Goal: Task Accomplishment & Management: Manage account settings

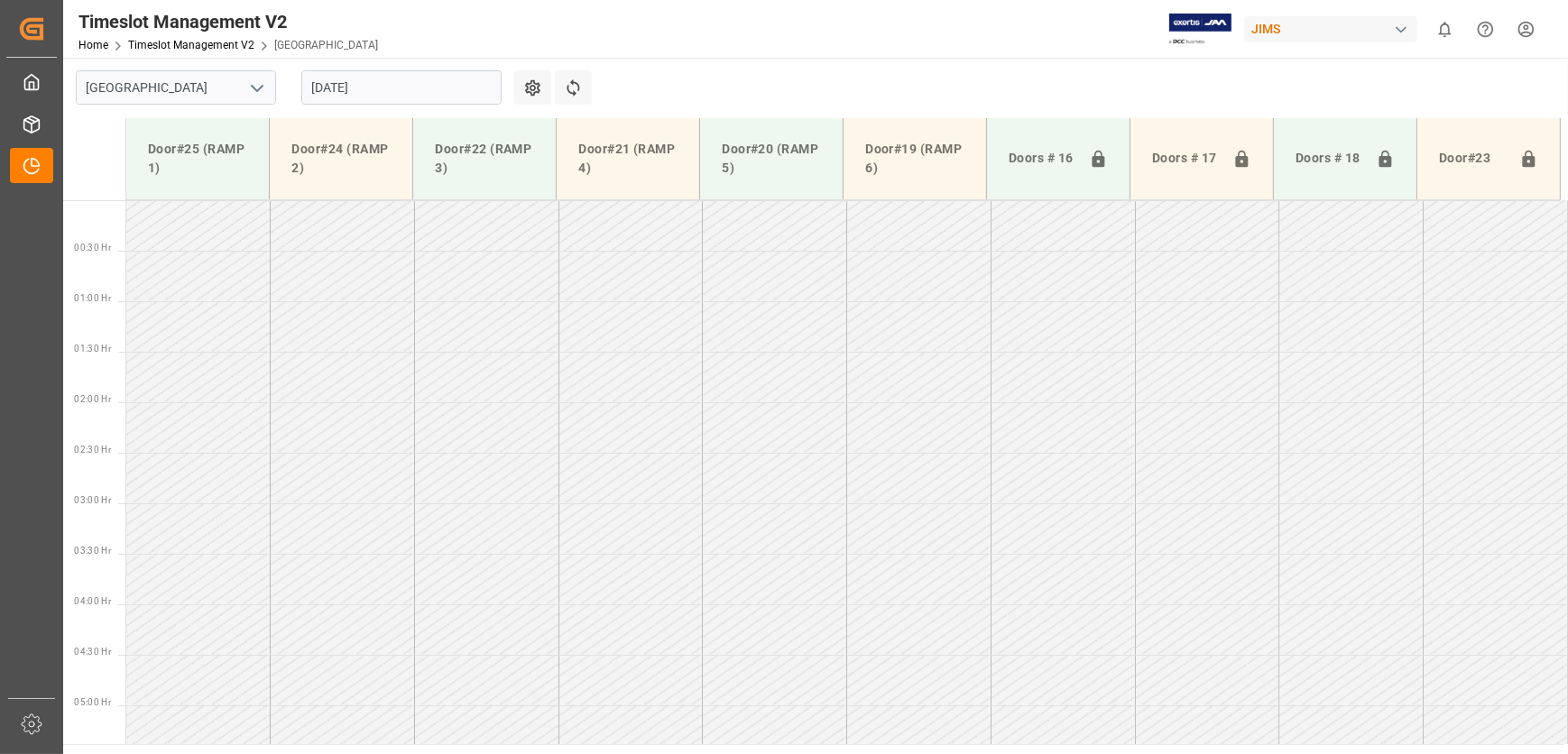
scroll to position [621, 0]
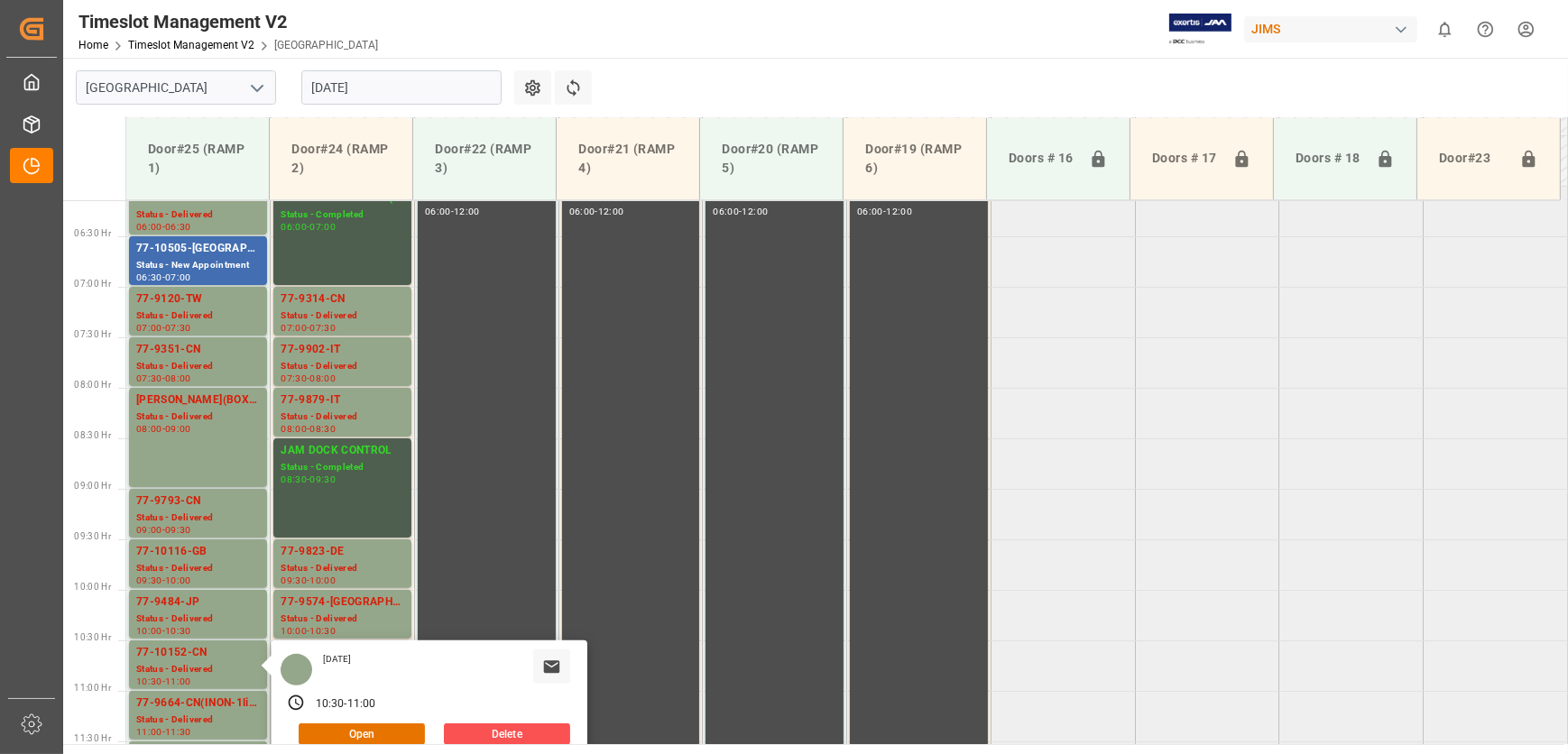
click at [395, 89] on input "[DATE]" at bounding box center [401, 87] width 200 height 34
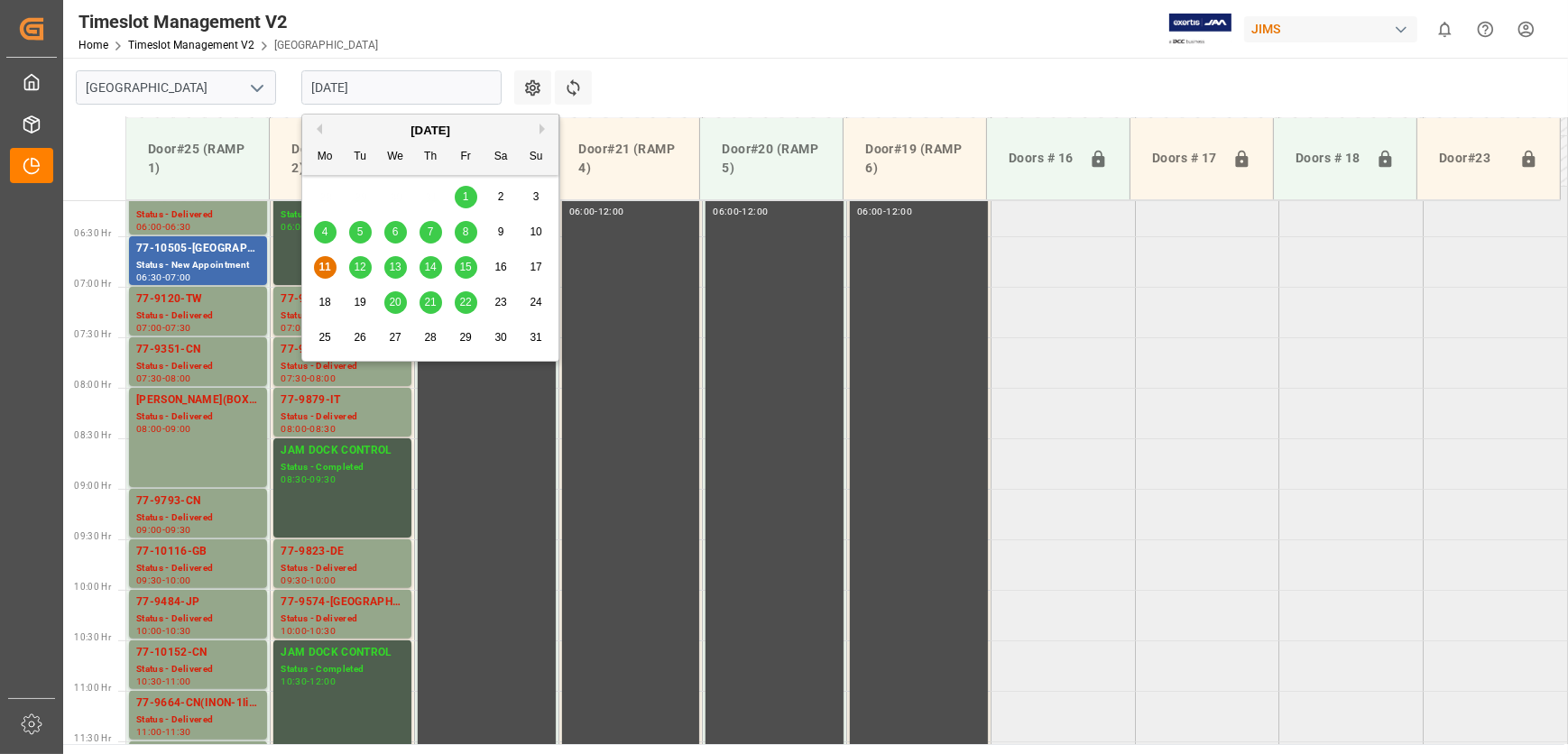
click at [366, 271] on span "12" at bounding box center [359, 267] width 11 height 12
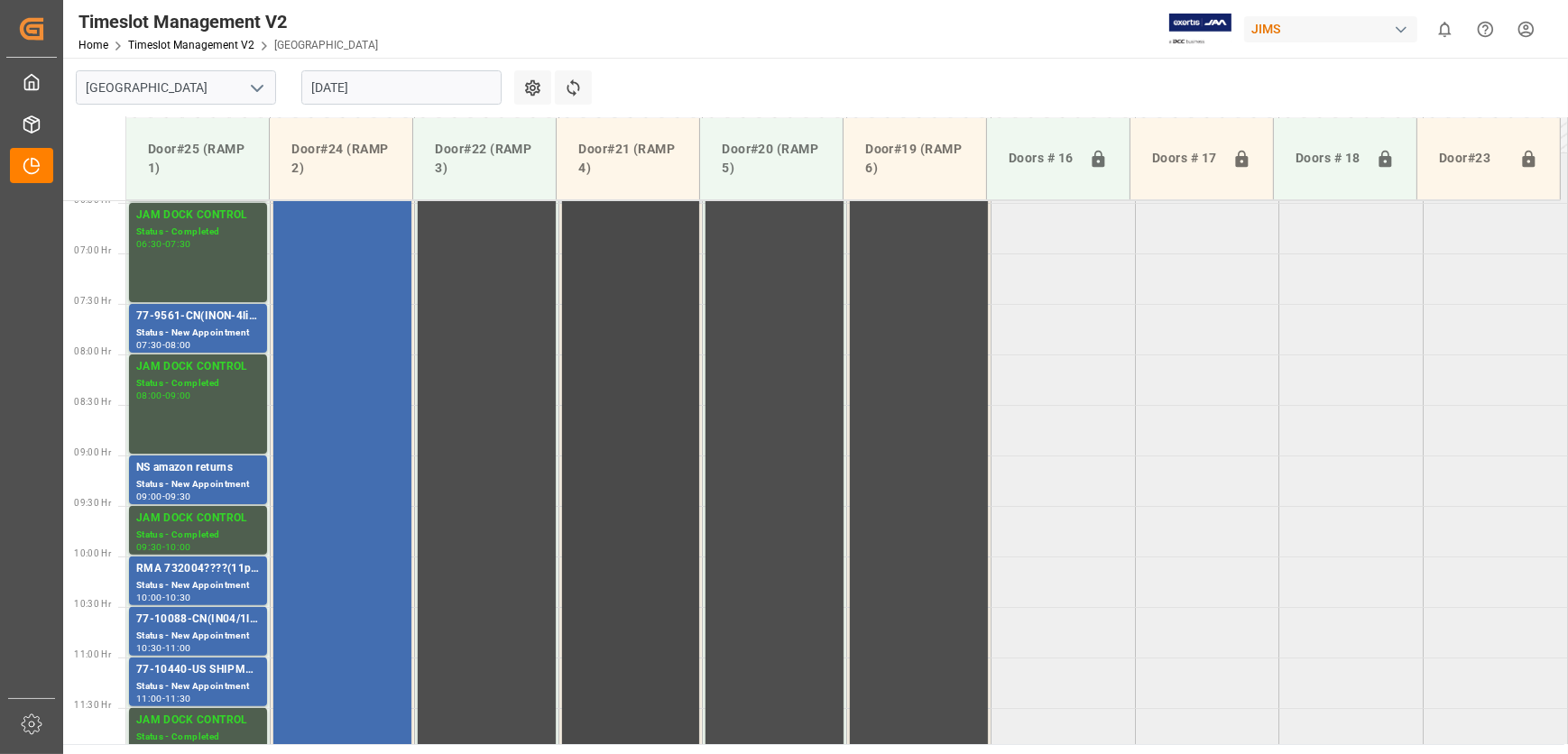
scroll to position [639, 0]
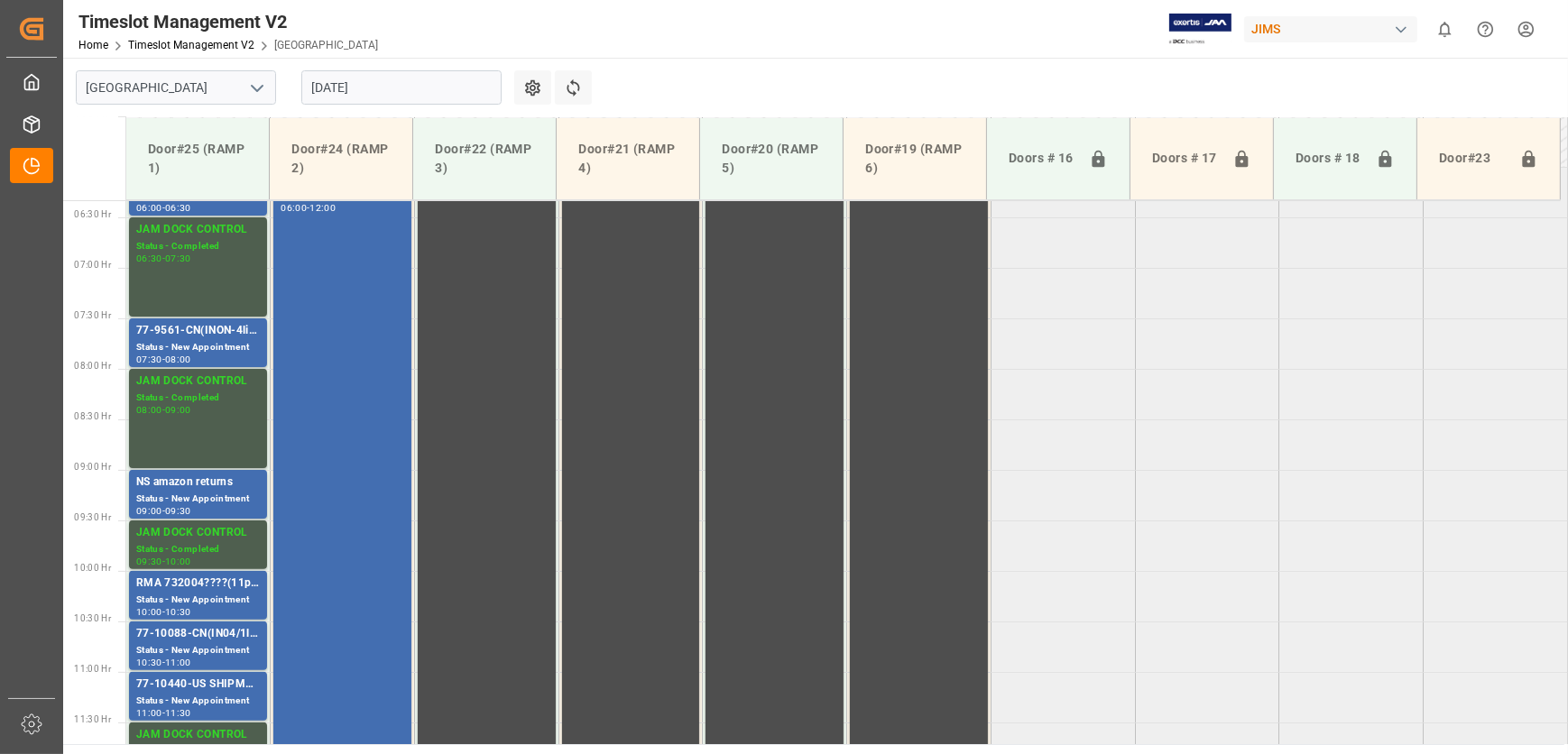
click at [392, 59] on div "[DATE]" at bounding box center [401, 87] width 225 height 60
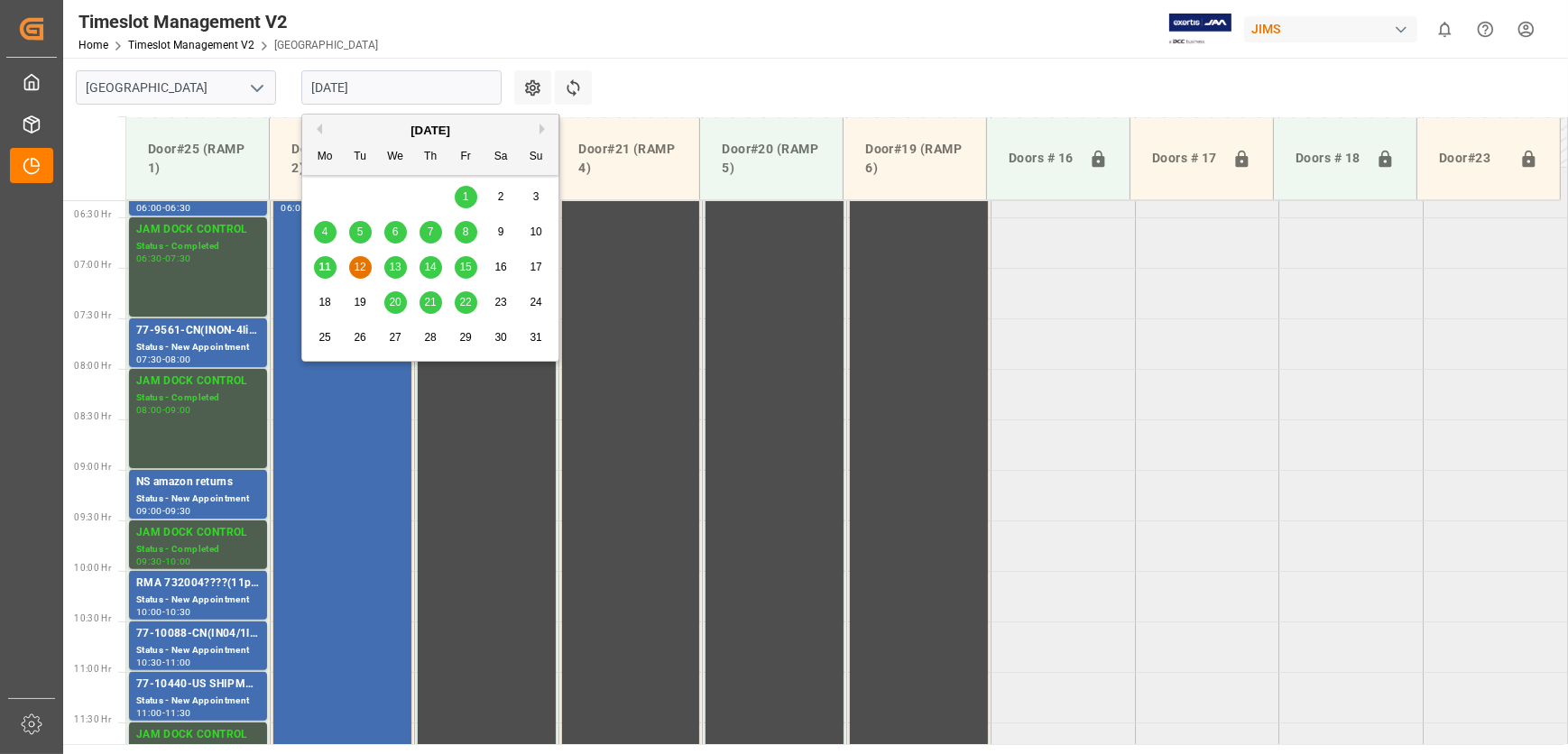
click at [385, 102] on input "[DATE]" at bounding box center [401, 87] width 200 height 34
click at [400, 262] on span "13" at bounding box center [394, 267] width 11 height 12
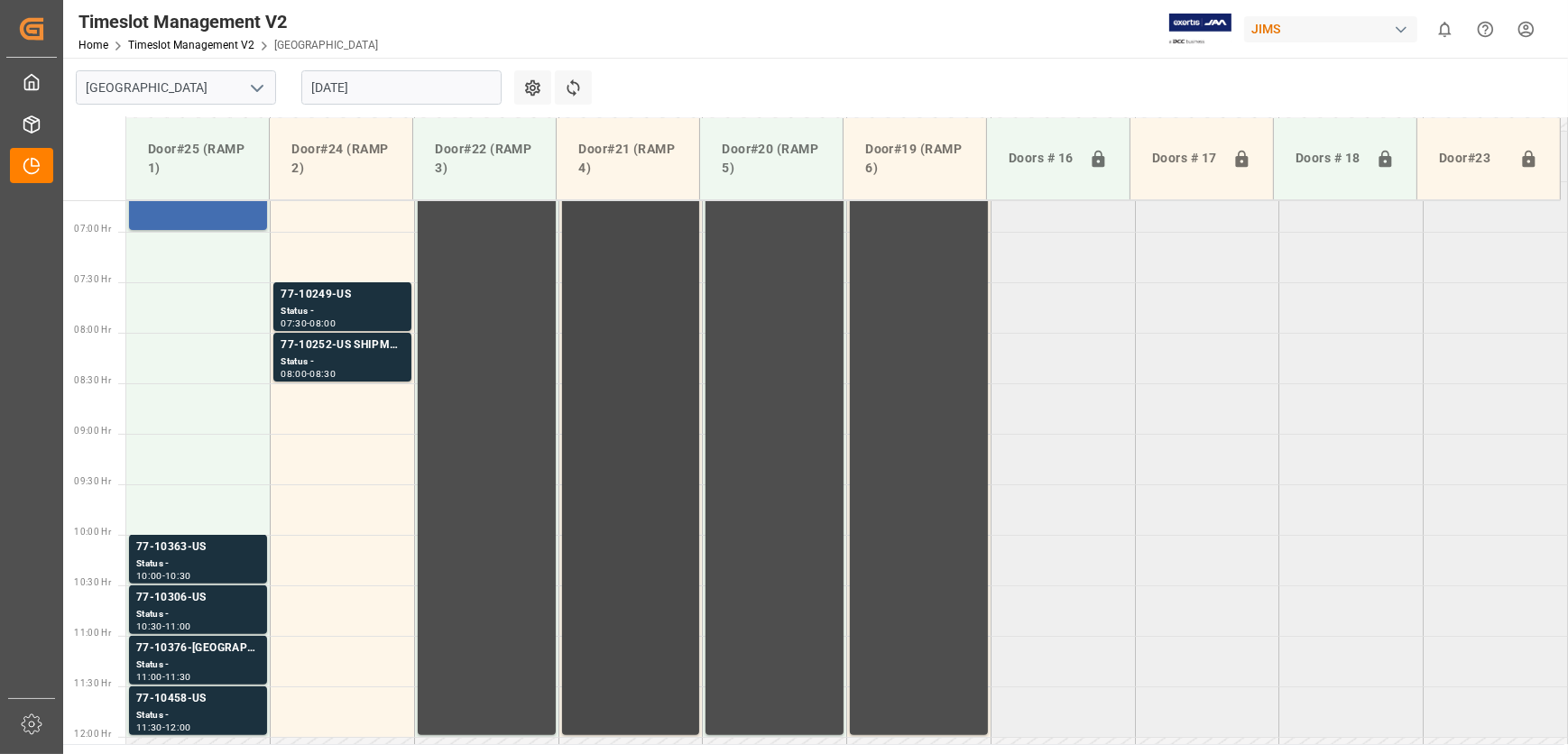
scroll to position [684, 0]
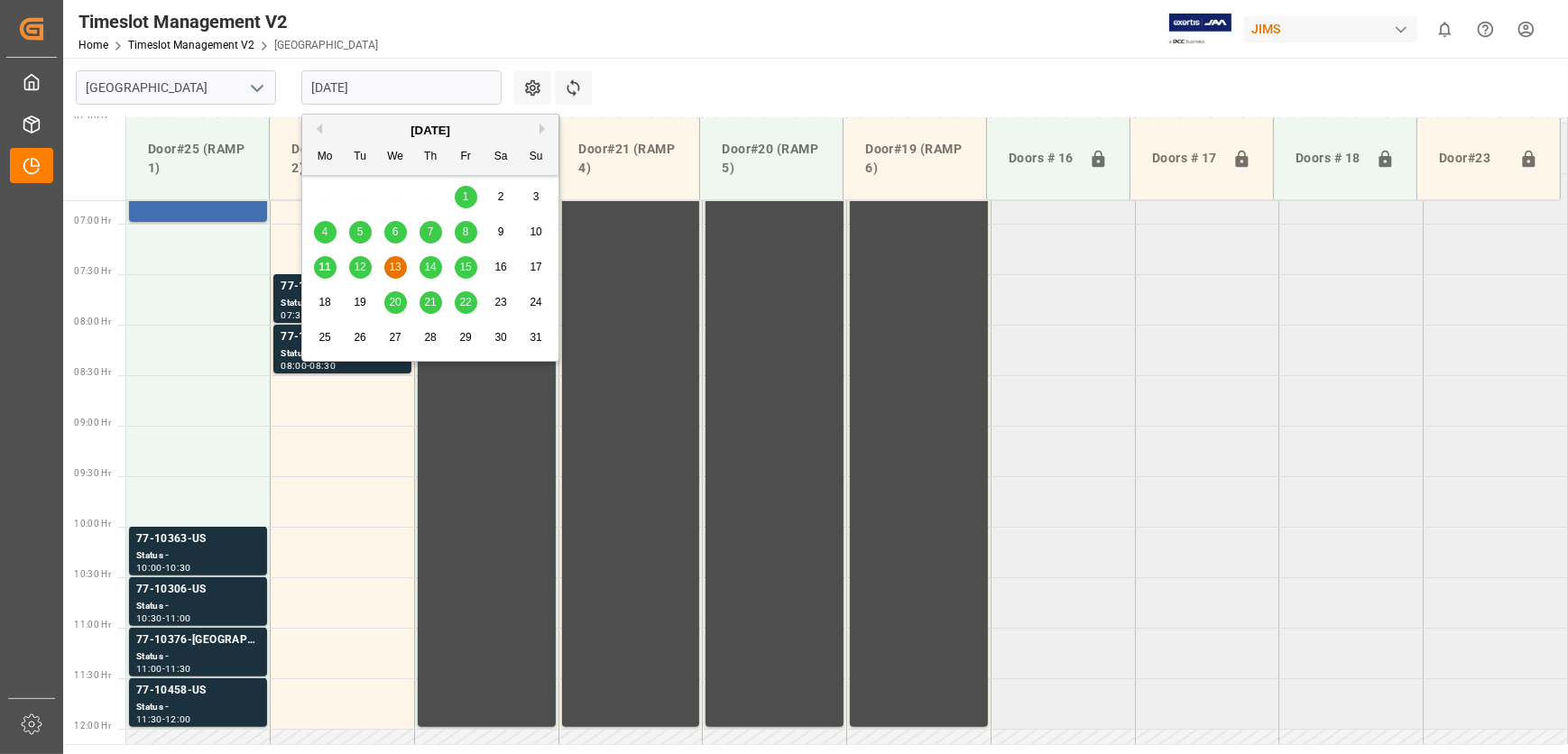
click at [349, 75] on input "[DATE]" at bounding box center [401, 87] width 200 height 34
click at [361, 264] on span "12" at bounding box center [359, 267] width 11 height 12
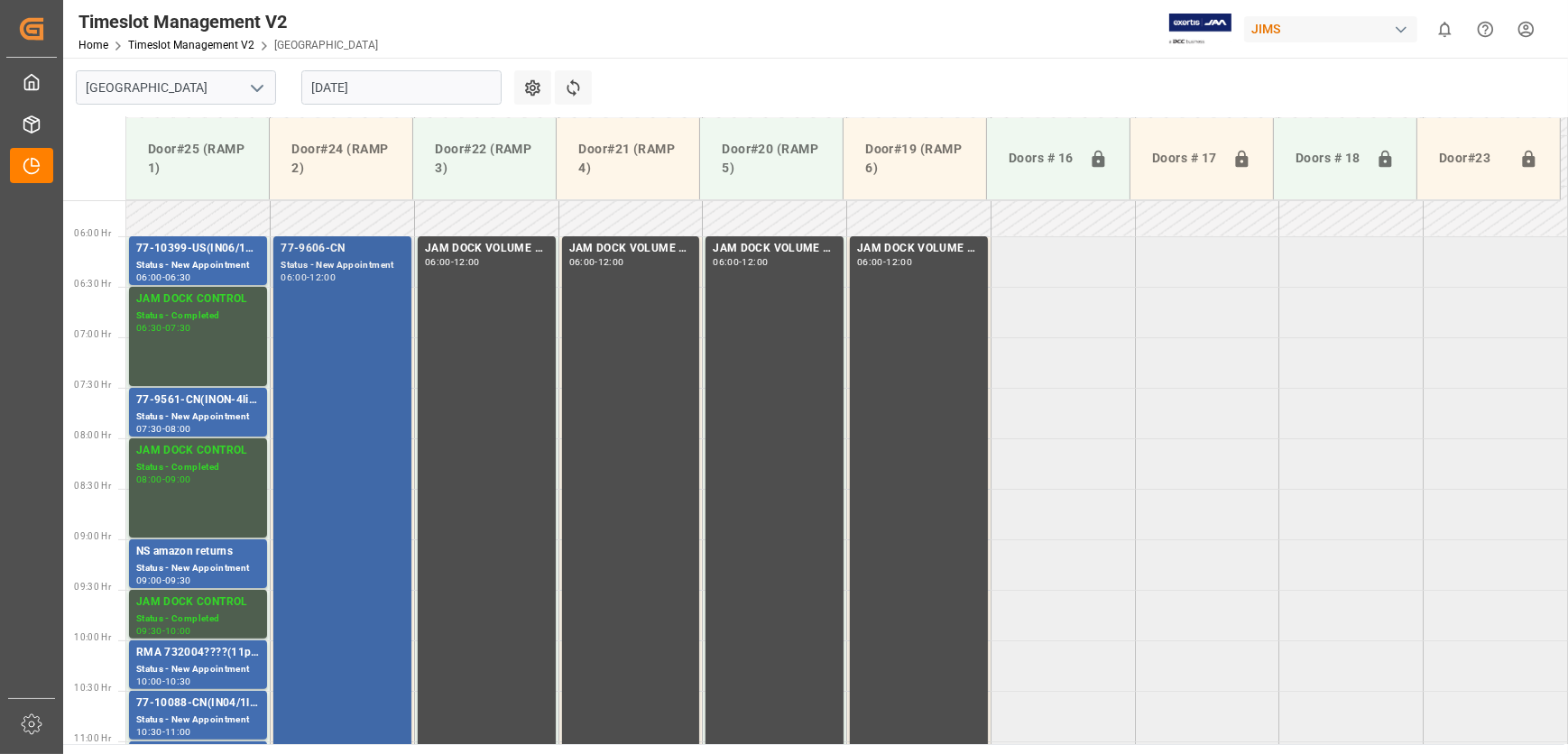
scroll to position [548, 0]
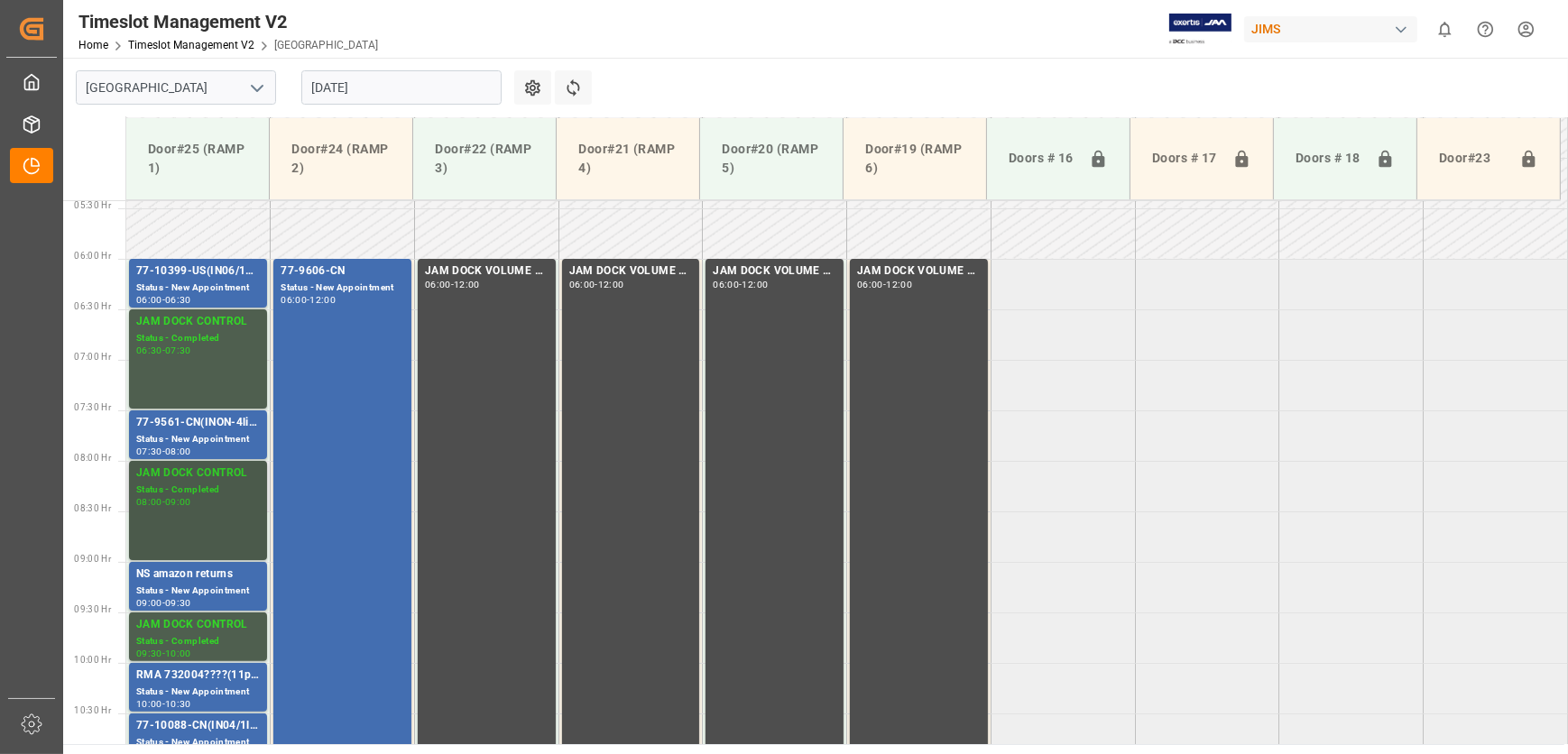
click at [177, 479] on div "JAM DOCK CONTROL" at bounding box center [198, 473] width 123 height 18
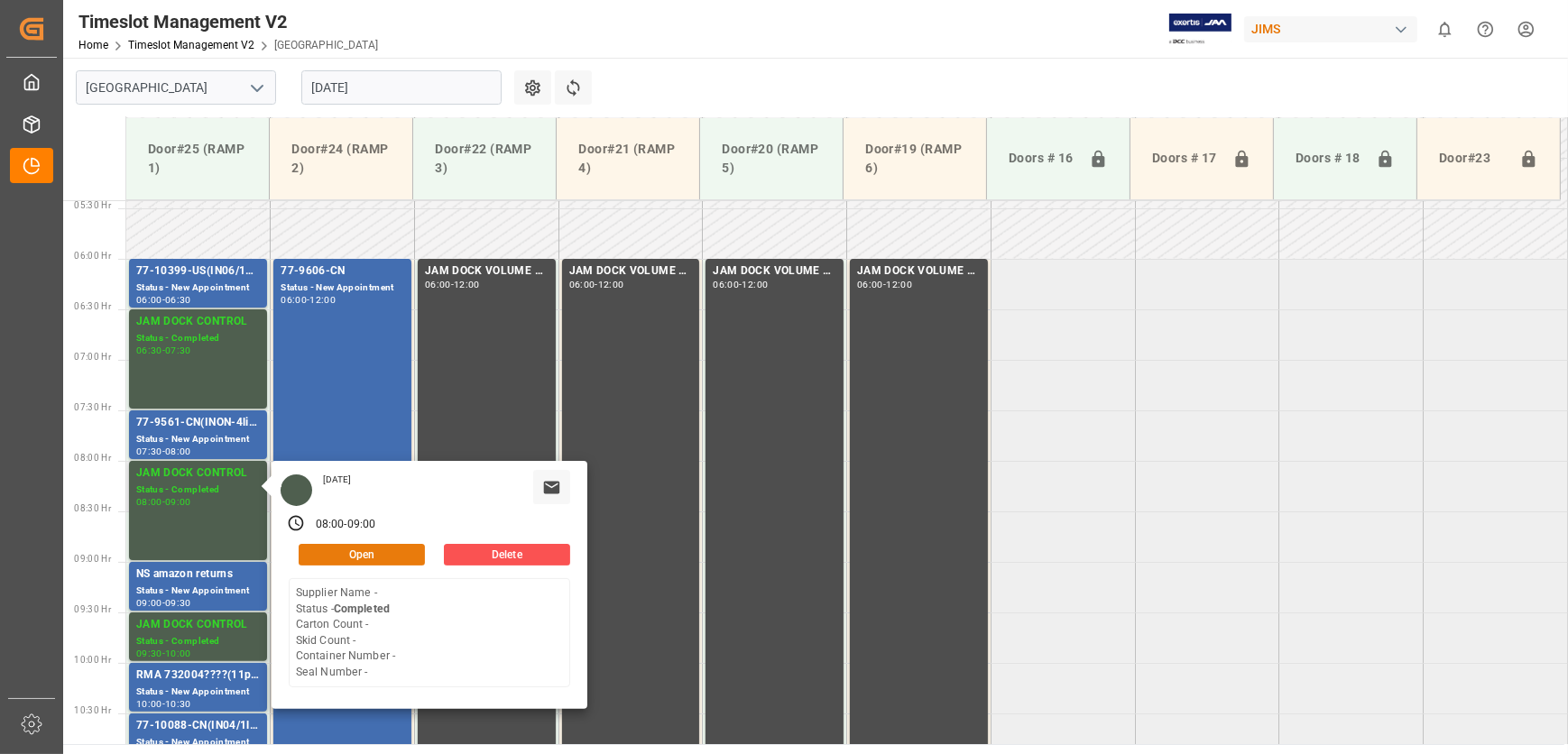
click at [379, 554] on button "Open" at bounding box center [361, 555] width 126 height 22
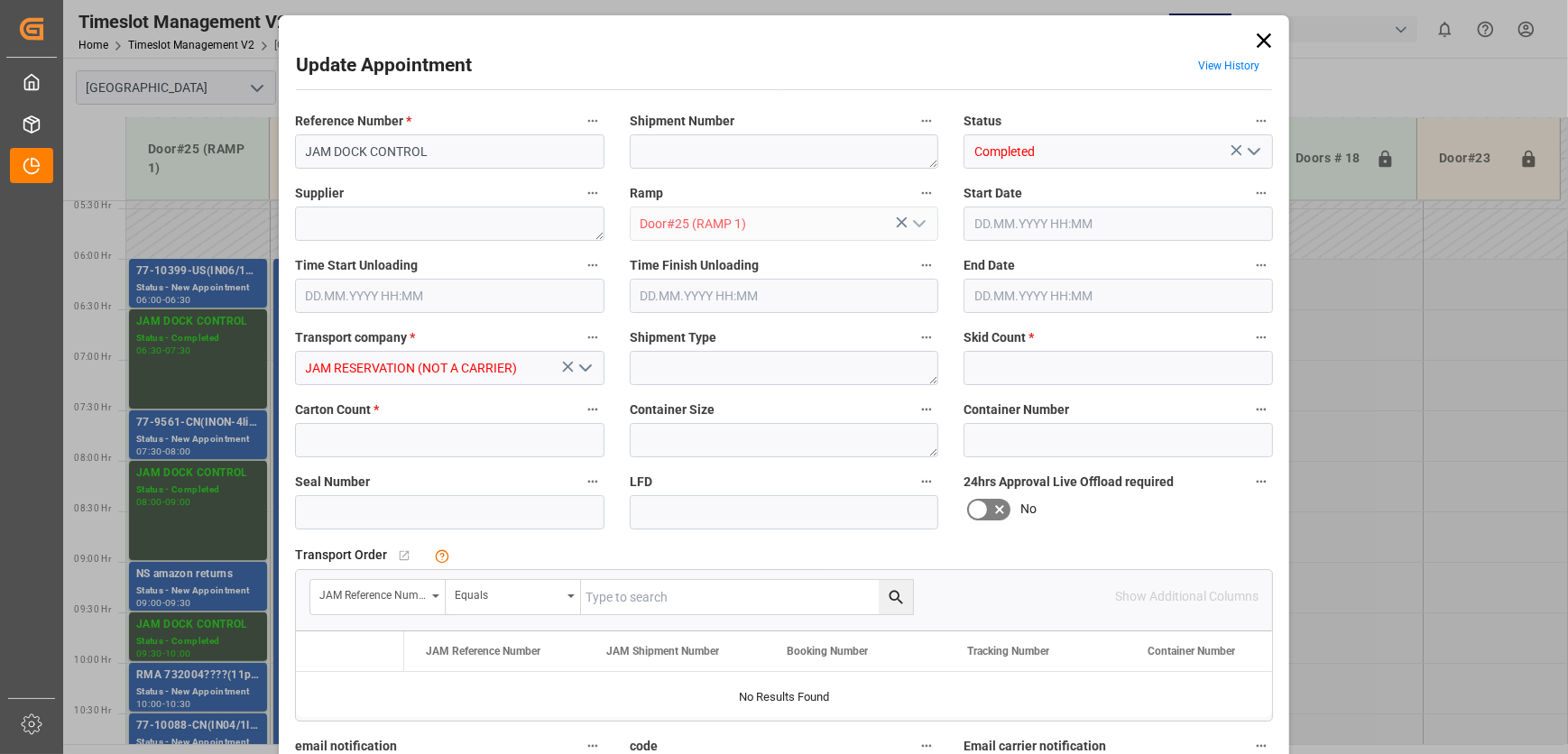
type input "0"
type input "[DATE] 08:00"
type input "[DATE] 09:00"
type input "[DATE] 13:04"
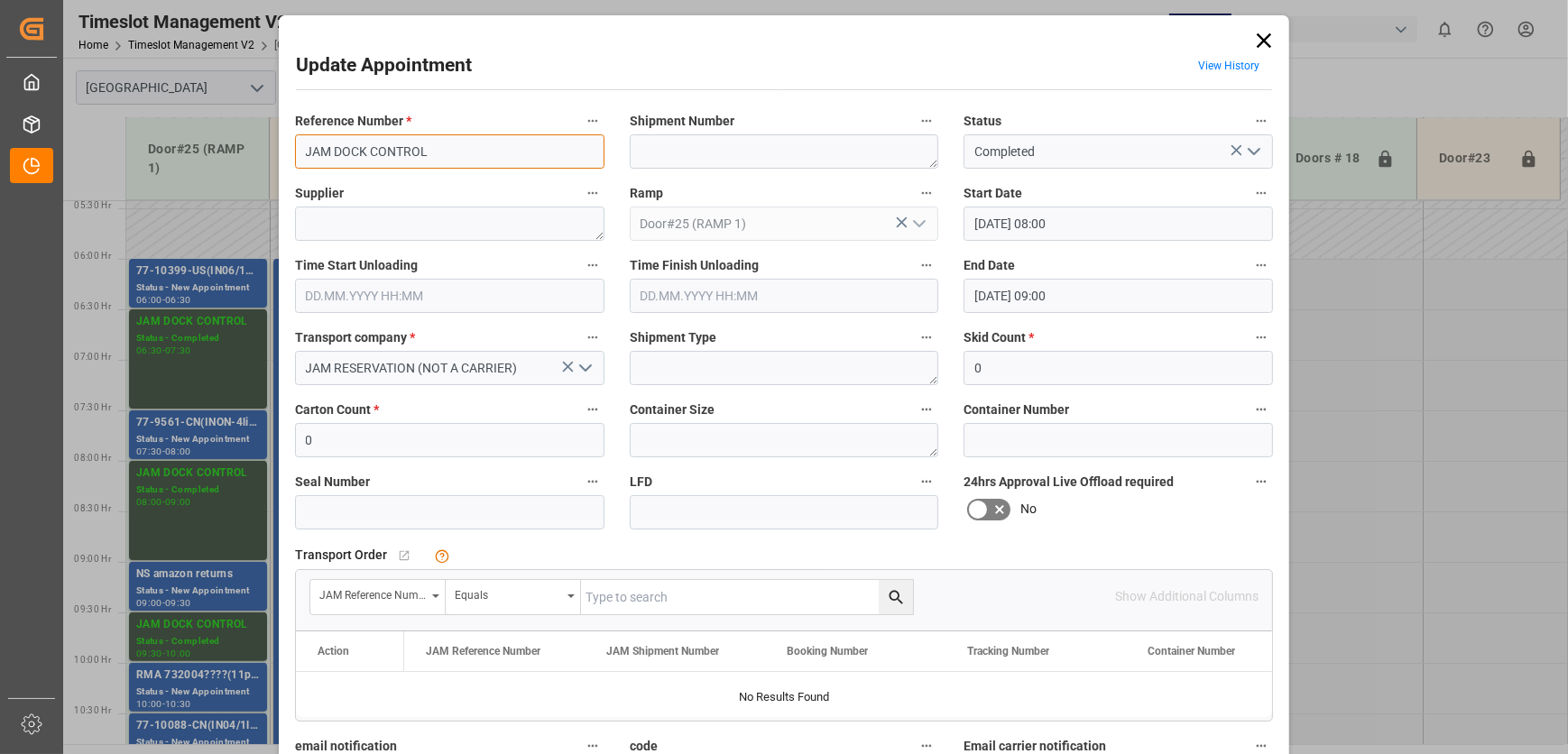
click at [503, 145] on input "JAM DOCK CONTROL" at bounding box center [450, 152] width 310 height 34
click at [1265, 37] on icon at bounding box center [1263, 40] width 26 height 26
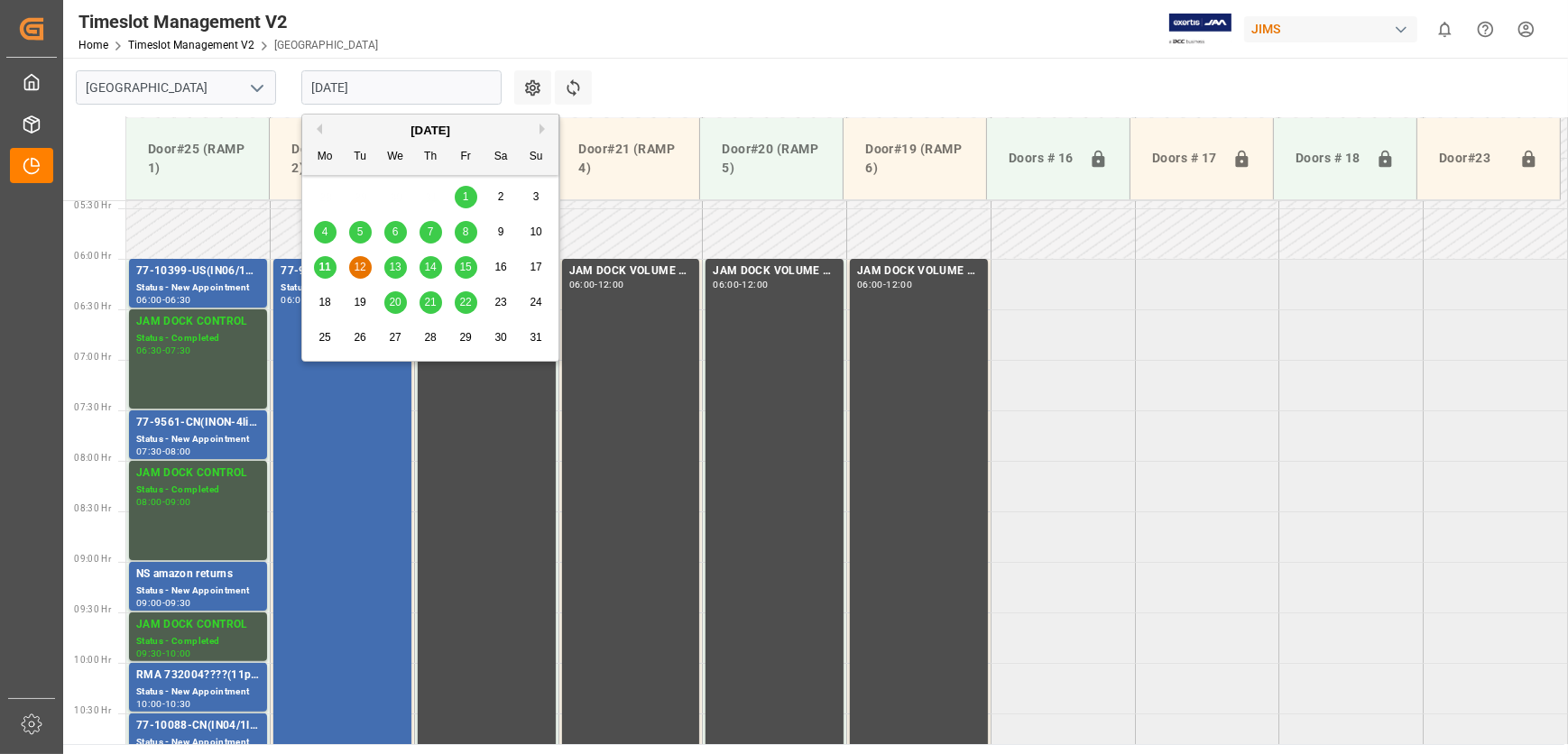
click at [419, 90] on input "[DATE]" at bounding box center [401, 87] width 200 height 34
click at [392, 264] on span "13" at bounding box center [394, 267] width 11 height 12
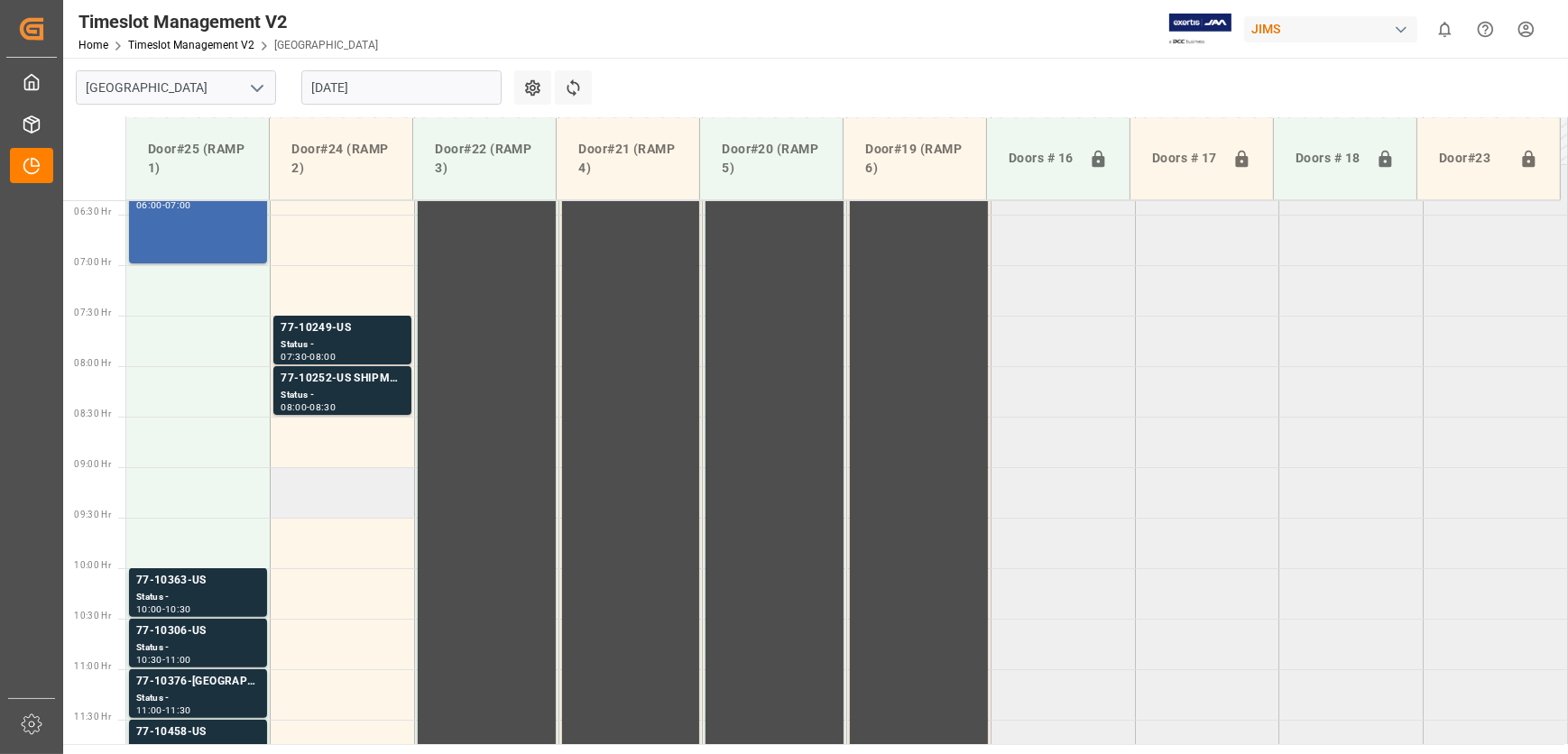
scroll to position [731, 0]
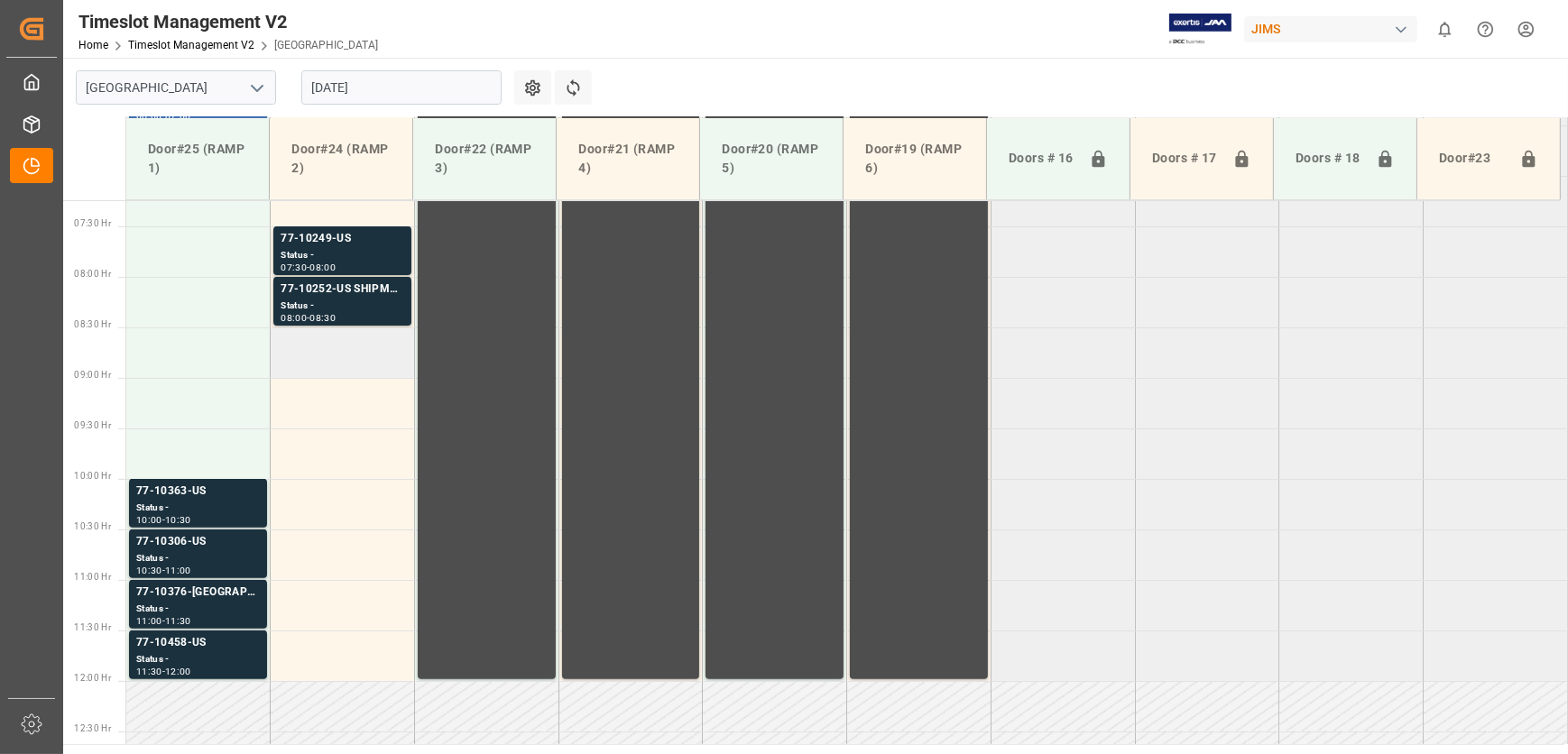
click at [371, 357] on td at bounding box center [343, 352] width 144 height 50
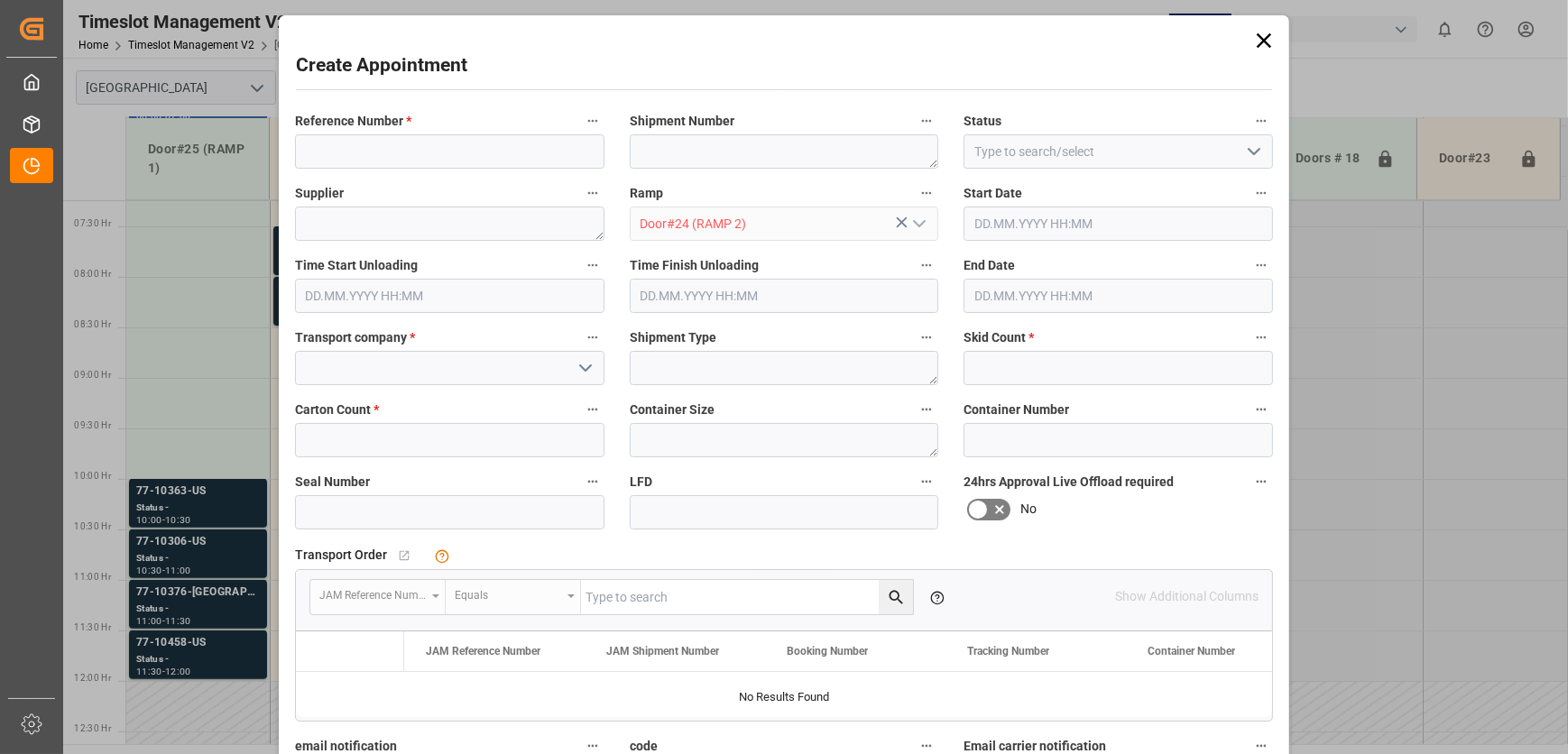
type input "[DATE] 08:30"
click at [1081, 297] on input "[DATE] 09:00" at bounding box center [1118, 296] width 310 height 34
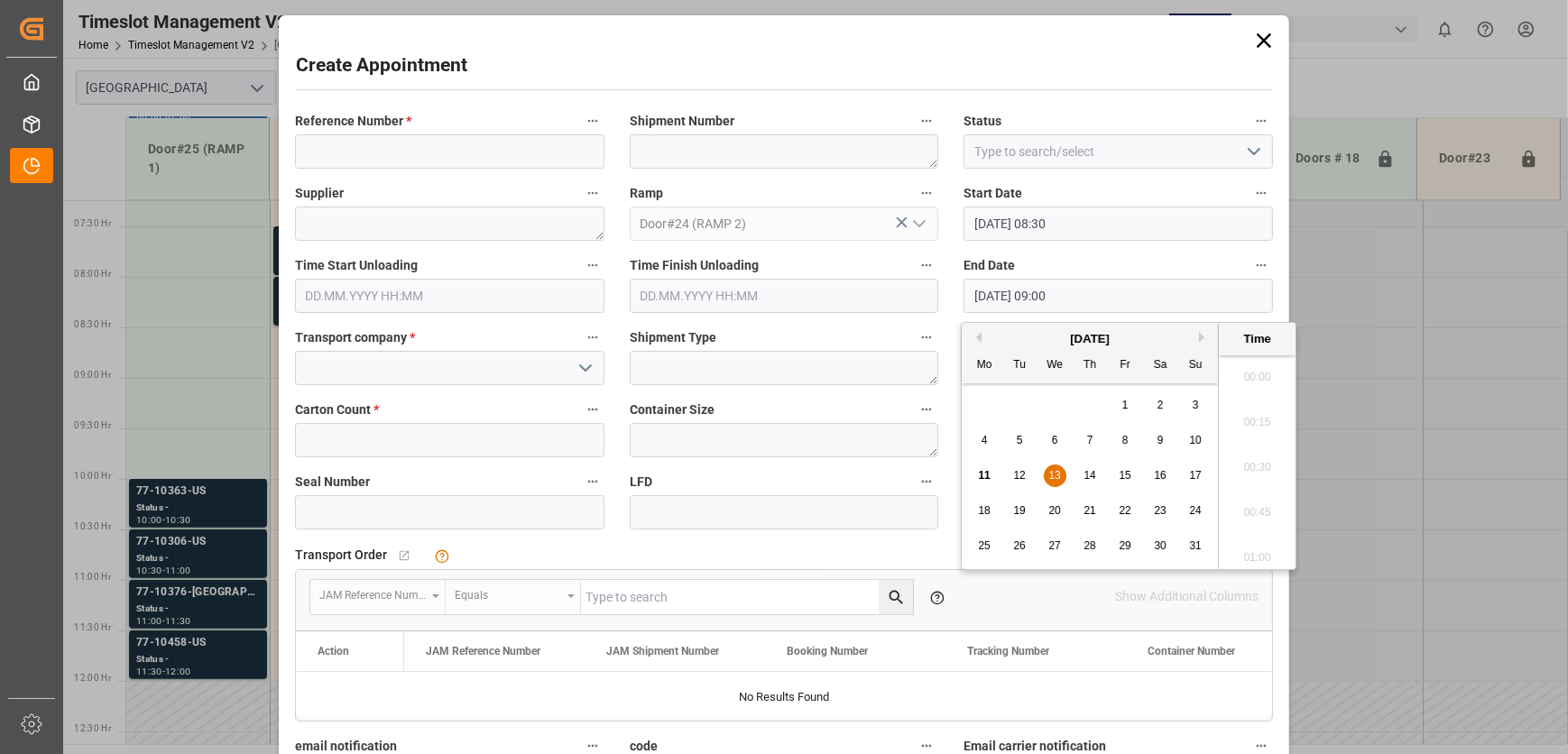
scroll to position [1538, 0]
click at [1053, 473] on span "13" at bounding box center [1054, 475] width 11 height 12
click at [1251, 438] on li "12:00" at bounding box center [1256, 429] width 77 height 45
type input "[DATE] 12:00"
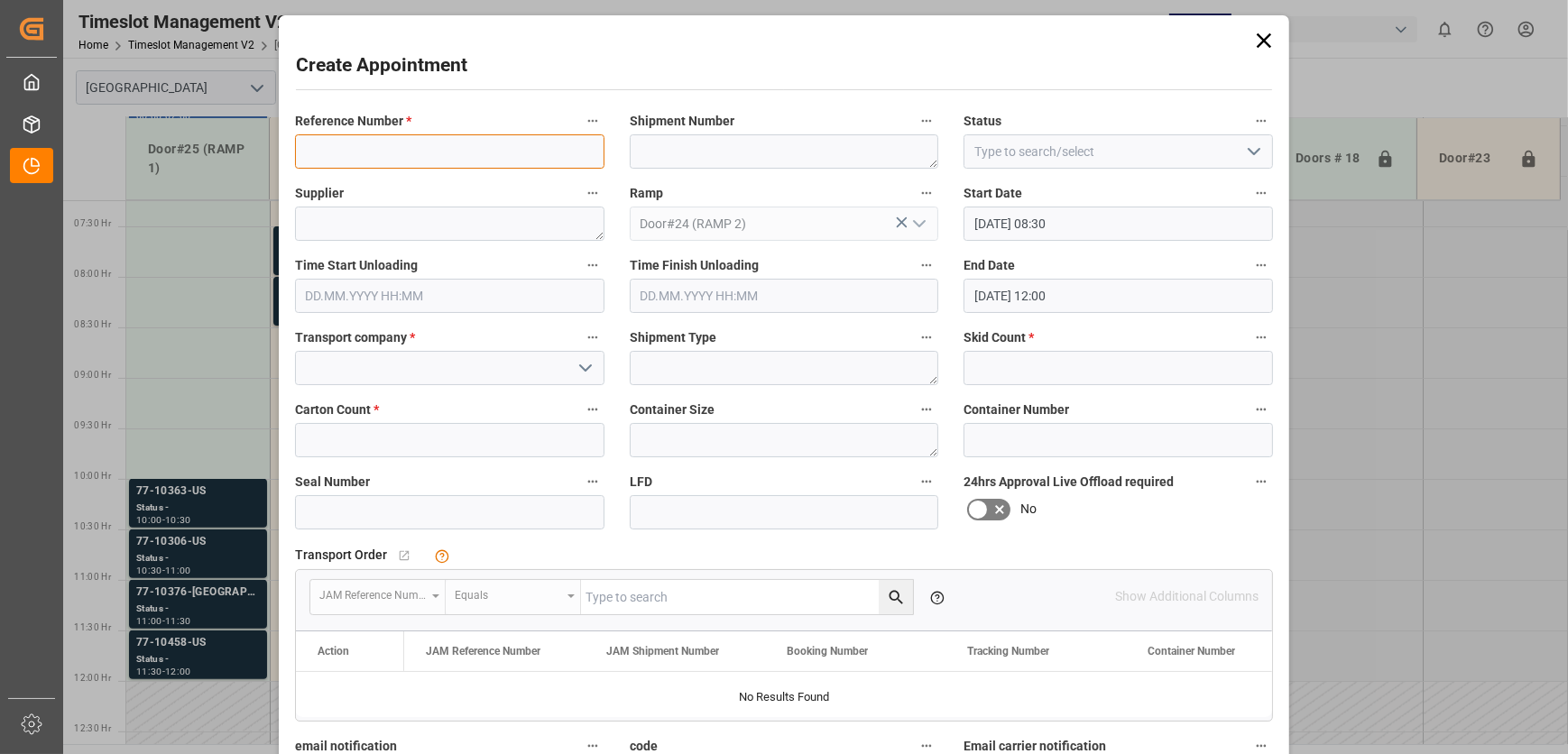
click at [379, 155] on input at bounding box center [450, 152] width 310 height 34
paste input "JAM DOCK CONTROL"
type input "JAM DOCK CONTROL"
click at [524, 306] on input "text" at bounding box center [450, 296] width 310 height 34
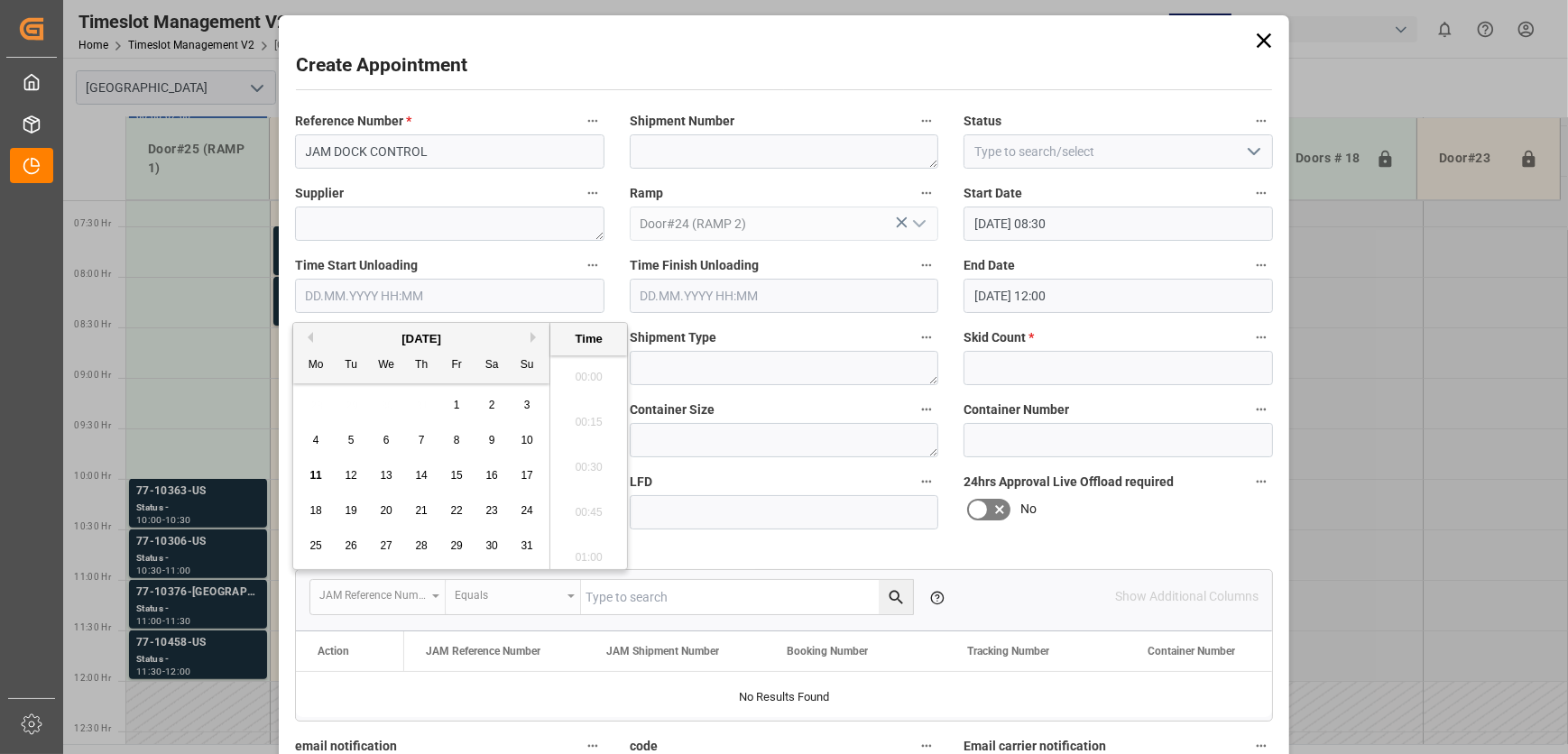
scroll to position [2892, 0]
click at [509, 260] on label "Time Start Unloading" at bounding box center [450, 266] width 310 height 26
click at [581, 260] on button "Time Start Unloading" at bounding box center [593, 265] width 24 height 24
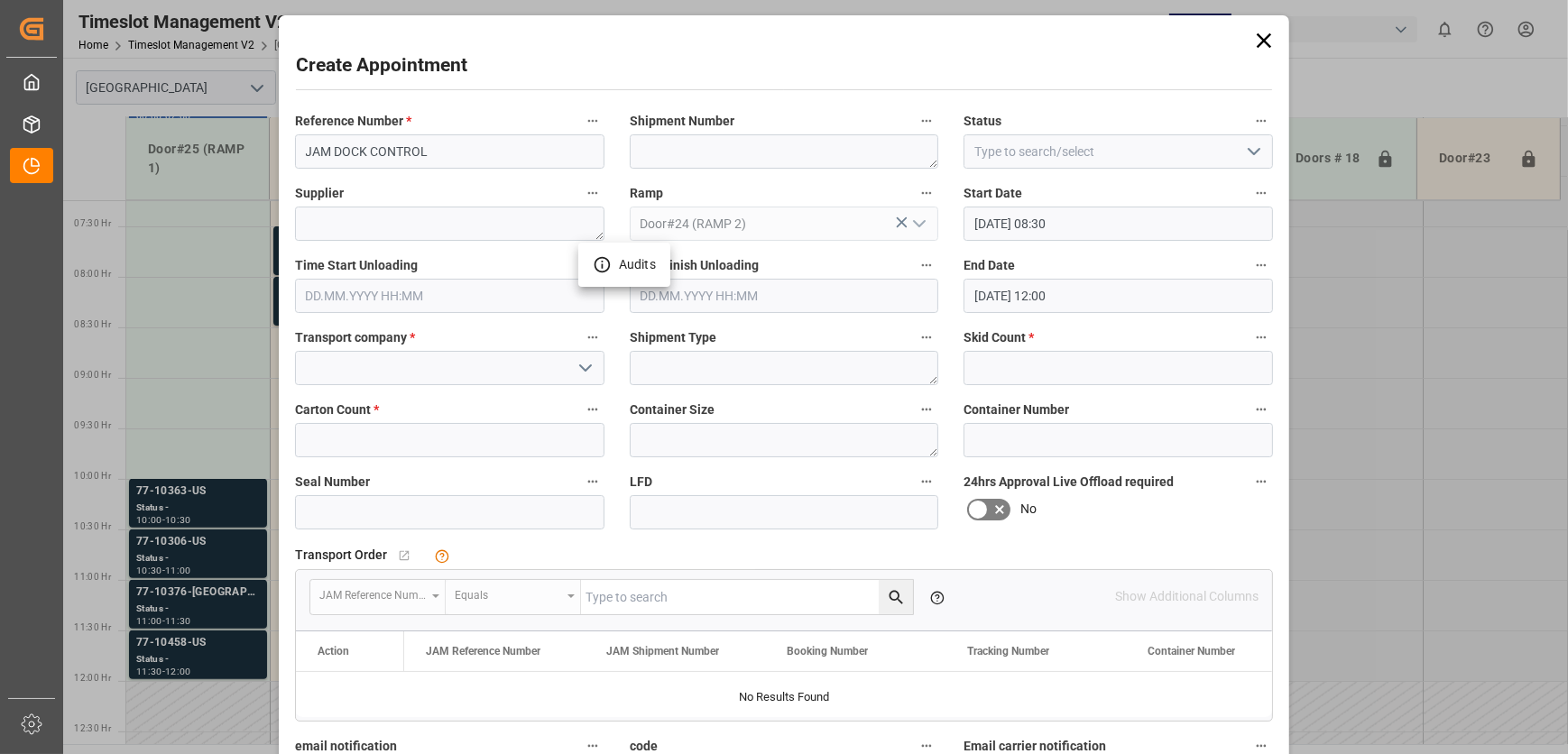
click at [782, 424] on div at bounding box center [784, 377] width 1568 height 754
click at [432, 365] on input at bounding box center [450, 368] width 310 height 34
click at [583, 382] on input at bounding box center [450, 368] width 310 height 34
click at [583, 365] on icon "open menu" at bounding box center [585, 368] width 22 height 22
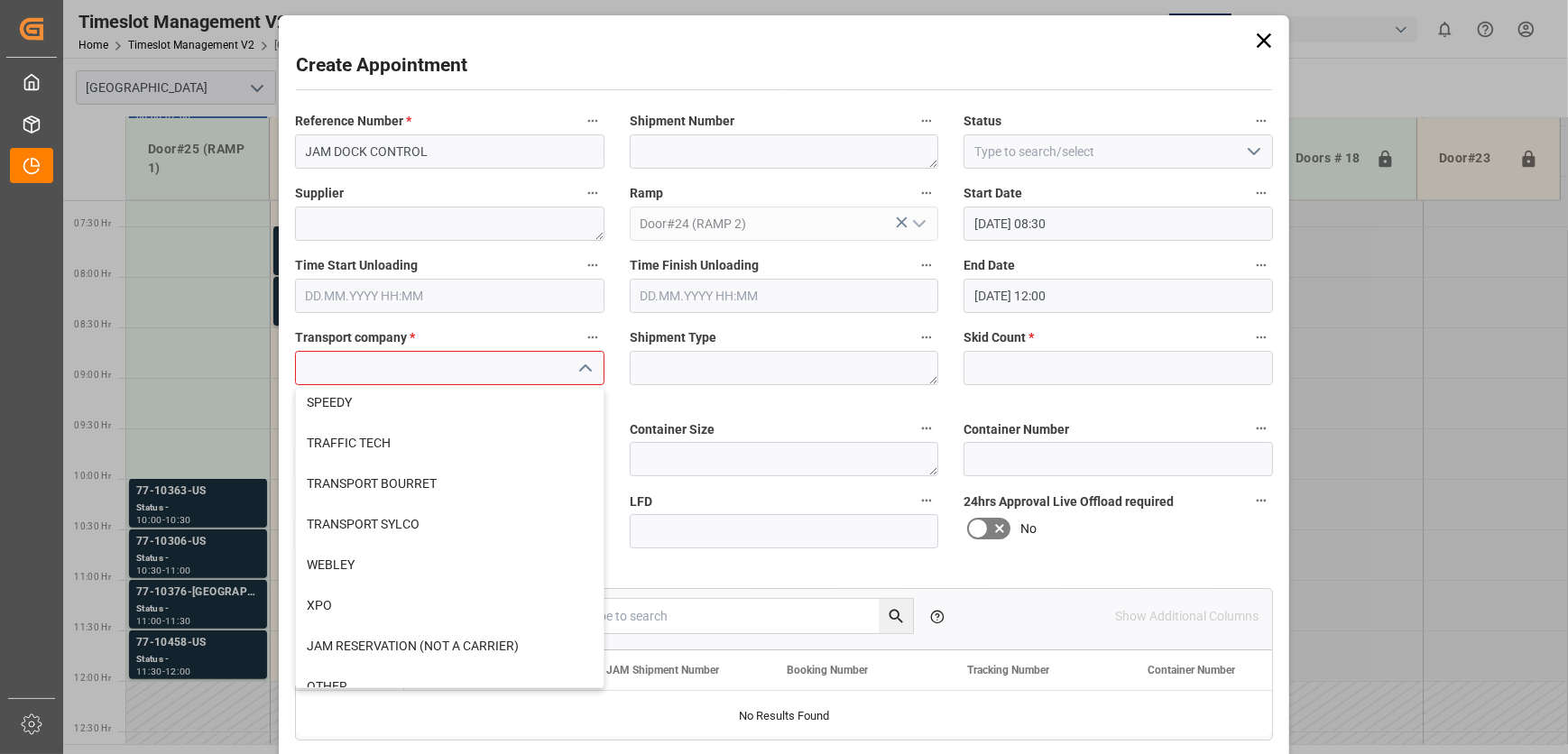
scroll to position [738, 0]
click at [410, 642] on div "JAM RESERVATION (NOT A CARRIER)" at bounding box center [450, 644] width 308 height 41
type input "JAM RESERVATION (NOT A CARRIER)"
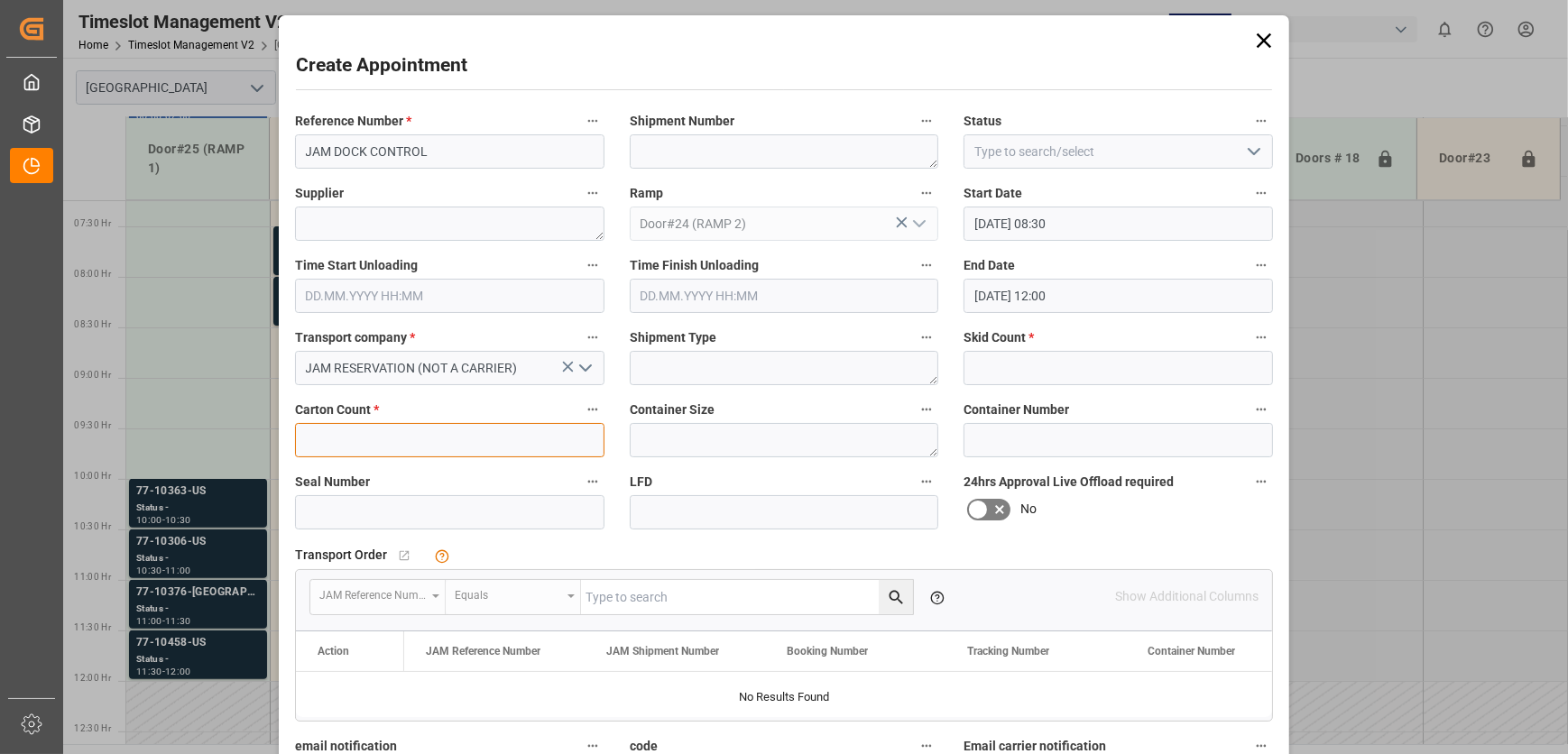
click at [459, 441] on input "text" at bounding box center [450, 440] width 310 height 34
type input "0"
click at [1074, 350] on input "text" at bounding box center [1118, 368] width 310 height 34
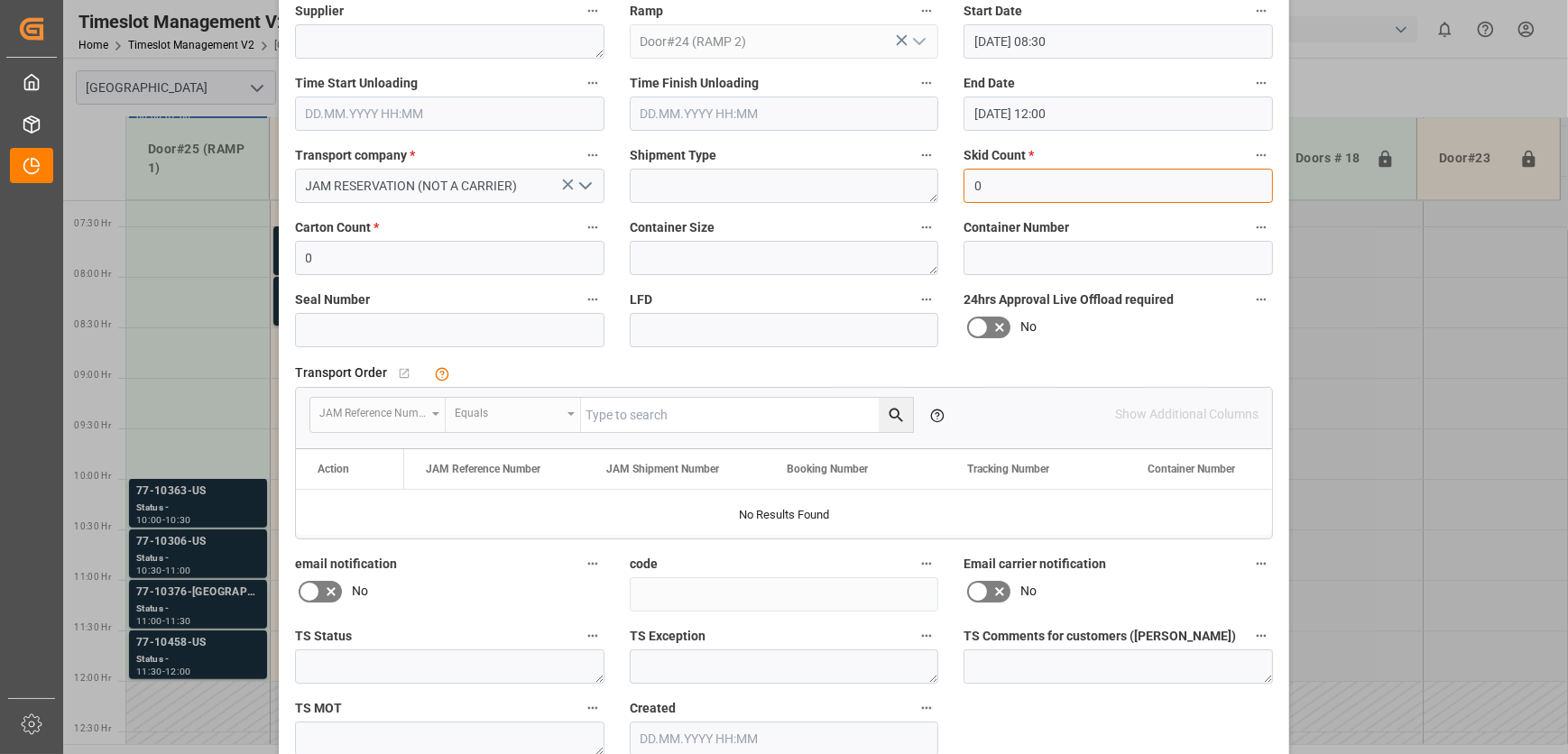
scroll to position [274, 0]
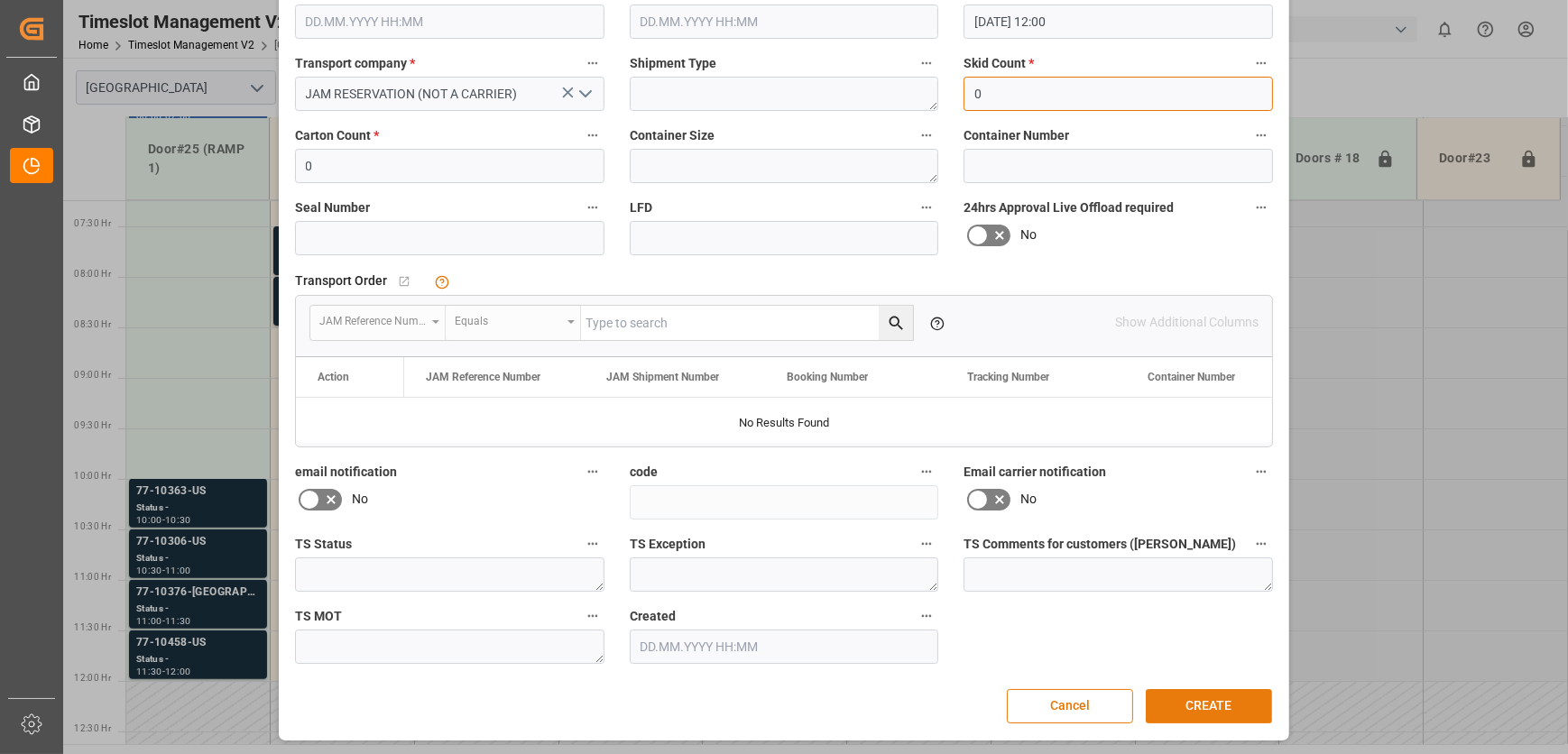
type input "0"
click at [1209, 696] on button "CREATE" at bounding box center [1208, 707] width 126 height 34
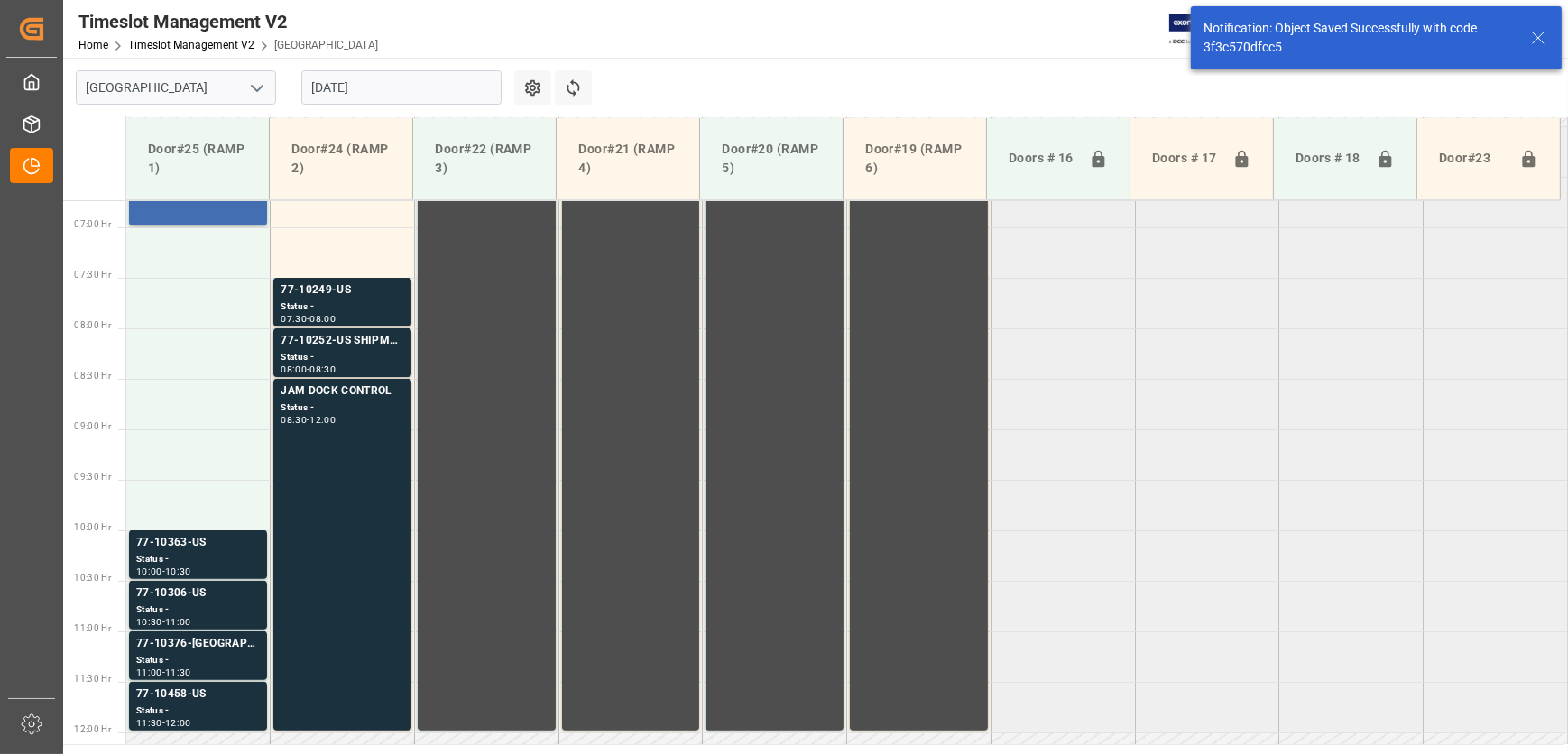
scroll to position [713, 0]
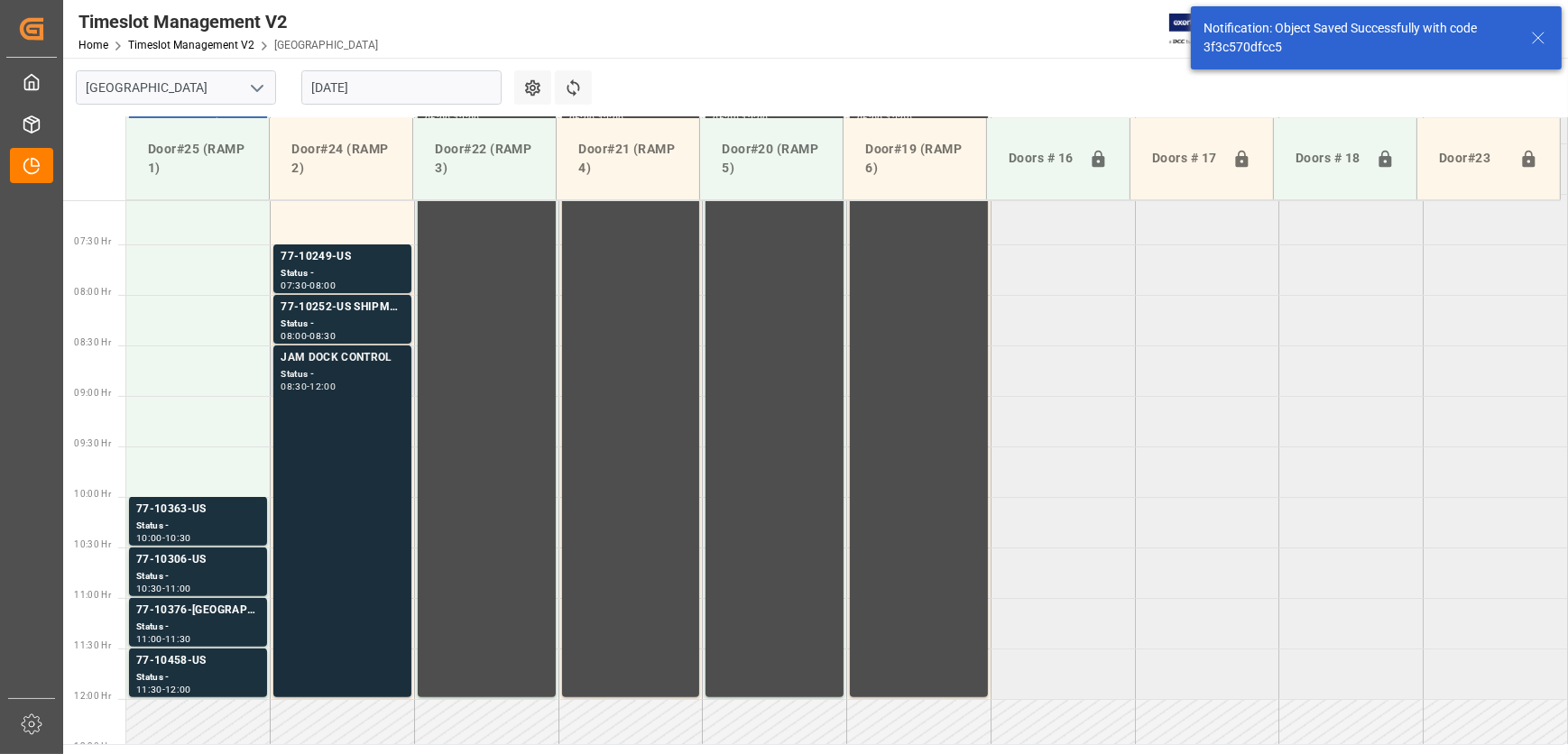
click at [330, 404] on div "JAM DOCK CONTROL Status - 08:30 - 12:00" at bounding box center [342, 521] width 123 height 345
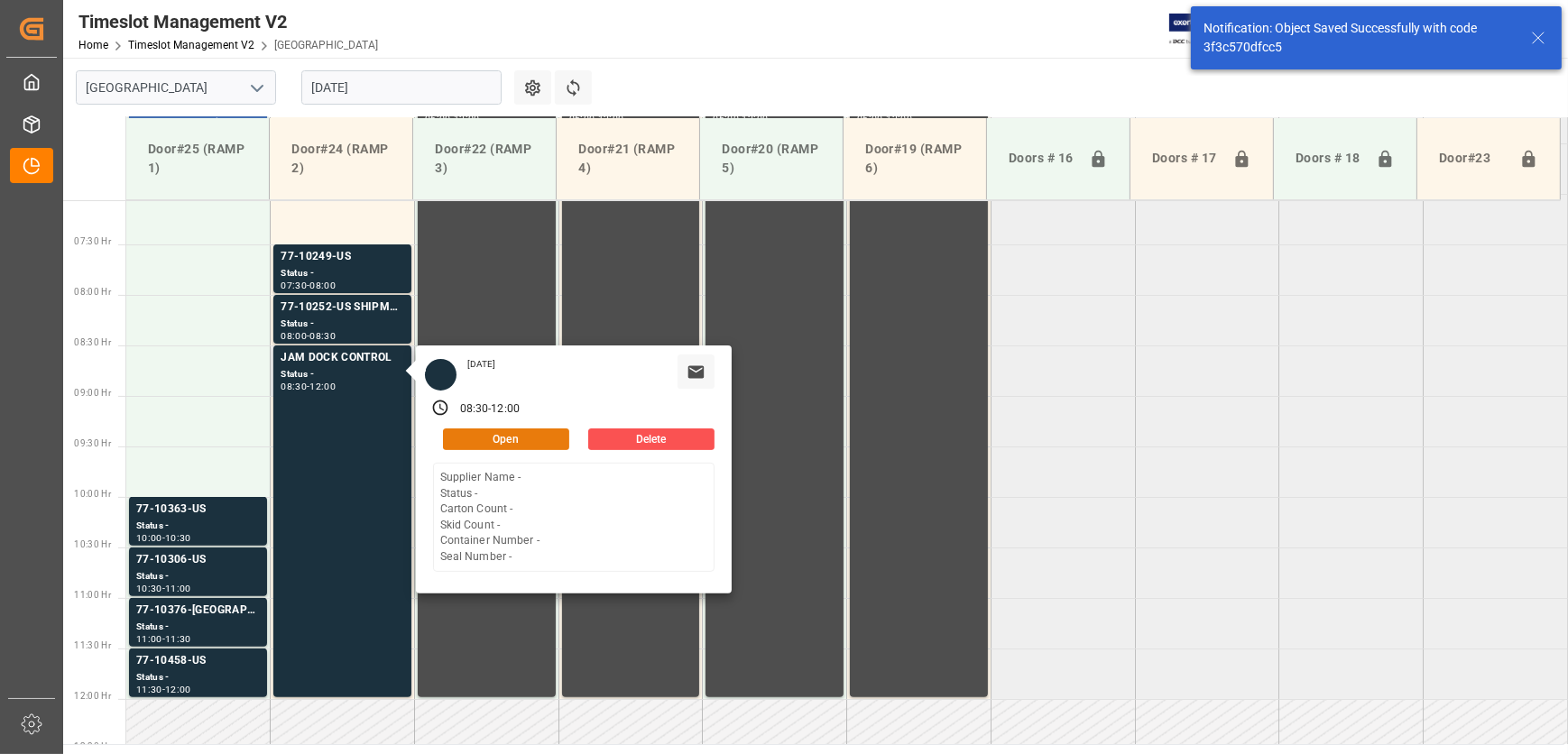
click at [515, 441] on button "Open" at bounding box center [505, 439] width 126 height 22
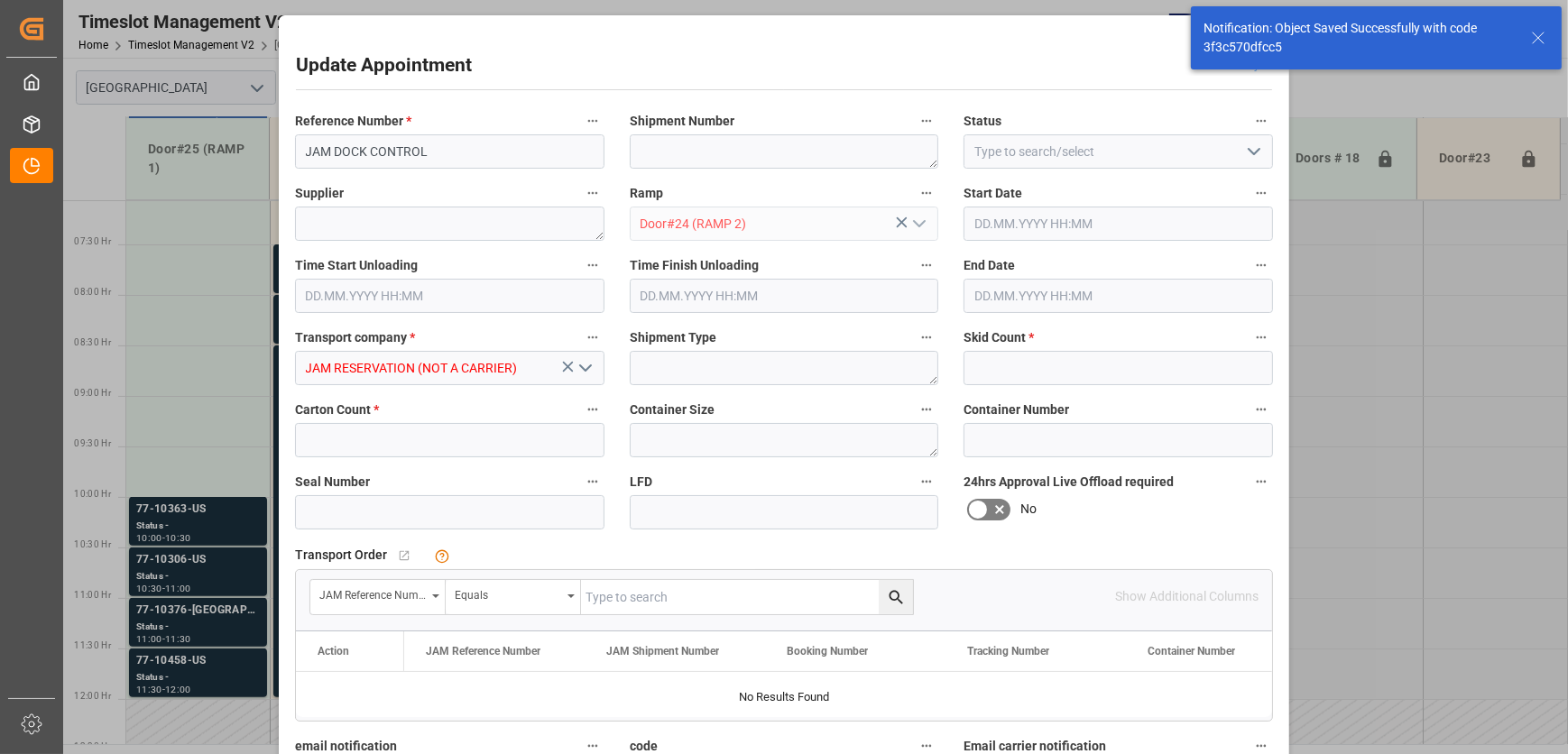
type input "0"
type input "[DATE] 08:30"
type input "[DATE] 12:00"
type input "[DATE] 20:38"
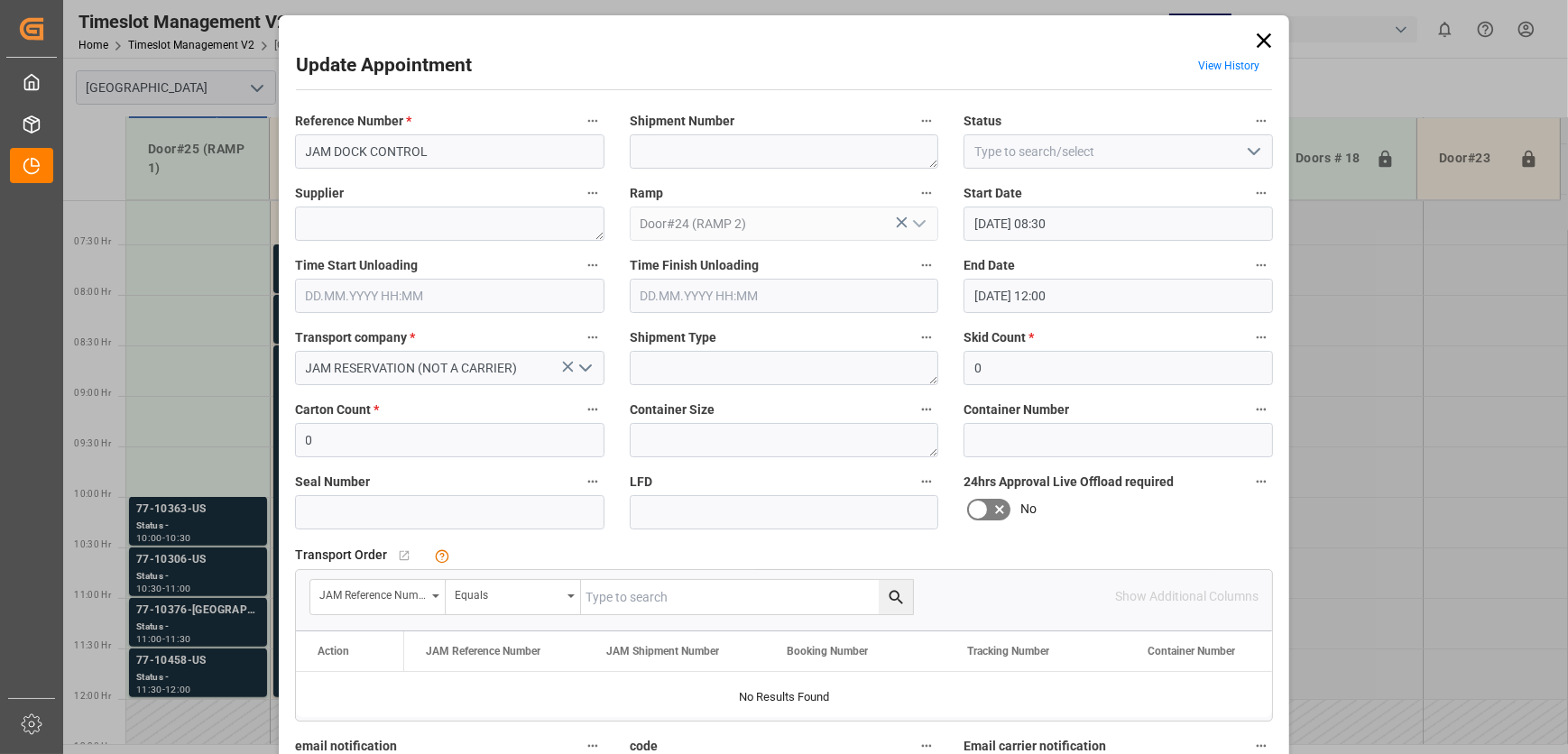
click at [1245, 144] on icon "open menu" at bounding box center [1254, 151] width 22 height 22
click at [1043, 238] on div "Completed" at bounding box center [1118, 232] width 308 height 41
type input "Completed"
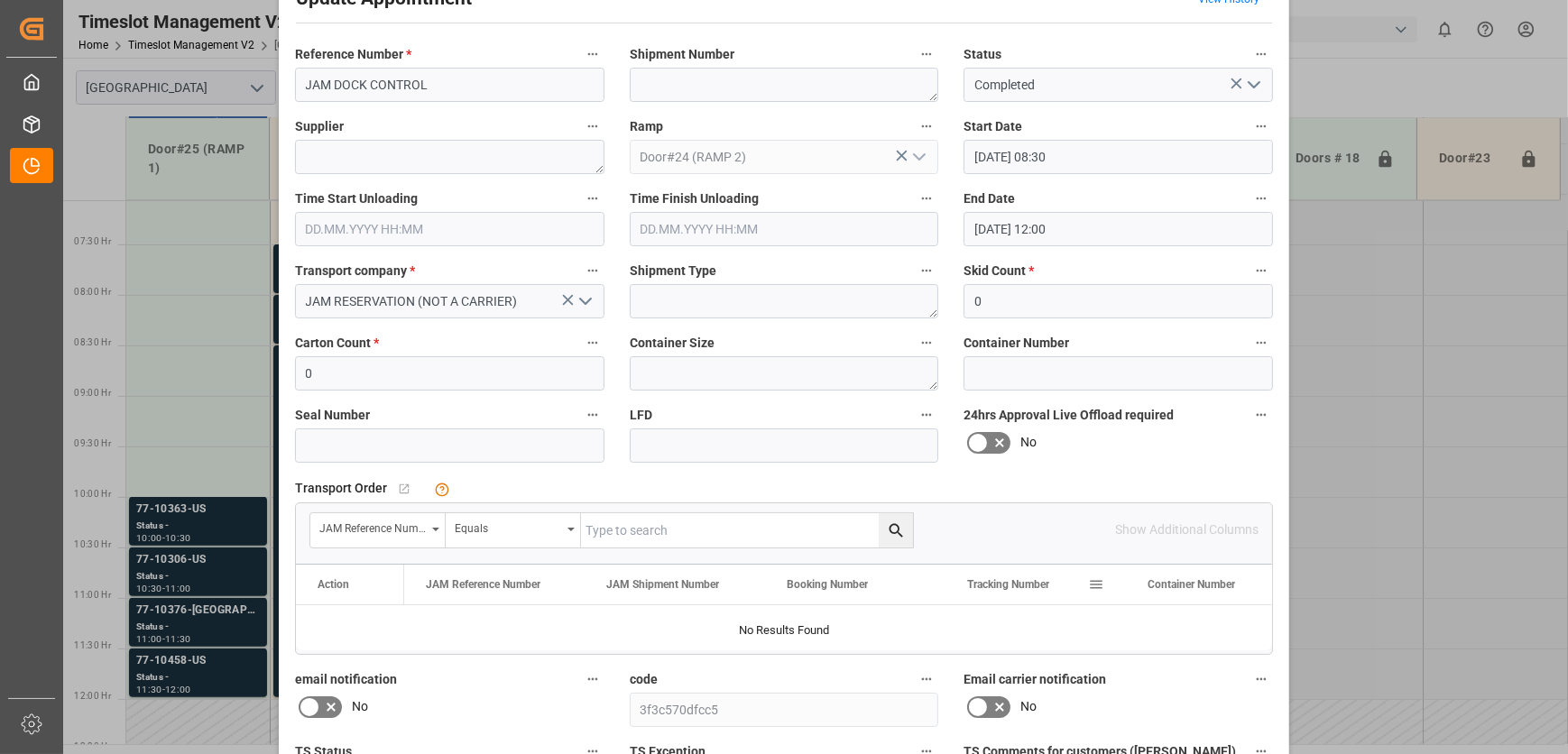
scroll to position [274, 0]
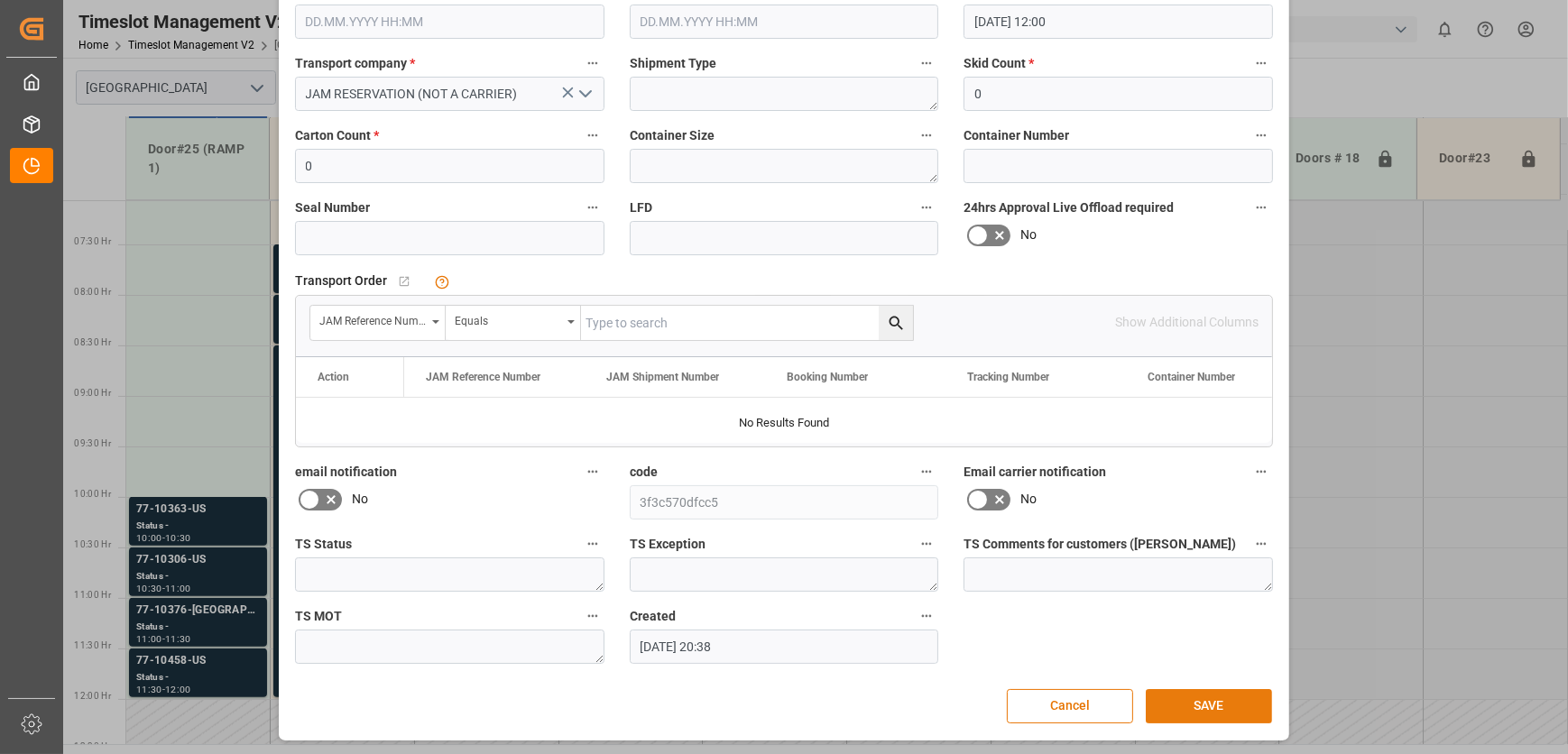
click at [1212, 698] on button "SAVE" at bounding box center [1208, 707] width 126 height 34
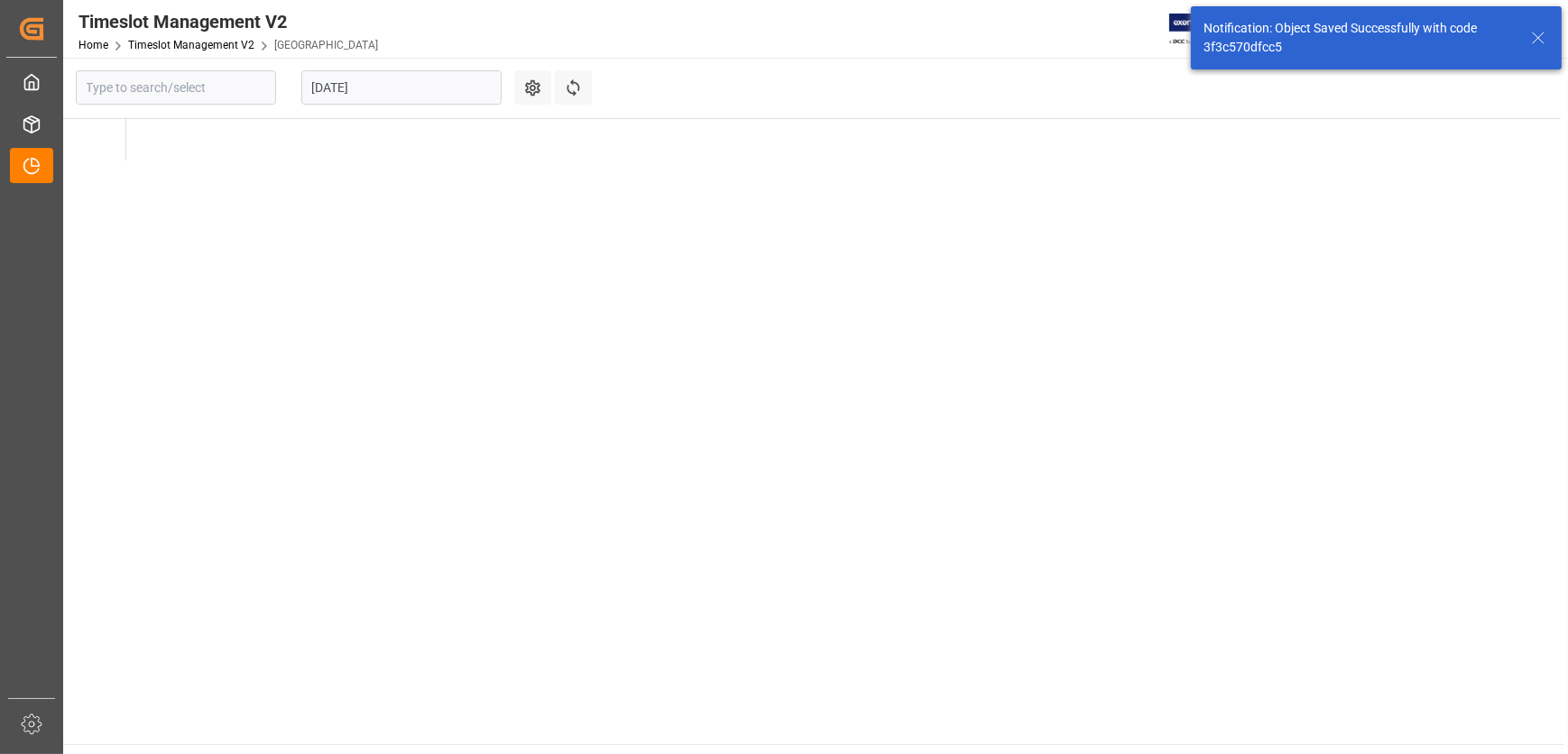
type input "[GEOGRAPHIC_DATA]"
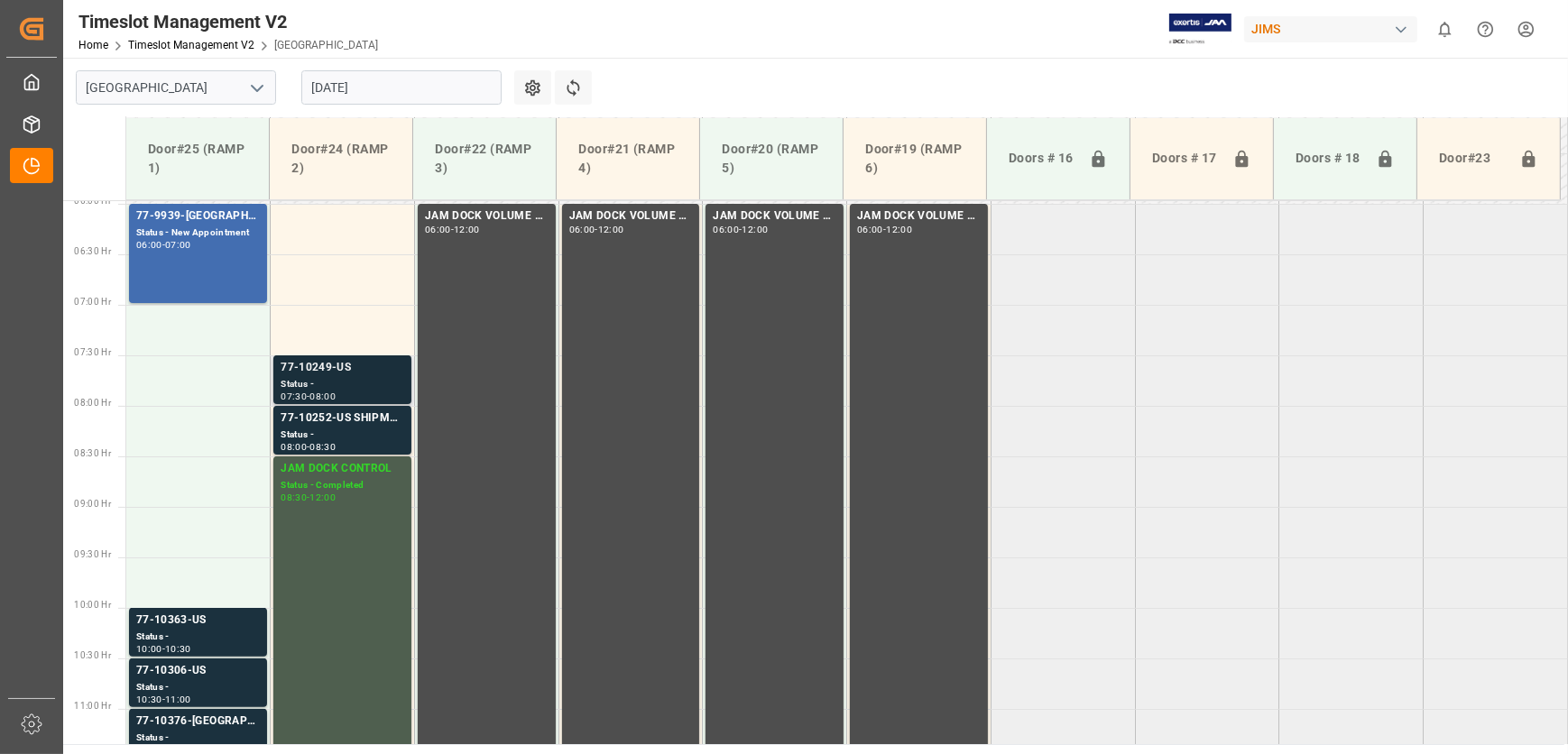
scroll to position [550, 0]
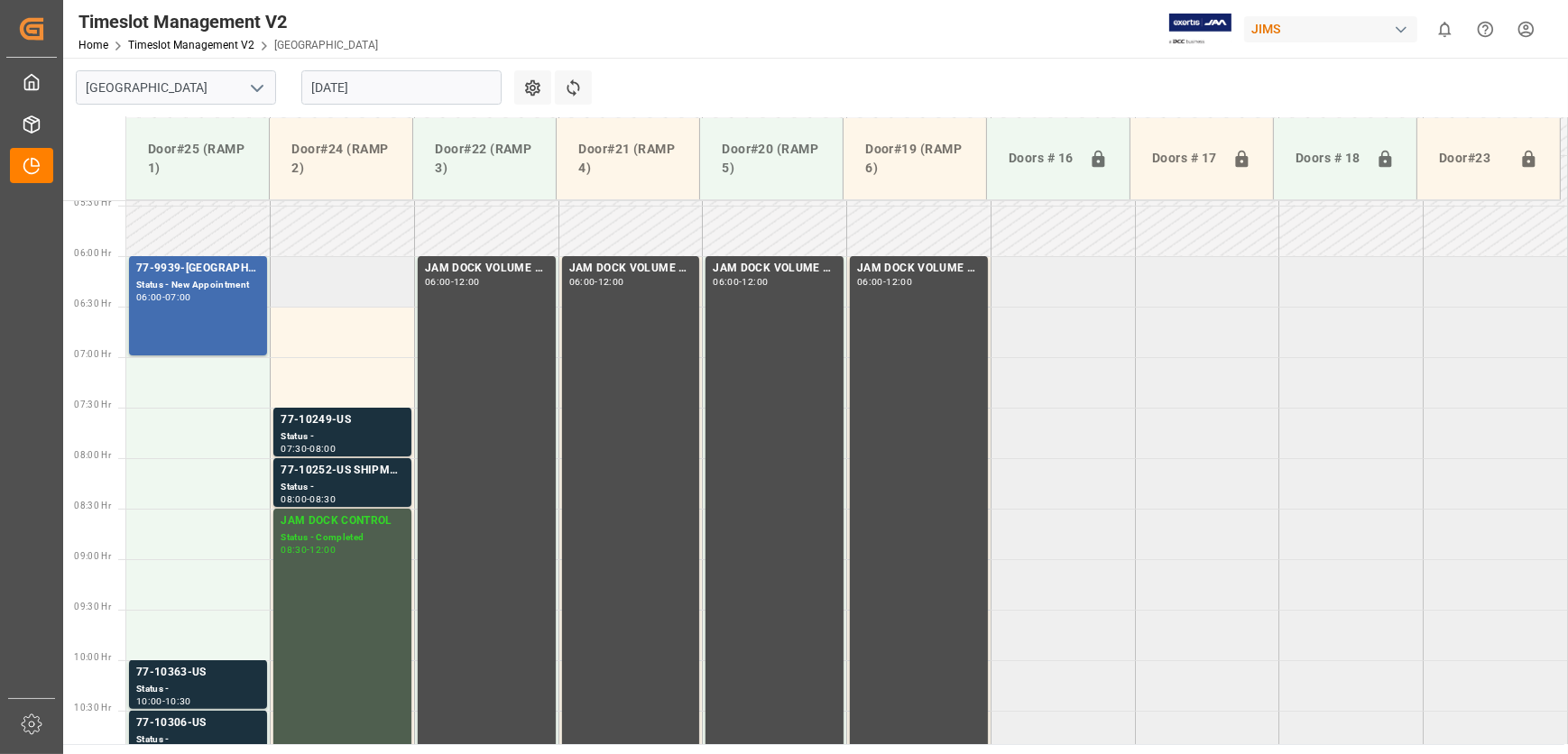
click at [387, 292] on td at bounding box center [343, 281] width 144 height 50
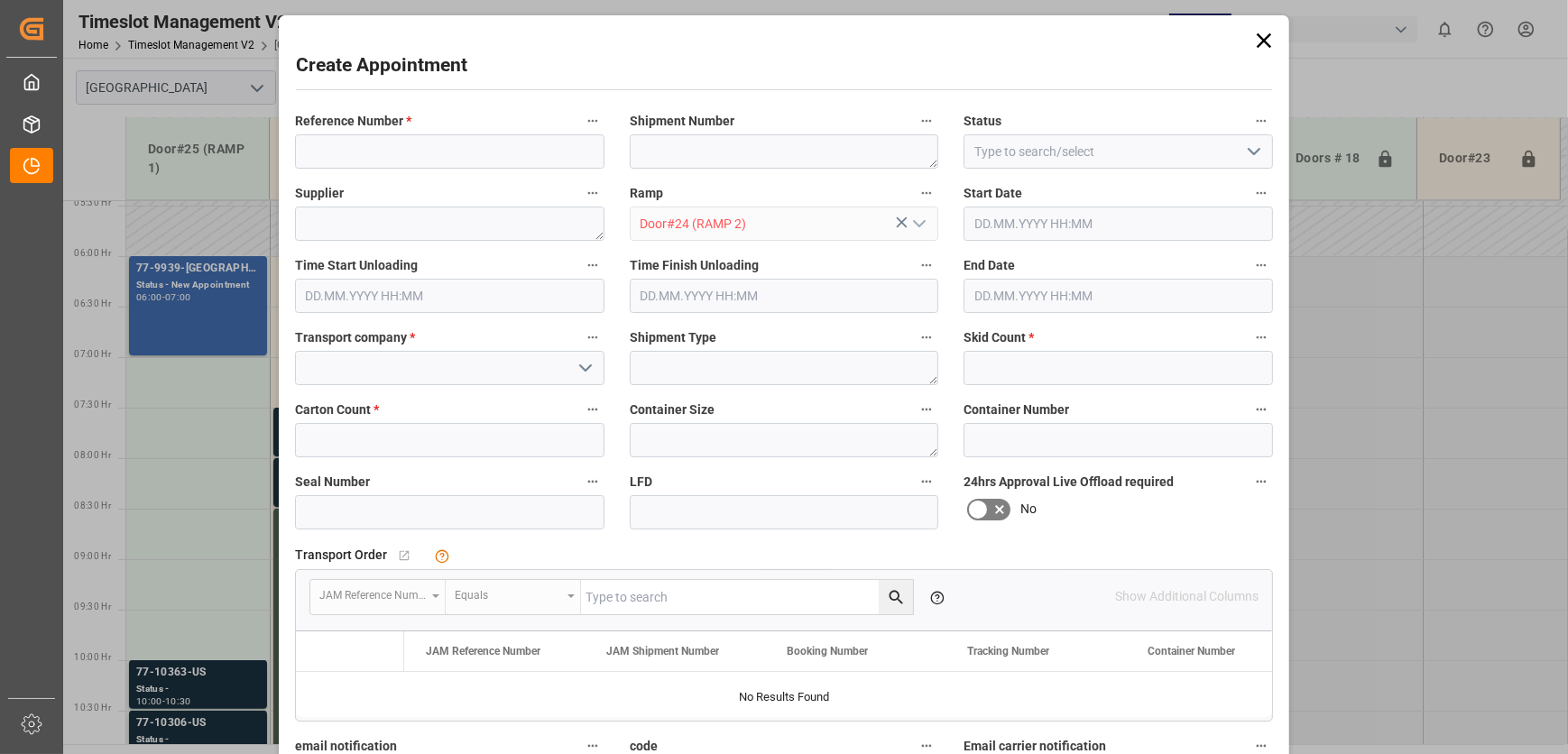
type input "[DATE] 06:00"
type input "[DATE] 06:30"
click at [1254, 147] on icon "open menu" at bounding box center [1254, 151] width 22 height 22
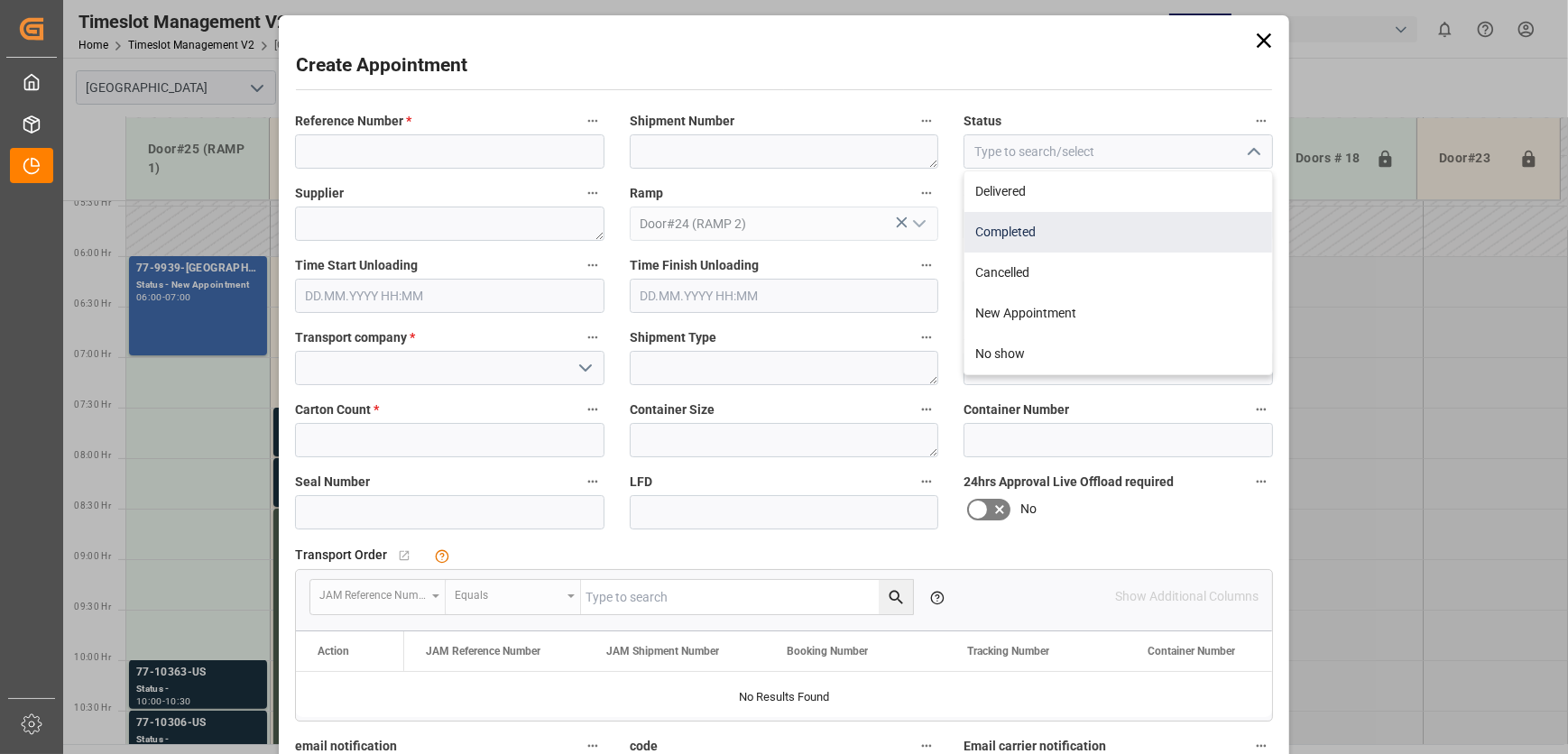
drag, startPoint x: 1127, startPoint y: 212, endPoint x: 477, endPoint y: 170, distance: 651.4
click at [1124, 212] on div "Completed" at bounding box center [1118, 232] width 308 height 41
type input "Completed"
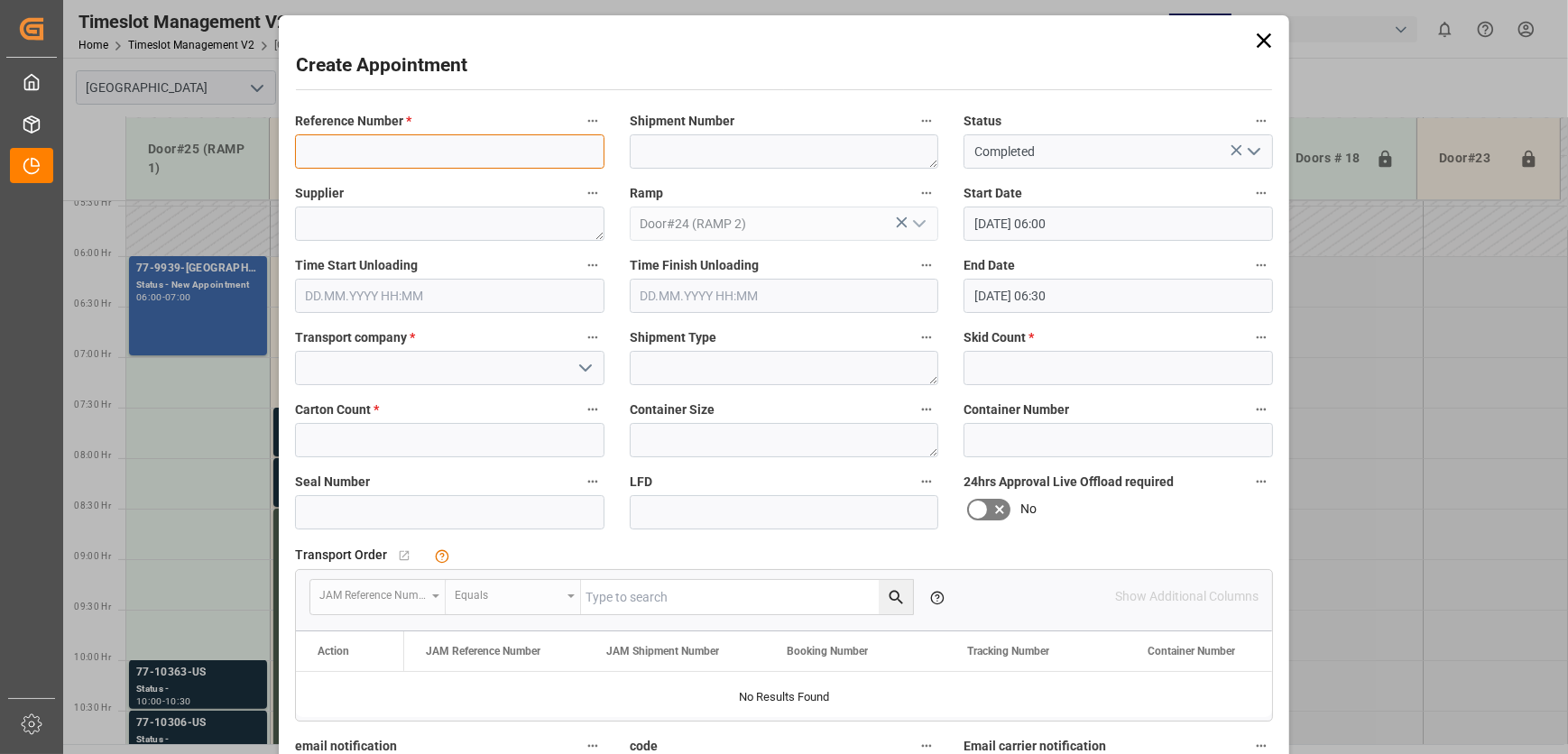
click at [406, 146] on input at bounding box center [450, 152] width 310 height 34
paste input "JAM DOCK CONTROL"
type input "JAM DOCK CONTROL"
click at [439, 361] on input at bounding box center [450, 368] width 310 height 34
click at [595, 372] on input at bounding box center [450, 368] width 310 height 34
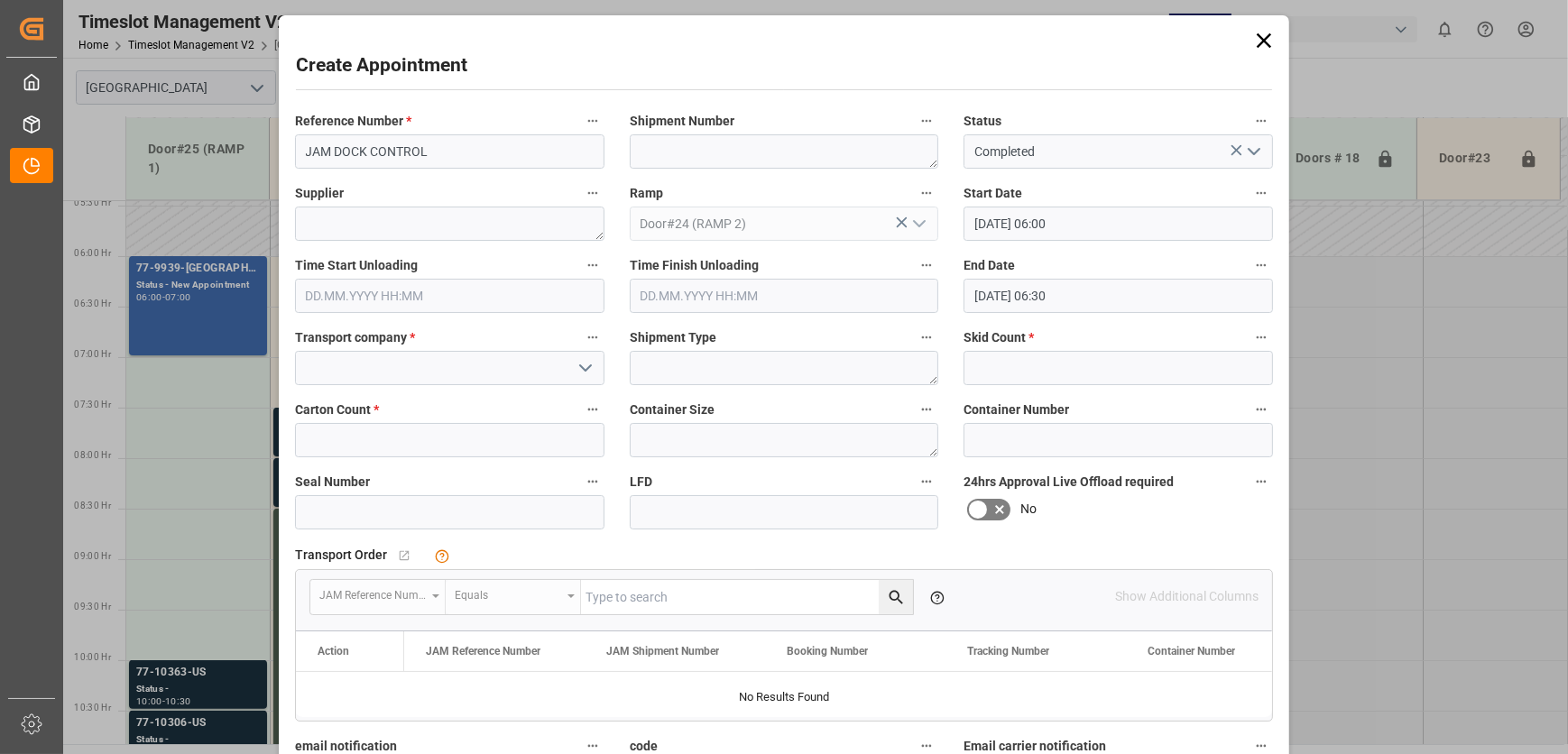
click at [588, 366] on icon "open menu" at bounding box center [585, 368] width 22 height 22
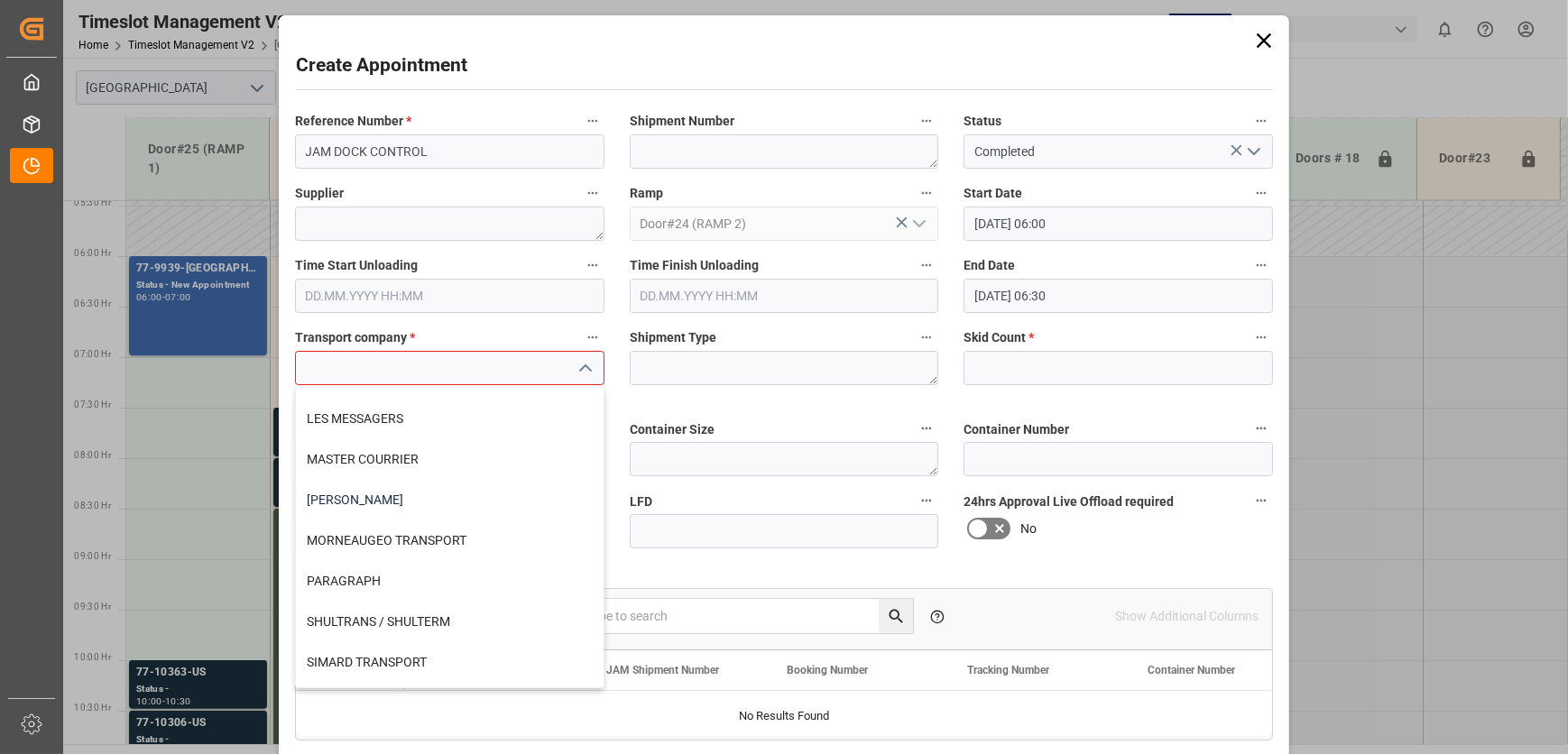
scroll to position [738, 0]
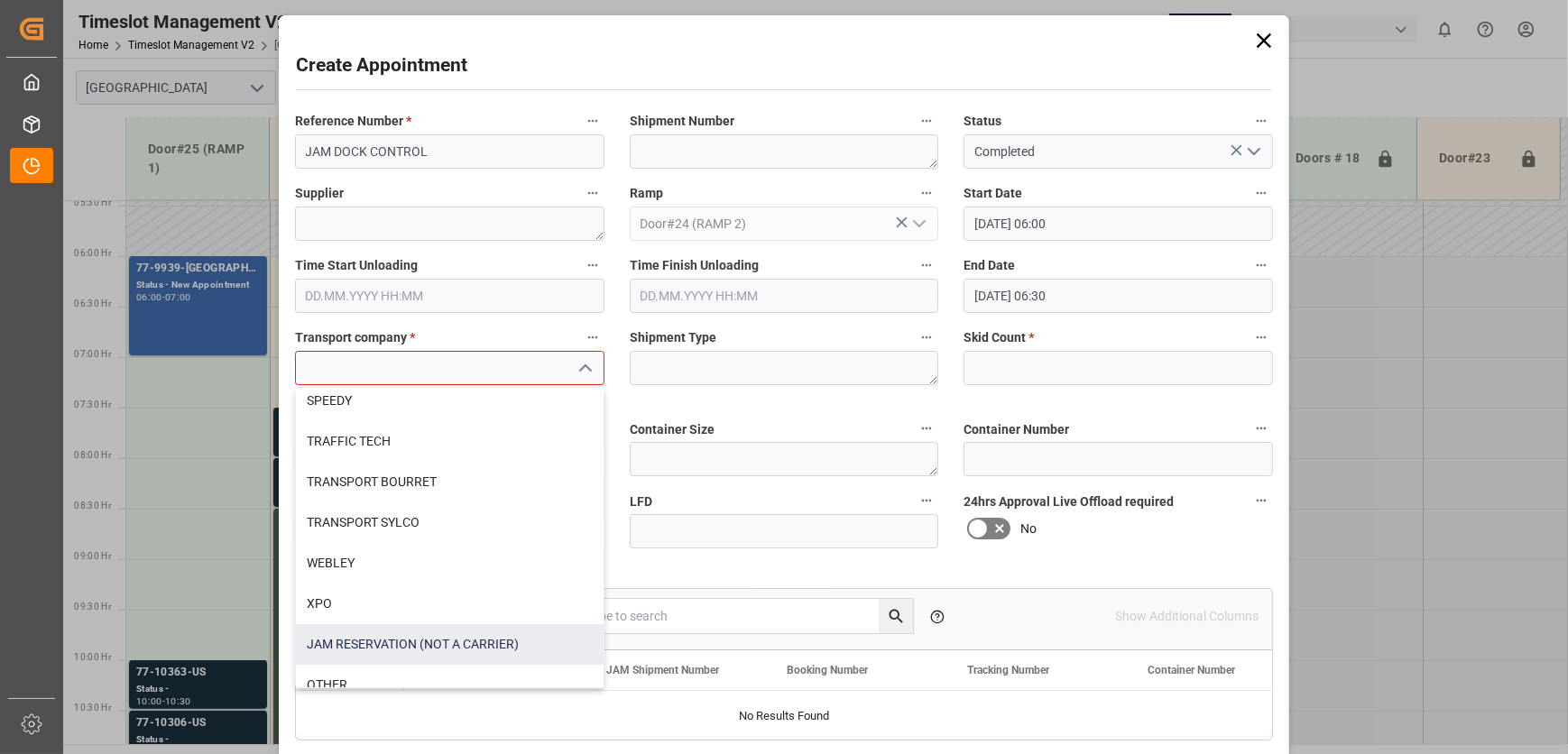
click at [433, 631] on div "JAM RESERVATION (NOT A CARRIER)" at bounding box center [450, 644] width 308 height 41
type input "JAM RESERVATION (NOT A CARRIER)"
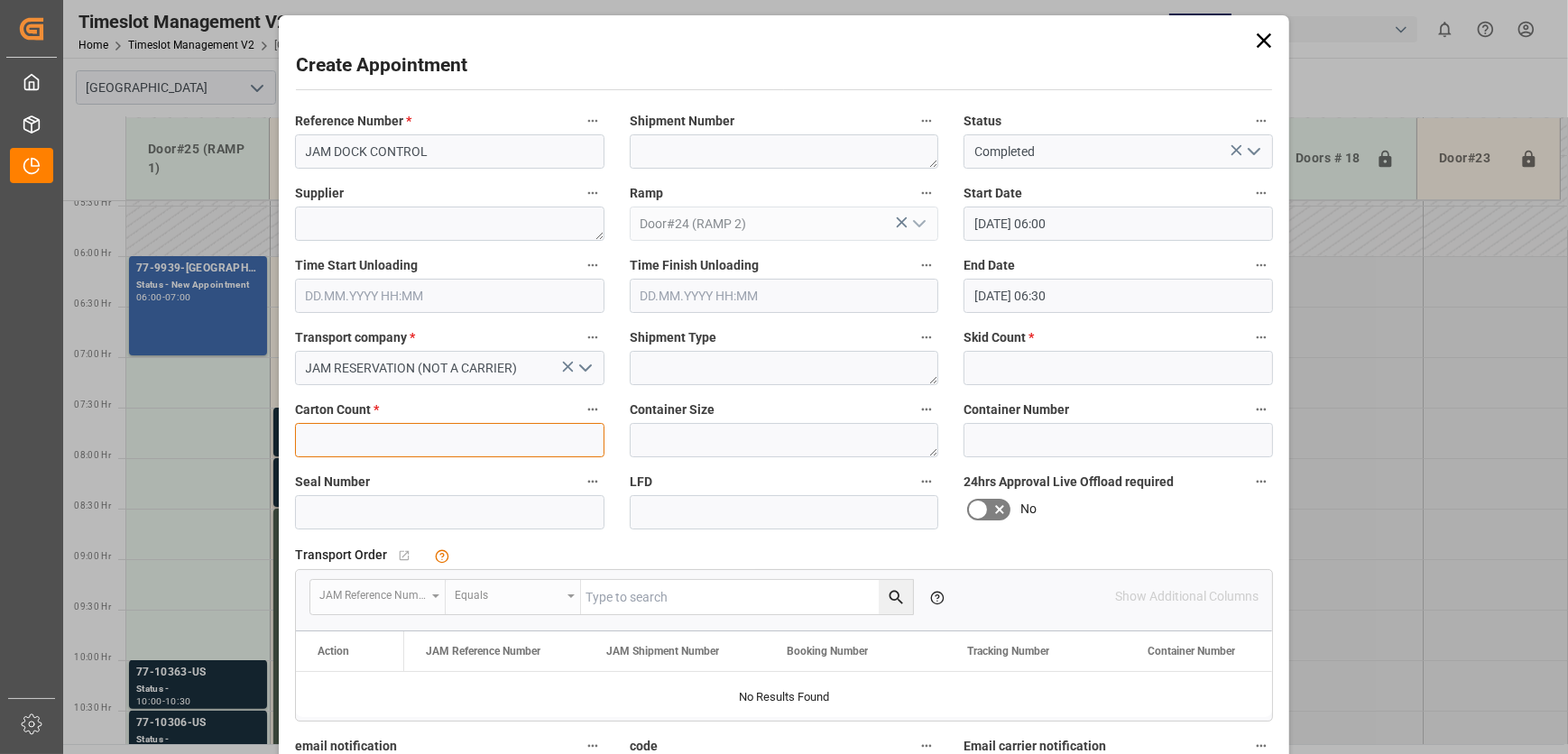
click at [458, 439] on input "text" at bounding box center [450, 440] width 310 height 34
type input "0"
drag, startPoint x: 1030, startPoint y: 351, endPoint x: 1032, endPoint y: 365, distance: 14.1
click at [1032, 365] on input "text" at bounding box center [1118, 368] width 310 height 34
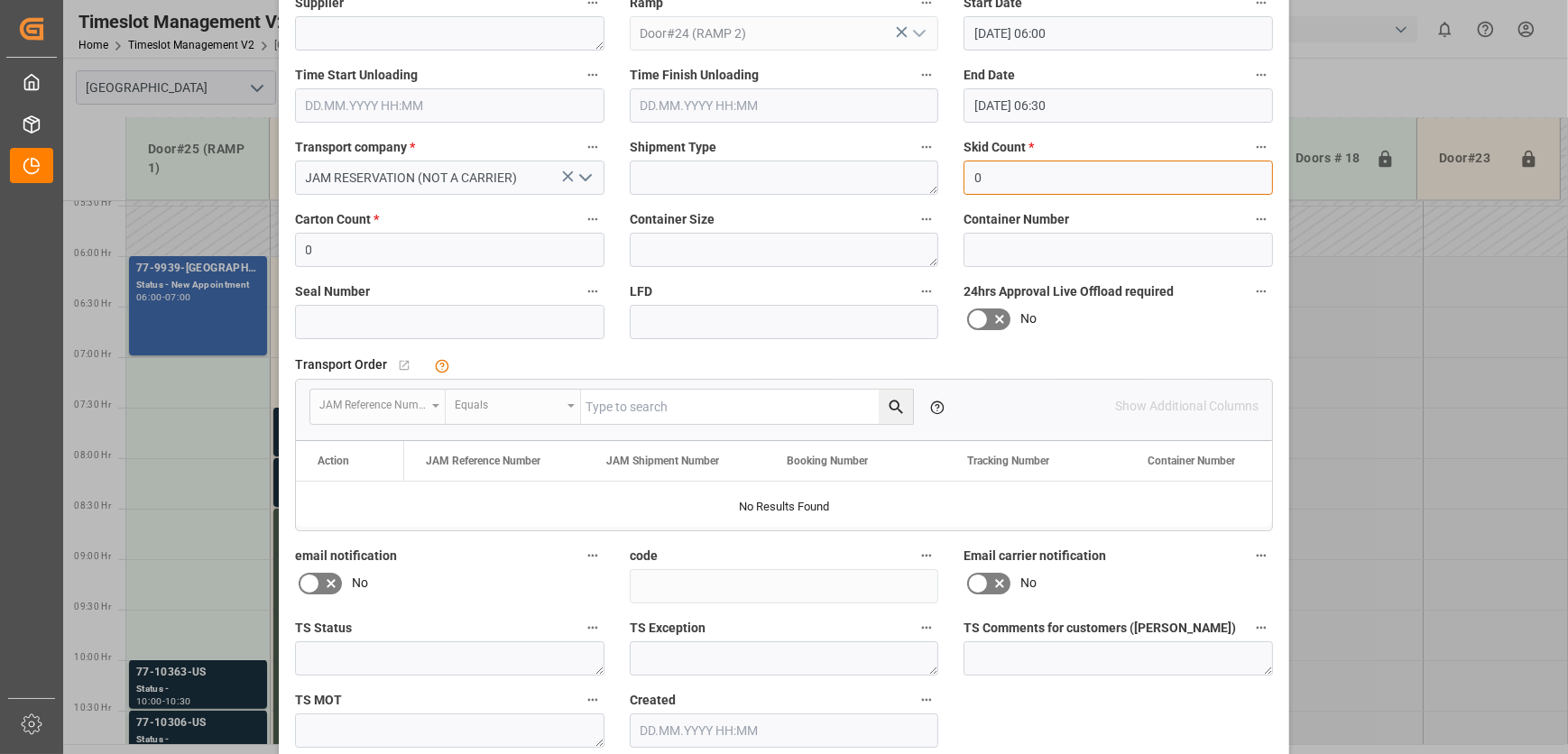
scroll to position [274, 0]
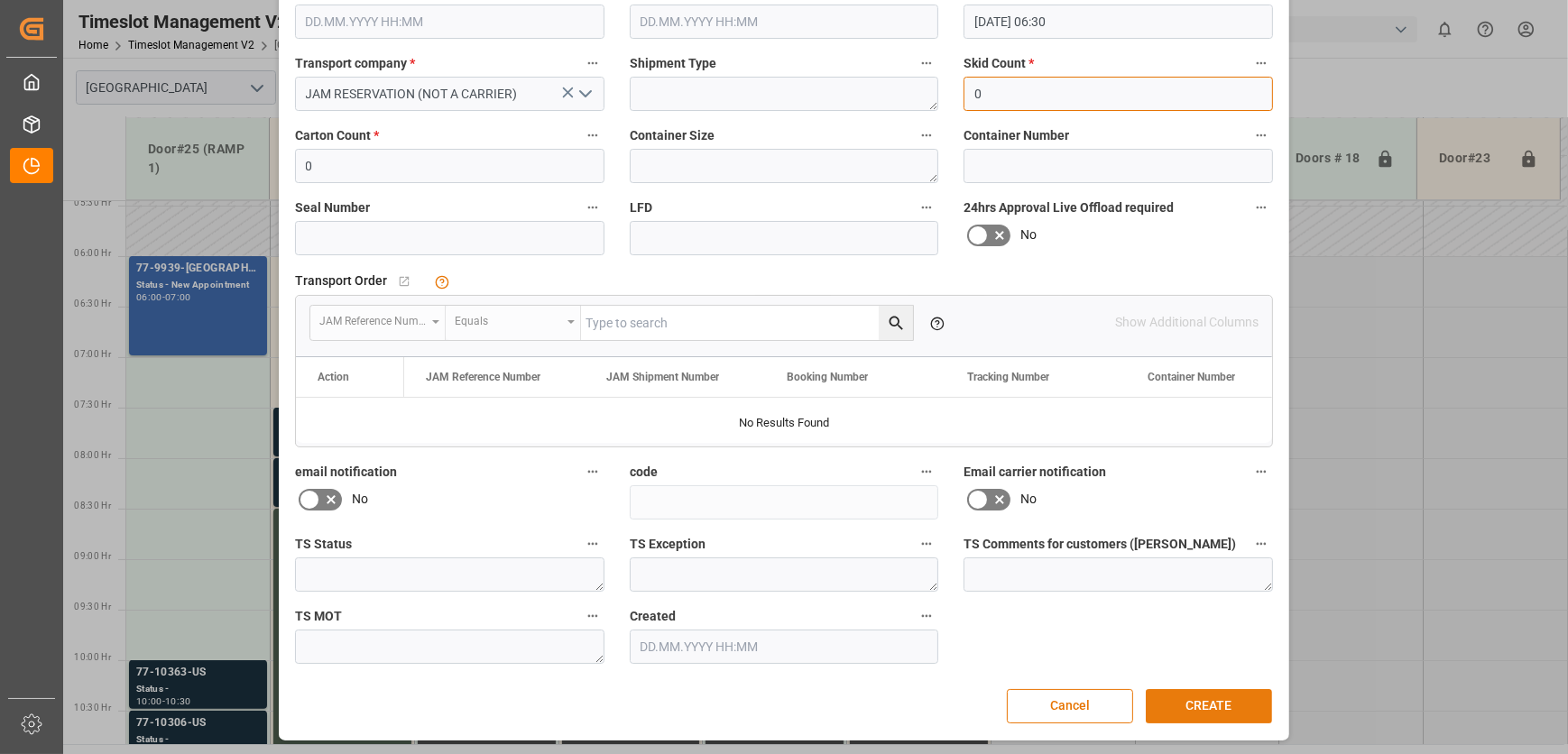
type input "0"
click at [1203, 696] on button "CREATE" at bounding box center [1208, 707] width 126 height 34
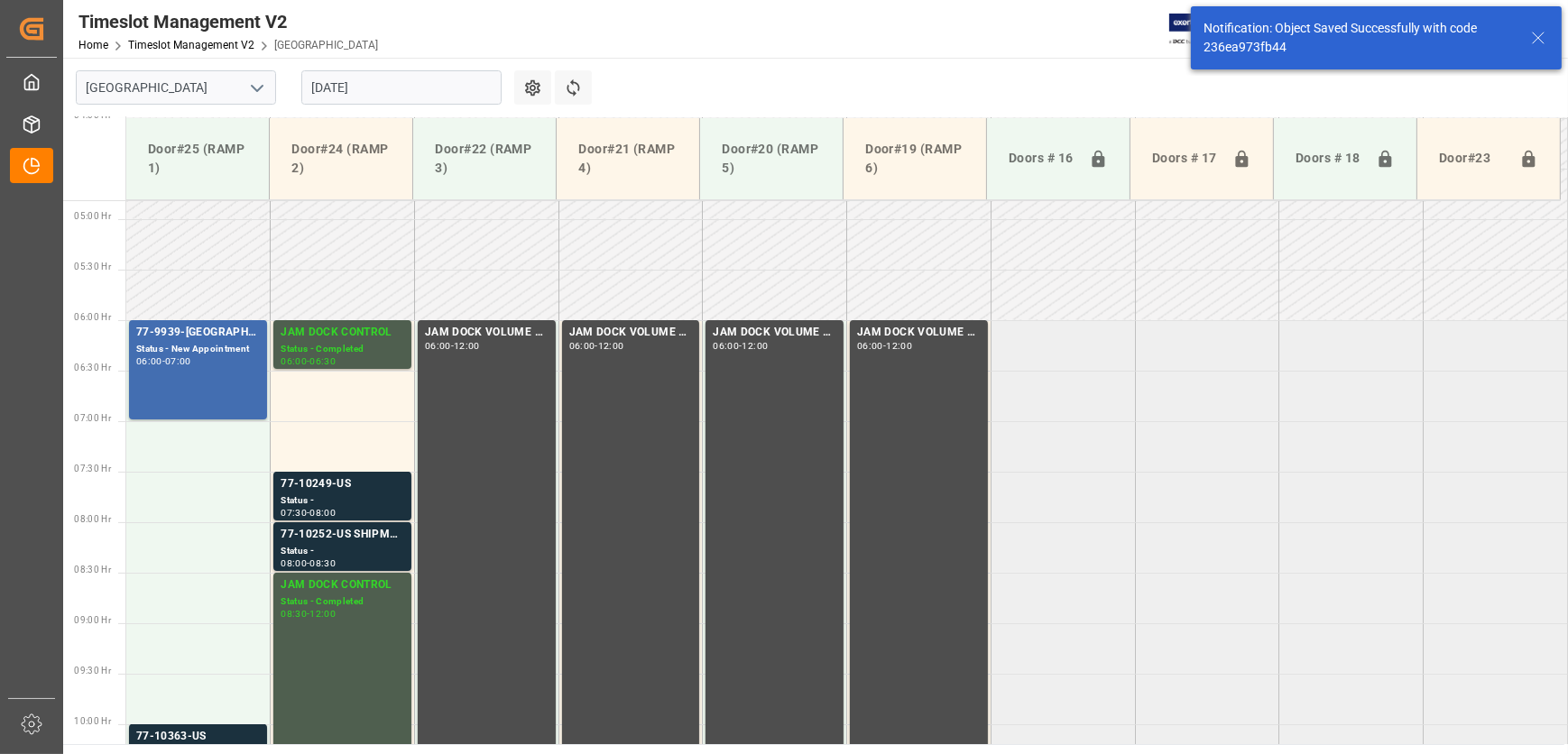
scroll to position [513, 0]
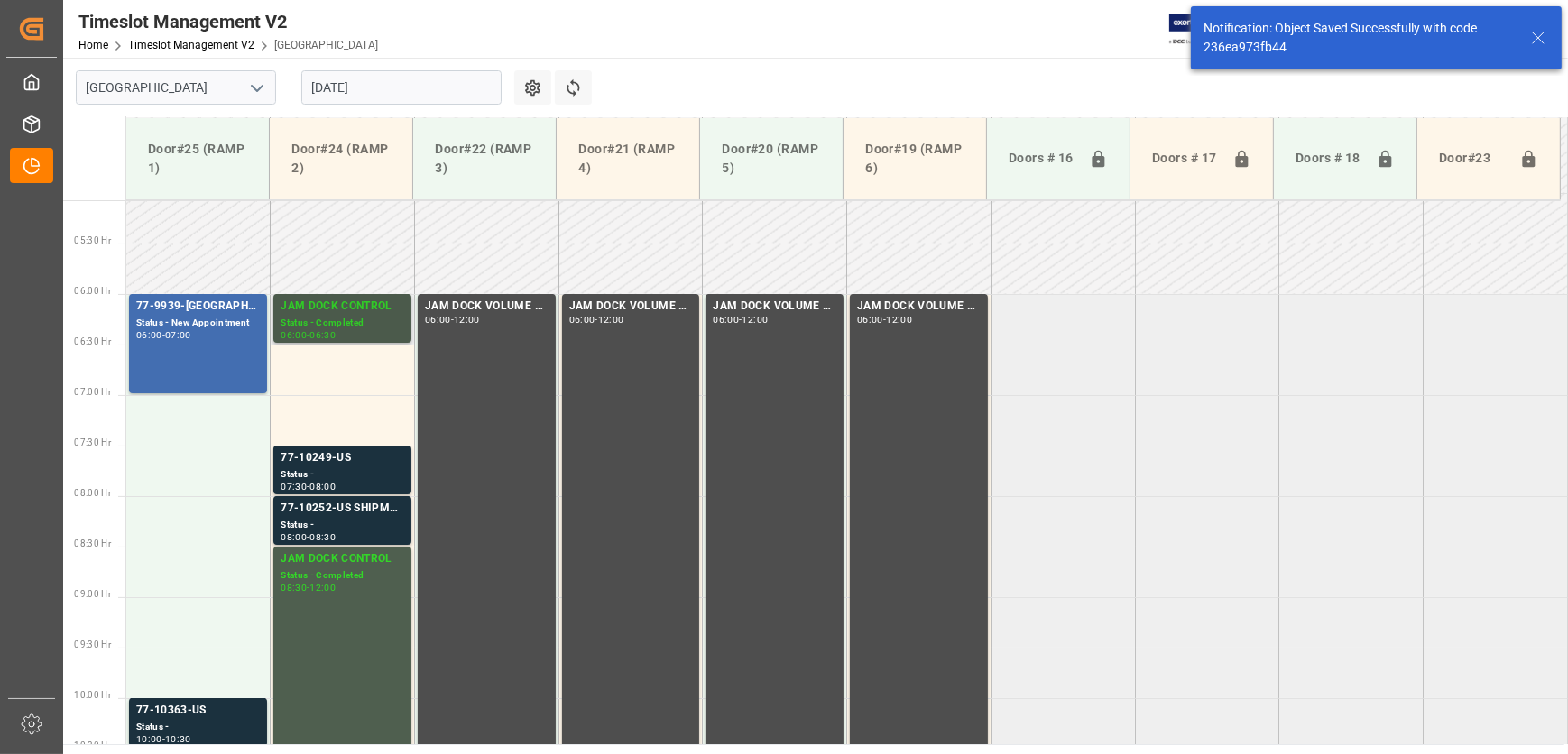
click at [393, 324] on div "Status - Completed" at bounding box center [342, 323] width 123 height 15
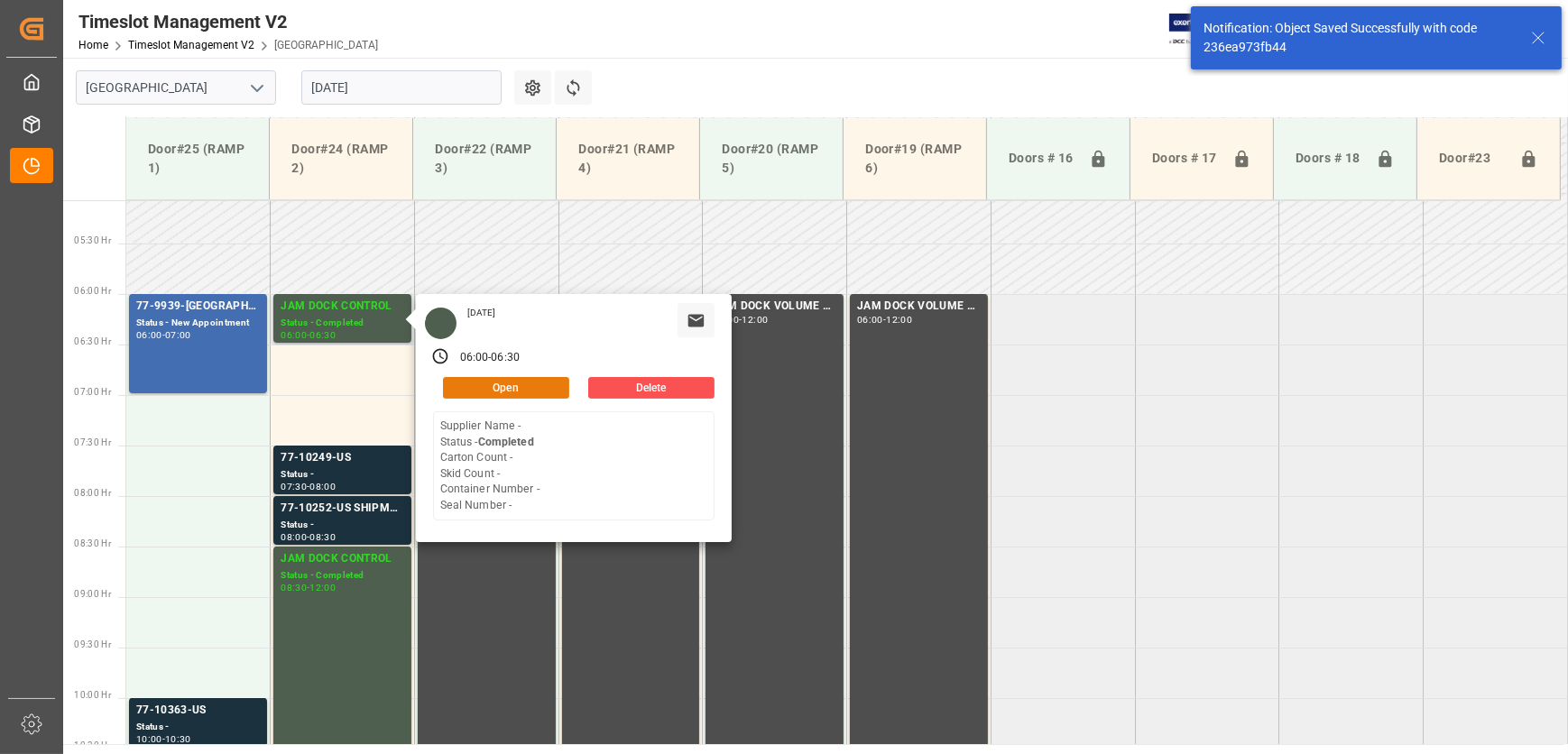
click at [551, 387] on button "Open" at bounding box center [505, 387] width 126 height 22
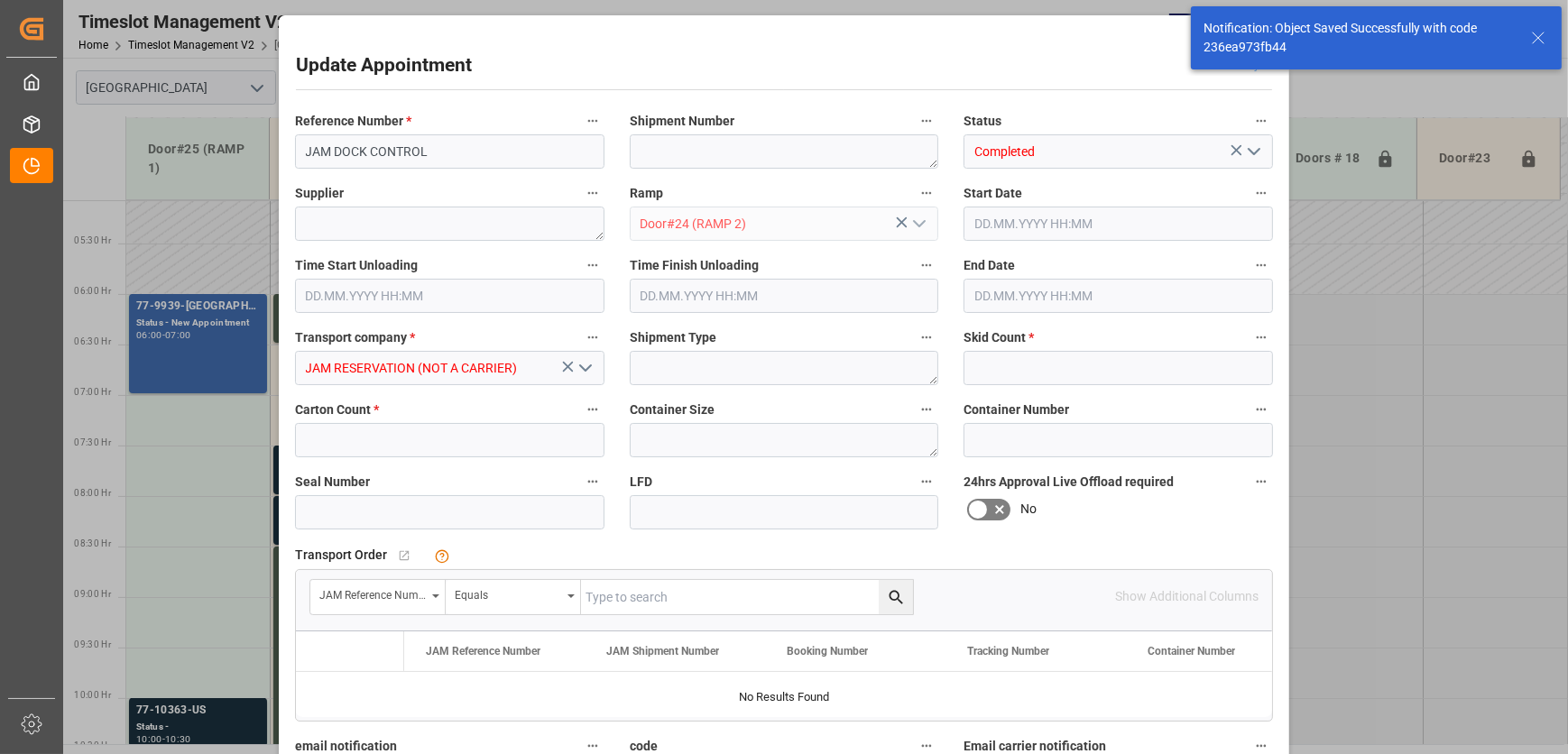
type input "0"
type input "[DATE] 06:00"
type input "[DATE] 06:30"
type input "[DATE] 20:39"
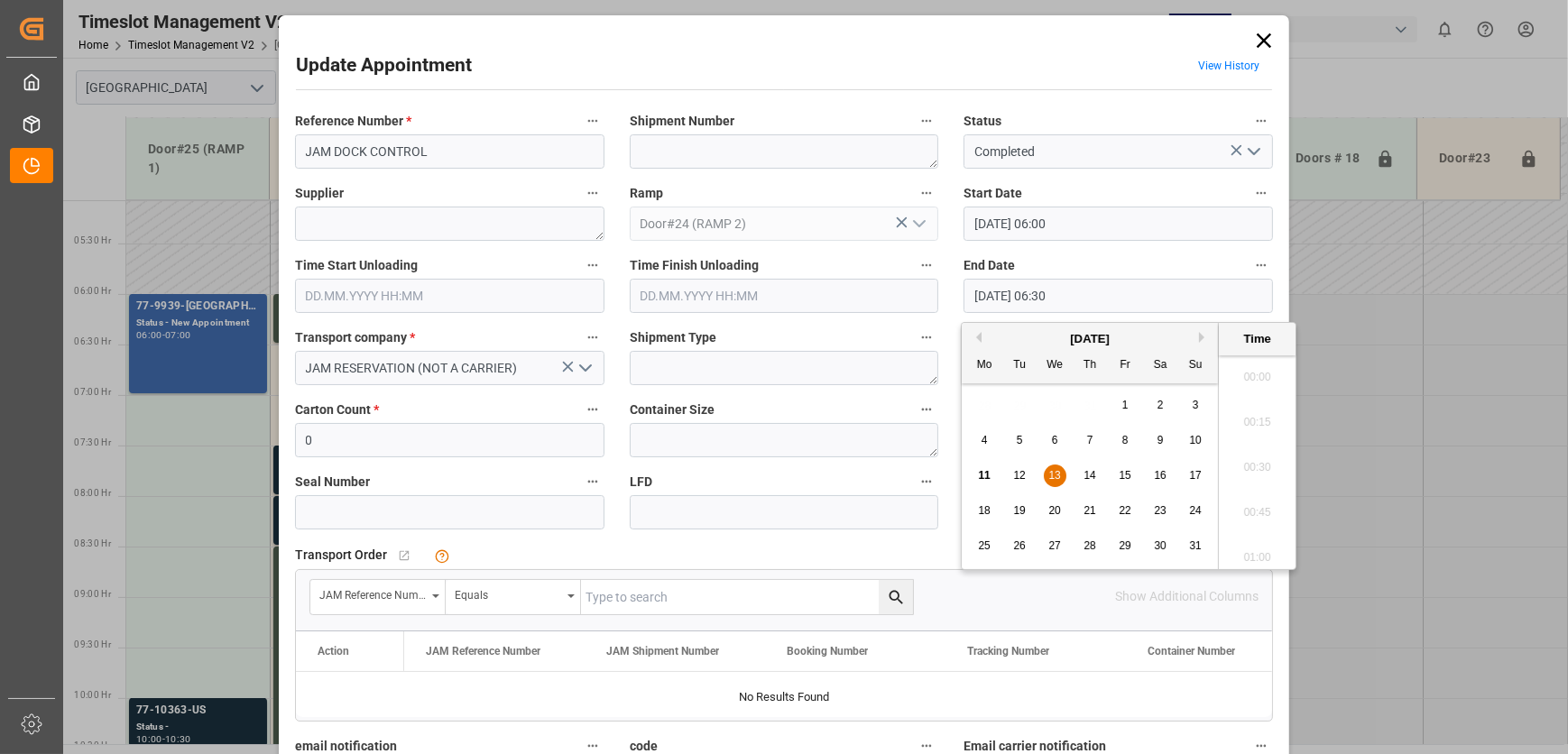
click at [1124, 289] on input "[DATE] 06:30" at bounding box center [1118, 296] width 310 height 34
click at [1057, 478] on span "13" at bounding box center [1054, 475] width 11 height 12
click at [1262, 407] on li "07:30" at bounding box center [1256, 396] width 77 height 45
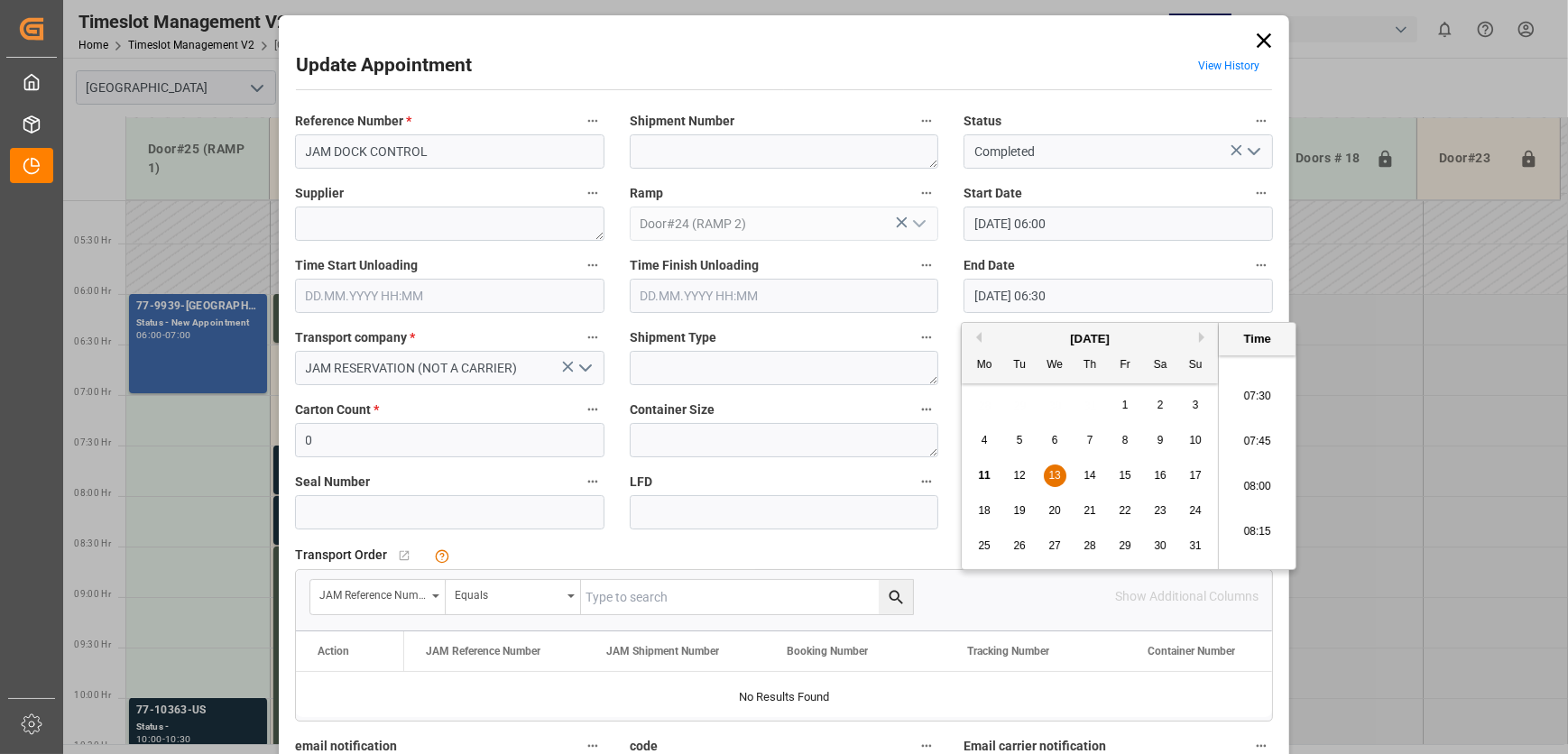
type input "[DATE] 07:30"
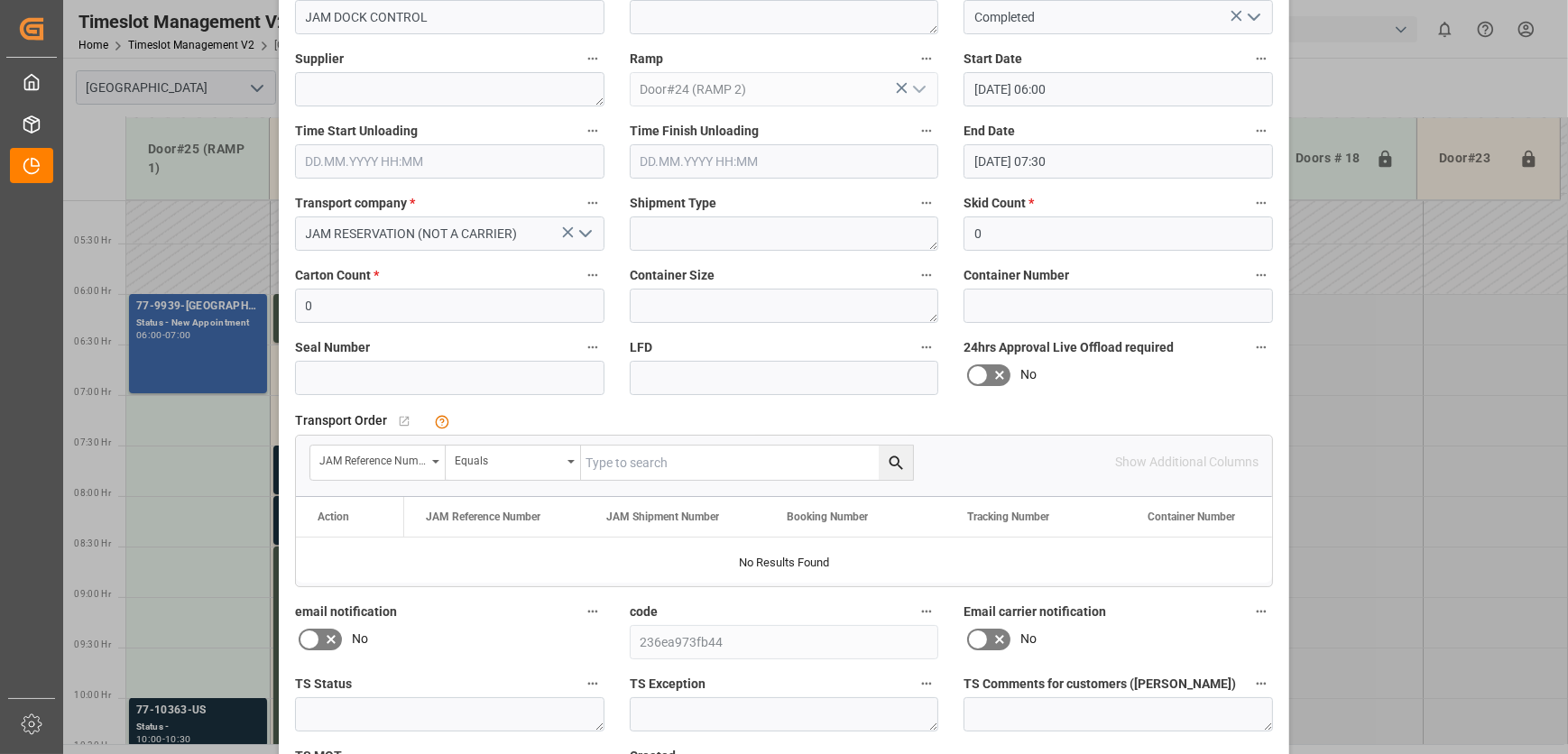
scroll to position [274, 0]
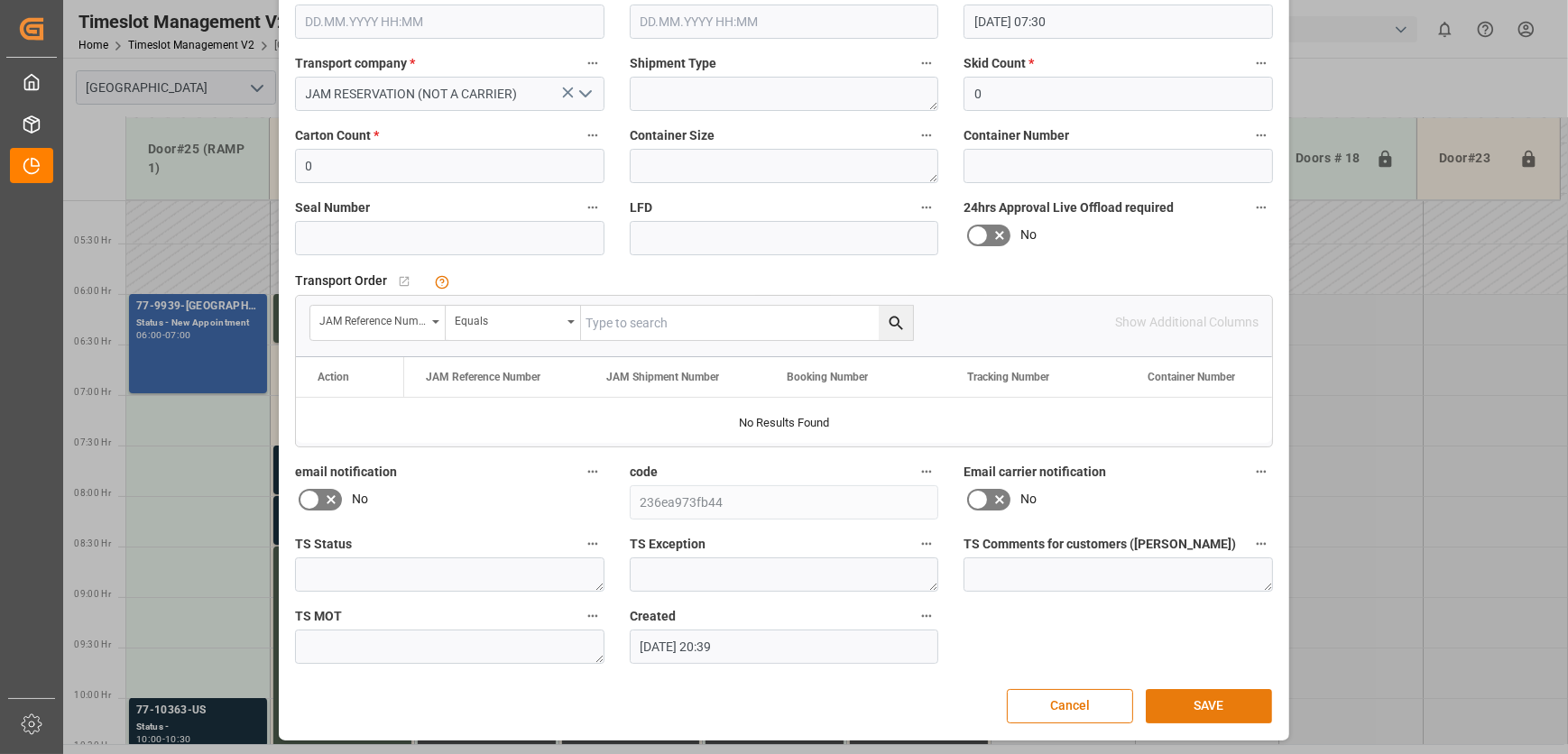
click at [1216, 712] on button "SAVE" at bounding box center [1208, 707] width 126 height 34
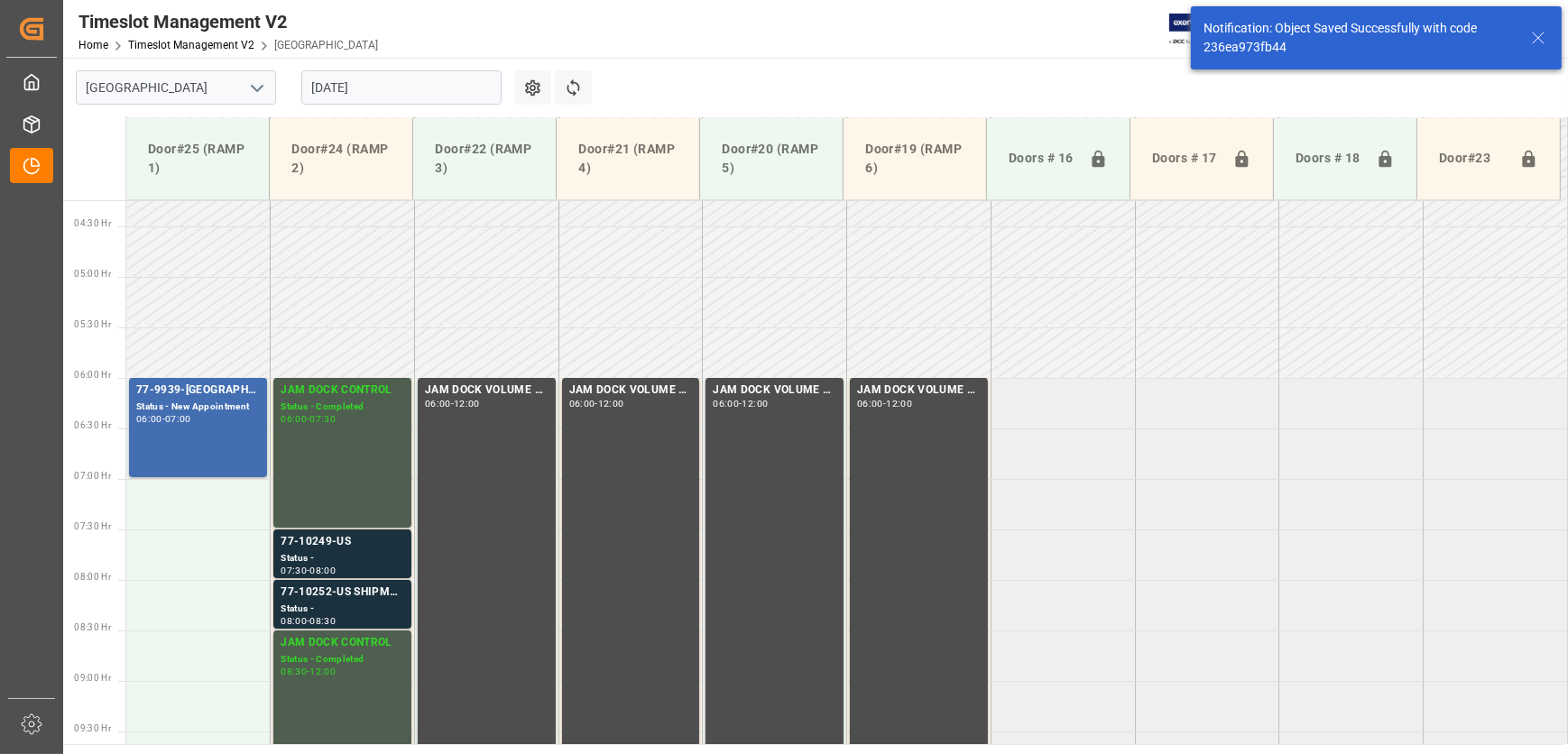
scroll to position [513, 0]
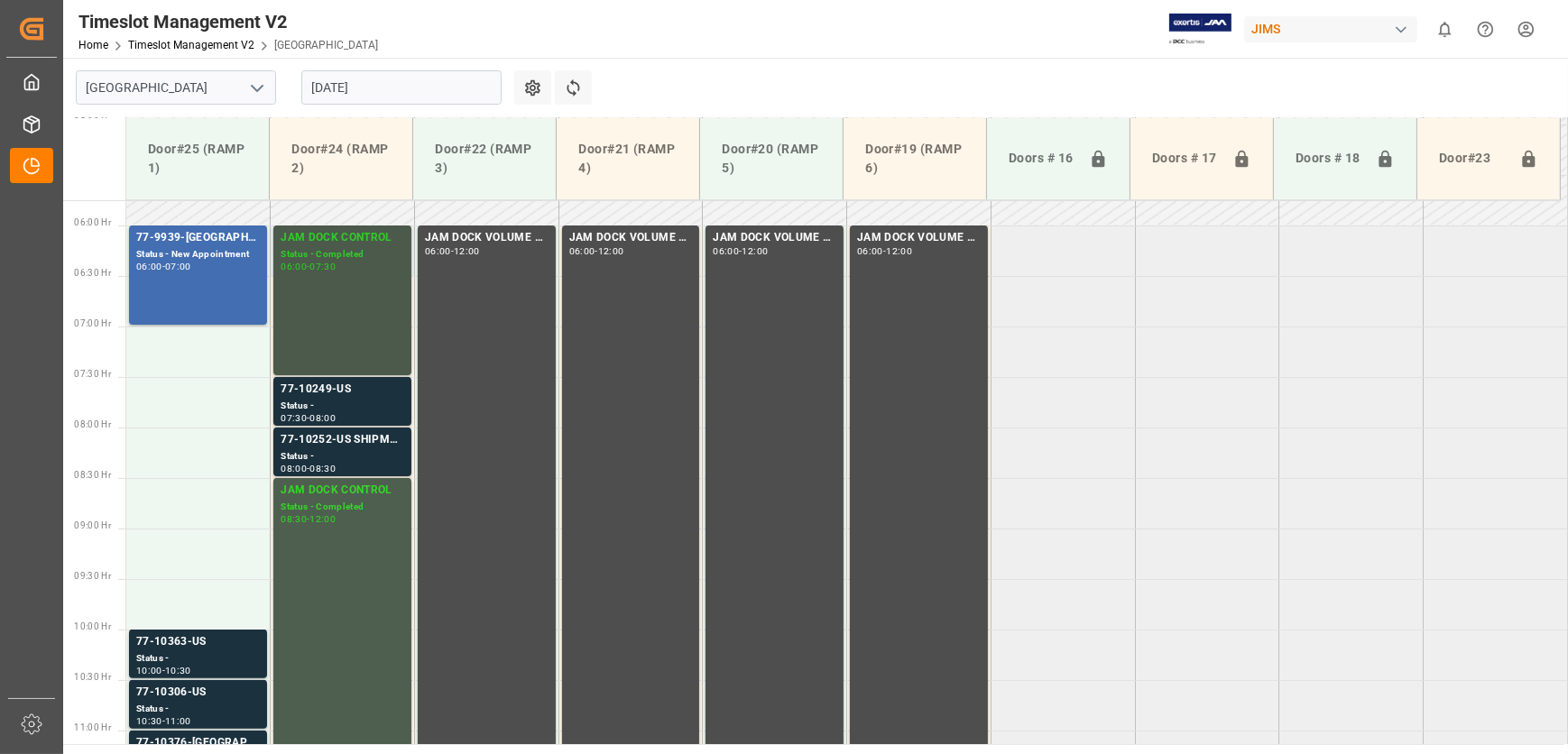
scroll to position [676, 0]
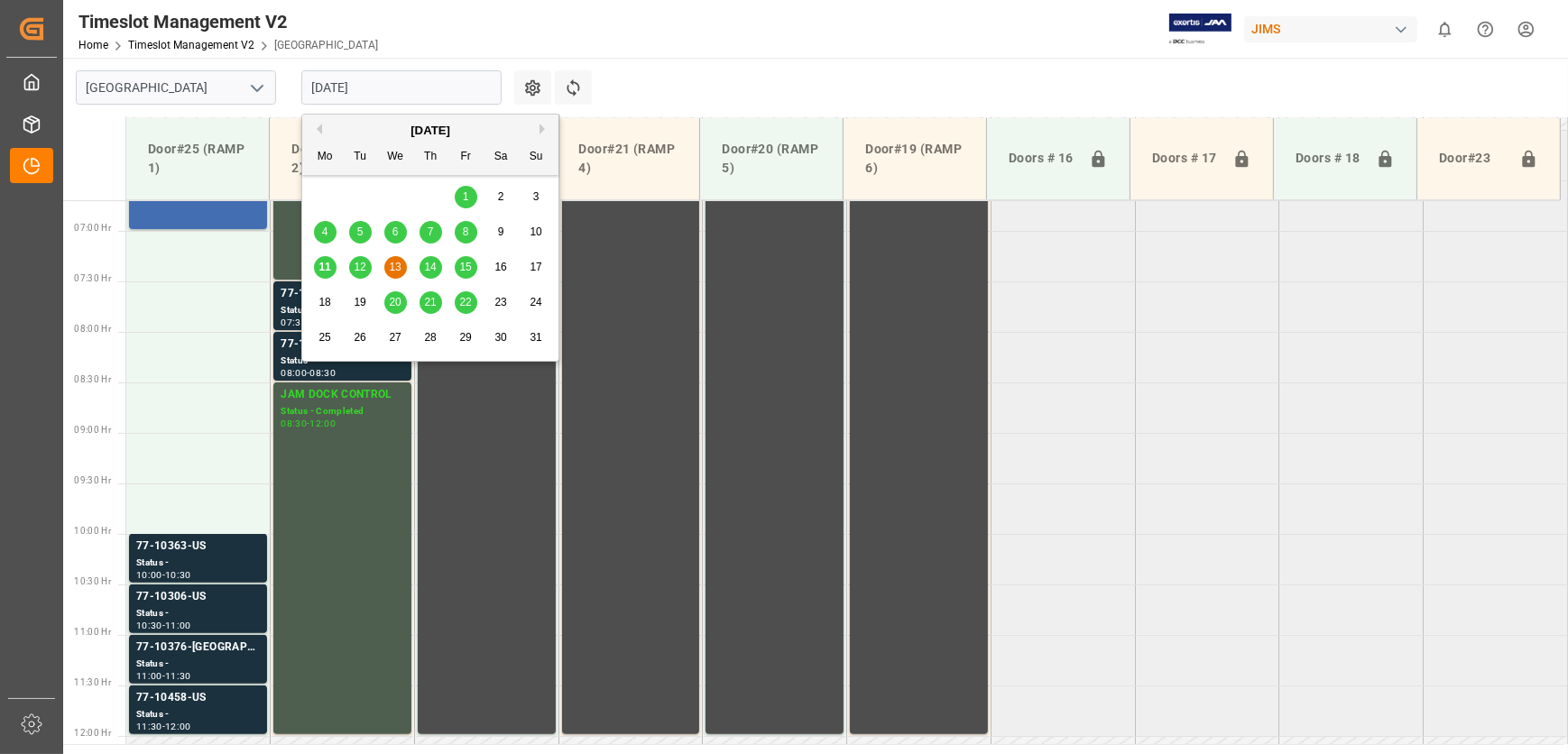
click at [454, 90] on input "[DATE]" at bounding box center [401, 87] width 200 height 34
click at [432, 267] on span "14" at bounding box center [429, 267] width 11 height 12
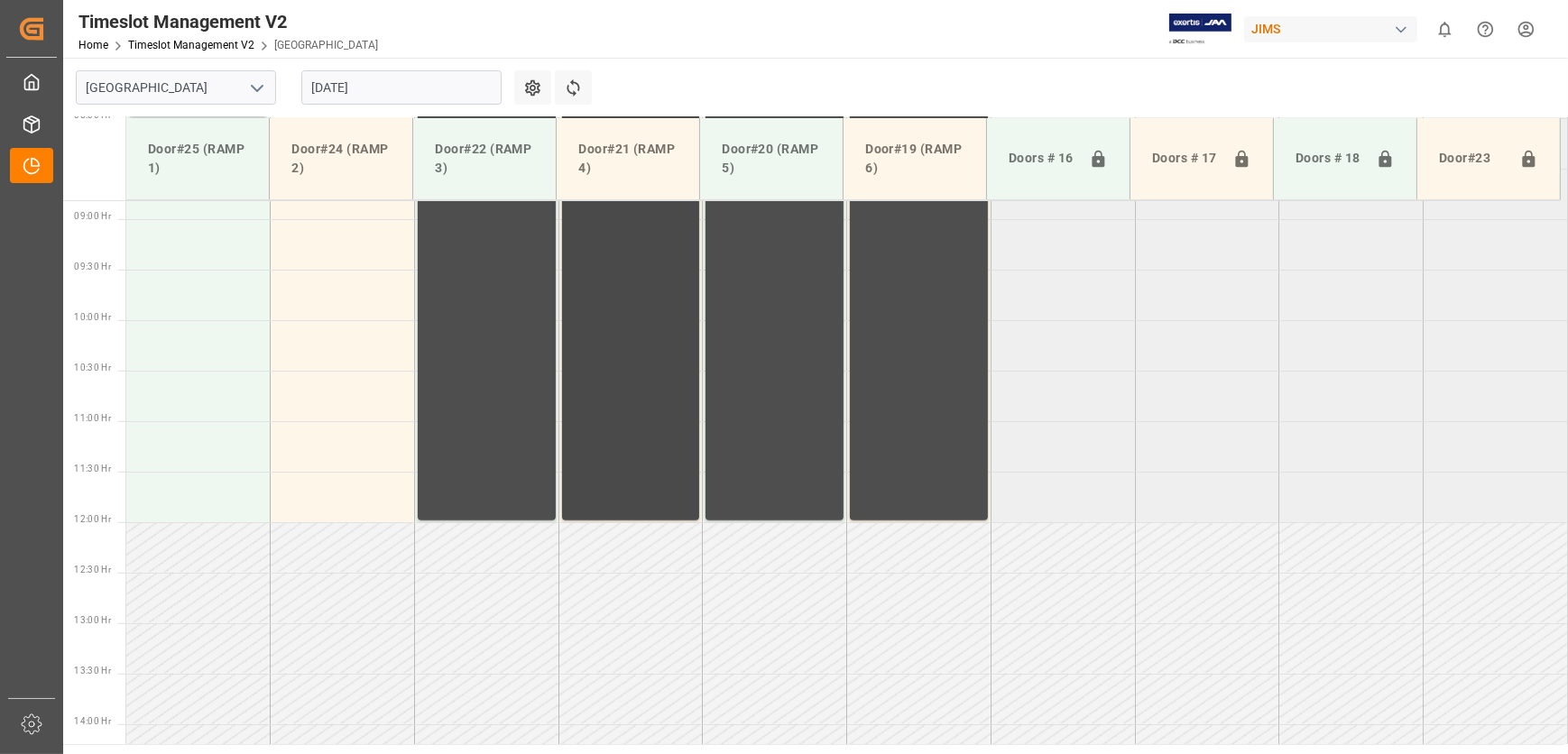
scroll to position [722, 0]
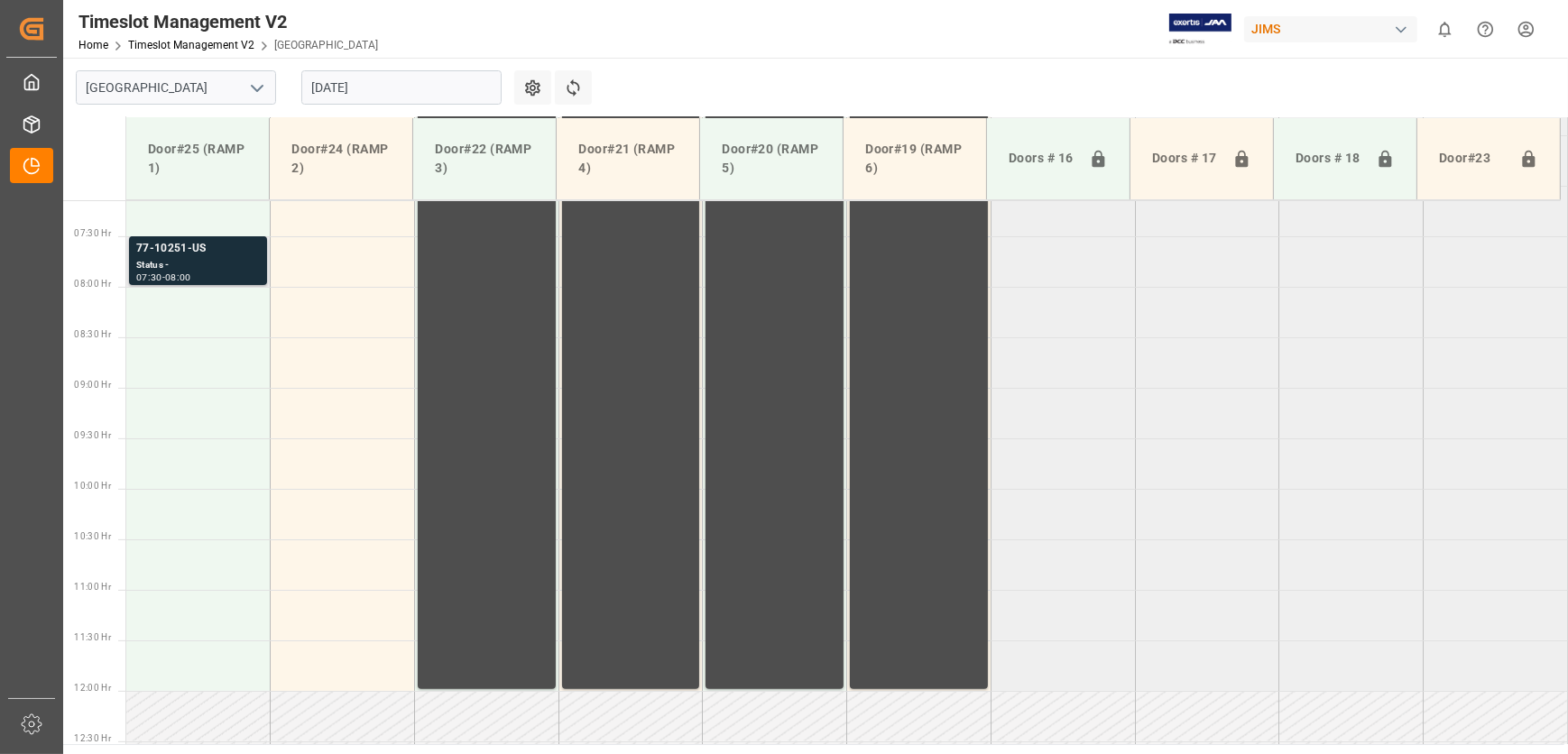
click at [209, 246] on div "77-10251-US" at bounding box center [198, 249] width 123 height 18
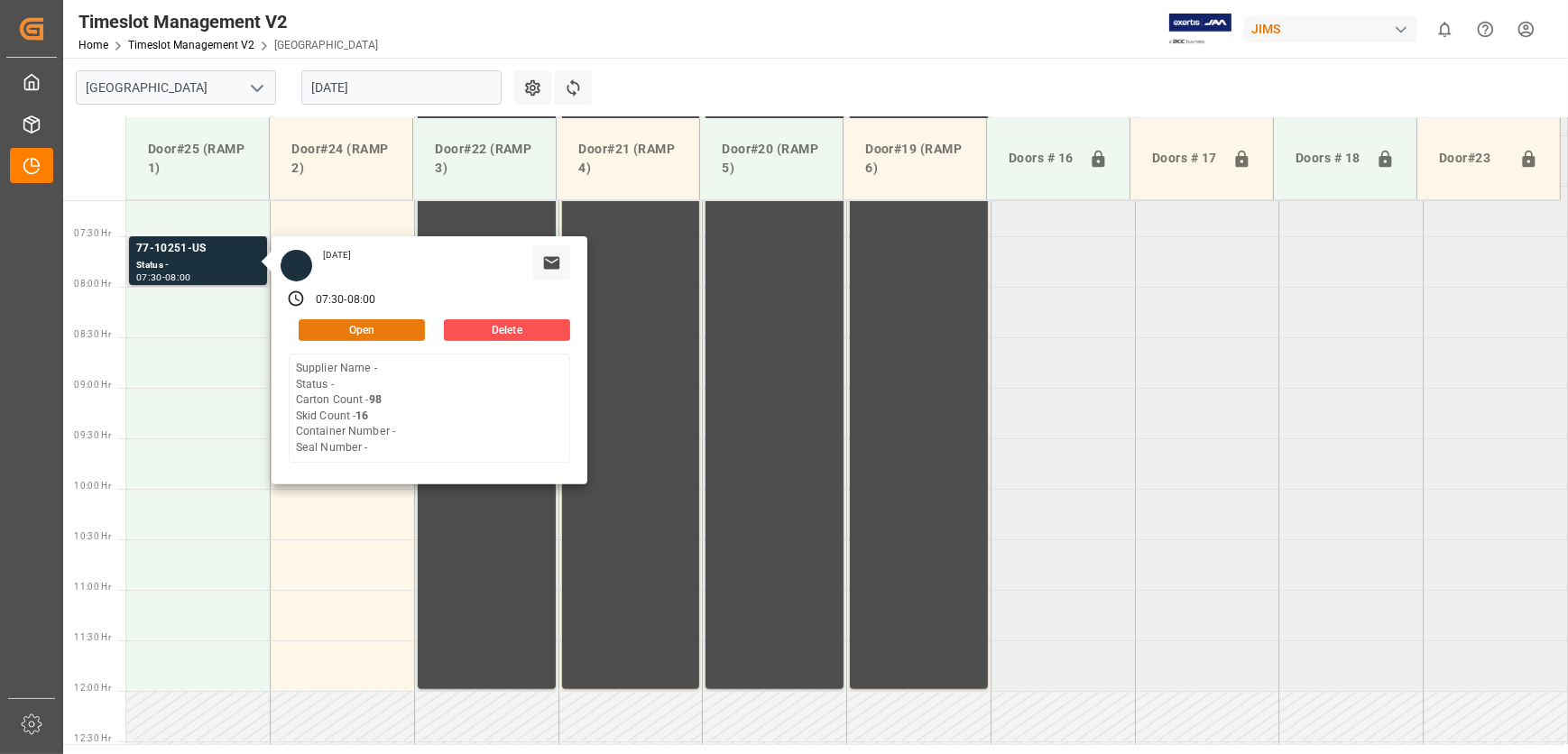
click at [364, 336] on button "Open" at bounding box center [361, 330] width 126 height 22
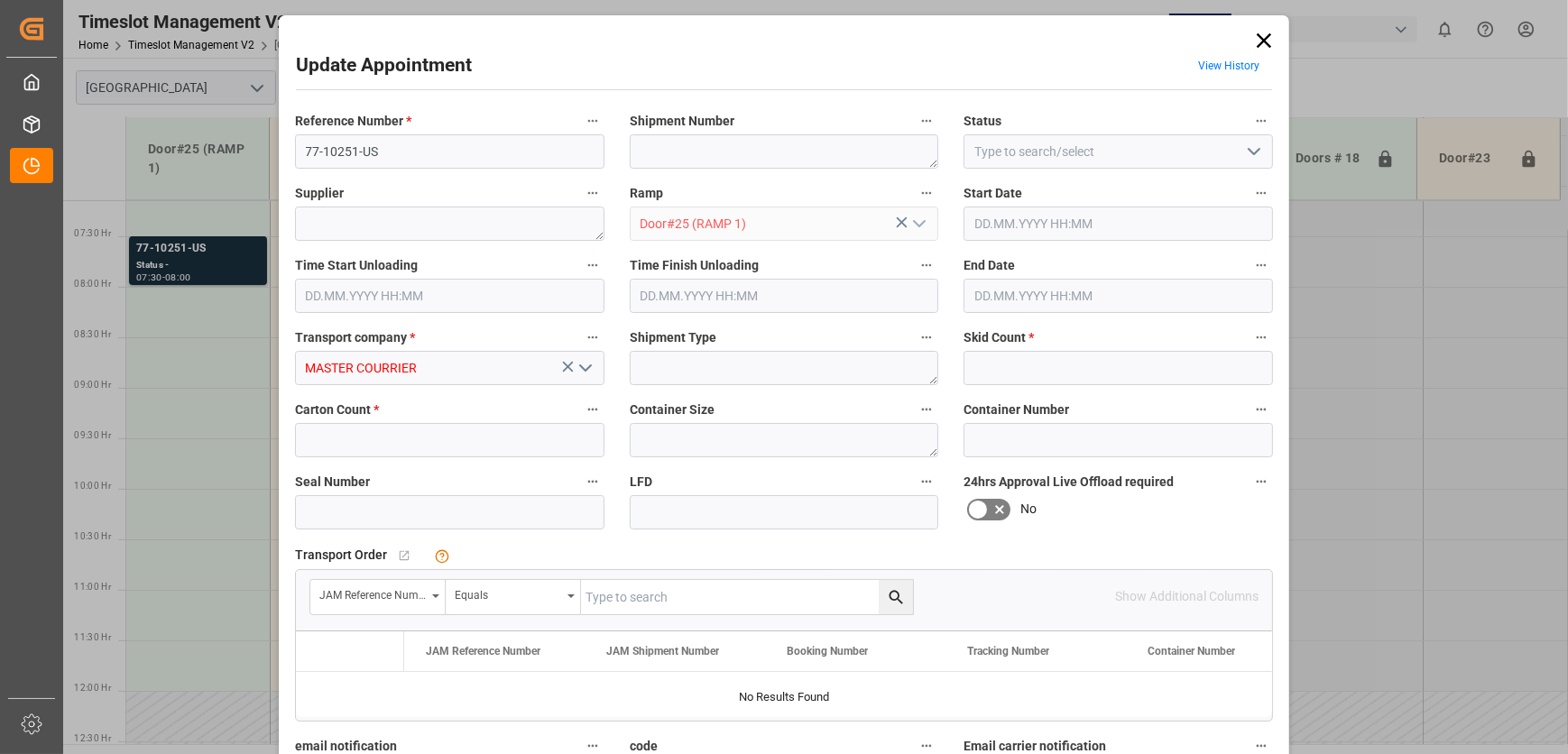
type input "16"
type input "98"
type input "[DATE] 07:30"
type input "[DATE] 08:00"
type input "[DATE] 14:32"
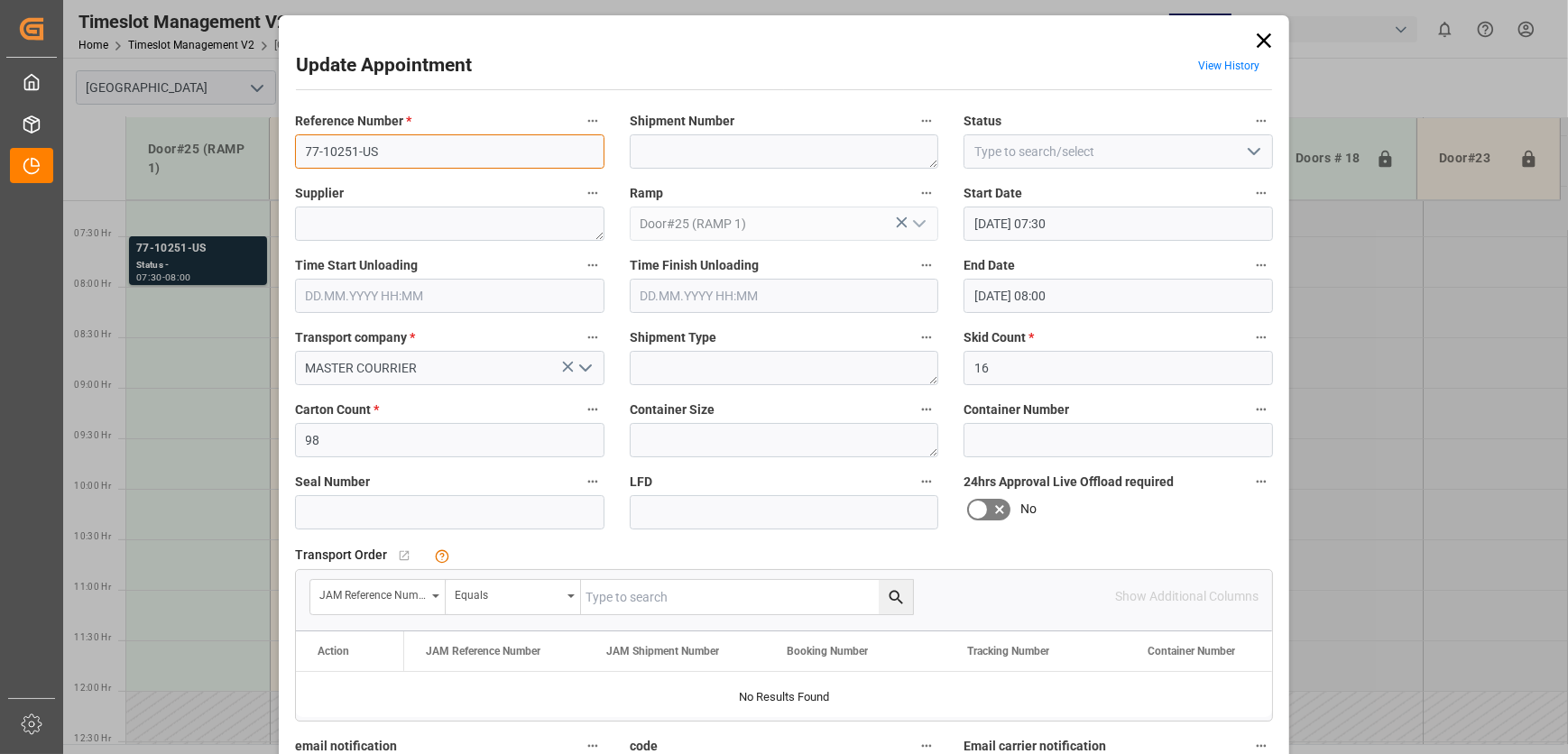
click at [419, 141] on input "77-10251-US" at bounding box center [450, 152] width 310 height 34
click at [696, 590] on input "text" at bounding box center [747, 597] width 332 height 34
paste input "77-10251-US"
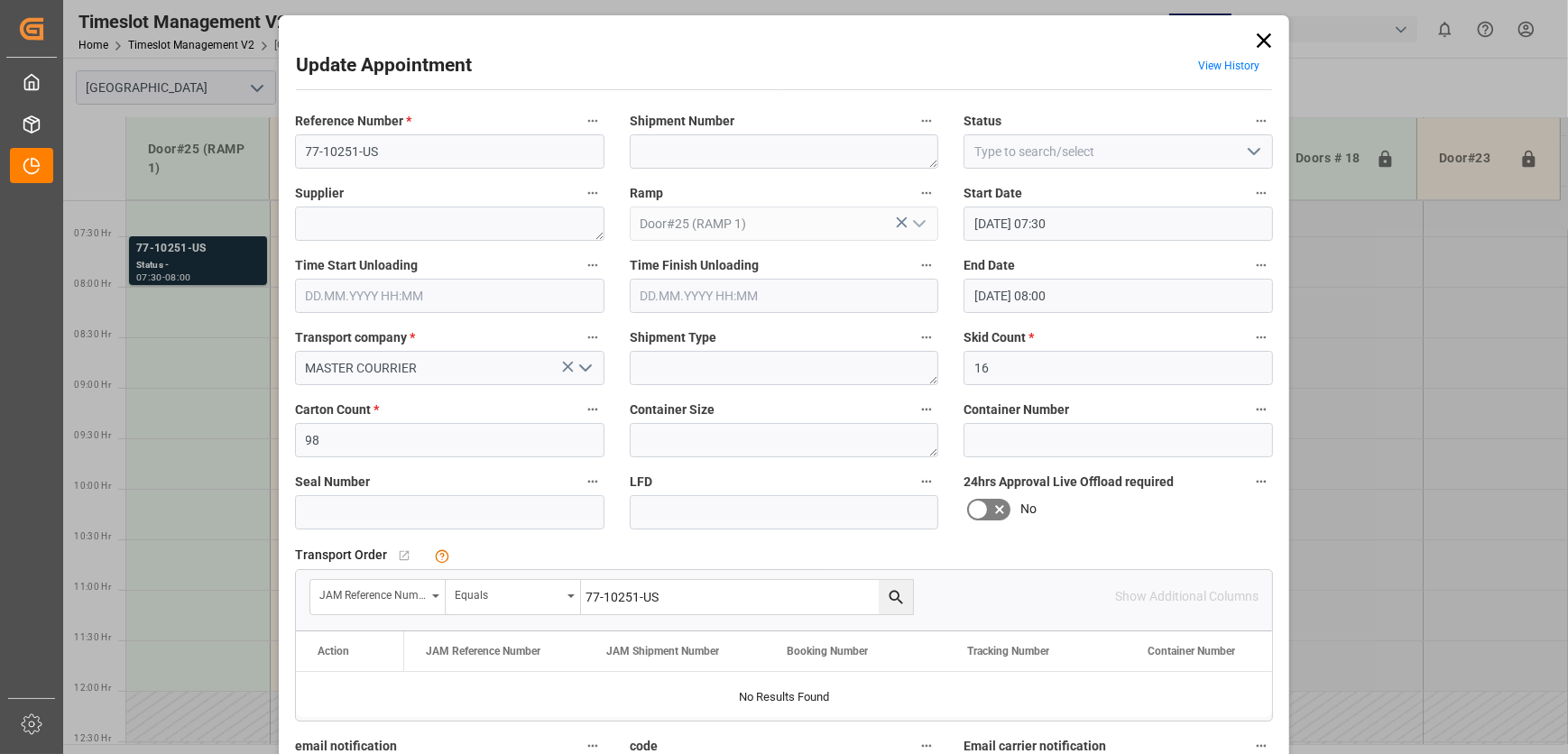
type input "77-10251-US"
click at [896, 597] on icon "search button" at bounding box center [897, 597] width 19 height 19
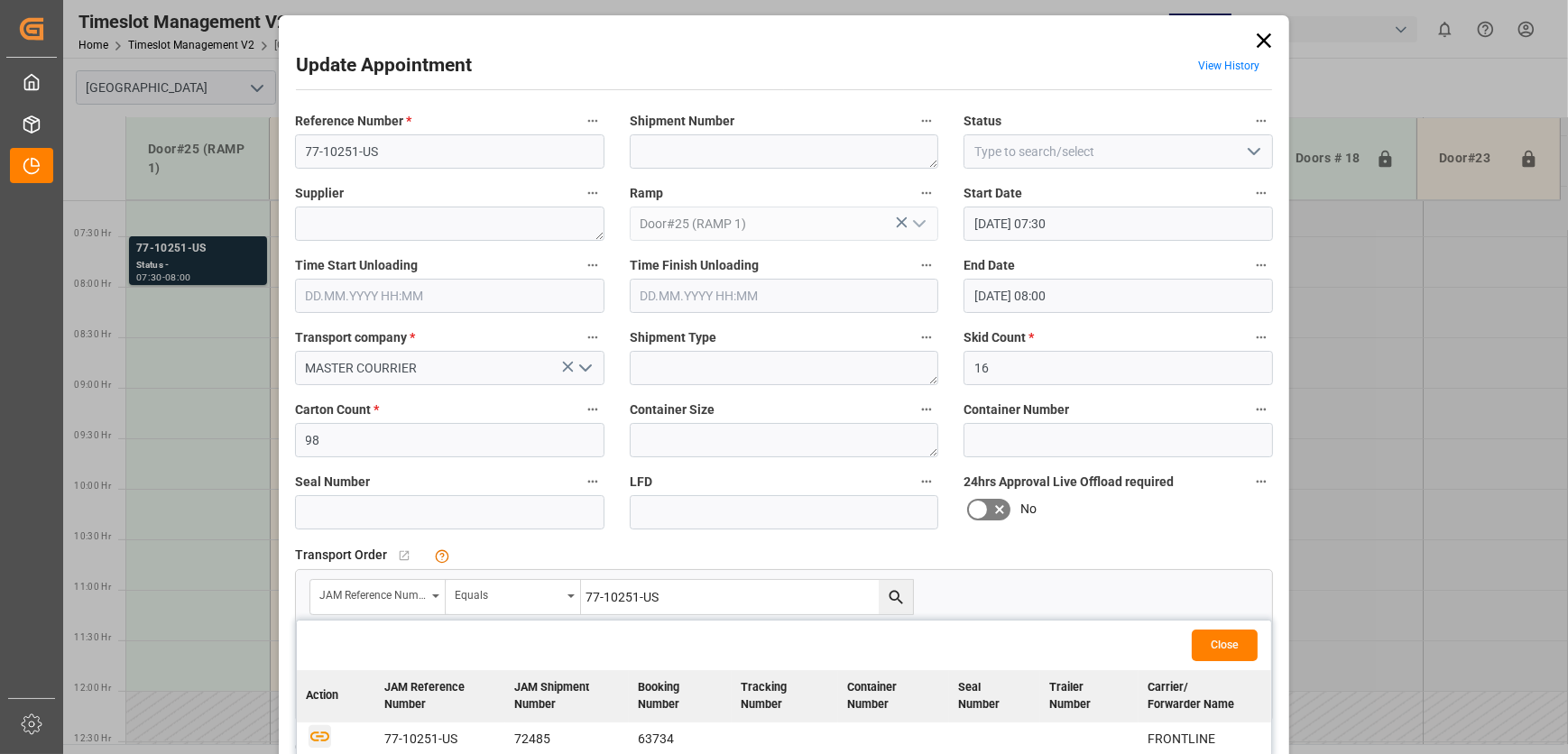
click at [309, 739] on icon "button" at bounding box center [320, 736] width 23 height 23
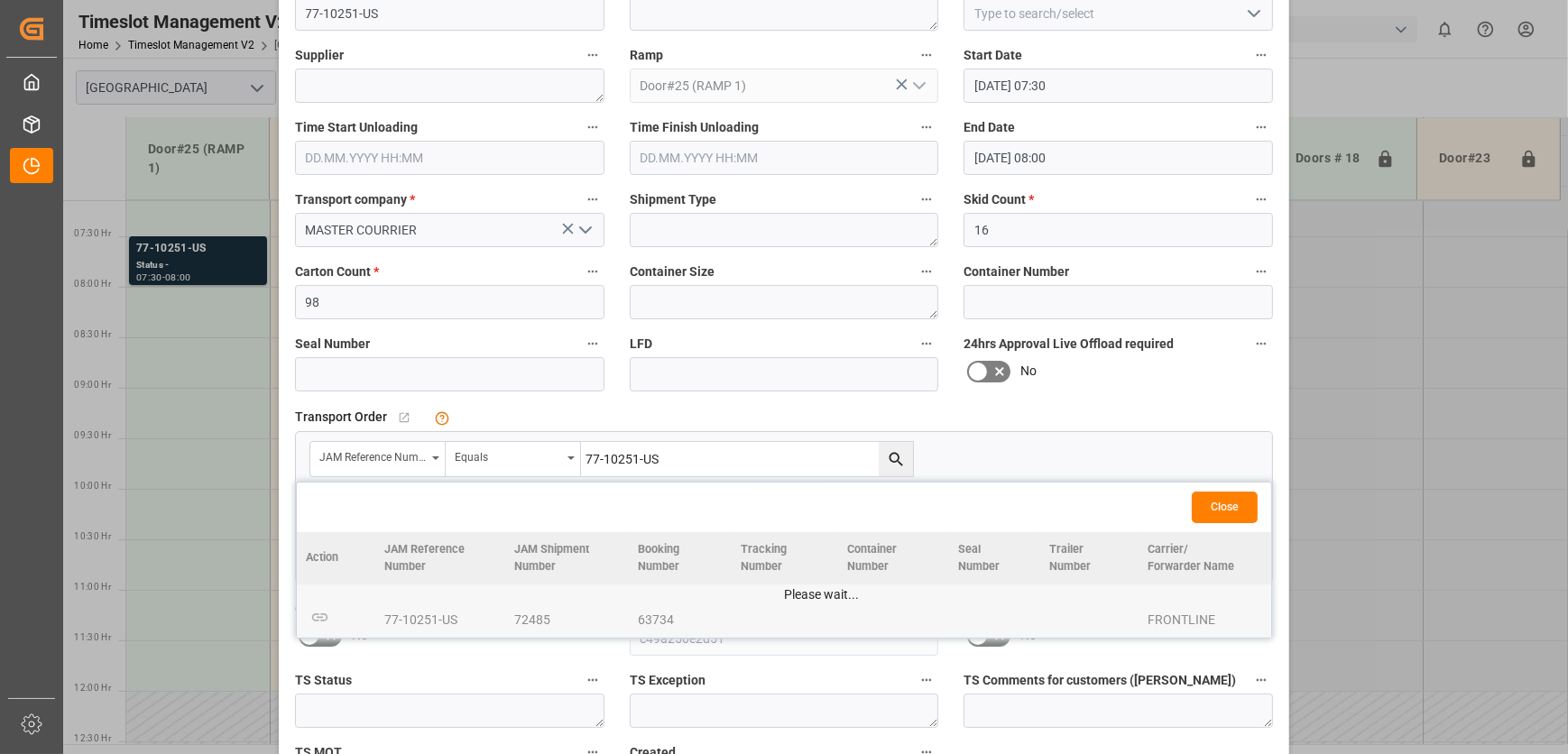
scroll to position [274, 0]
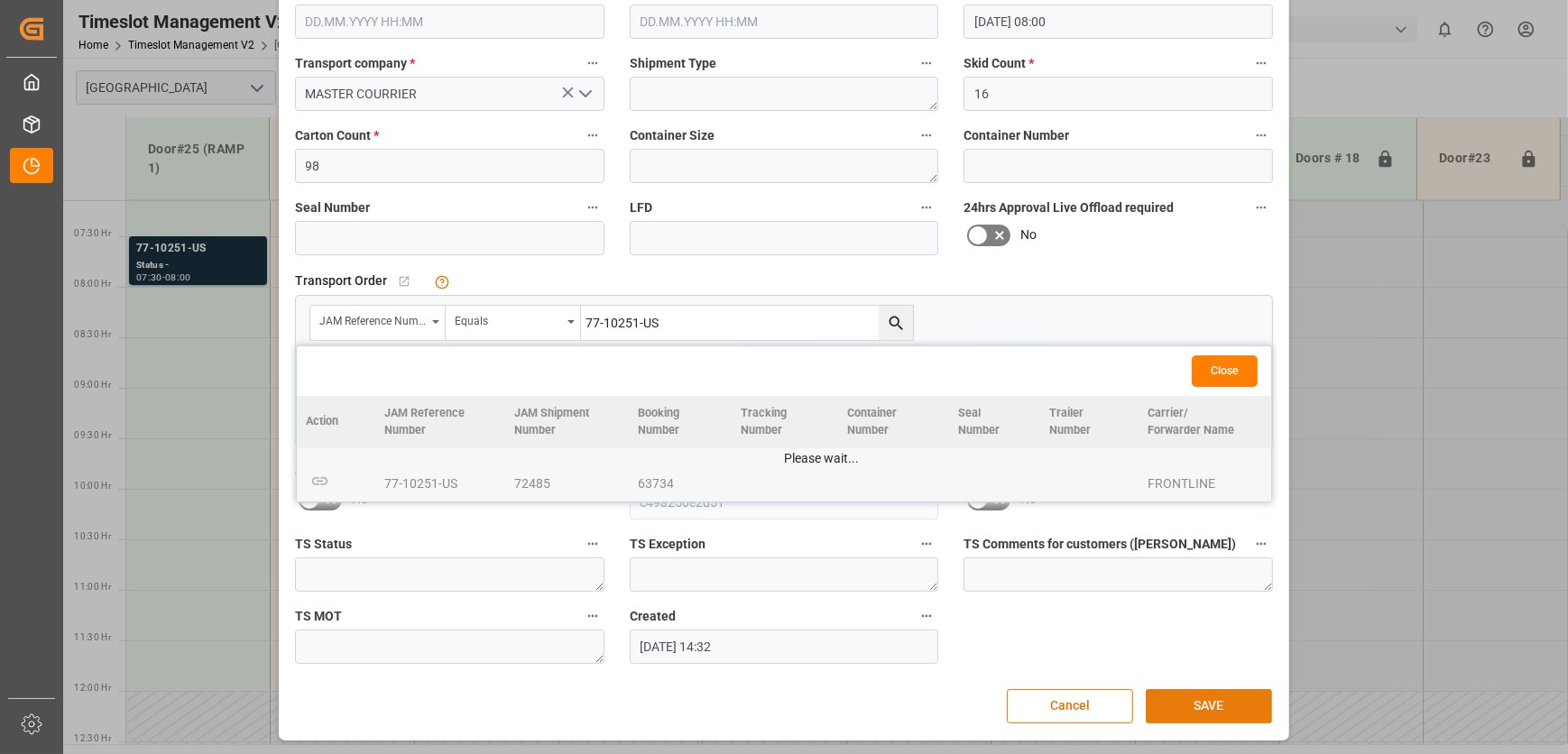
click at [1221, 701] on button "SAVE" at bounding box center [1208, 707] width 126 height 34
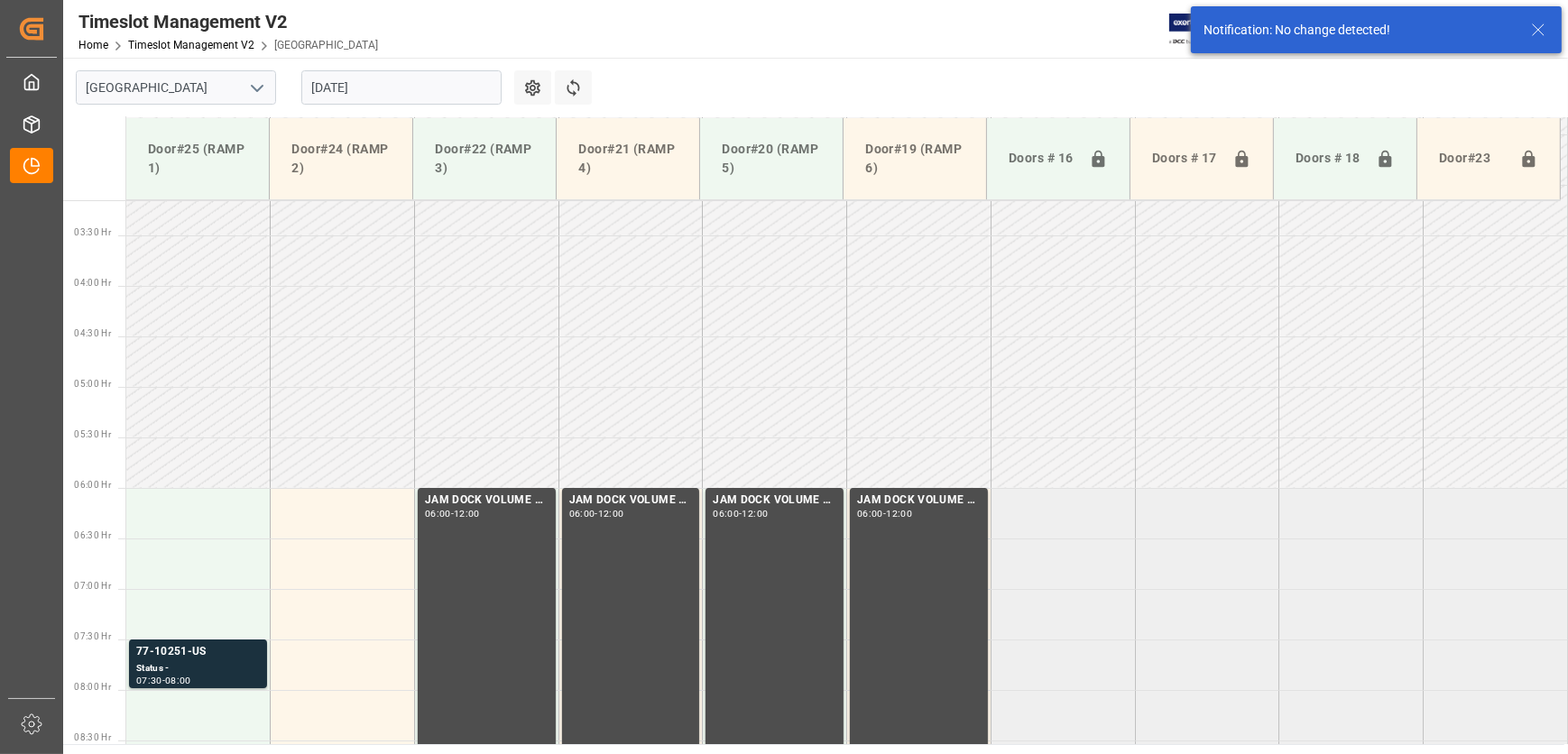
scroll to position [613, 0]
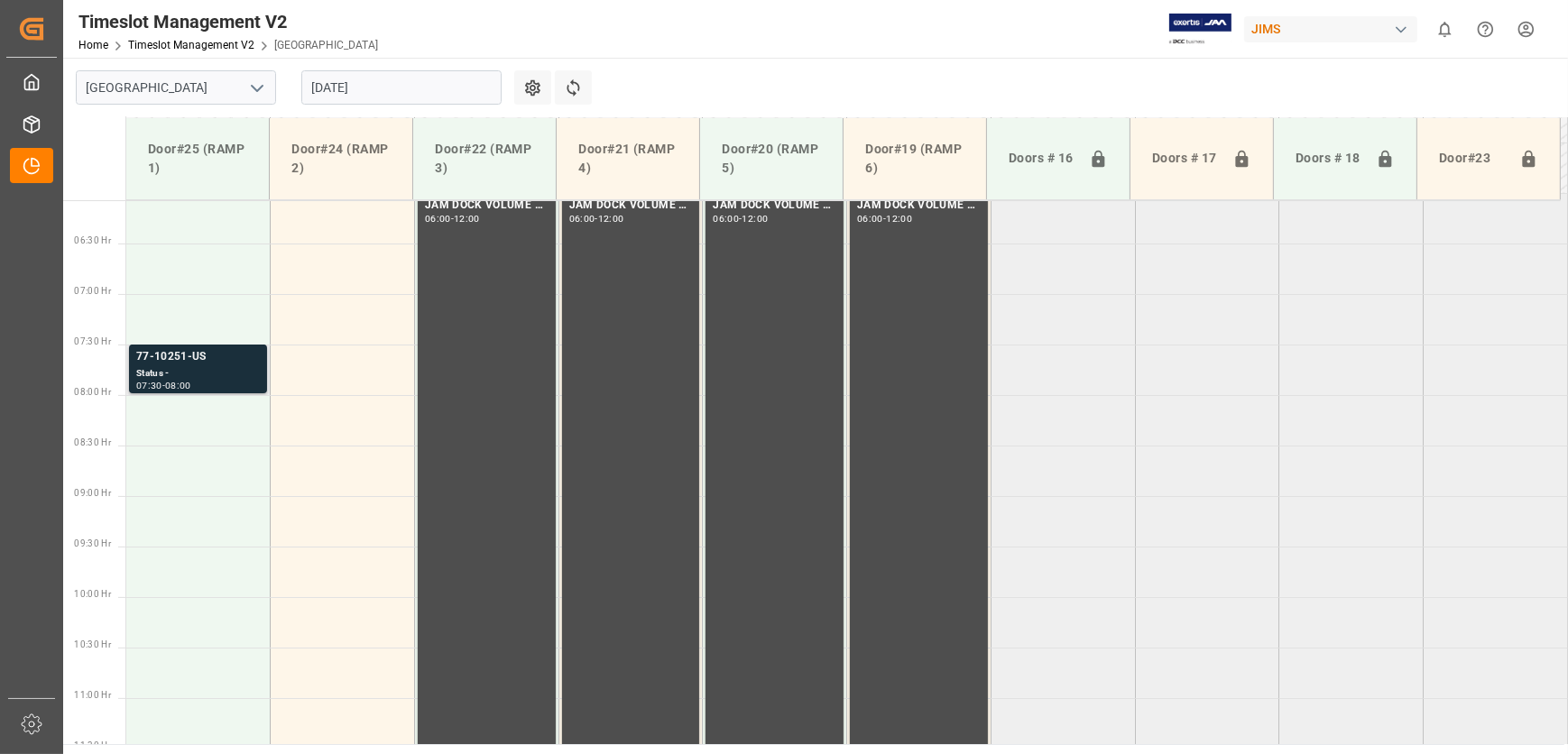
click at [218, 384] on div "07:30 - 08:00" at bounding box center [198, 386] width 123 height 9
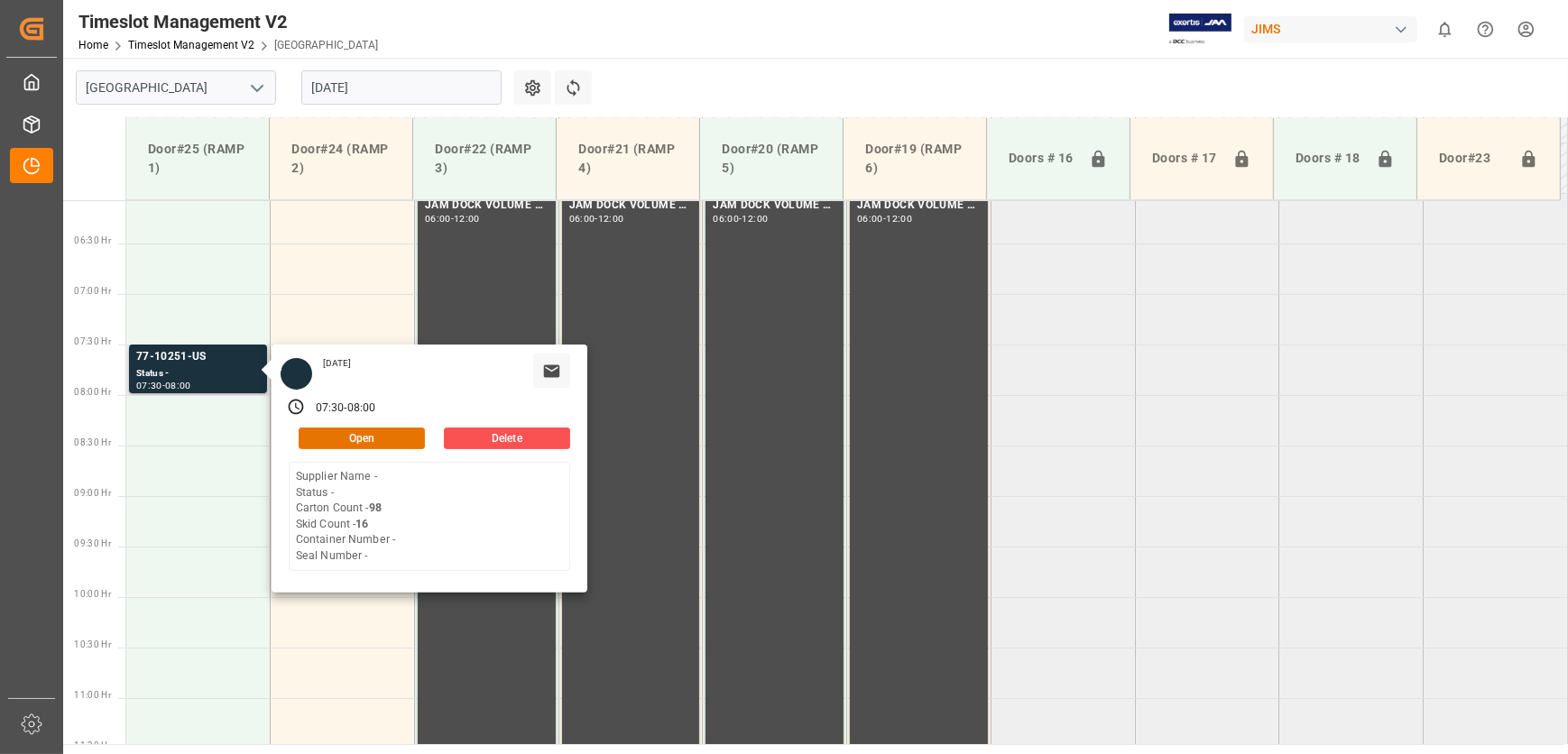
click at [397, 422] on div "[DATE] 07:30 - 08:00 Open Delete Supplier Name - Status - Carton Count - 98 Ski…" at bounding box center [429, 468] width 315 height 248
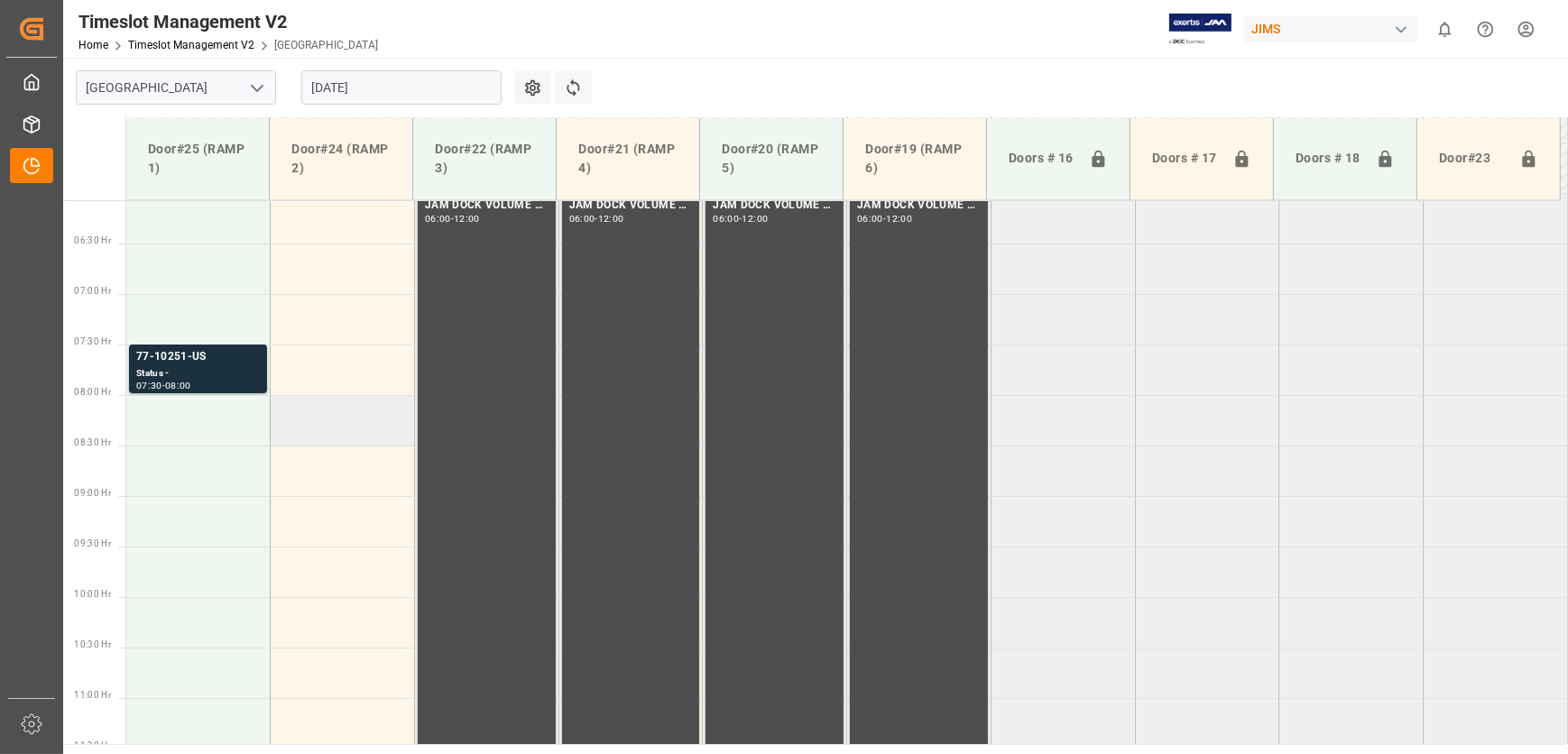
click at [397, 435] on td at bounding box center [343, 420] width 144 height 50
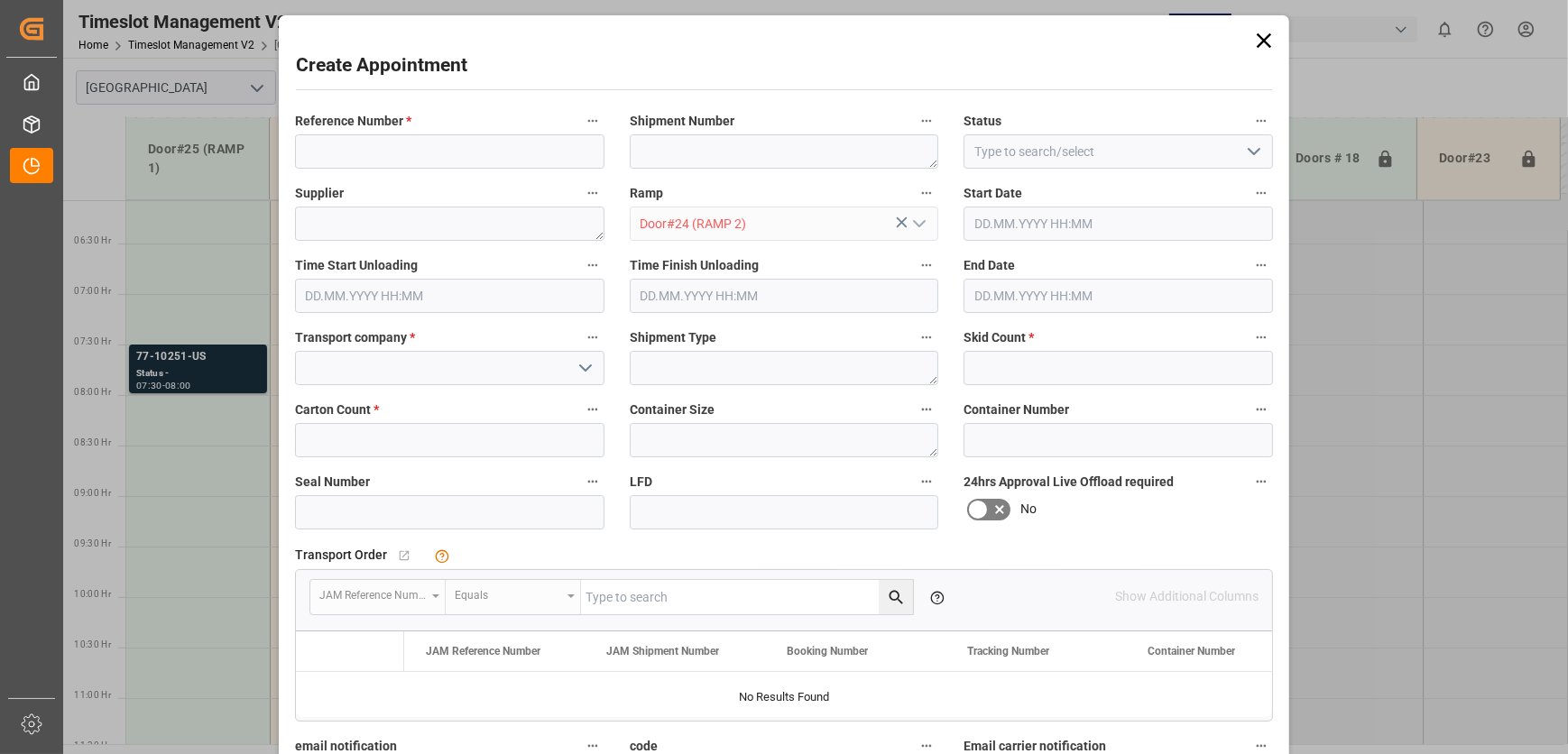
type input "[DATE] 08:00"
type input "[DATE] 08:30"
click at [182, 369] on div "Create Appointment Reference Number * Shipment Number Status Supplier Ramp Door…" at bounding box center [784, 377] width 1568 height 754
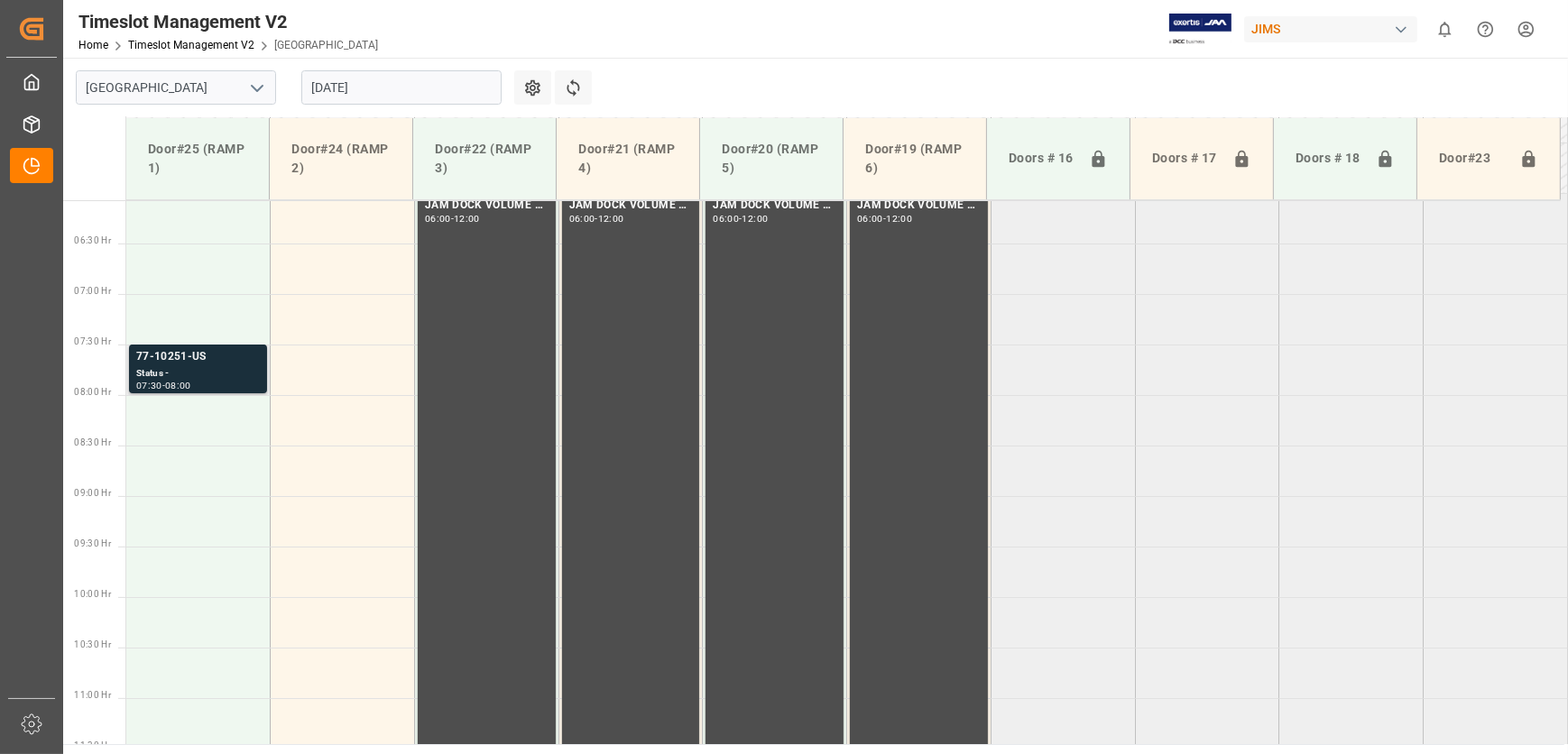
click at [185, 368] on div "Status -" at bounding box center [198, 374] width 123 height 15
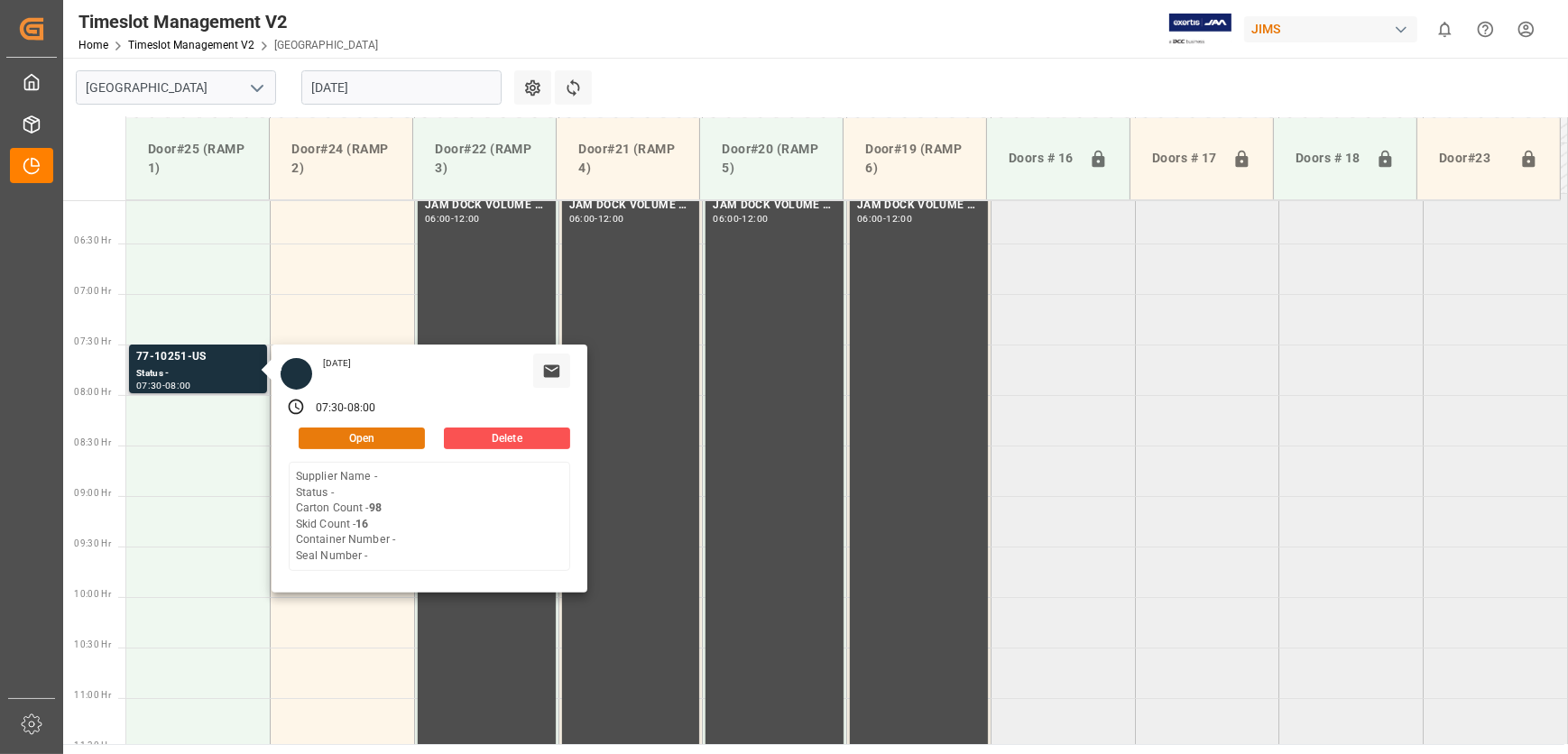
click at [315, 427] on button "Open" at bounding box center [361, 438] width 126 height 22
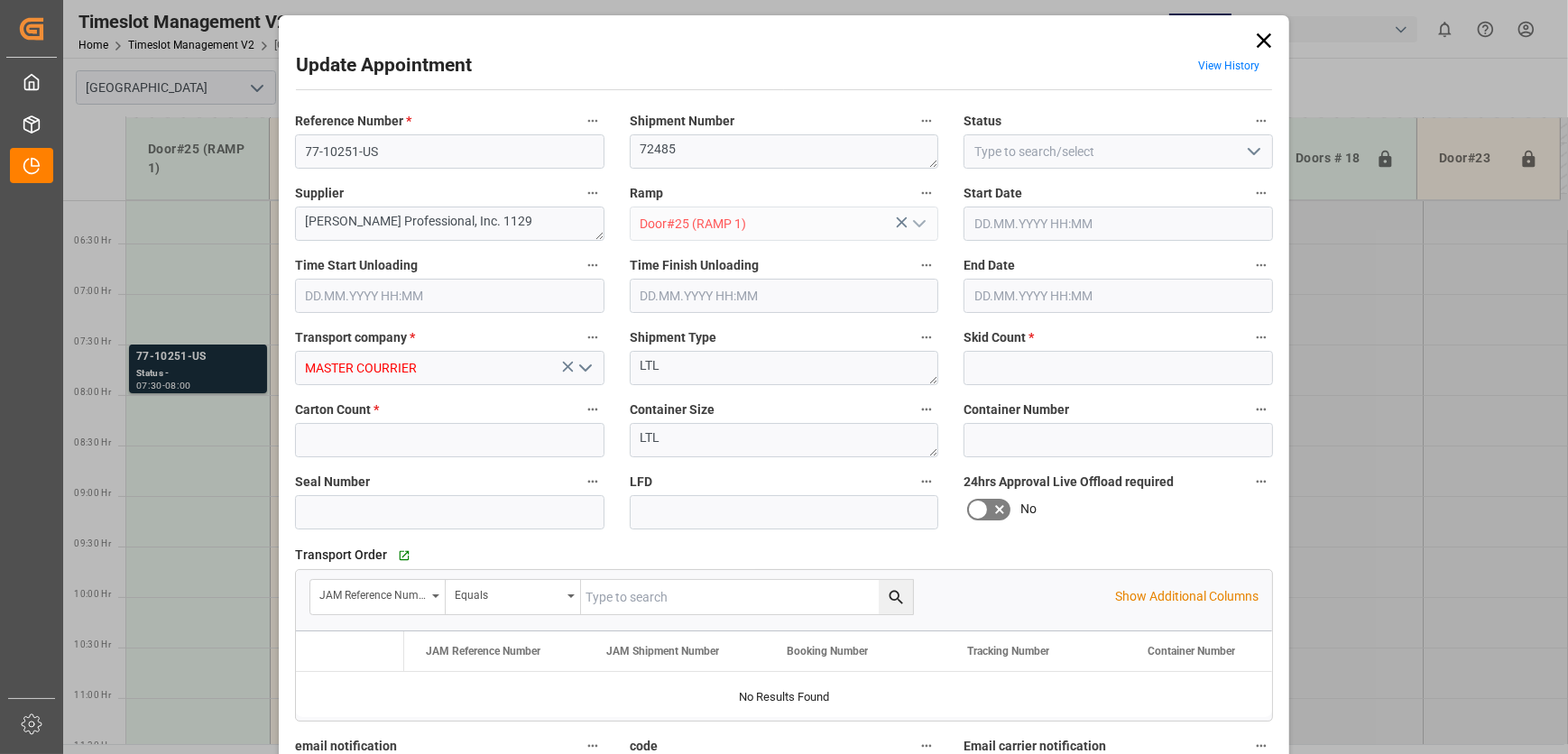
type input "16"
type input "98"
type input "[DATE] 07:30"
type input "[DATE] 08:00"
type input "[DATE] 14:32"
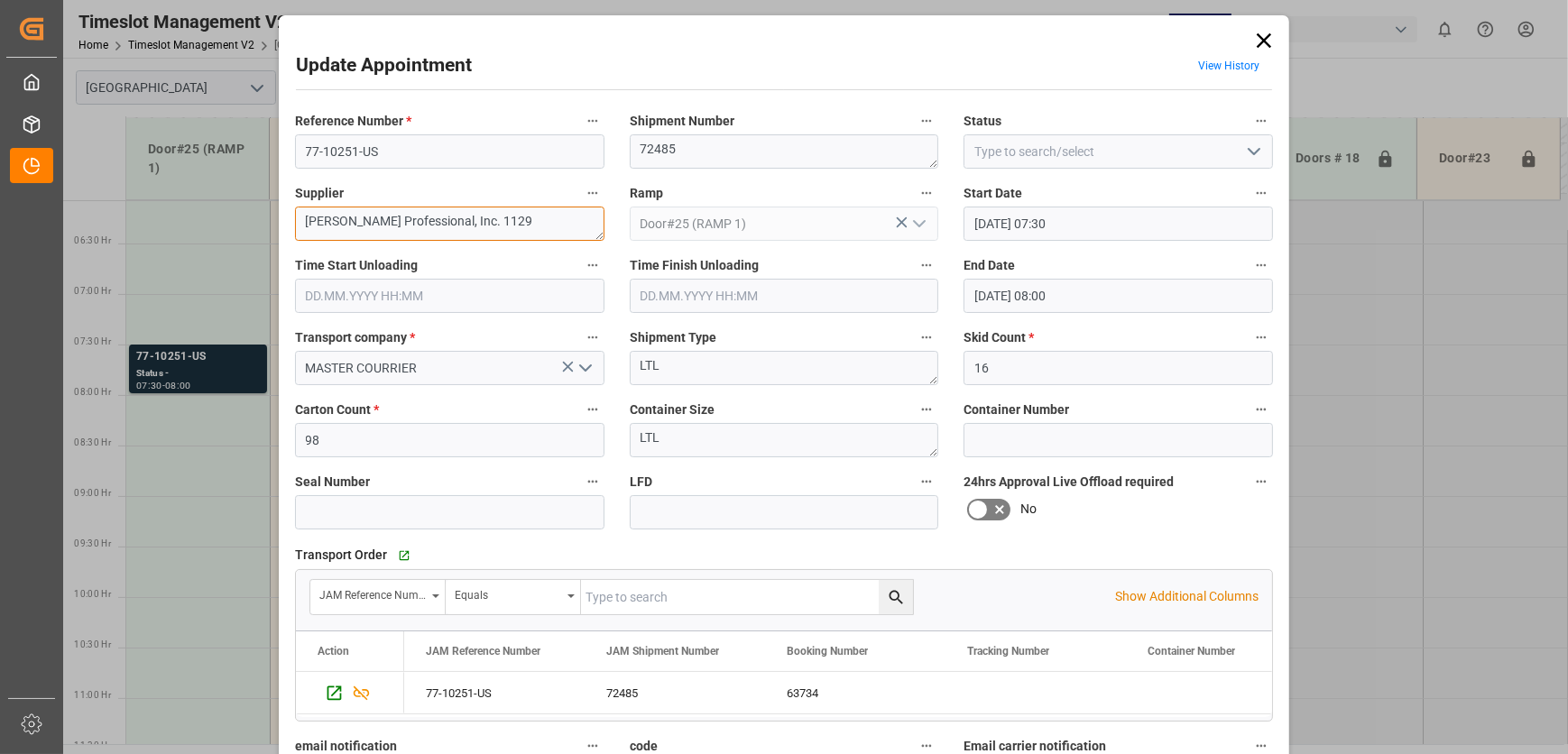
drag, startPoint x: 497, startPoint y: 221, endPoint x: 159, endPoint y: 255, distance: 339.7
click at [161, 255] on div "Update Appointment View History Reference Number * 77-10251-US Shipment Number …" at bounding box center [784, 377] width 1568 height 754
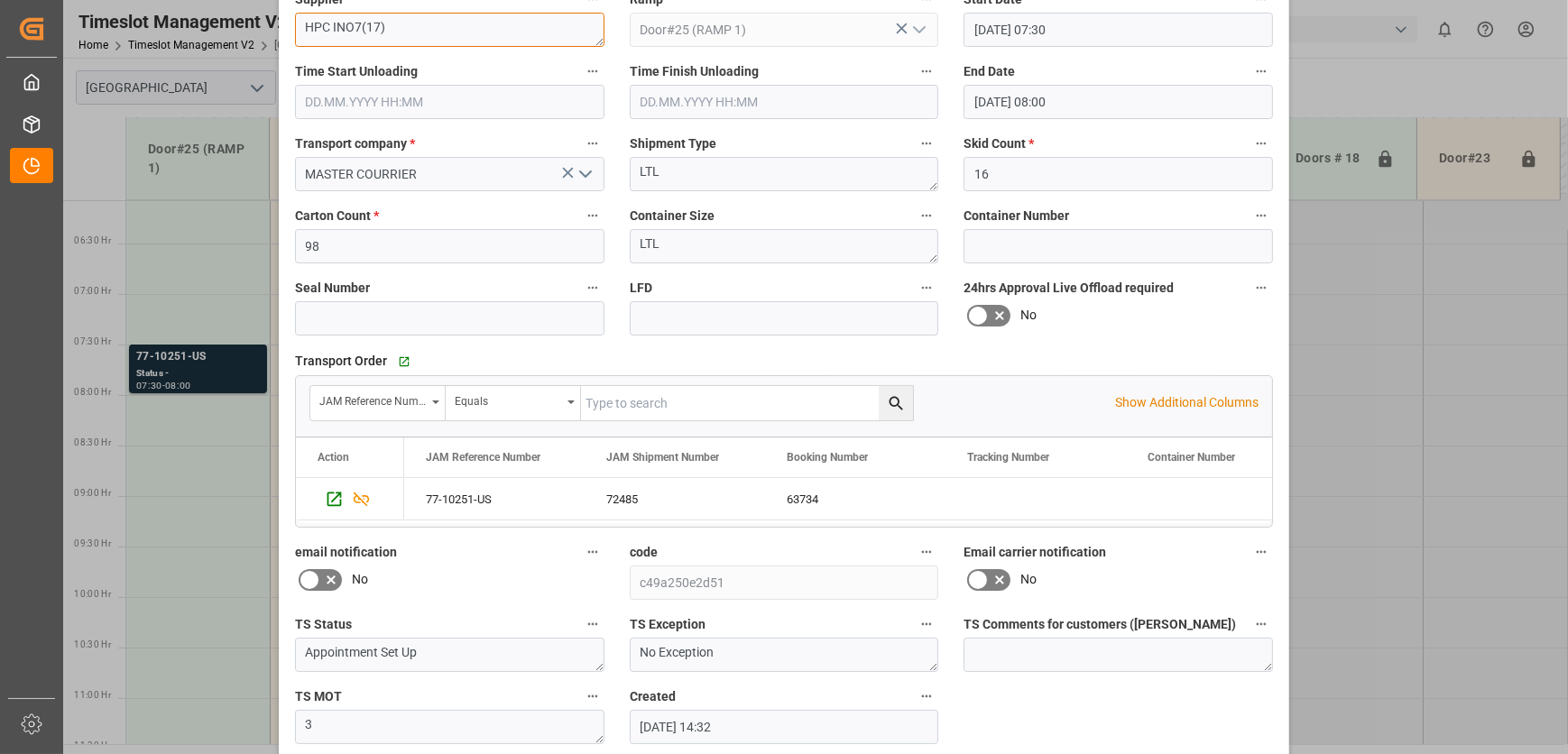
scroll to position [274, 0]
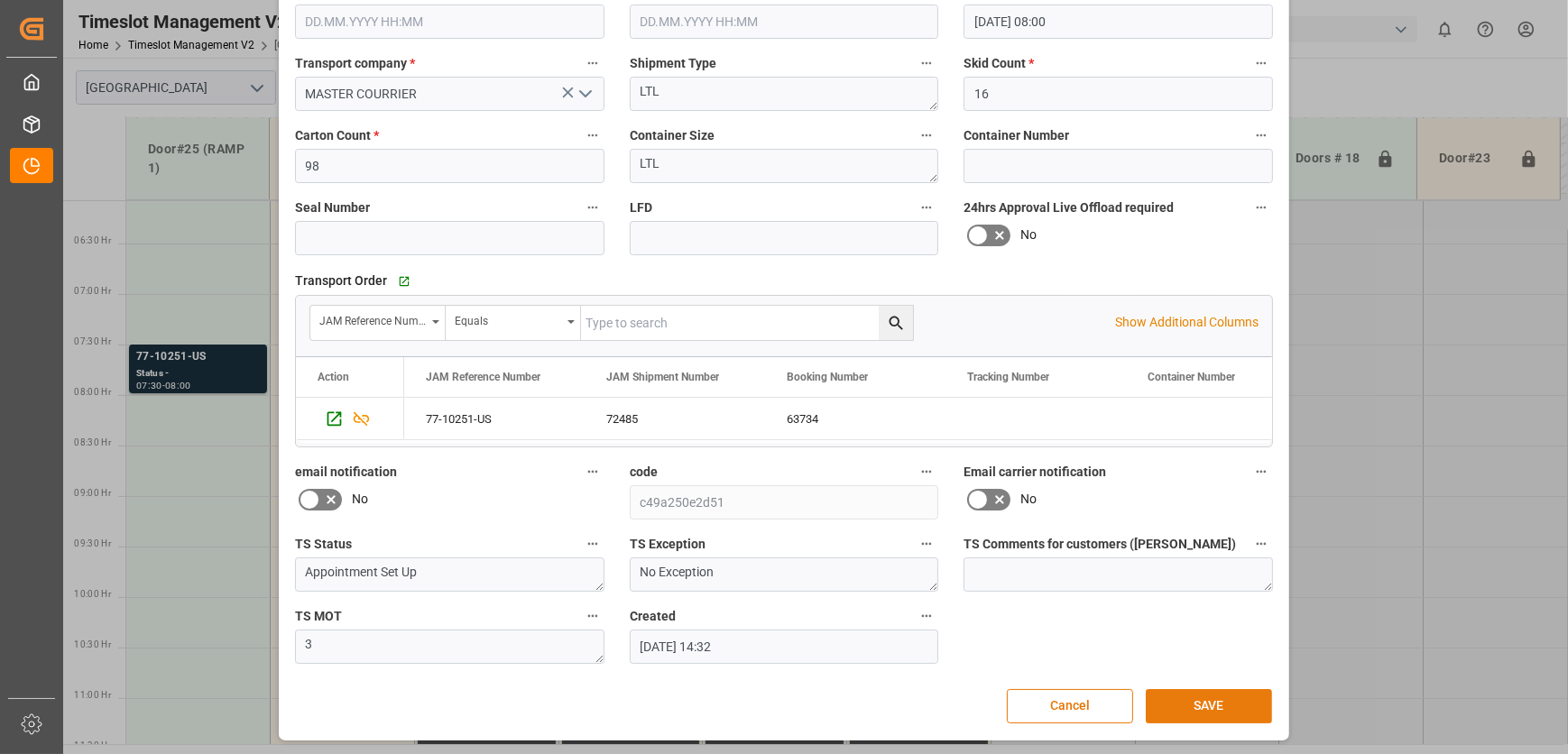
type textarea "HPC INO7(17)"
click at [1181, 700] on button "SAVE" at bounding box center [1208, 707] width 126 height 34
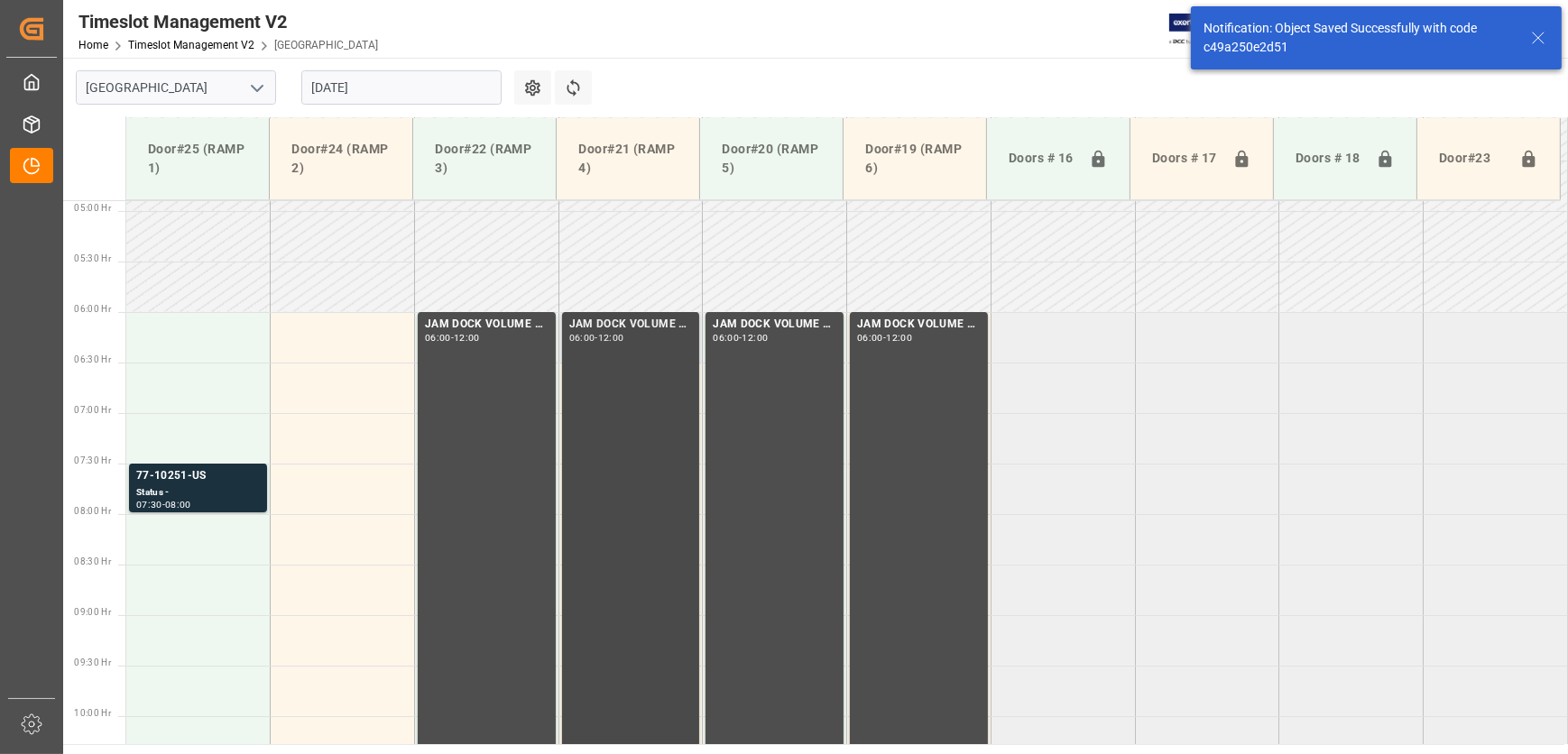
scroll to position [613, 0]
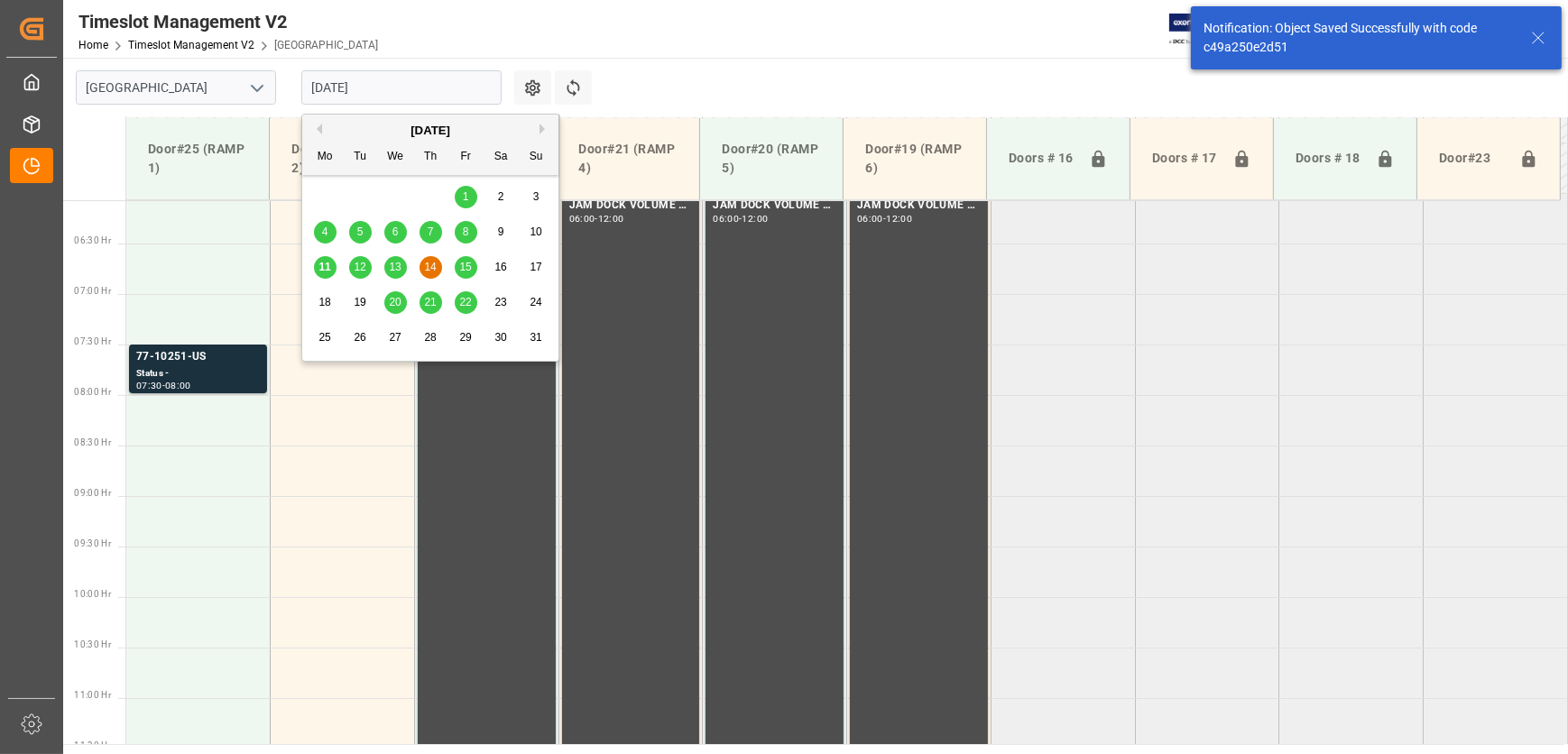
click at [419, 84] on input "[DATE]" at bounding box center [401, 87] width 200 height 34
click at [459, 264] on div "15" at bounding box center [466, 268] width 23 height 22
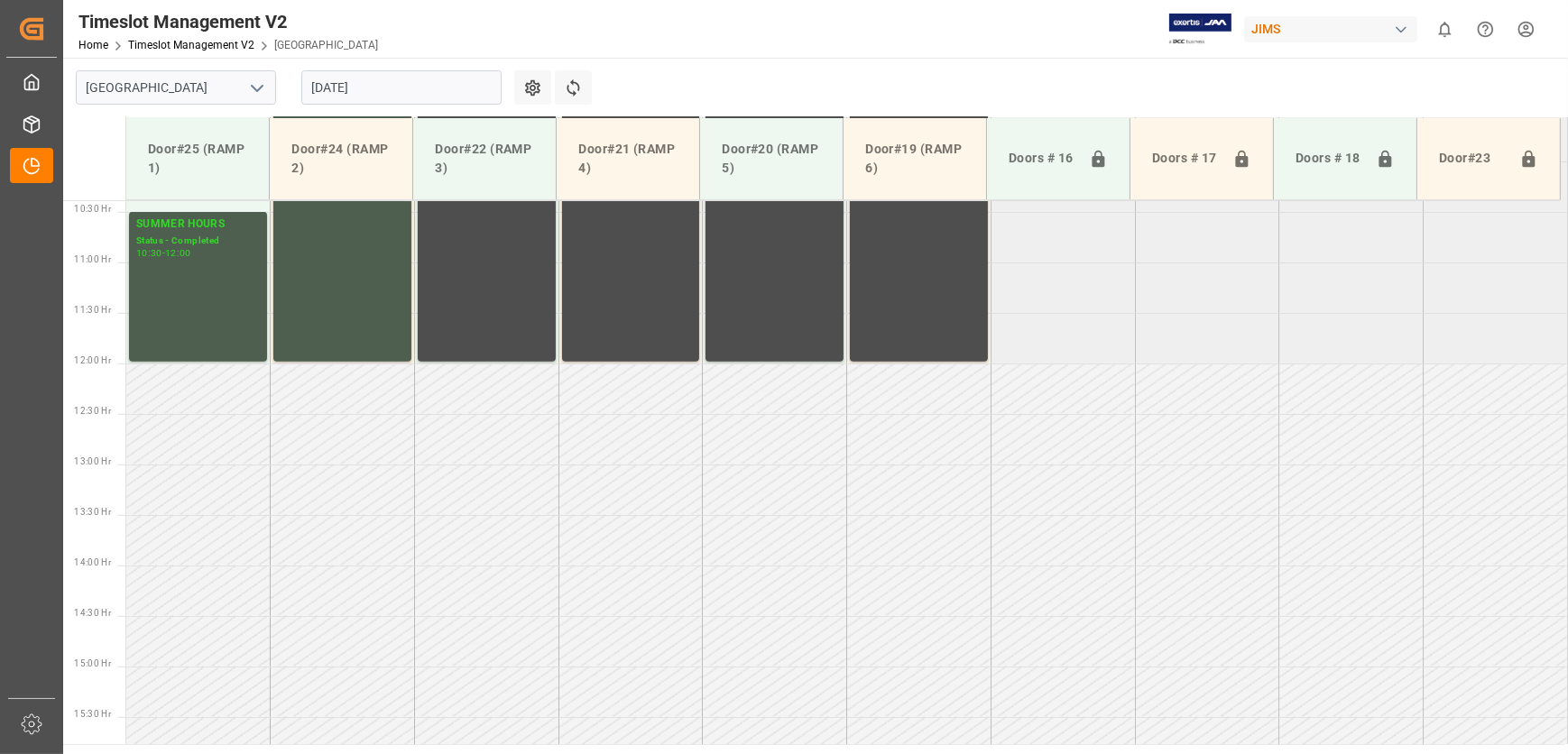
scroll to position [557, 0]
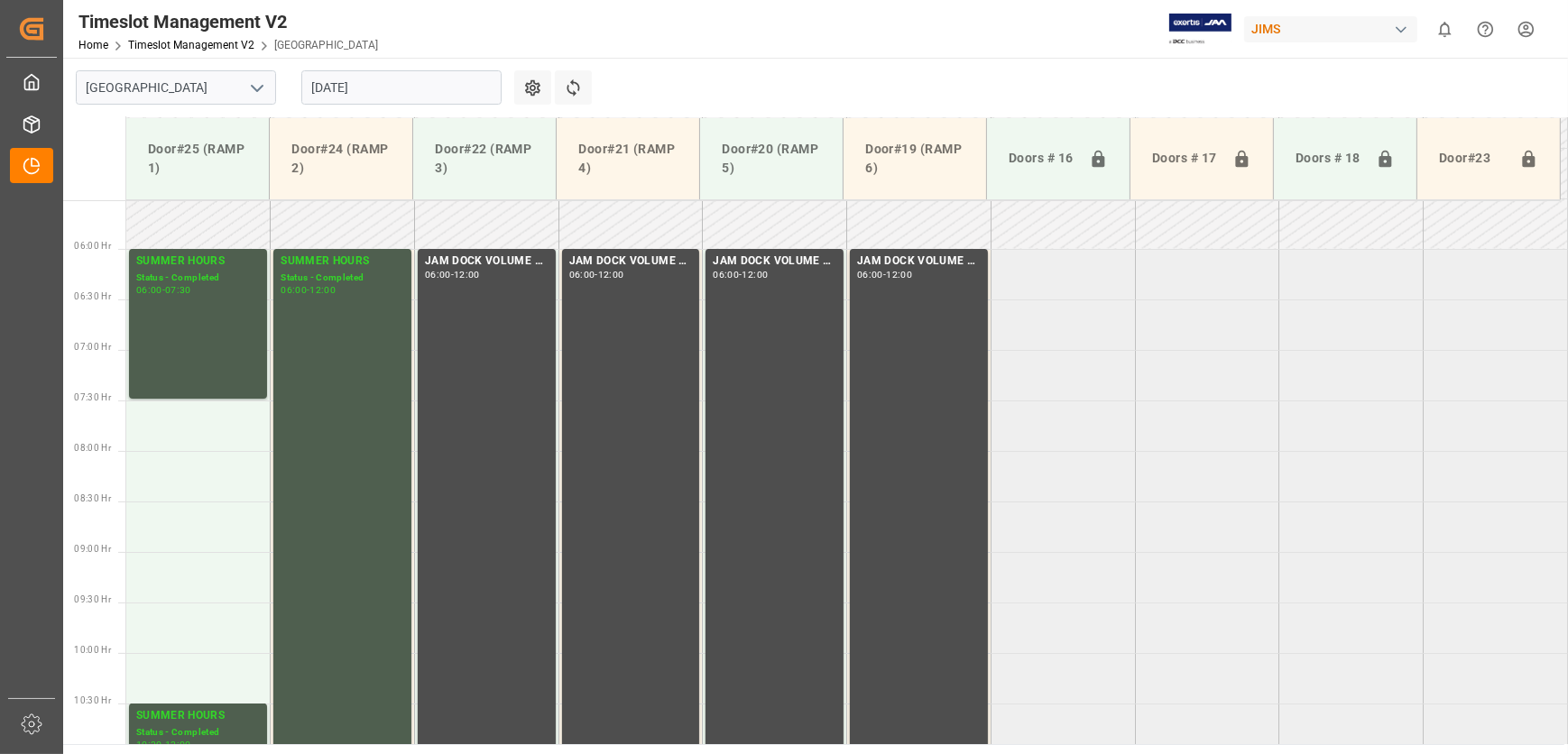
click at [439, 96] on input "[DATE]" at bounding box center [401, 87] width 200 height 34
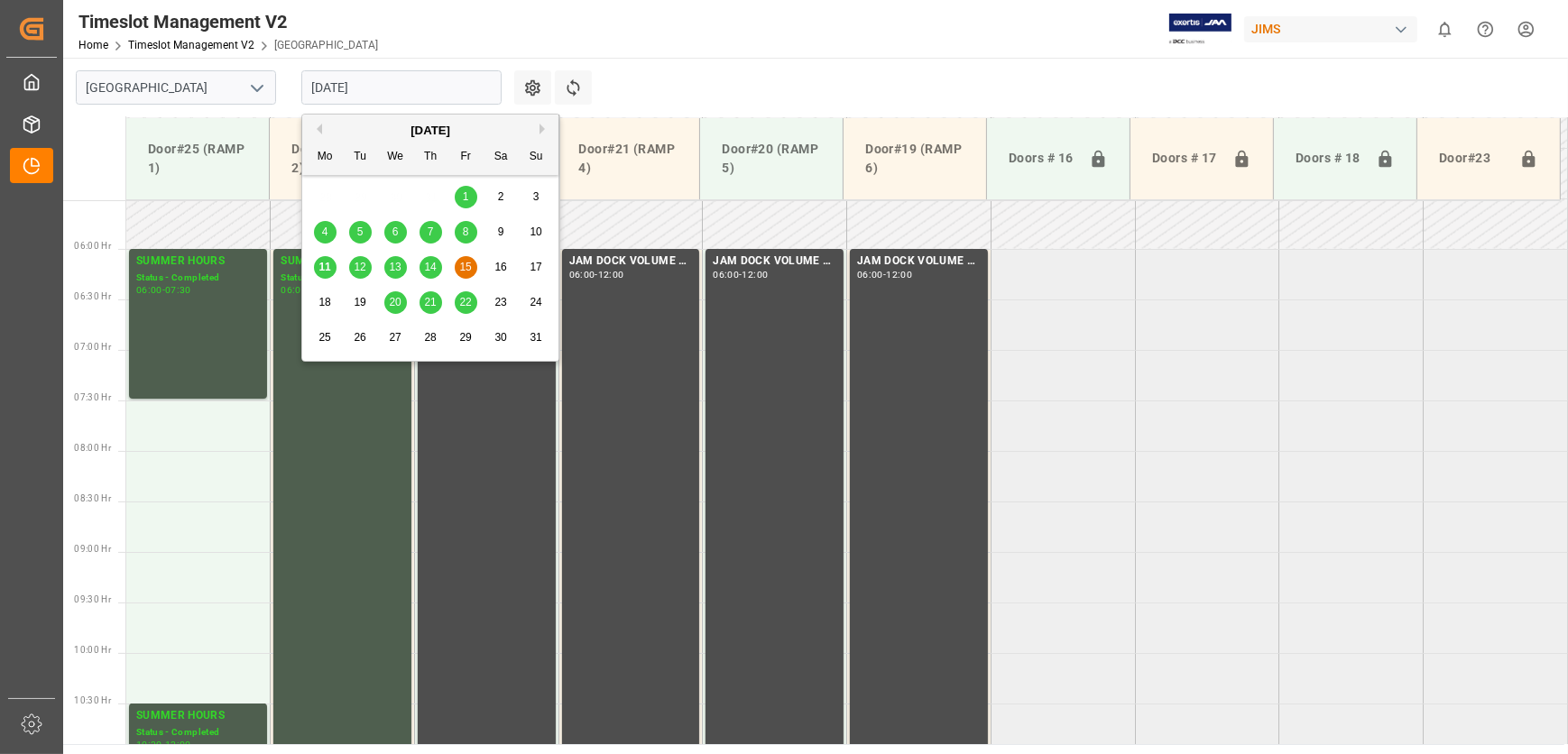
click at [393, 307] on span "20" at bounding box center [394, 302] width 11 height 12
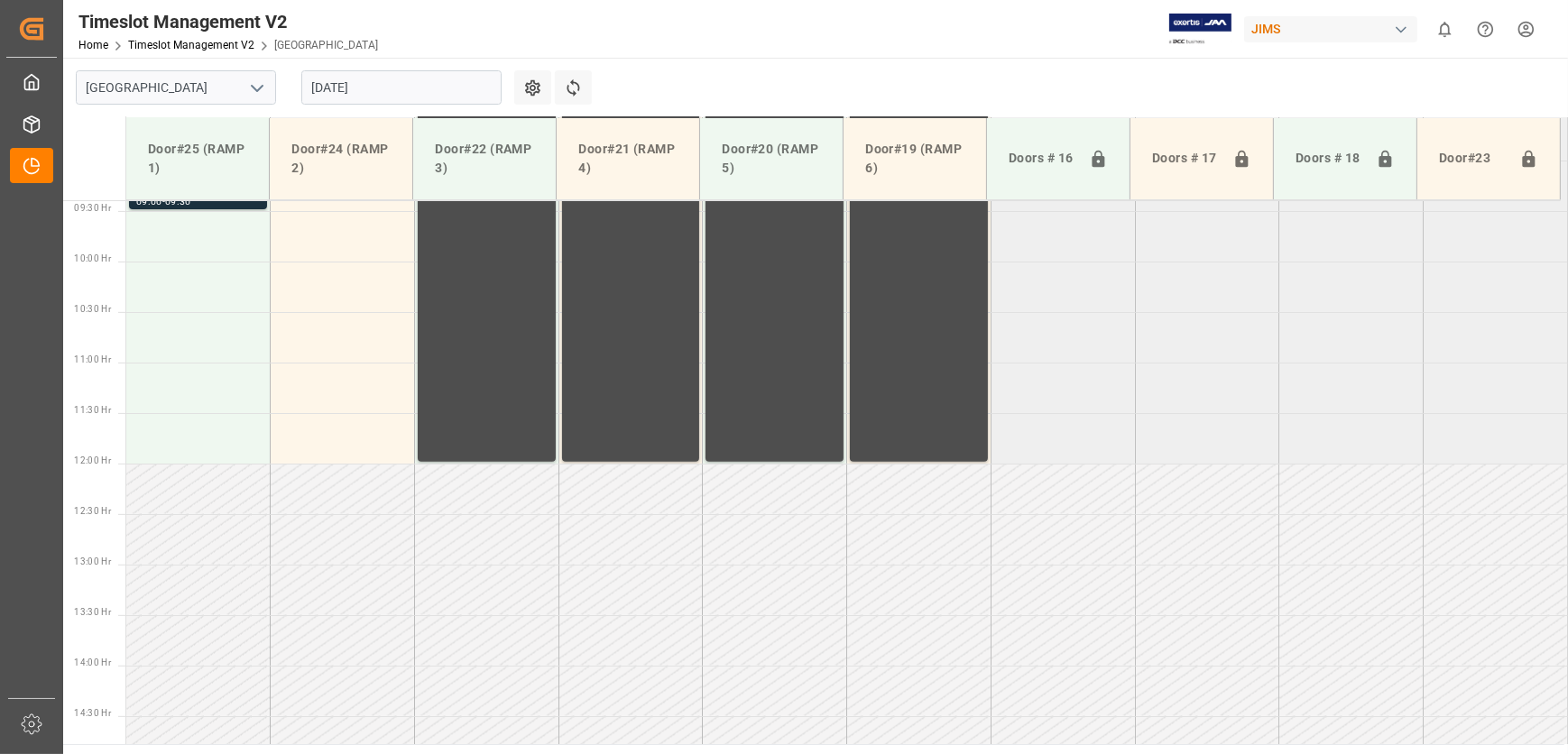
scroll to position [705, 0]
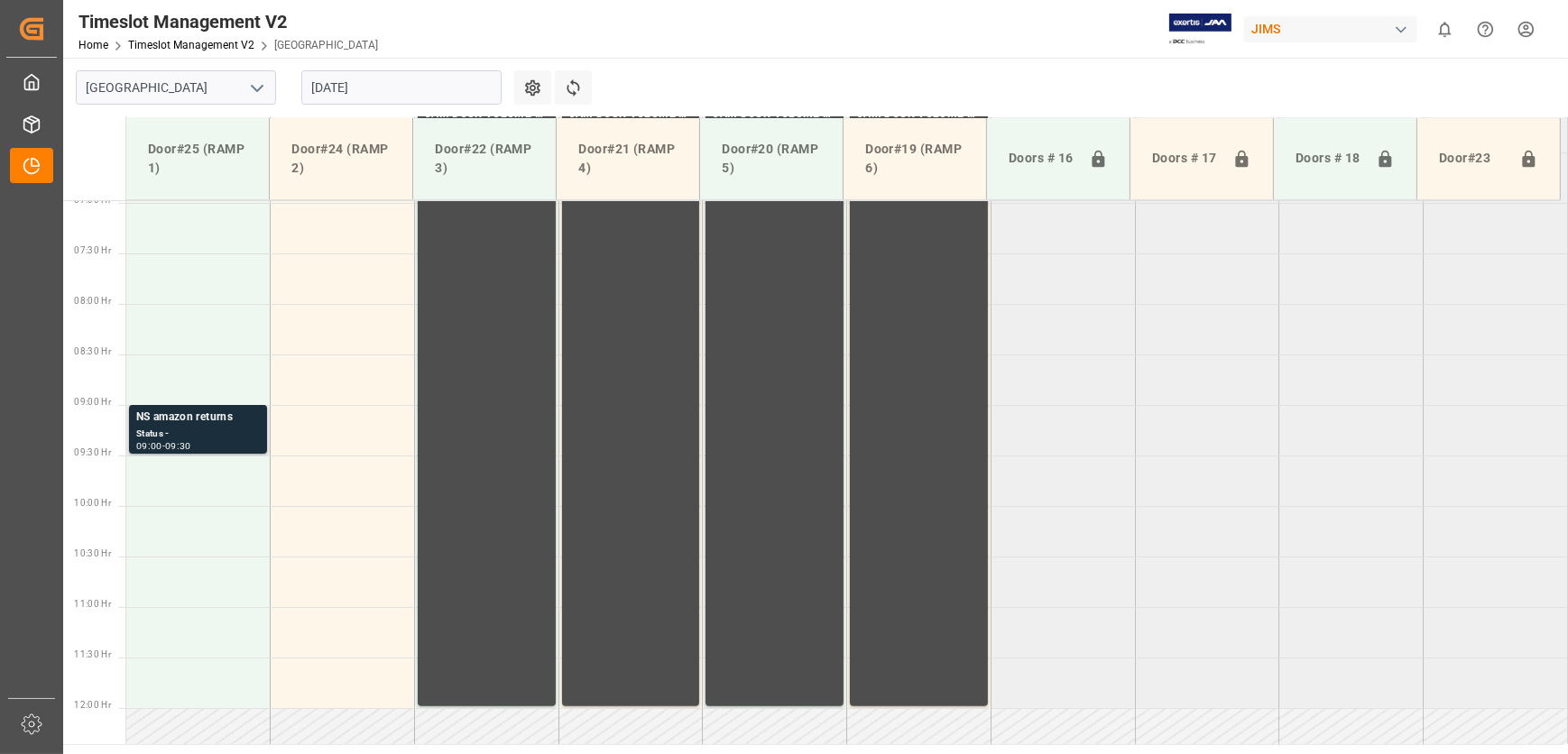
click at [235, 442] on div "09:00 - 09:30" at bounding box center [198, 446] width 123 height 9
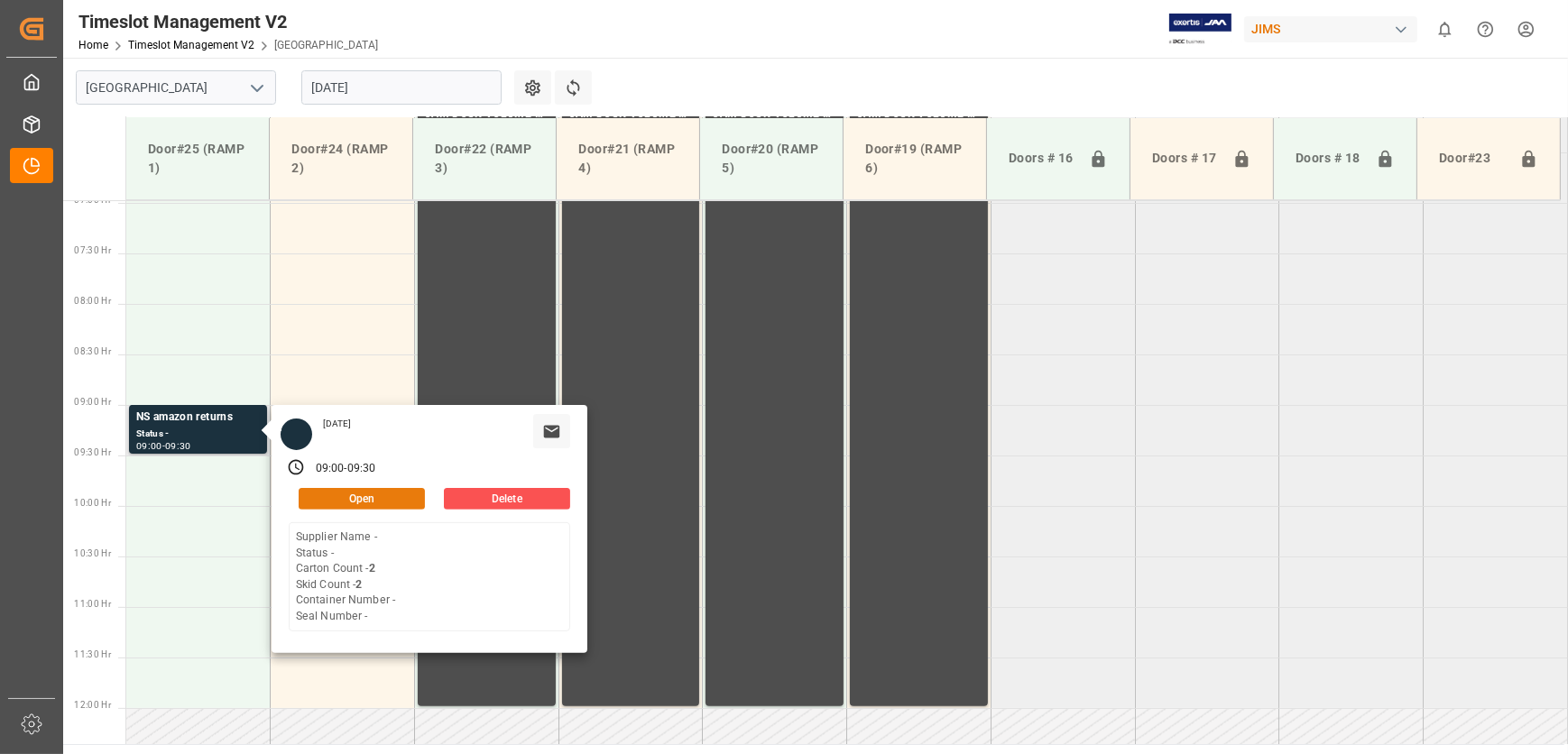
click at [393, 489] on button "Open" at bounding box center [361, 499] width 126 height 22
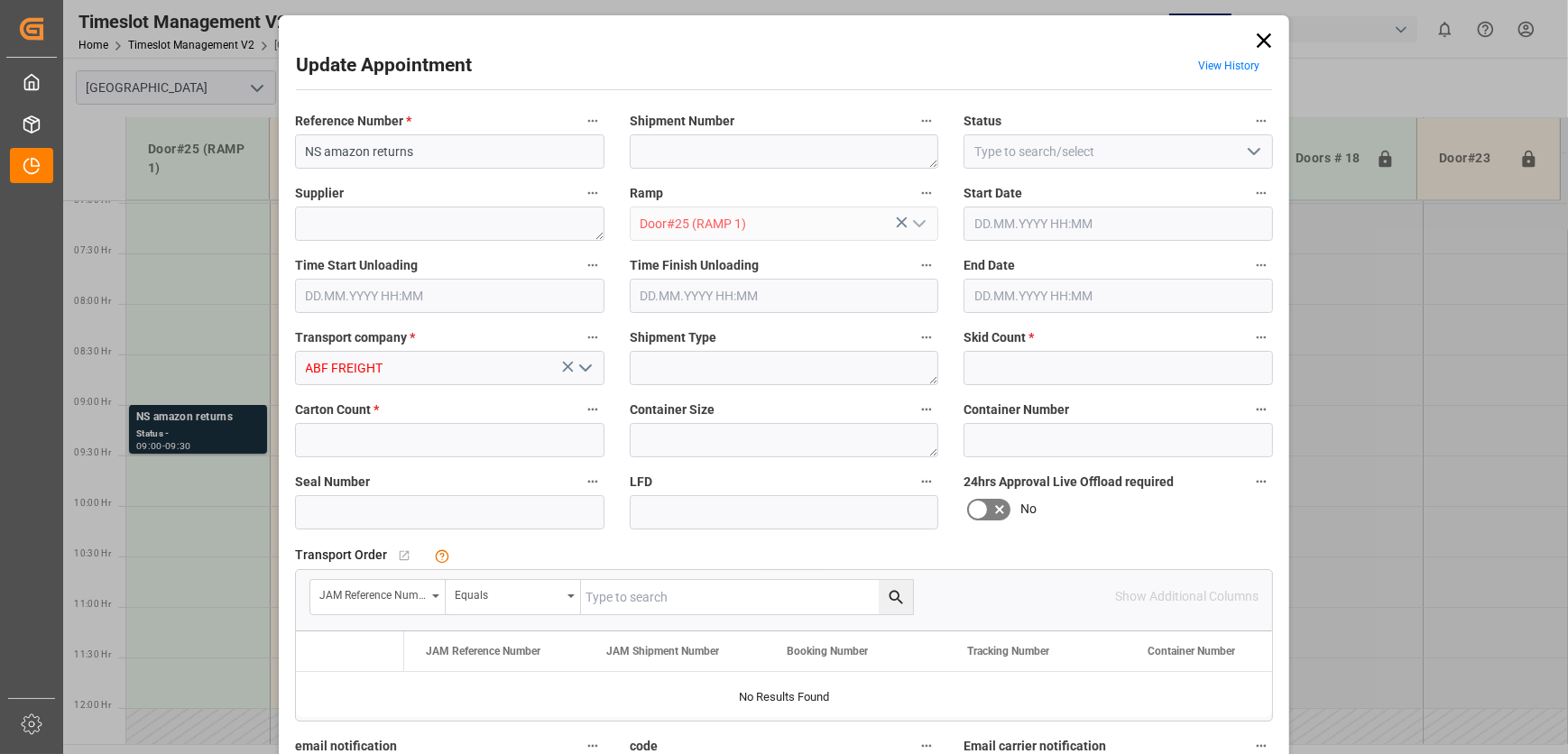
type input "2"
type input "[DATE] 09:00"
type input "[DATE] 09:30"
type input "[DATE] 13:15"
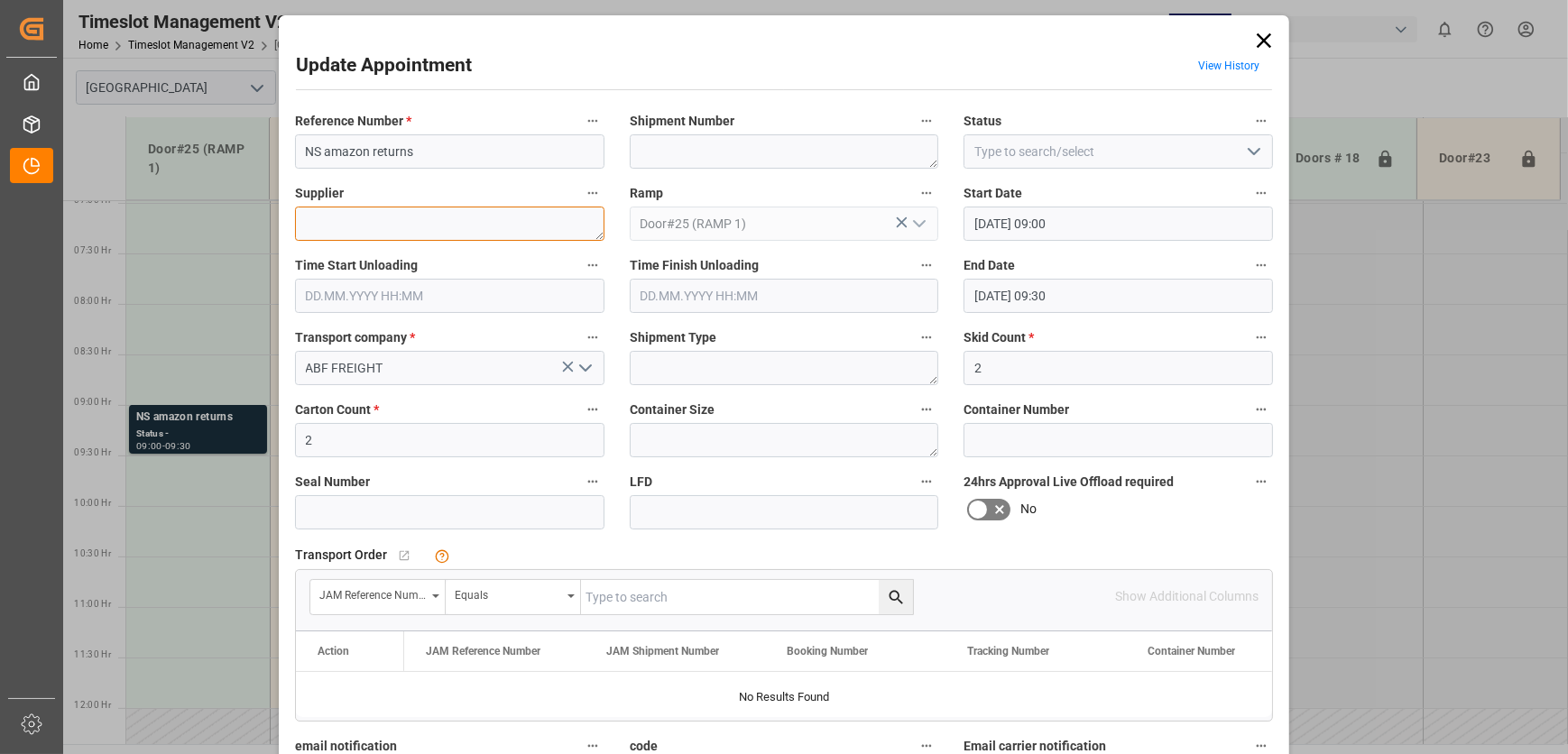
click at [413, 226] on textarea at bounding box center [450, 224] width 310 height 34
type textarea "RMA AMAZON"
click at [1256, 156] on icon "open menu" at bounding box center [1254, 151] width 22 height 22
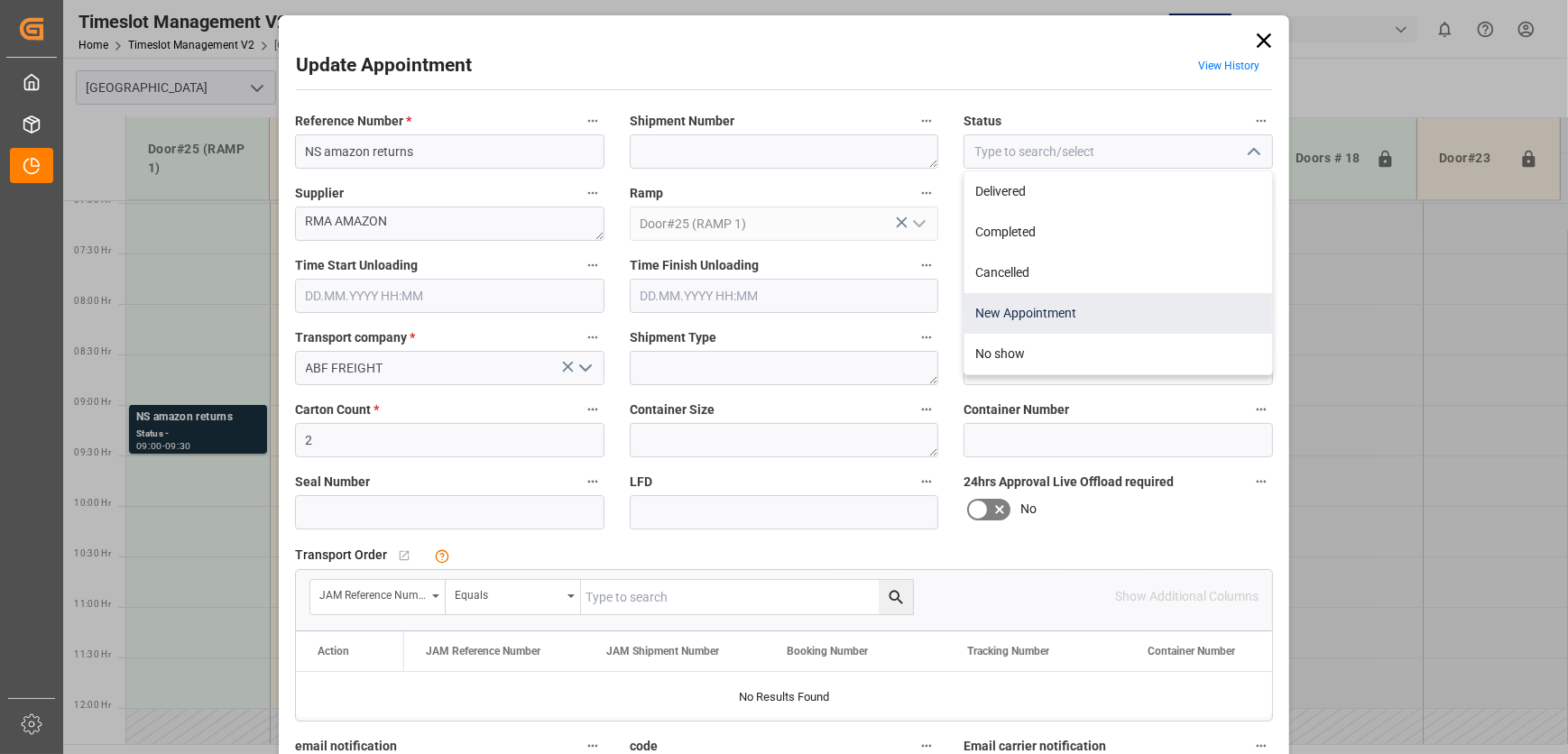
click at [1119, 297] on div "New Appointment" at bounding box center [1118, 313] width 308 height 41
type input "New Appointment"
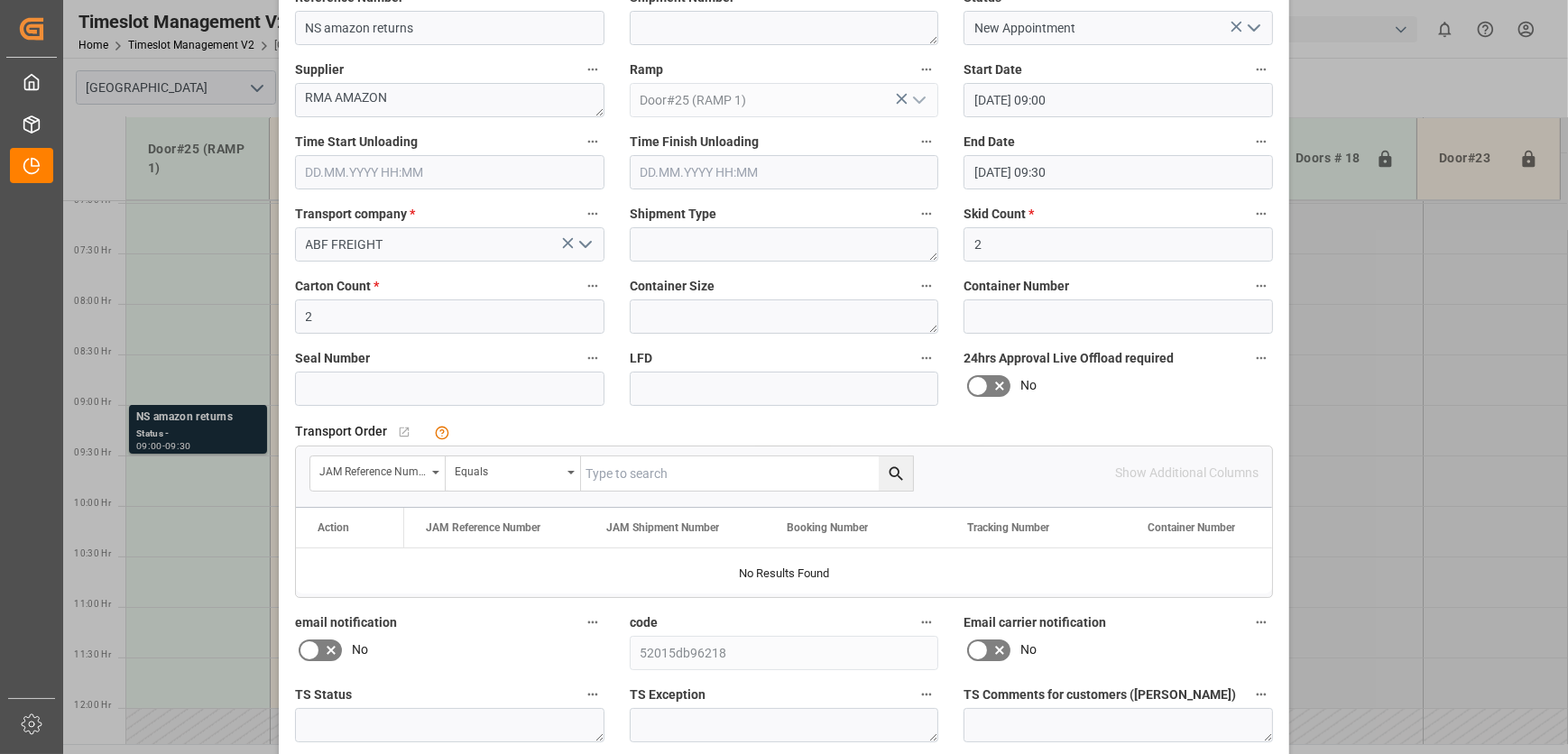
scroll to position [274, 0]
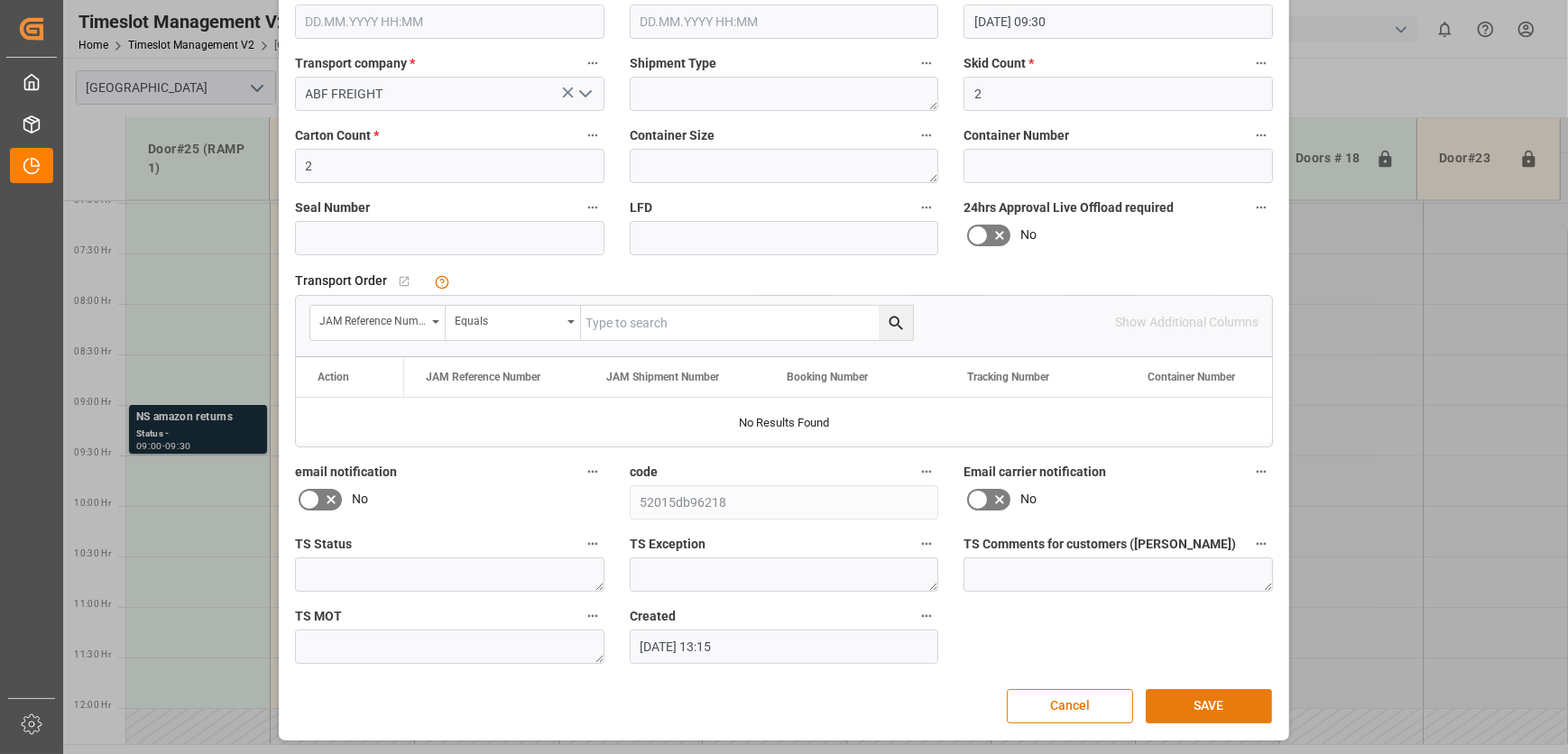
click at [1188, 712] on button "SAVE" at bounding box center [1208, 707] width 126 height 34
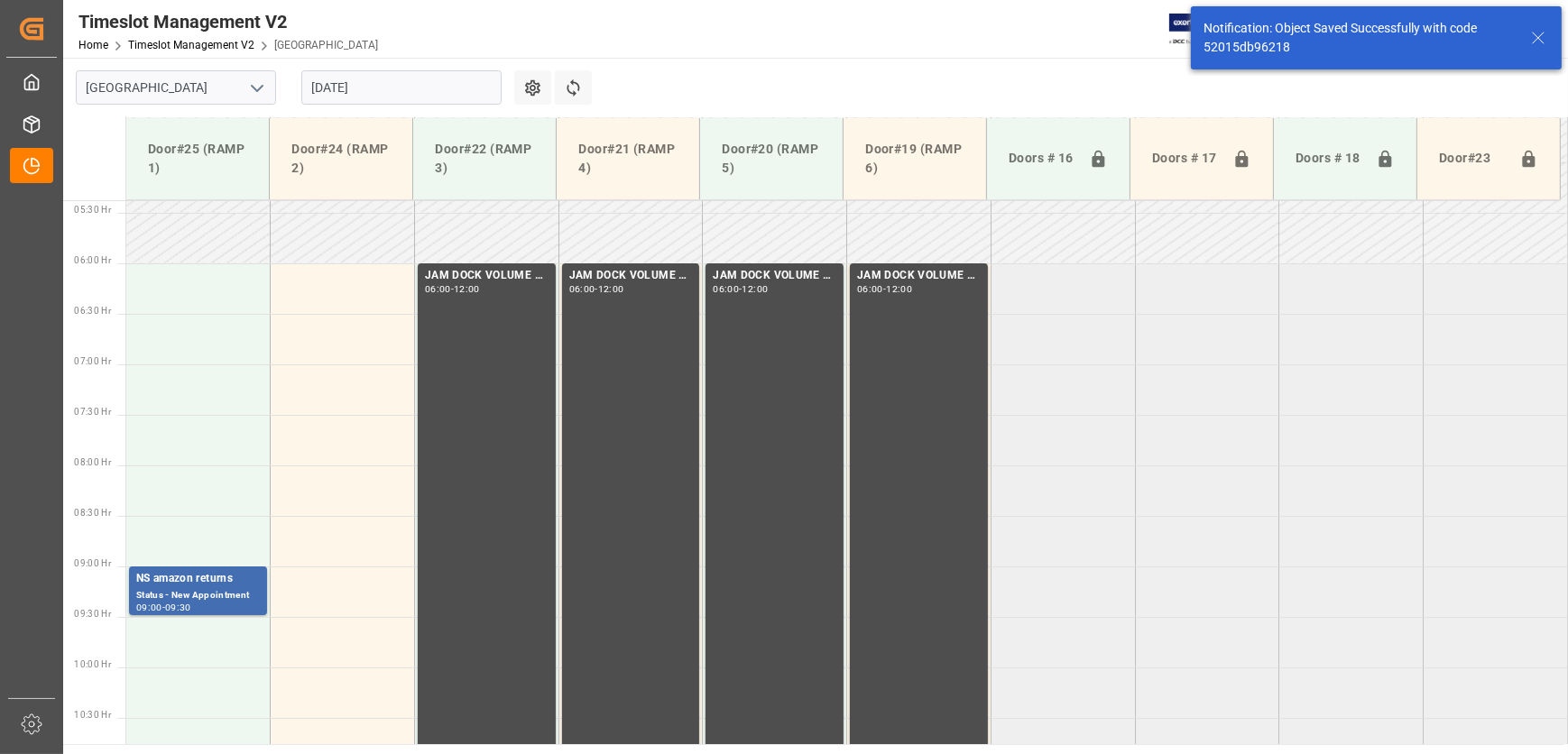
scroll to position [324, 0]
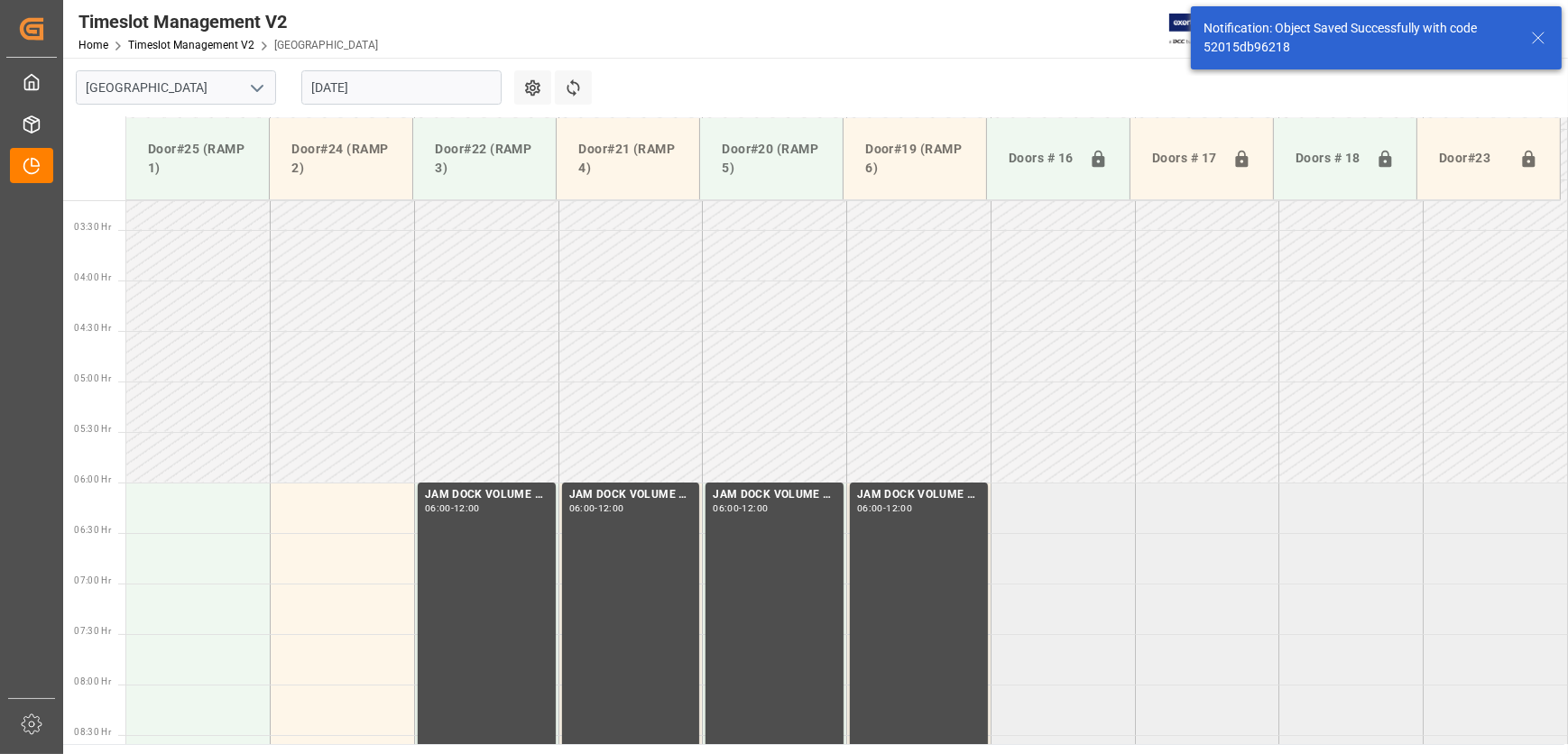
click at [442, 78] on input "[DATE]" at bounding box center [401, 87] width 200 height 34
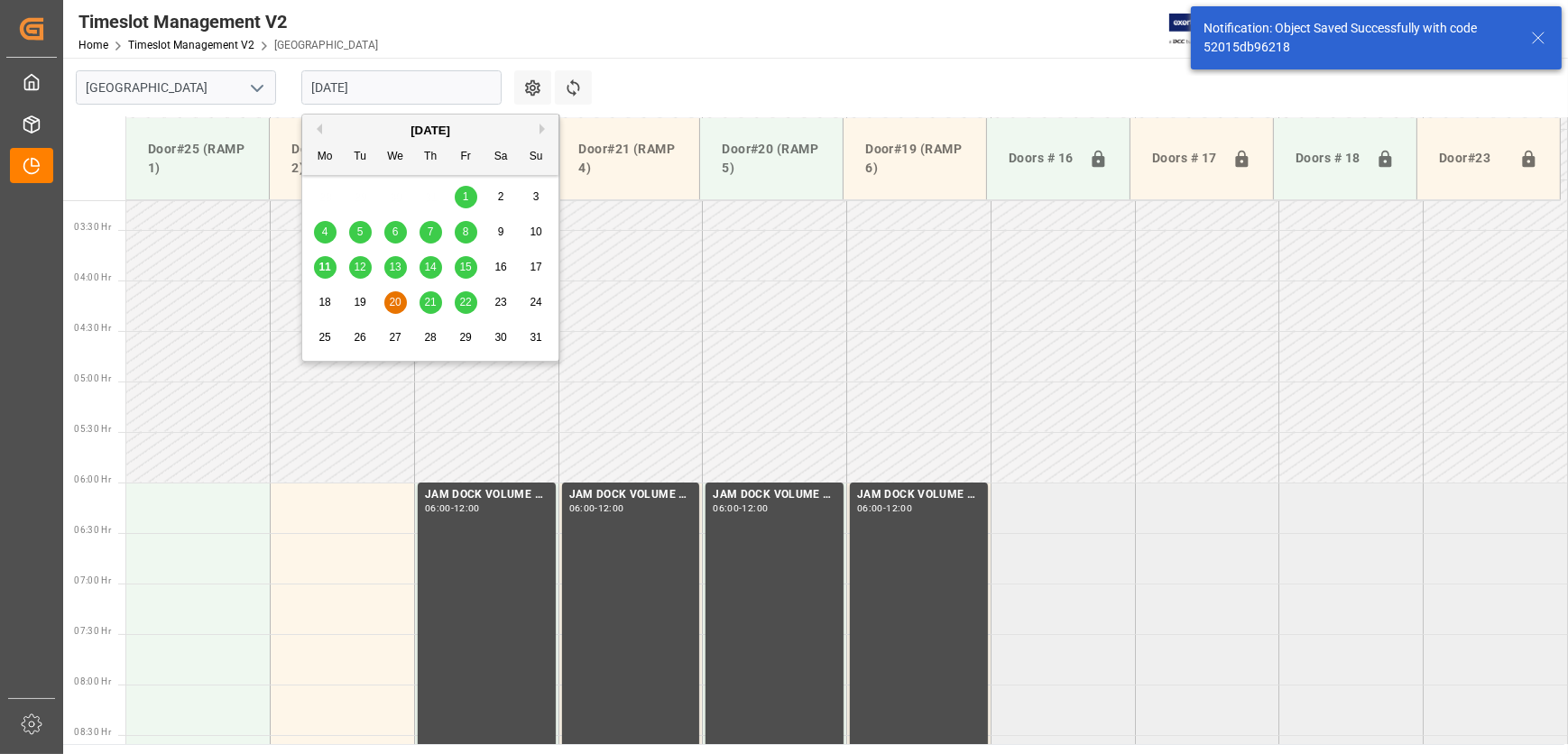
click at [425, 306] on span "21" at bounding box center [429, 302] width 11 height 12
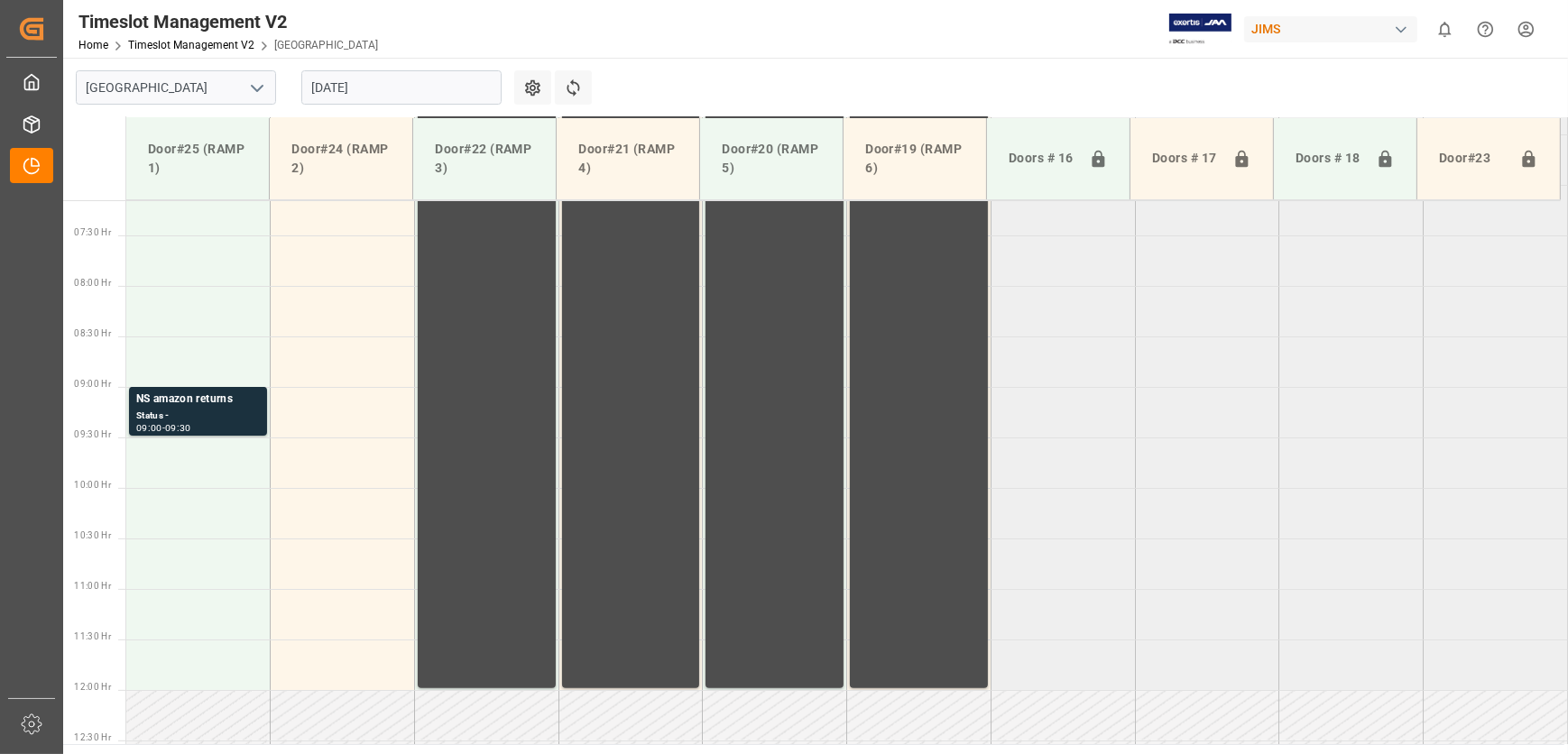
scroll to position [722, 0]
click at [226, 423] on div "Status -" at bounding box center [198, 417] width 123 height 15
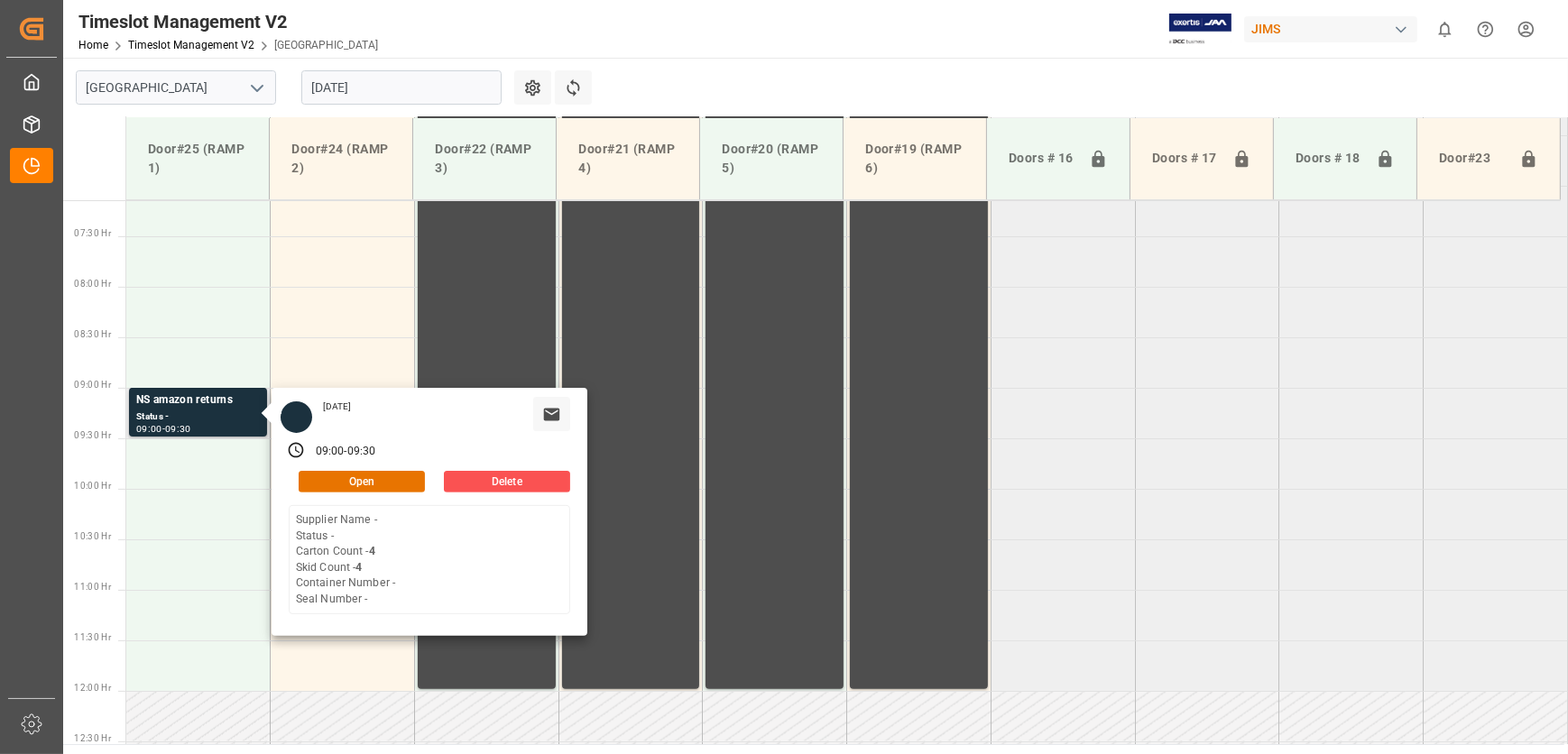
click at [402, 468] on div "[DATE] 09:00 - 09:30 Open Delete Supplier Name - Status - Carton Count - 4 Skid…" at bounding box center [429, 511] width 315 height 248
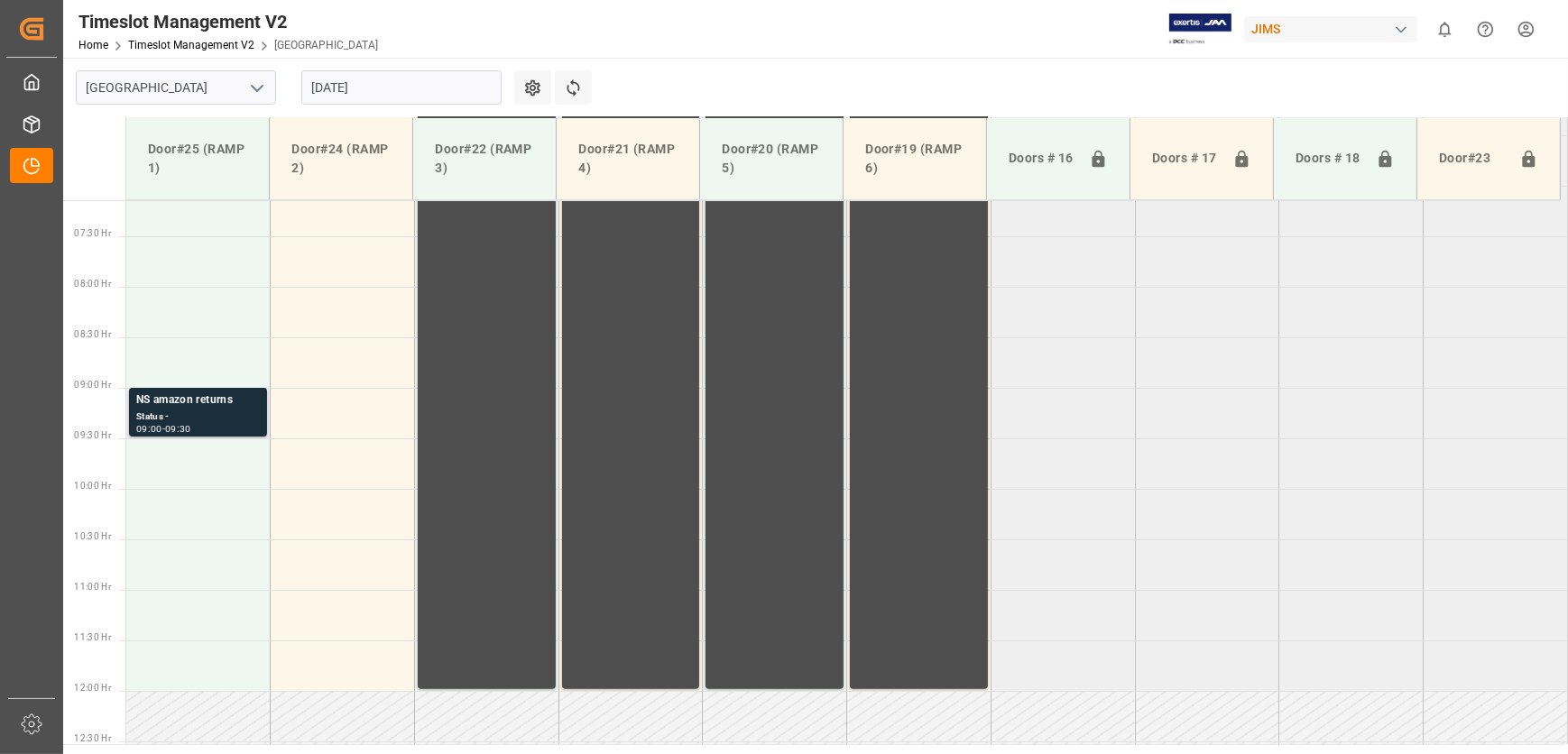
click at [261, 423] on tr "NS amazon returns Status - 09:00 - 09:30" at bounding box center [846, 412] width 1441 height 50
drag, startPoint x: 261, startPoint y: 423, endPoint x: 247, endPoint y: 418, distance: 14.9
click at [247, 418] on div "Status -" at bounding box center [198, 417] width 123 height 15
click at [246, 416] on div "Status -" at bounding box center [198, 417] width 123 height 15
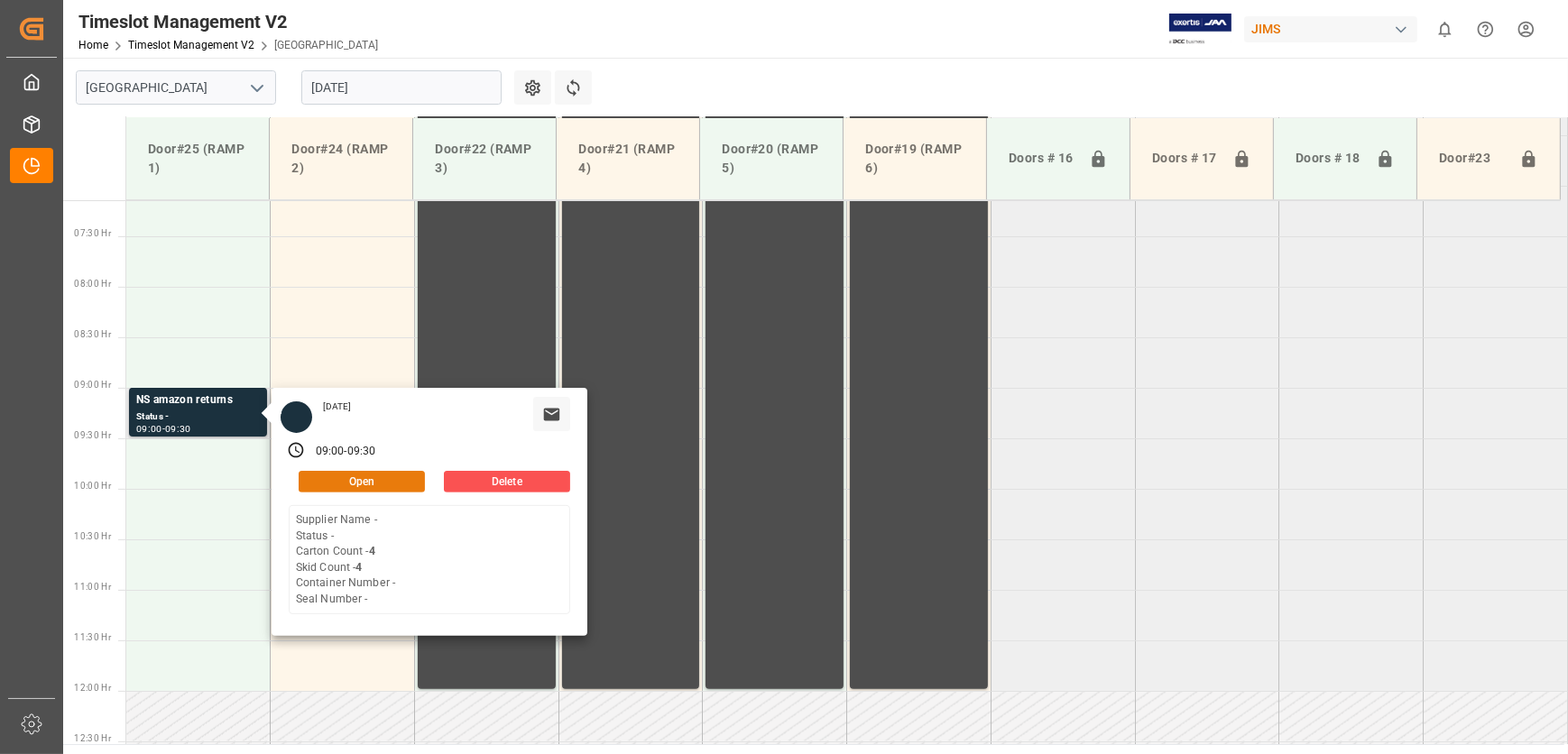
click at [339, 482] on button "Open" at bounding box center [361, 481] width 126 height 22
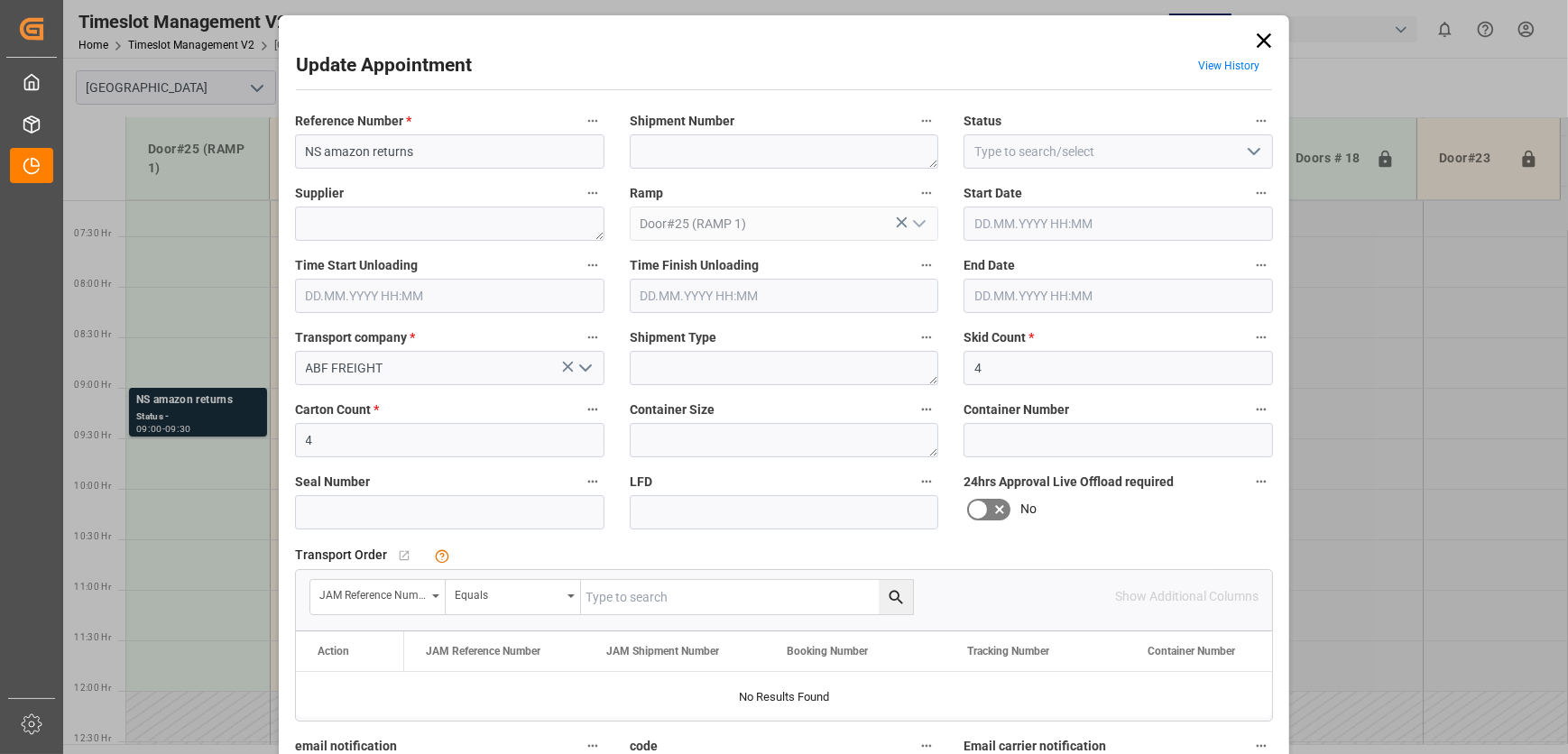
type input "[DATE] 09:00"
type input "[DATE] 09:30"
type input "[DATE] 14:19"
drag, startPoint x: 321, startPoint y: 149, endPoint x: 242, endPoint y: 151, distance: 79.0
click at [242, 151] on div "Update Appointment View History Reference Number * NS amazon returns Shipment N…" at bounding box center [784, 377] width 1568 height 754
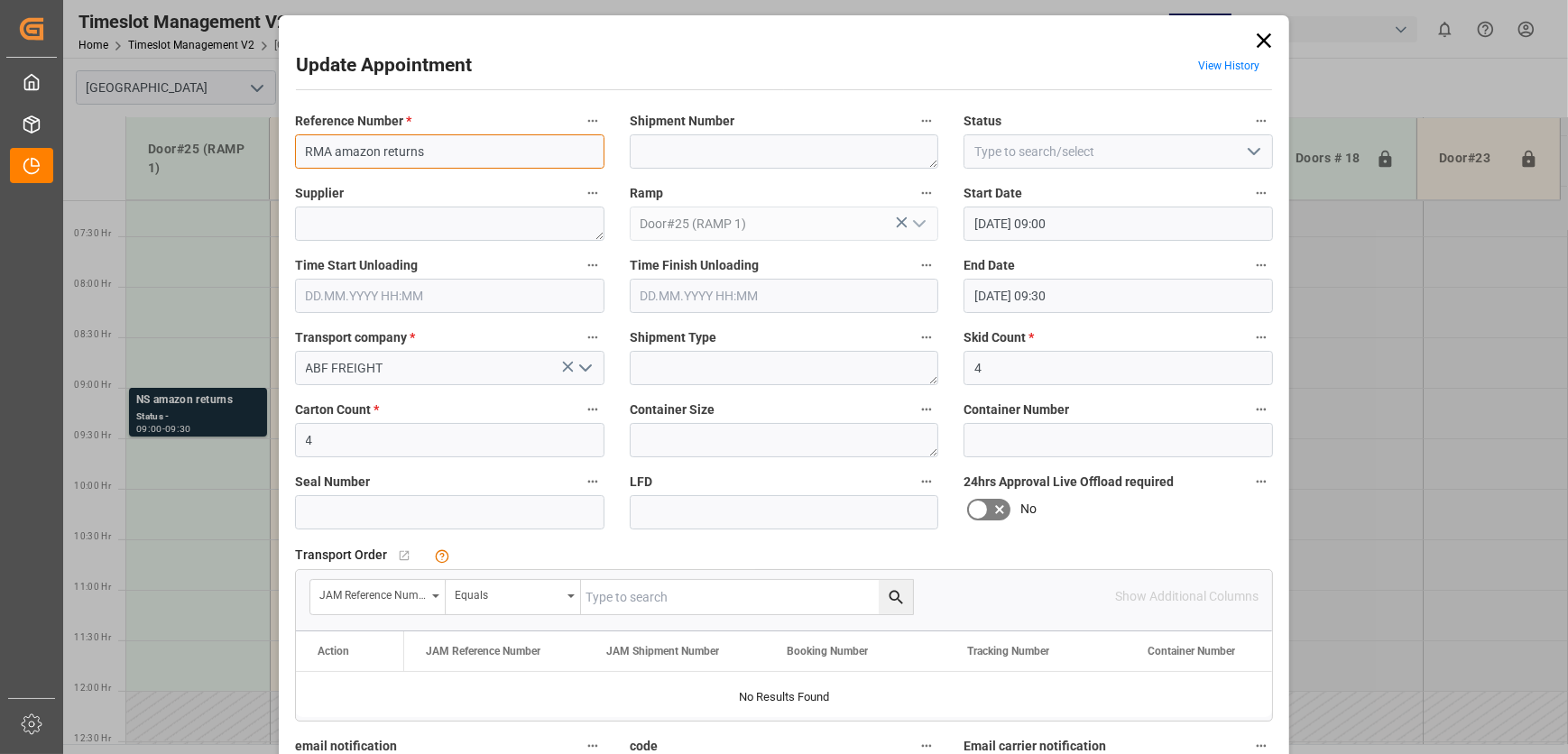
type input "RMA amazon returns"
click at [1249, 150] on icon "open menu" at bounding box center [1254, 151] width 22 height 22
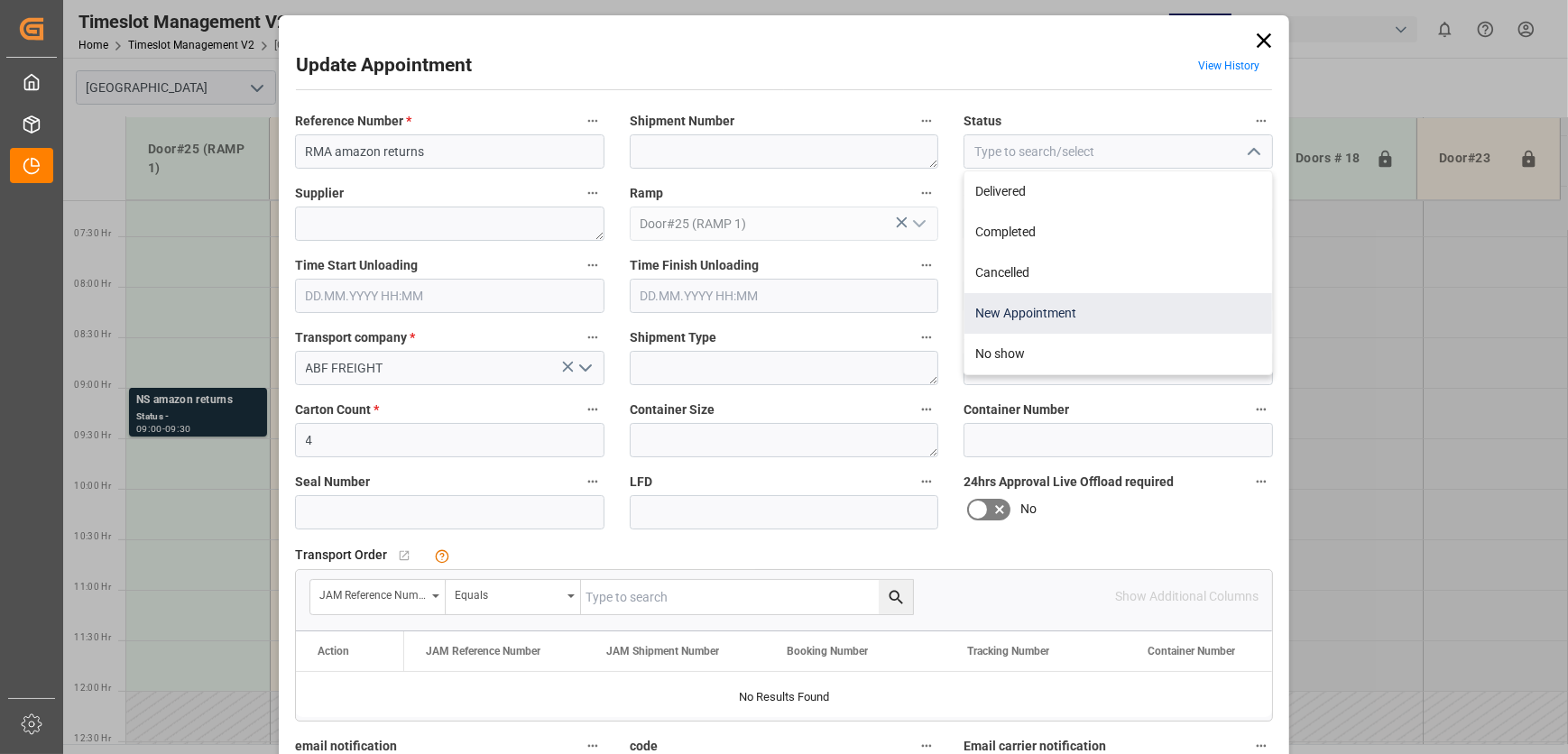
click at [1160, 302] on div "New Appointment" at bounding box center [1118, 313] width 308 height 41
type input "New Appointment"
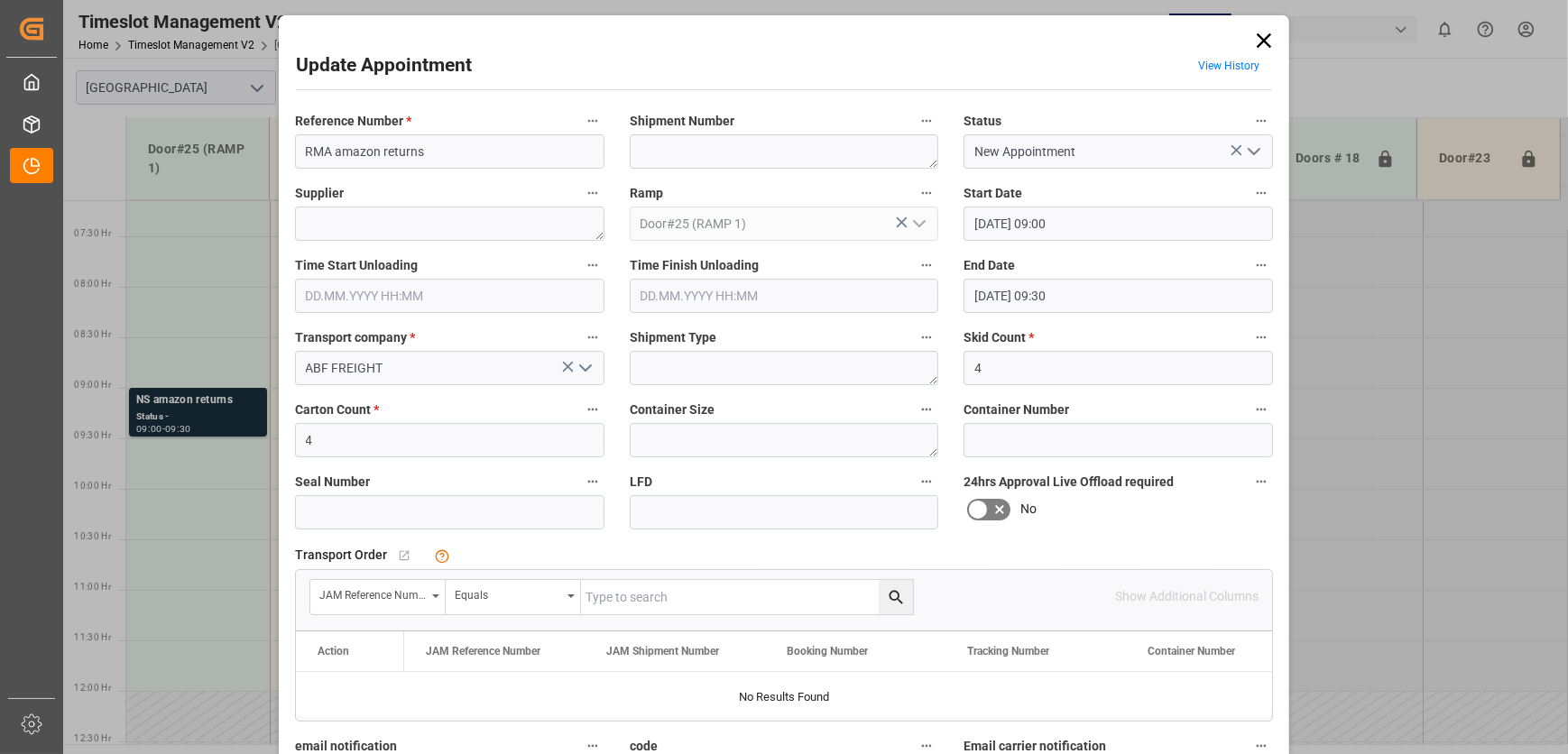
scroll to position [274, 0]
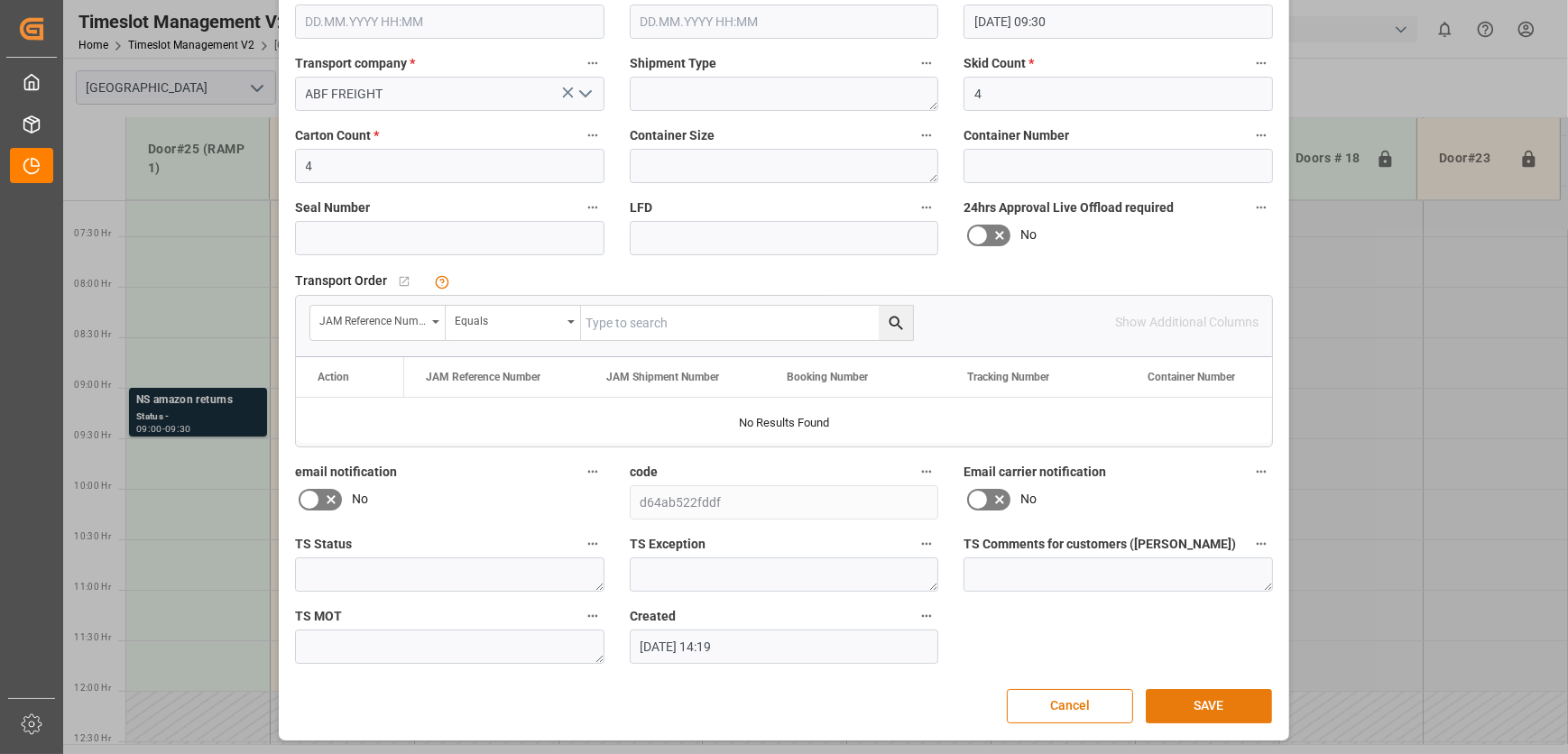
click at [1218, 698] on button "SAVE" at bounding box center [1208, 707] width 126 height 34
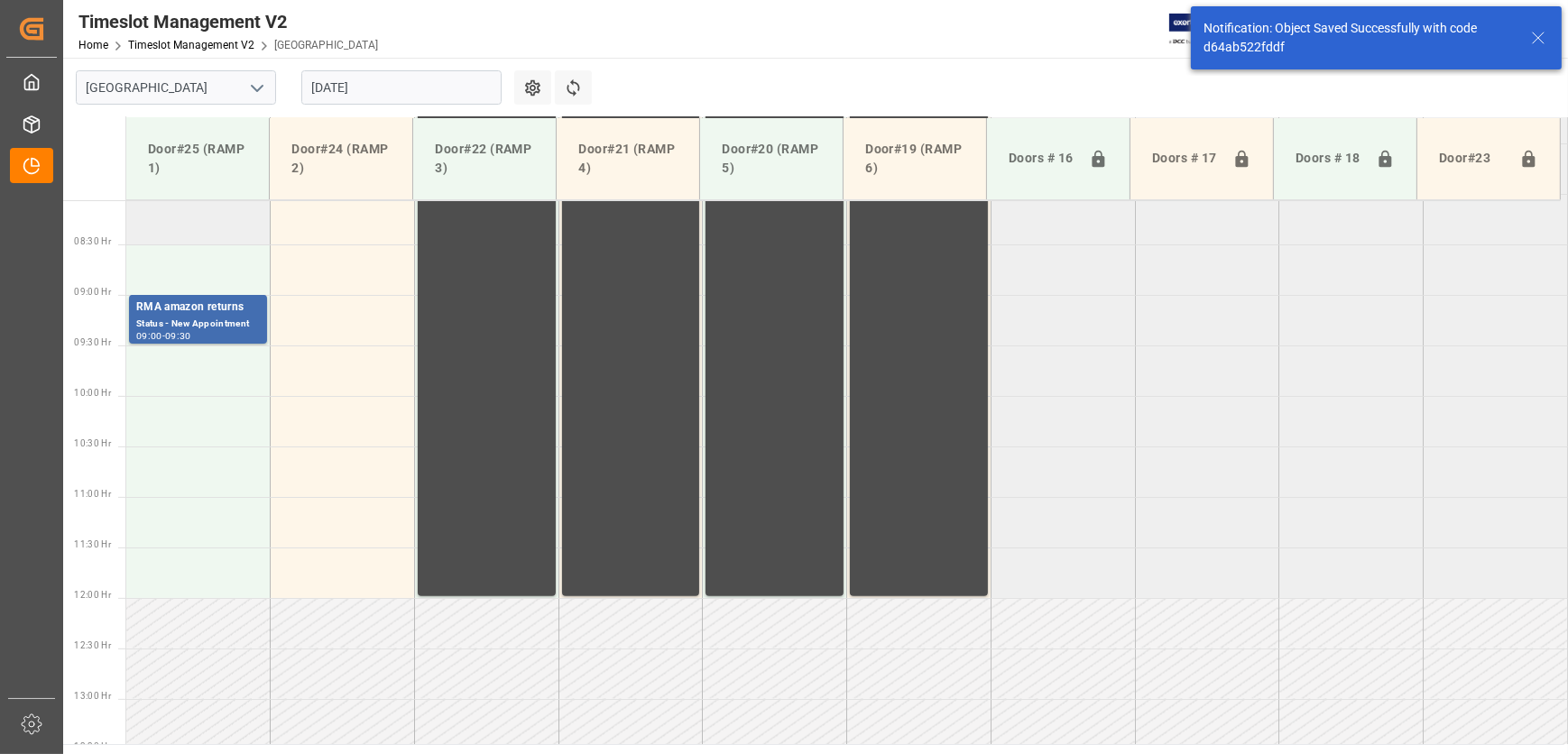
scroll to position [816, 0]
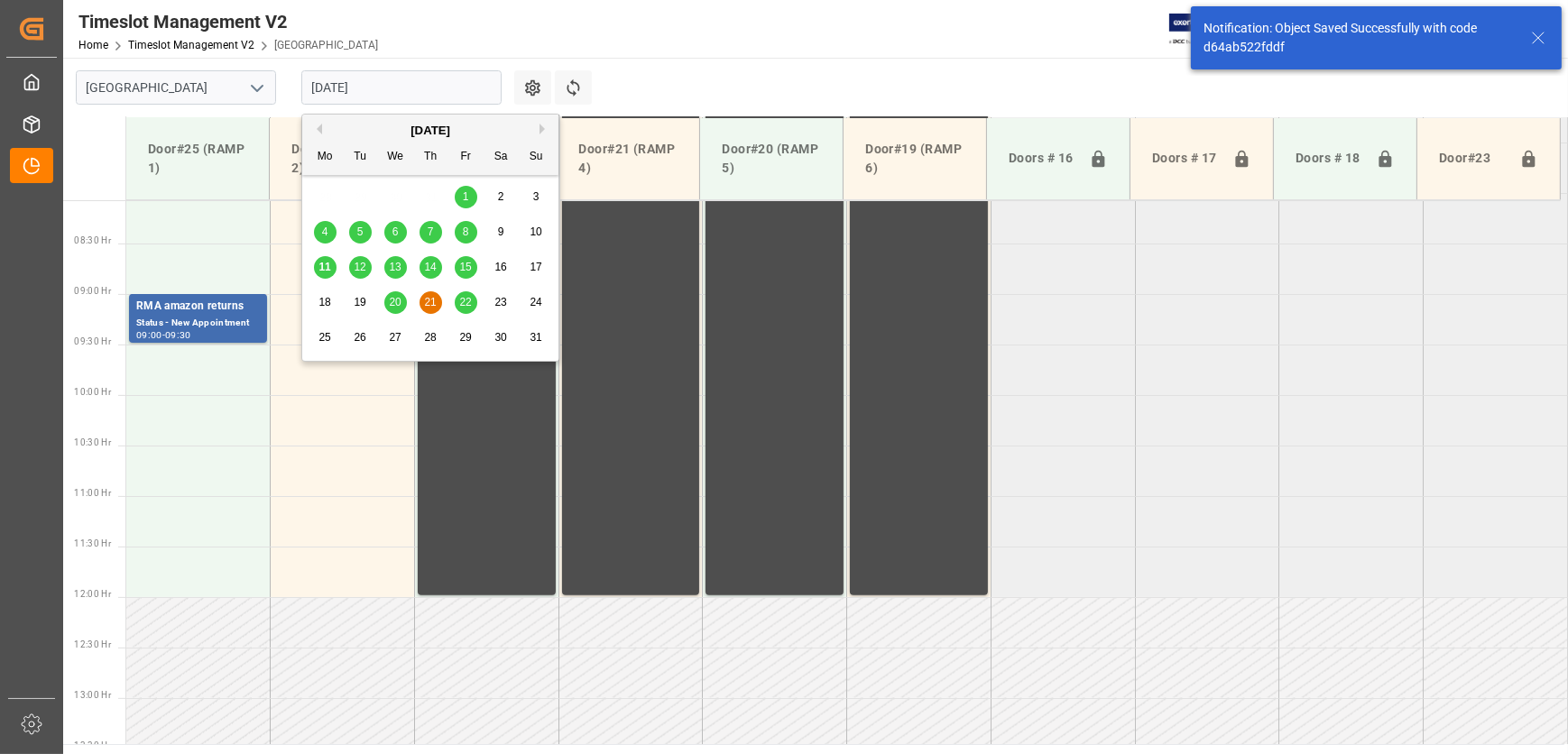
click at [371, 85] on input "[DATE]" at bounding box center [401, 87] width 200 height 34
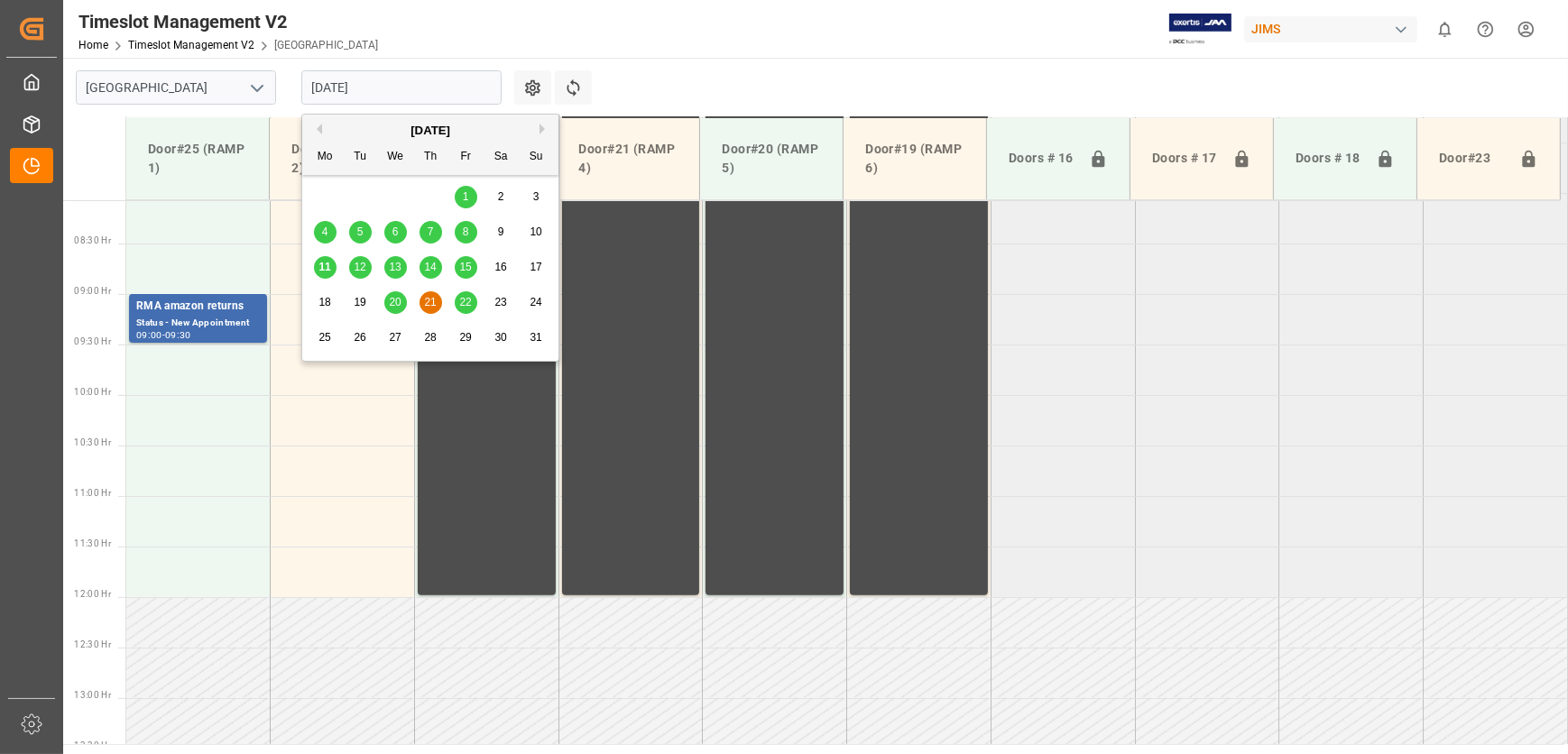
click at [470, 302] on span "22" at bounding box center [464, 302] width 11 height 12
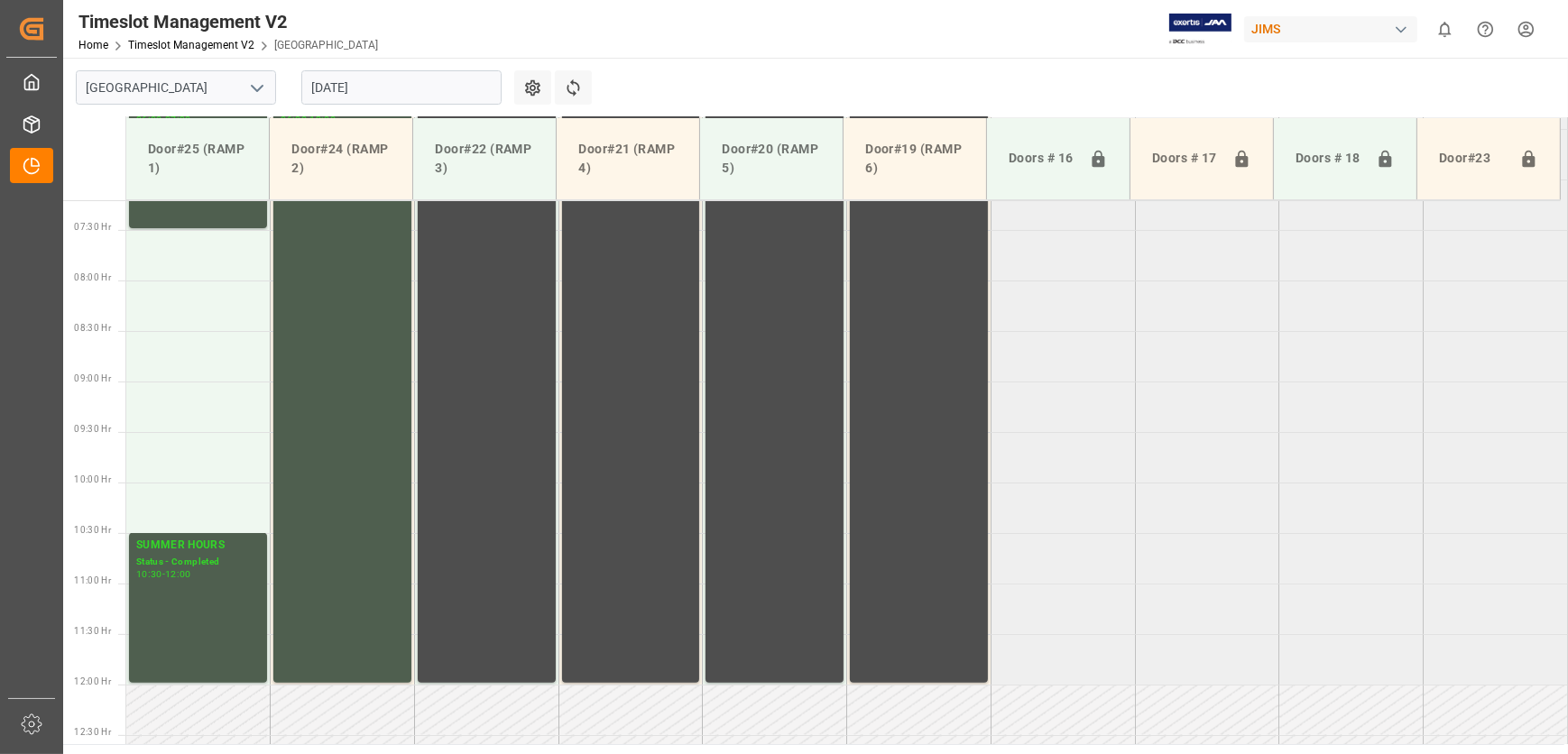
scroll to position [568, 0]
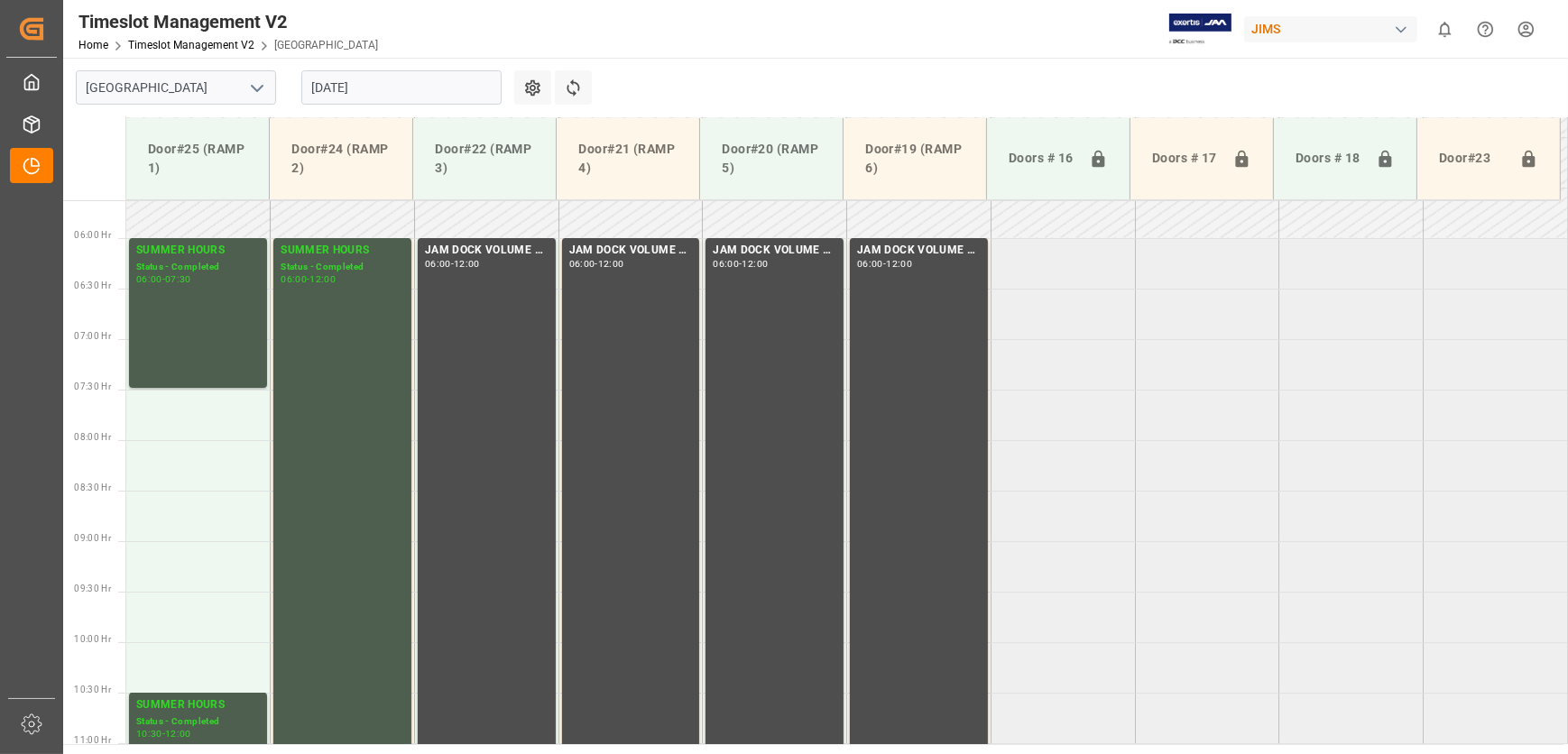
click at [346, 93] on input "[DATE]" at bounding box center [401, 87] width 200 height 34
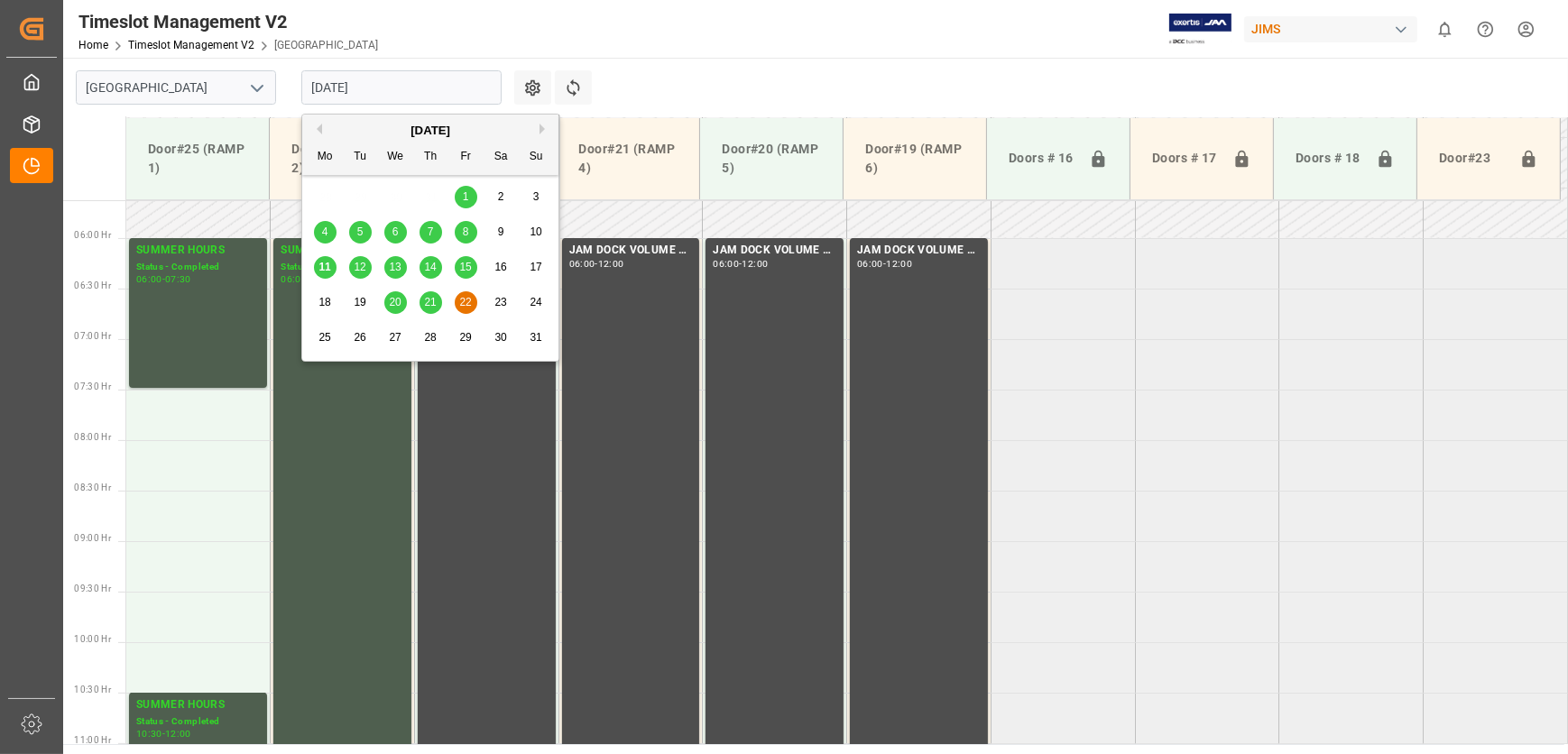
click at [354, 264] on span "12" at bounding box center [359, 267] width 11 height 12
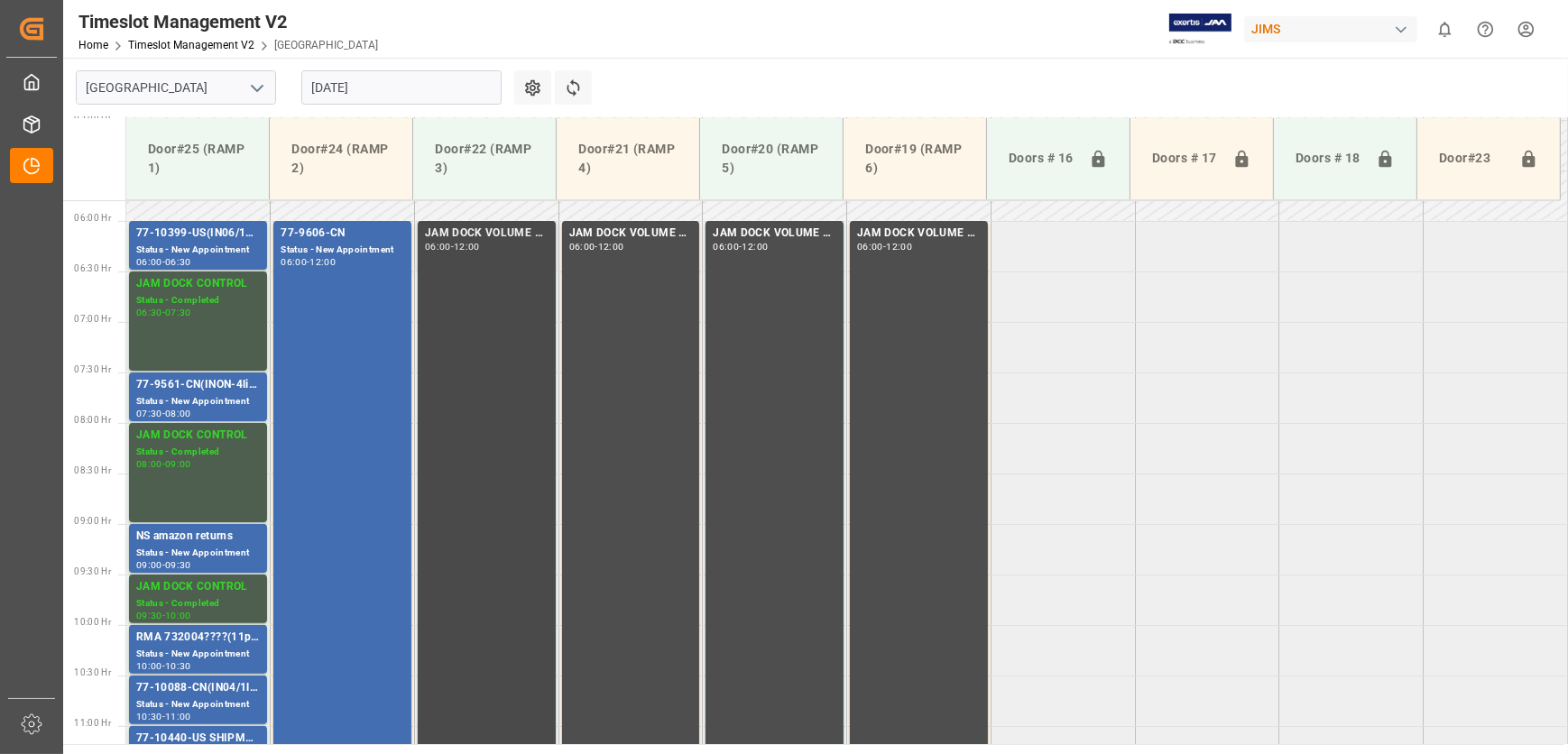
scroll to position [631, 0]
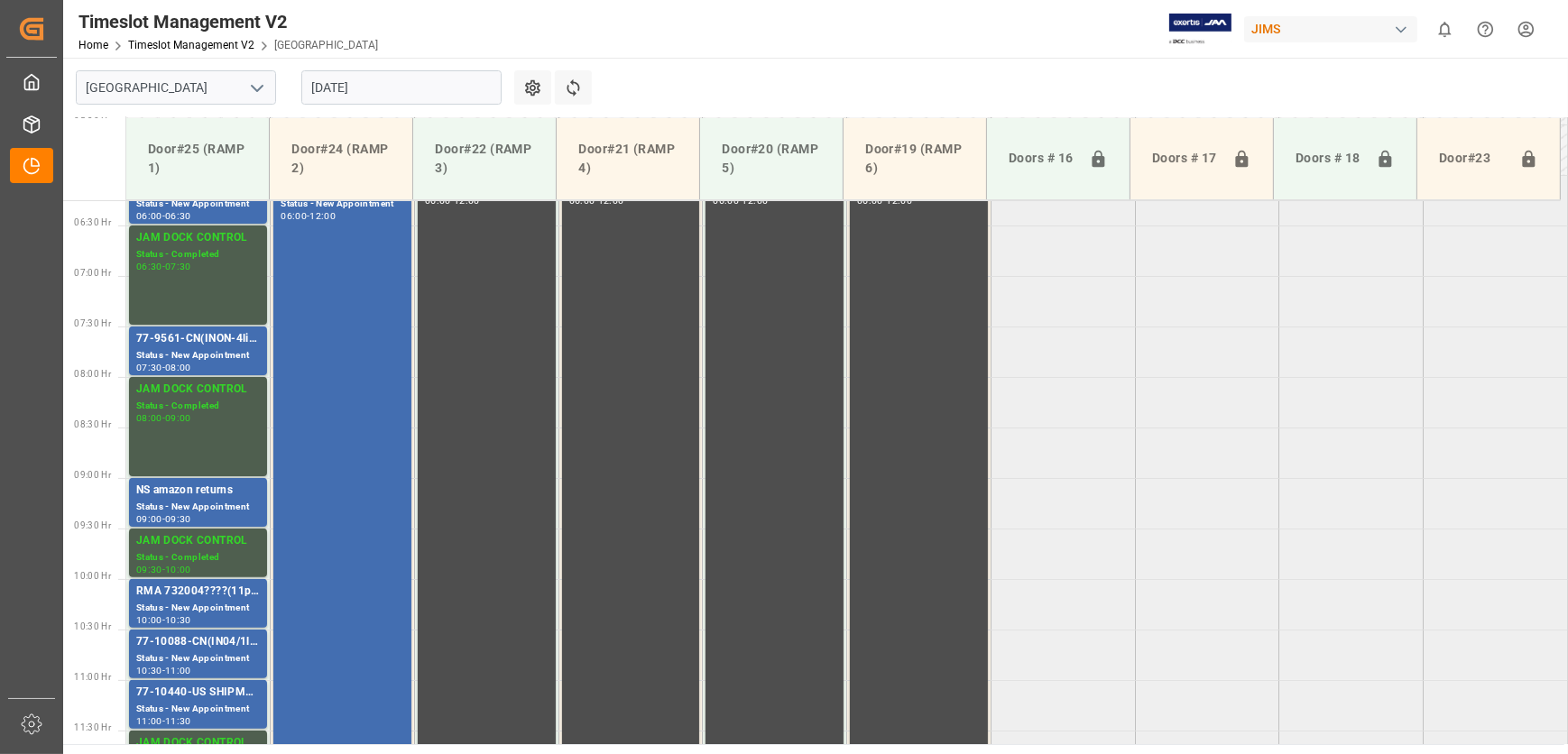
click at [371, 91] on input "[DATE]" at bounding box center [401, 87] width 200 height 34
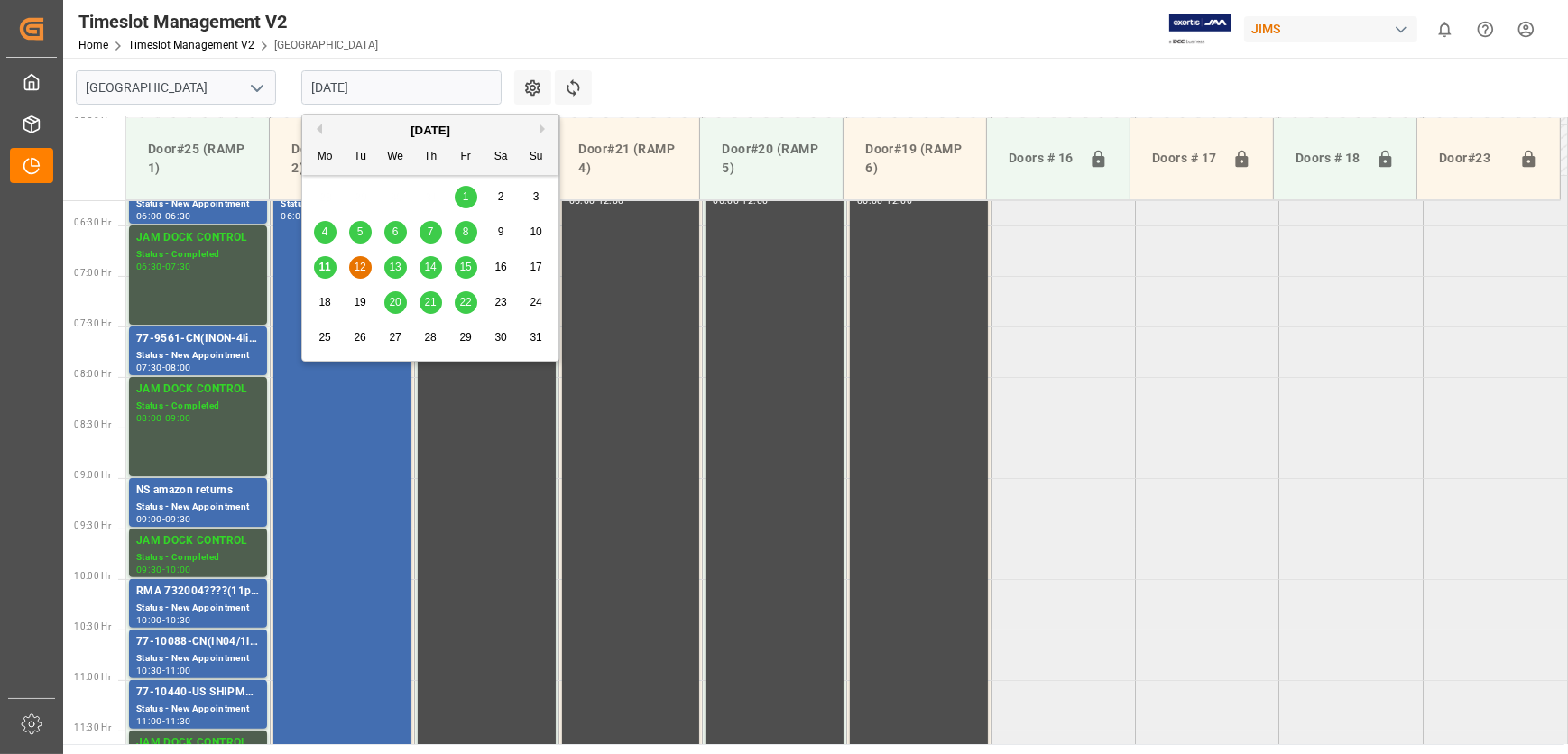
click at [392, 265] on span "13" at bounding box center [394, 267] width 11 height 12
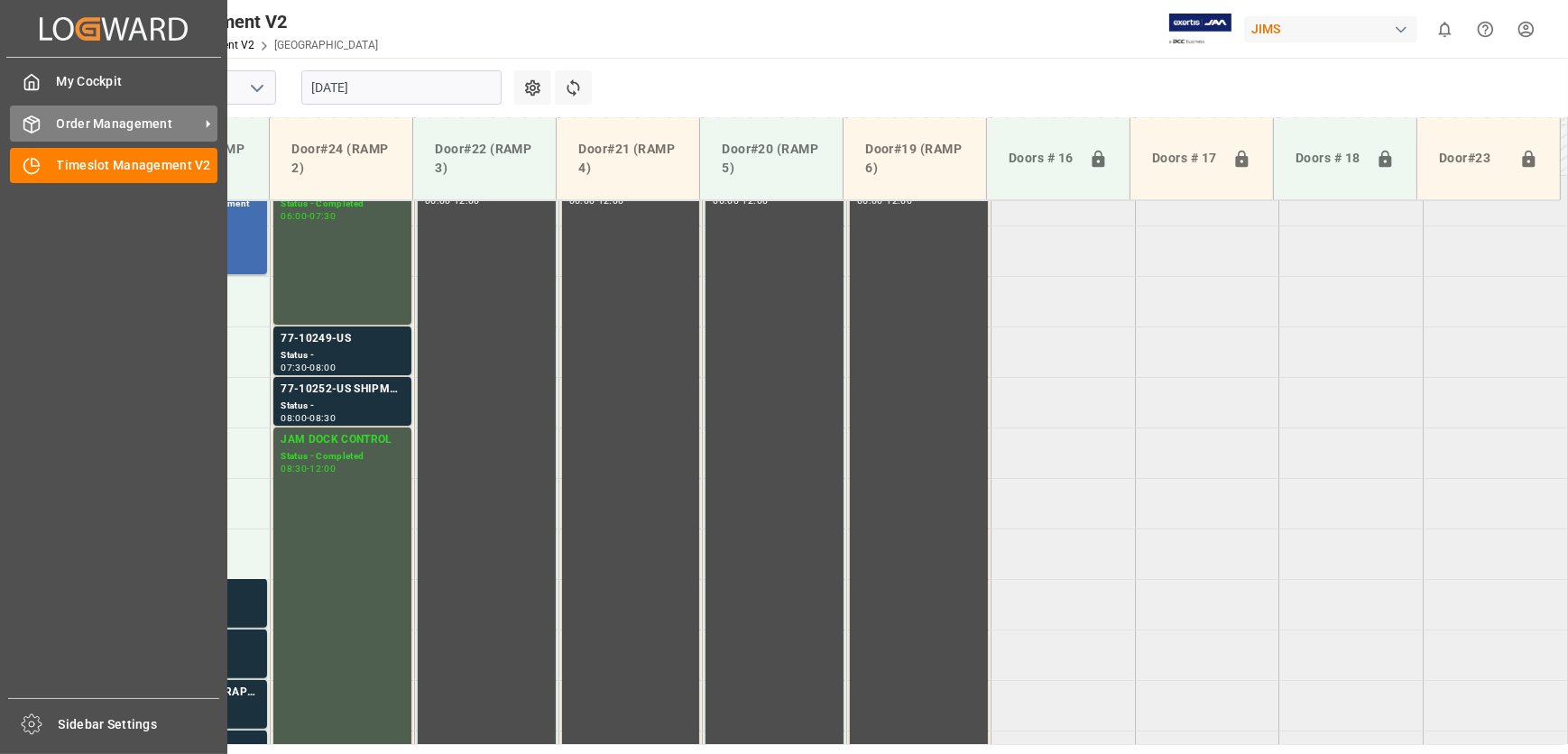
click at [36, 131] on icon at bounding box center [32, 124] width 15 height 16
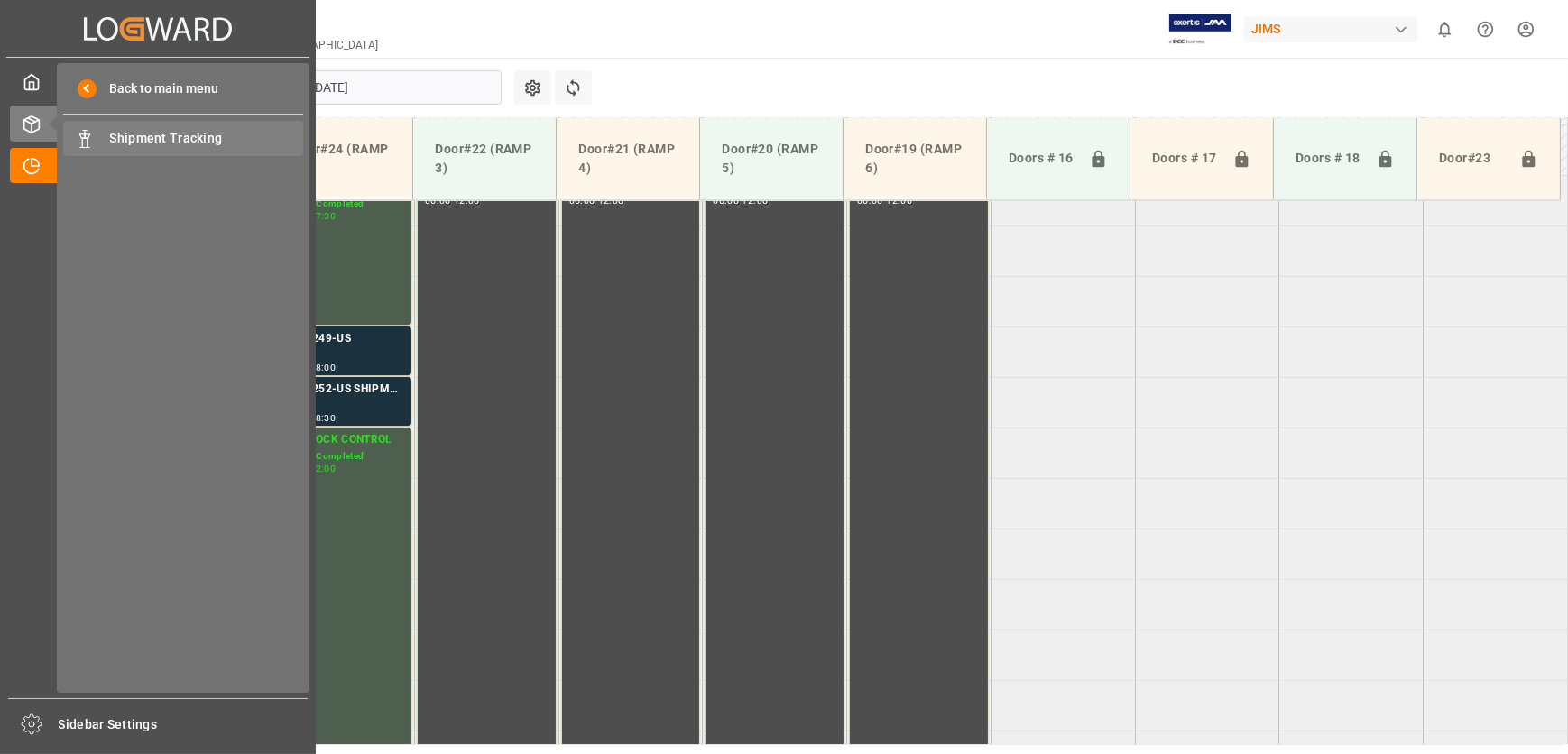
click at [153, 144] on span "Shipment Tracking" at bounding box center [207, 139] width 194 height 19
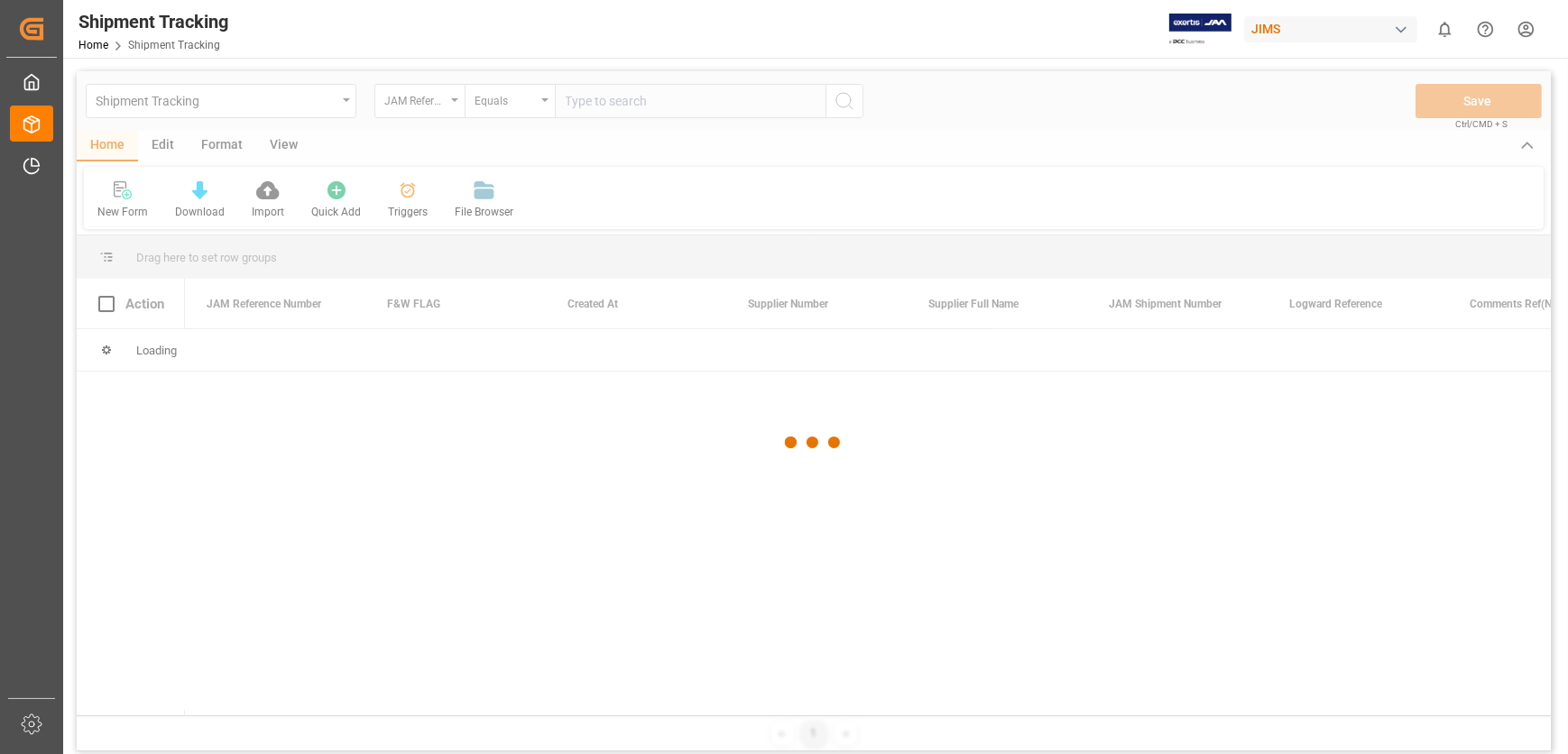
click at [618, 99] on div at bounding box center [814, 443] width 1474 height 744
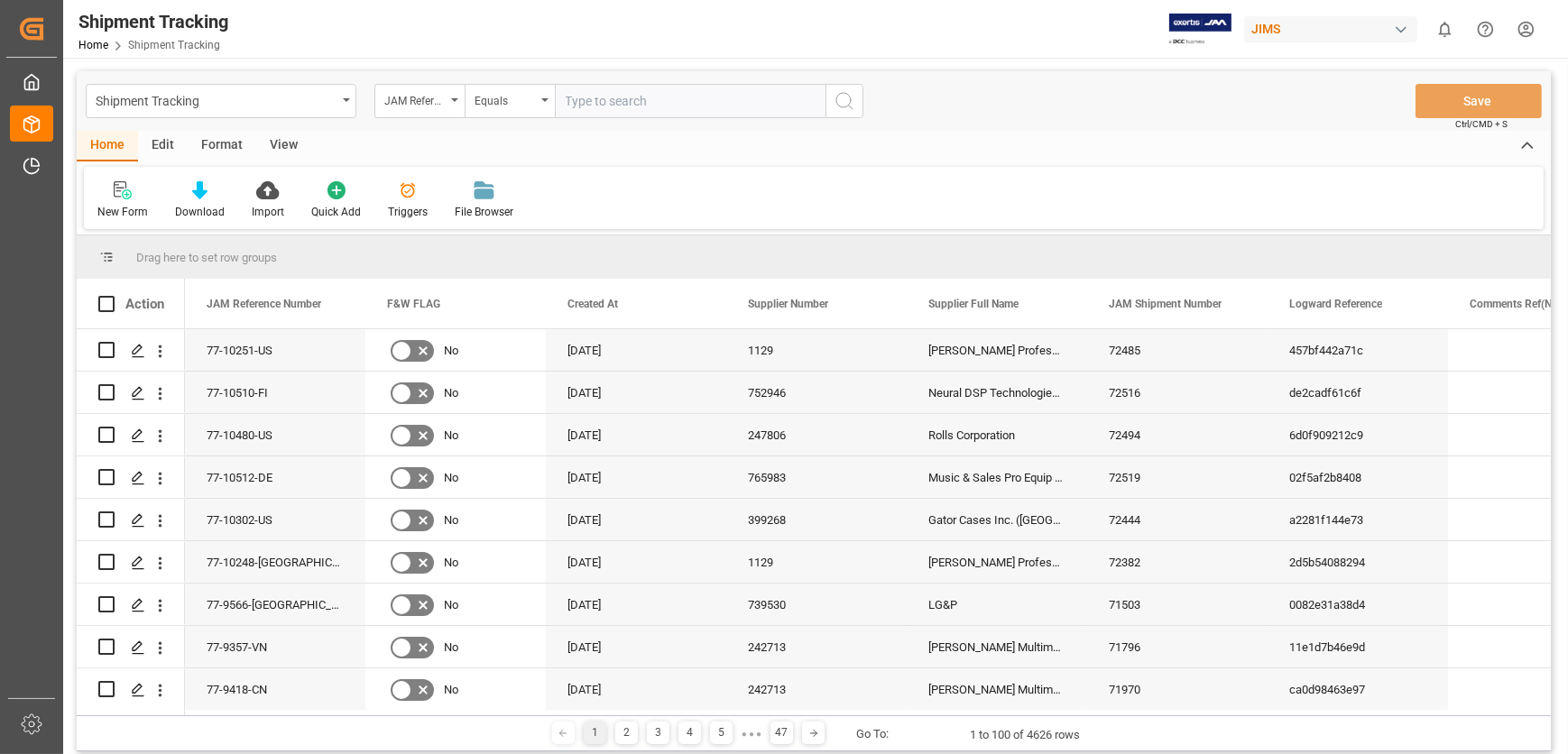
click at [620, 103] on input "text" at bounding box center [690, 101] width 271 height 34
type input "77-10505-[GEOGRAPHIC_DATA]"
click at [844, 98] on icon "search button" at bounding box center [844, 101] width 22 height 22
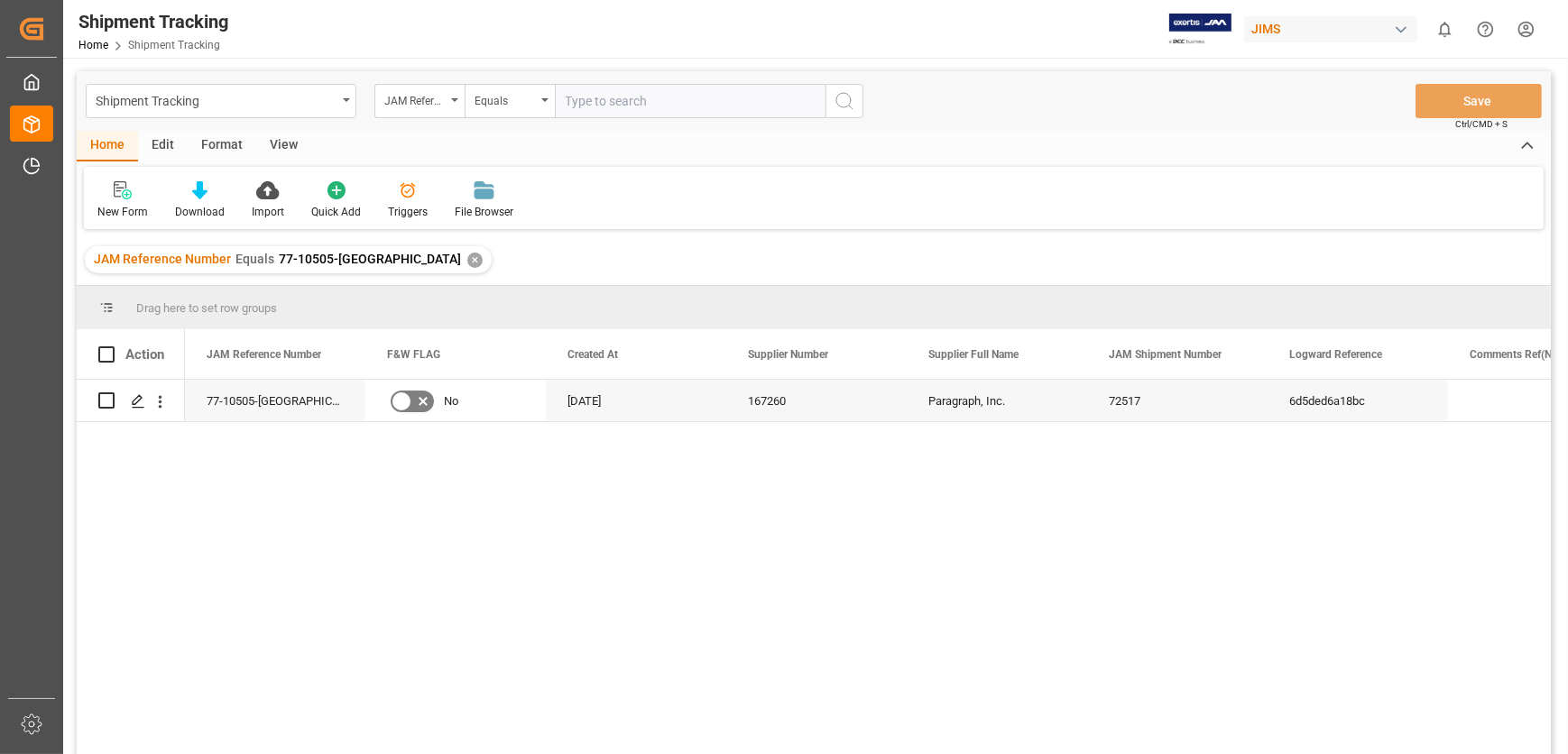
click at [293, 144] on div "View" at bounding box center [284, 146] width 55 height 30
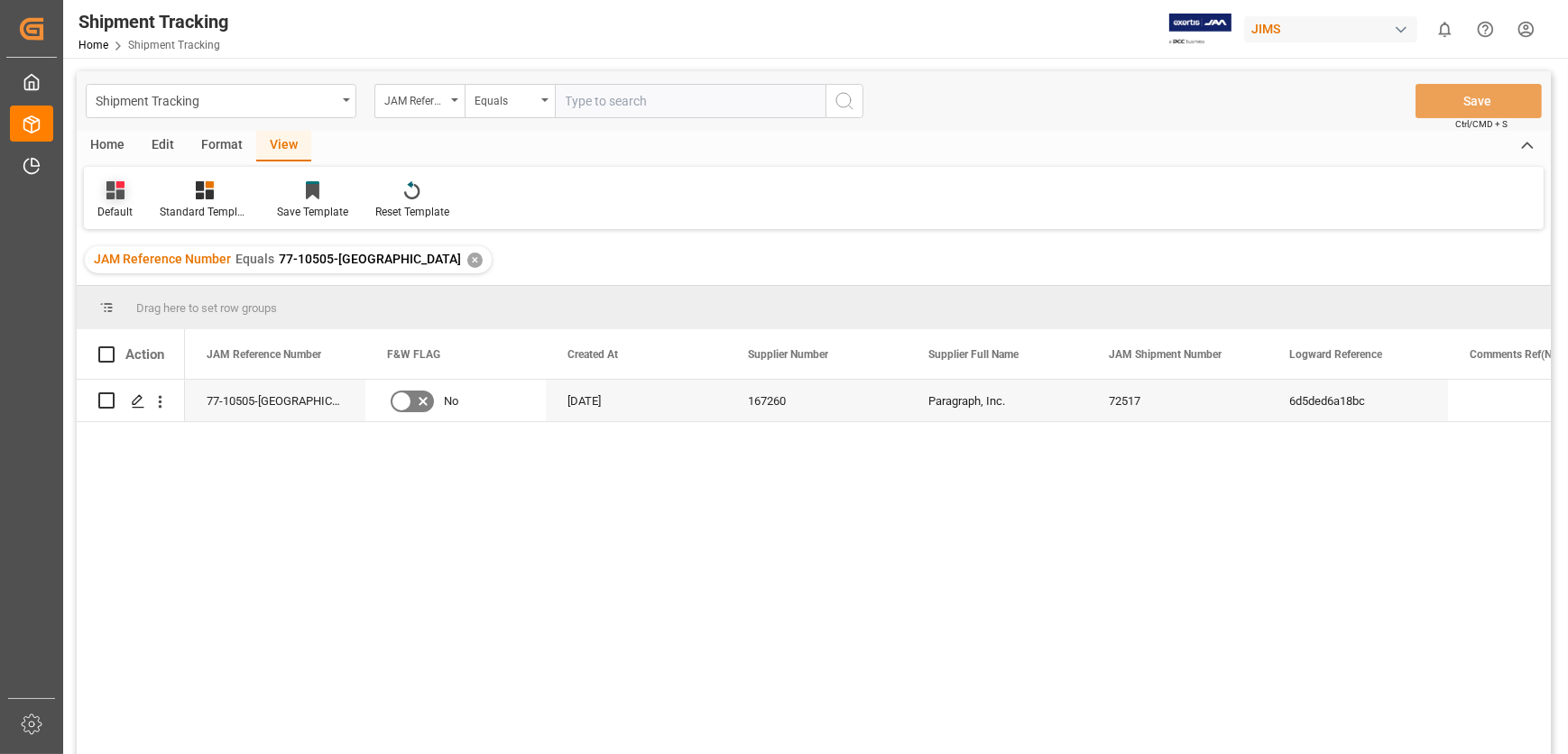
click at [115, 191] on icon at bounding box center [115, 190] width 18 height 18
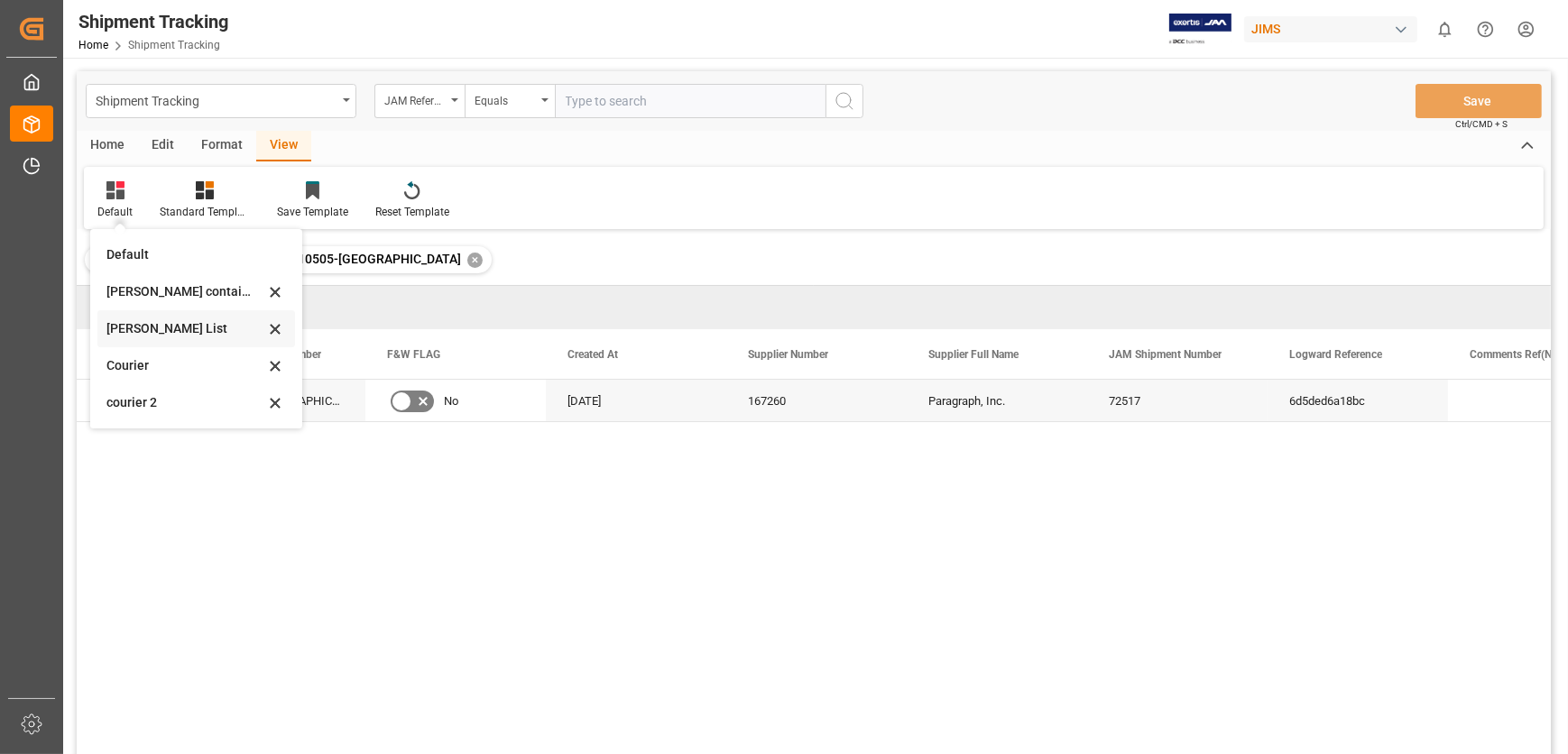
click at [178, 332] on div "[PERSON_NAME] List" at bounding box center [185, 329] width 158 height 19
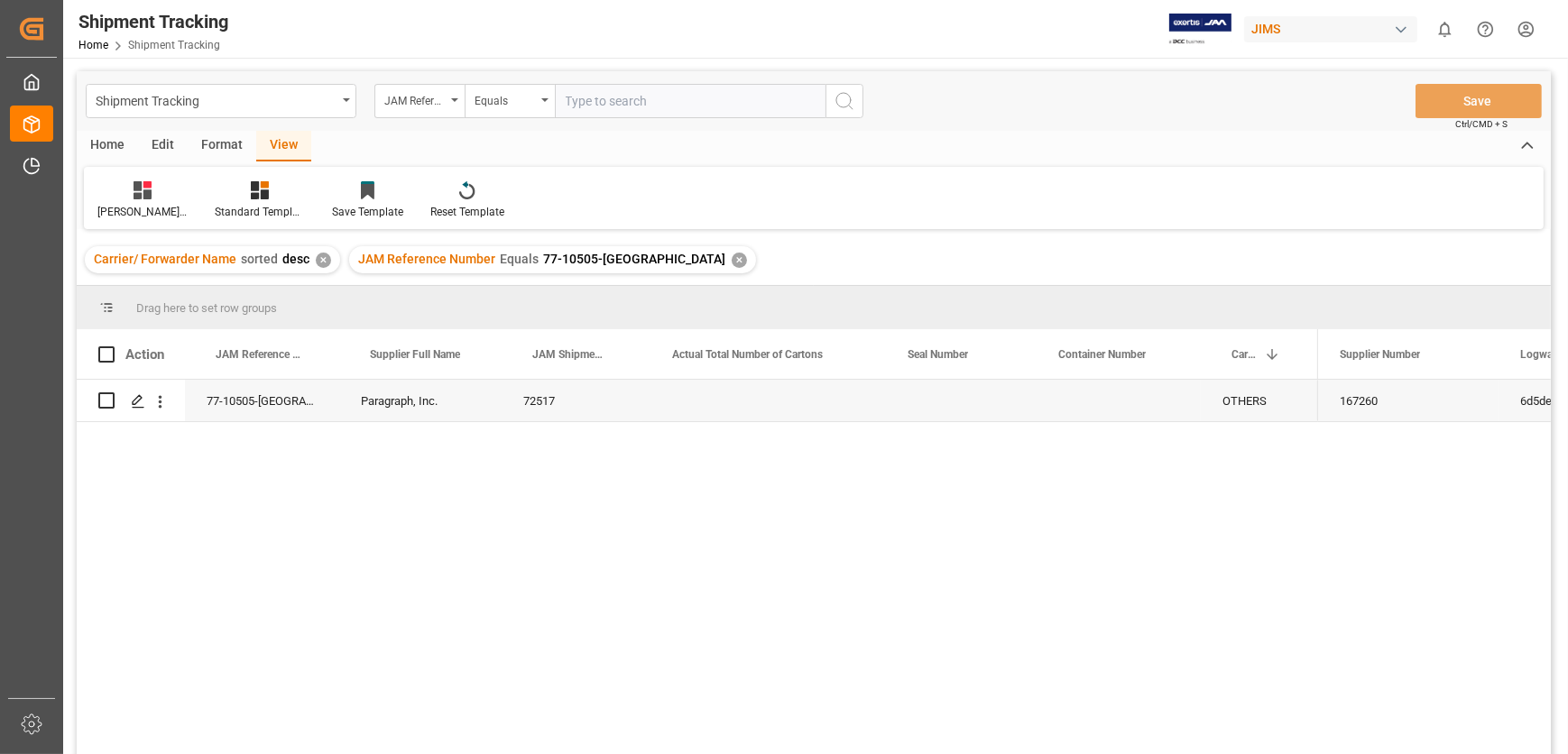
scroll to position [81, 0]
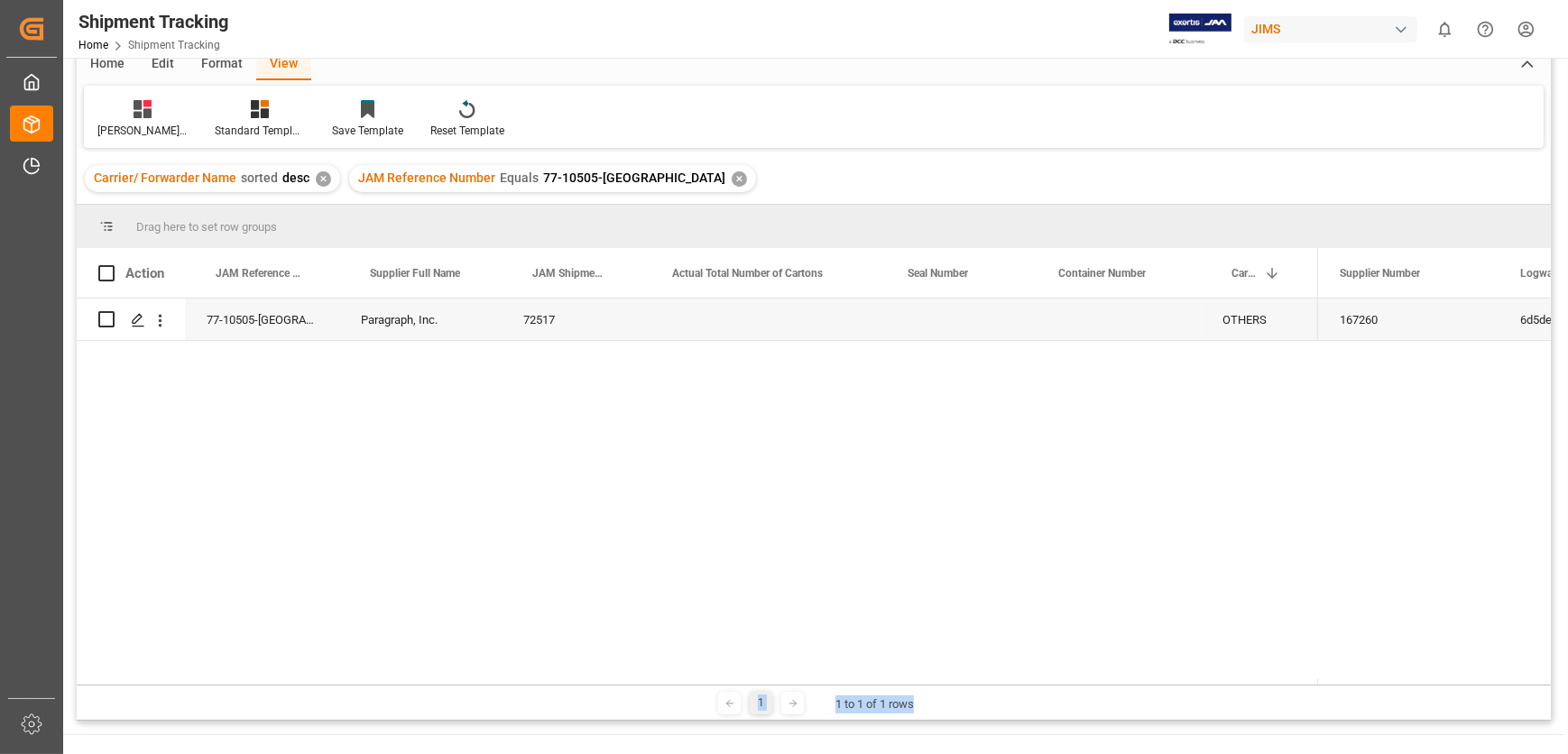
drag, startPoint x: 1322, startPoint y: 686, endPoint x: 1359, endPoint y: 677, distance: 38.1
click at [1359, 677] on div "Drag here to set row groups Drag here to set column labels Action JAM Reference…" at bounding box center [814, 462] width 1474 height 516
click at [139, 95] on div "[PERSON_NAME] List Standard Templates Save Template Reset Template" at bounding box center [813, 117] width 1460 height 63
click at [141, 107] on icon at bounding box center [142, 108] width 18 height 18
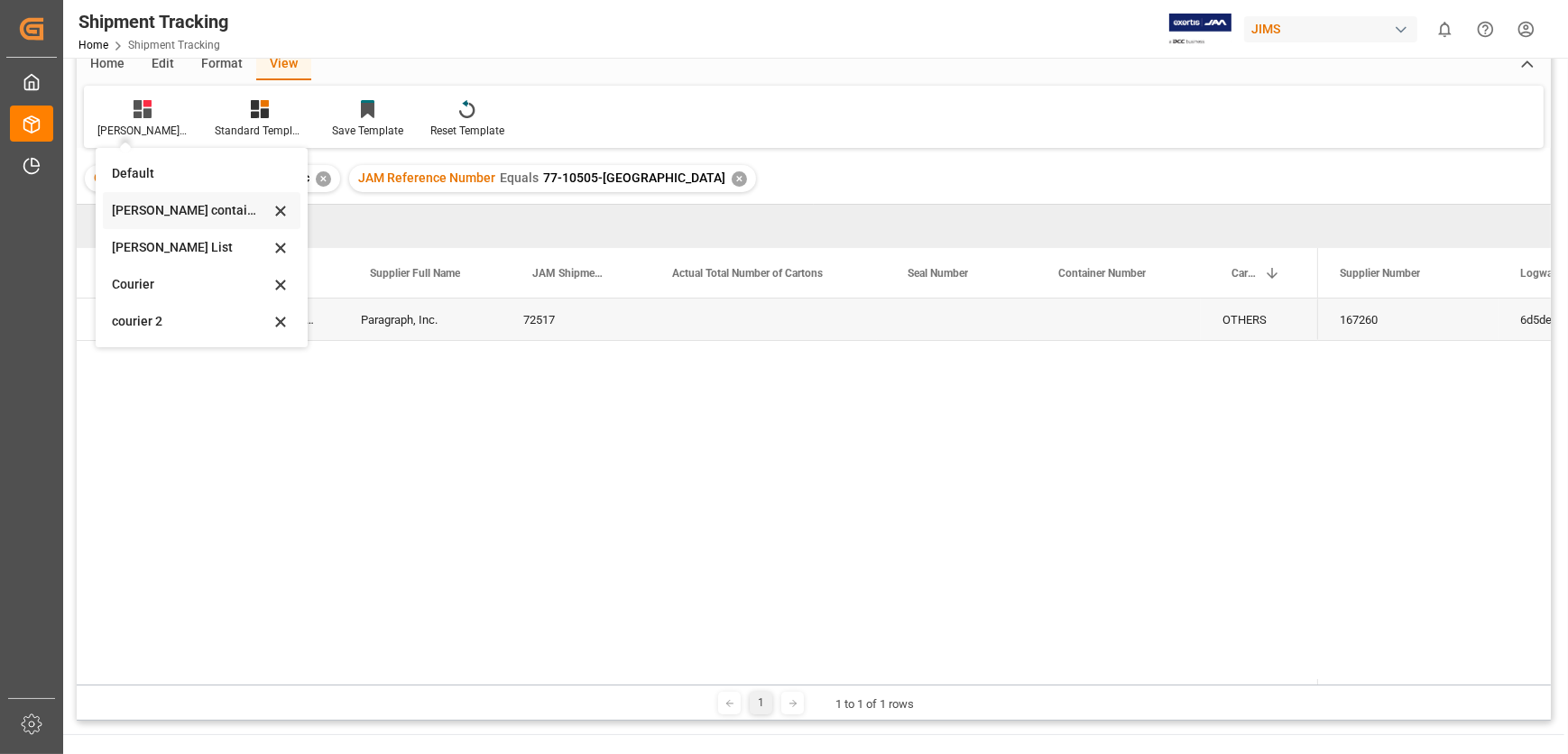
click at [216, 207] on div "[PERSON_NAME] containers" at bounding box center [191, 211] width 158 height 19
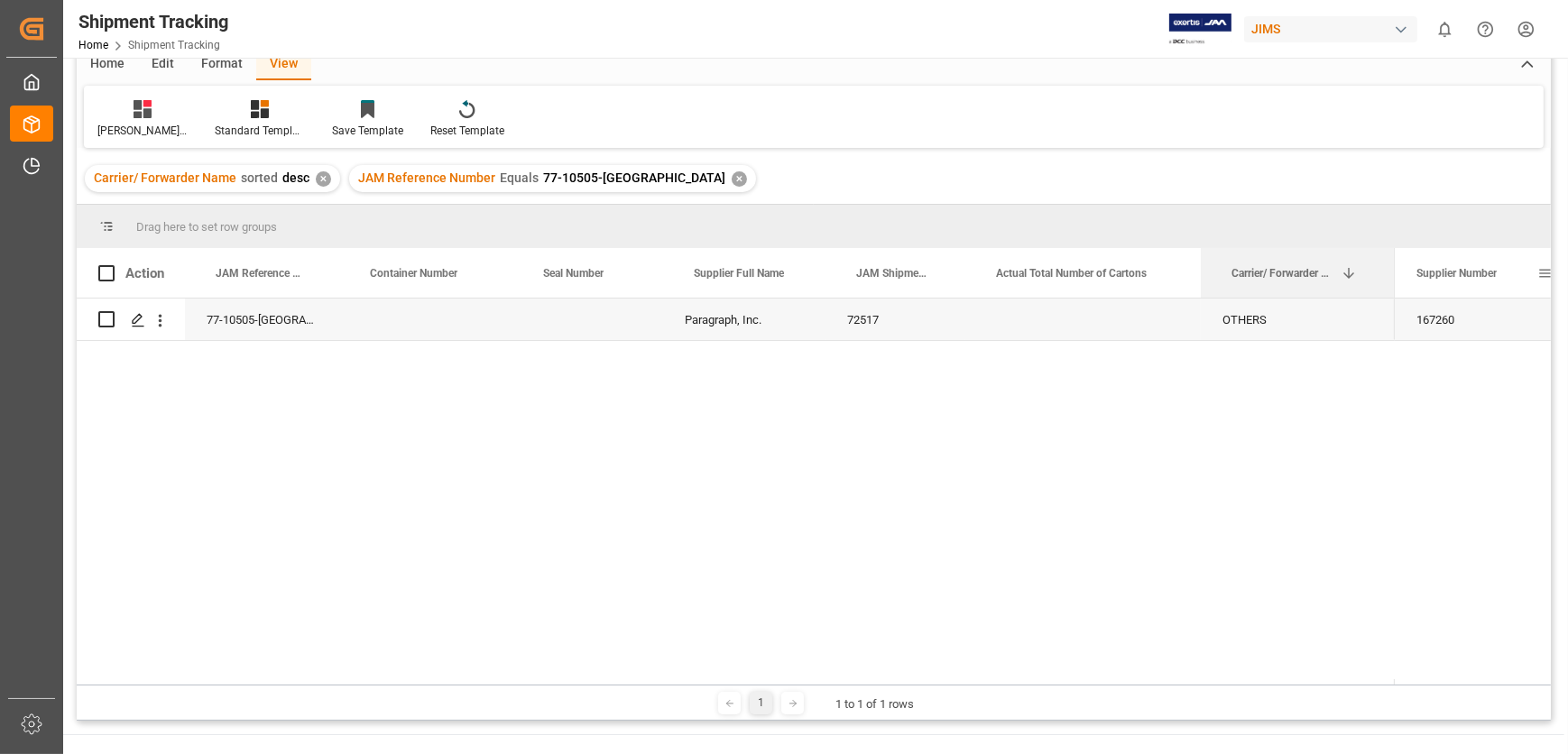
drag, startPoint x: 1317, startPoint y: 267, endPoint x: 1394, endPoint y: 278, distance: 77.8
click at [1394, 278] on div "Action JAM Reference Number Supplier Full Name JAM Shipment Number 1" at bounding box center [814, 273] width 1474 height 50
click at [144, 107] on icon at bounding box center [142, 108] width 18 height 18
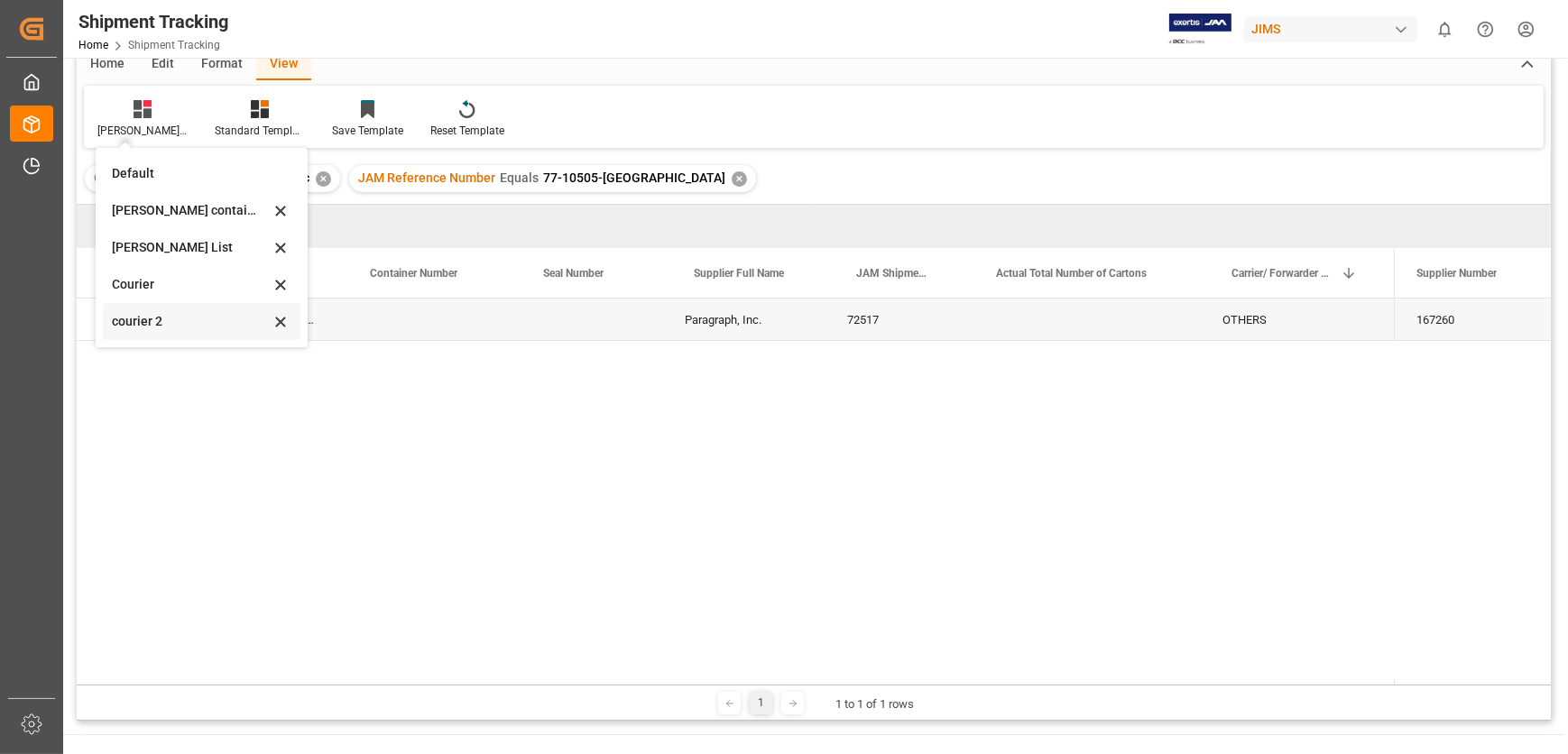
click at [189, 323] on div "courier 2" at bounding box center [191, 322] width 158 height 19
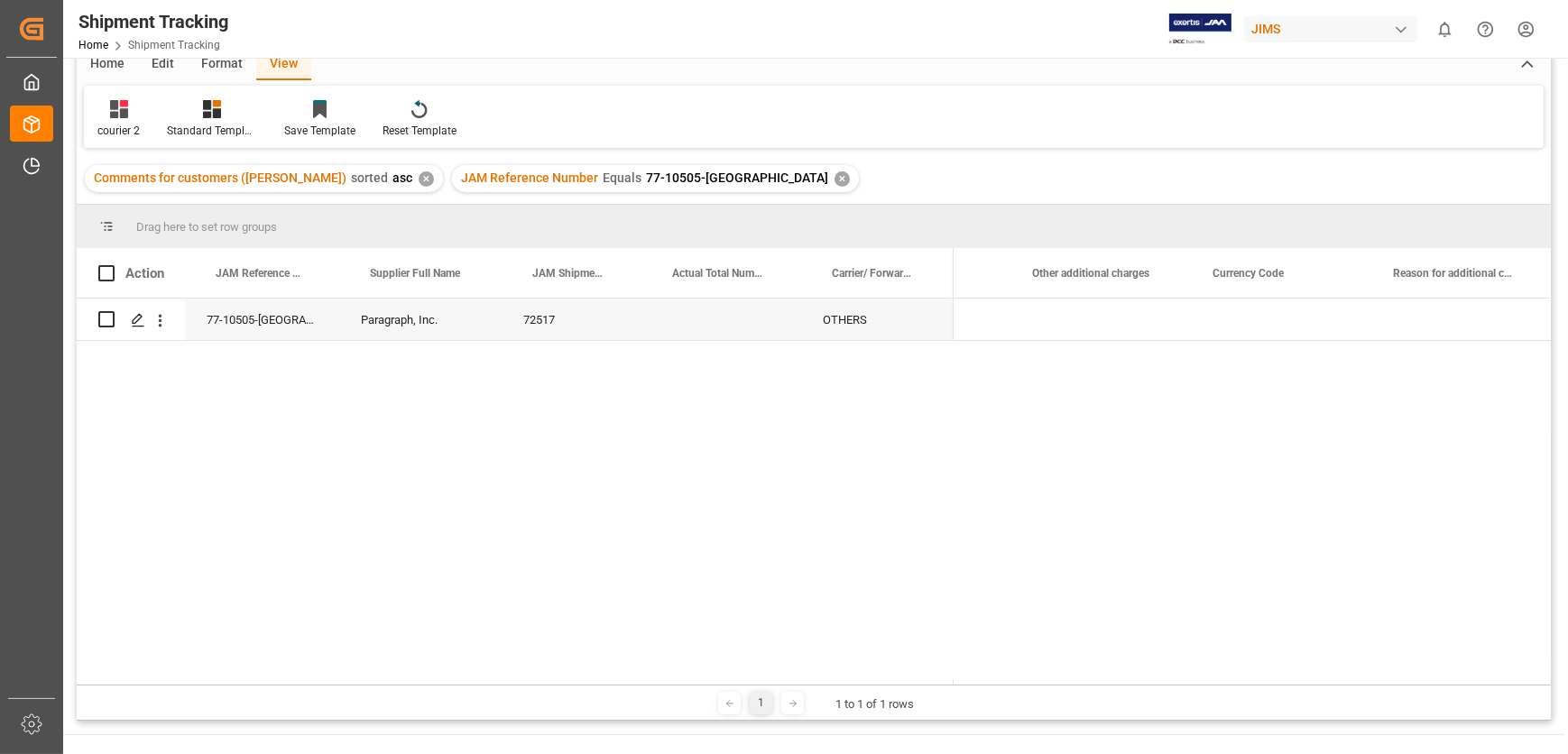
click at [280, 58] on header "Shipment Tracking Home Shipment Tracking [PERSON_NAME] 0 Notifications Only sho…" at bounding box center [809, 29] width 1518 height 59
click at [280, 67] on div "View" at bounding box center [284, 65] width 55 height 30
click at [123, 121] on div "courier 2" at bounding box center [118, 119] width 69 height 40
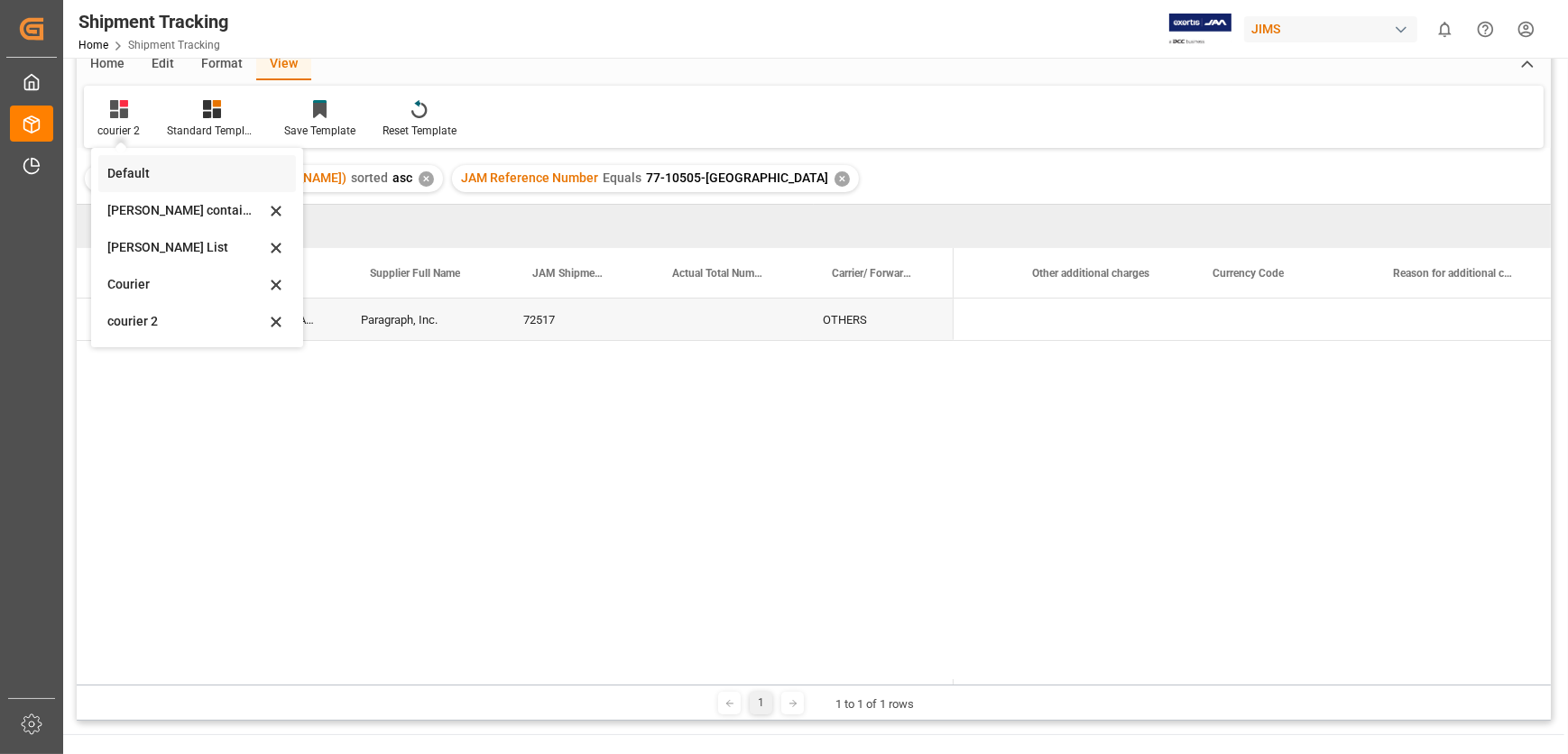
click at [143, 174] on div "Default" at bounding box center [186, 174] width 158 height 19
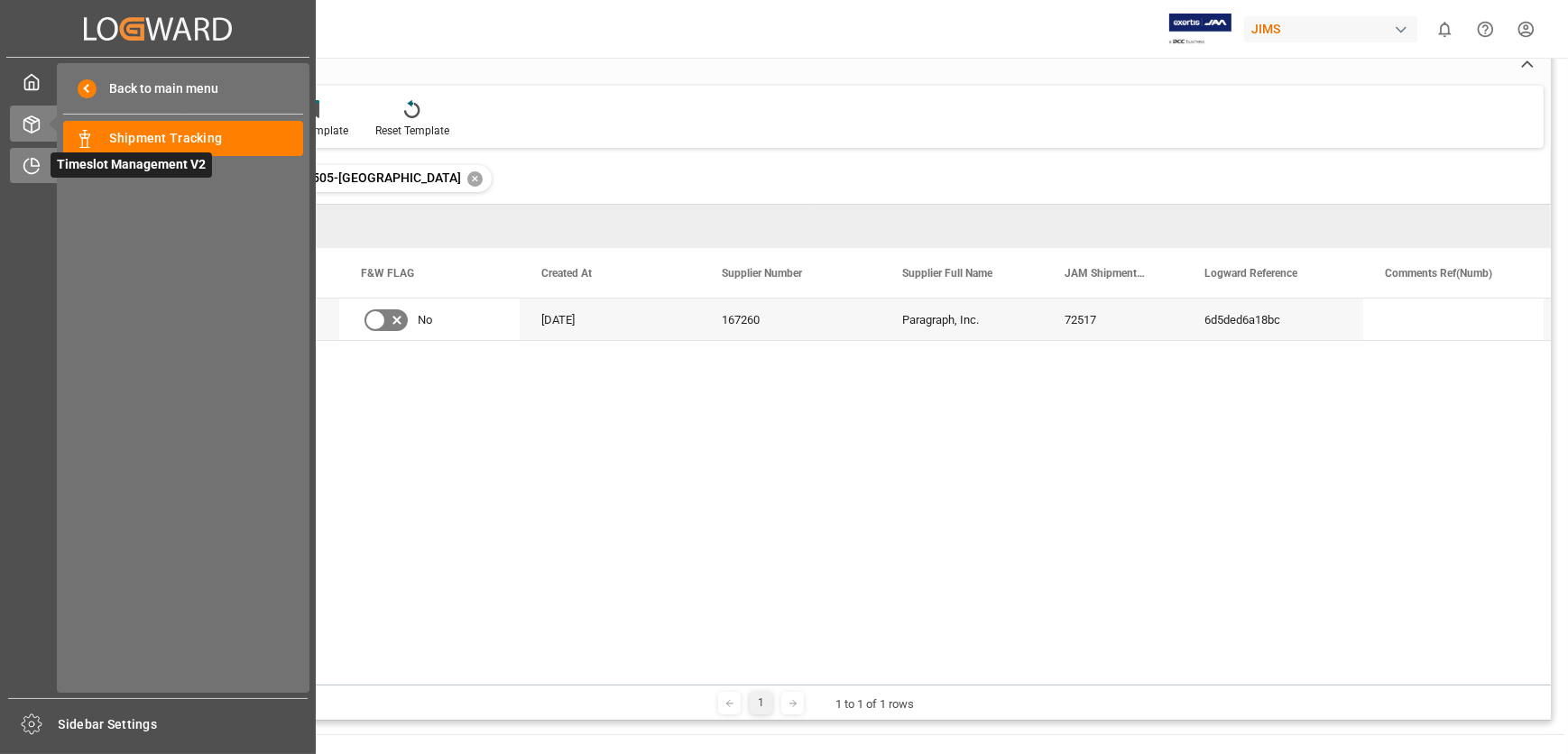
click at [45, 165] on div "Timeslot Management V2 Timeslot Management V2" at bounding box center [158, 165] width 296 height 35
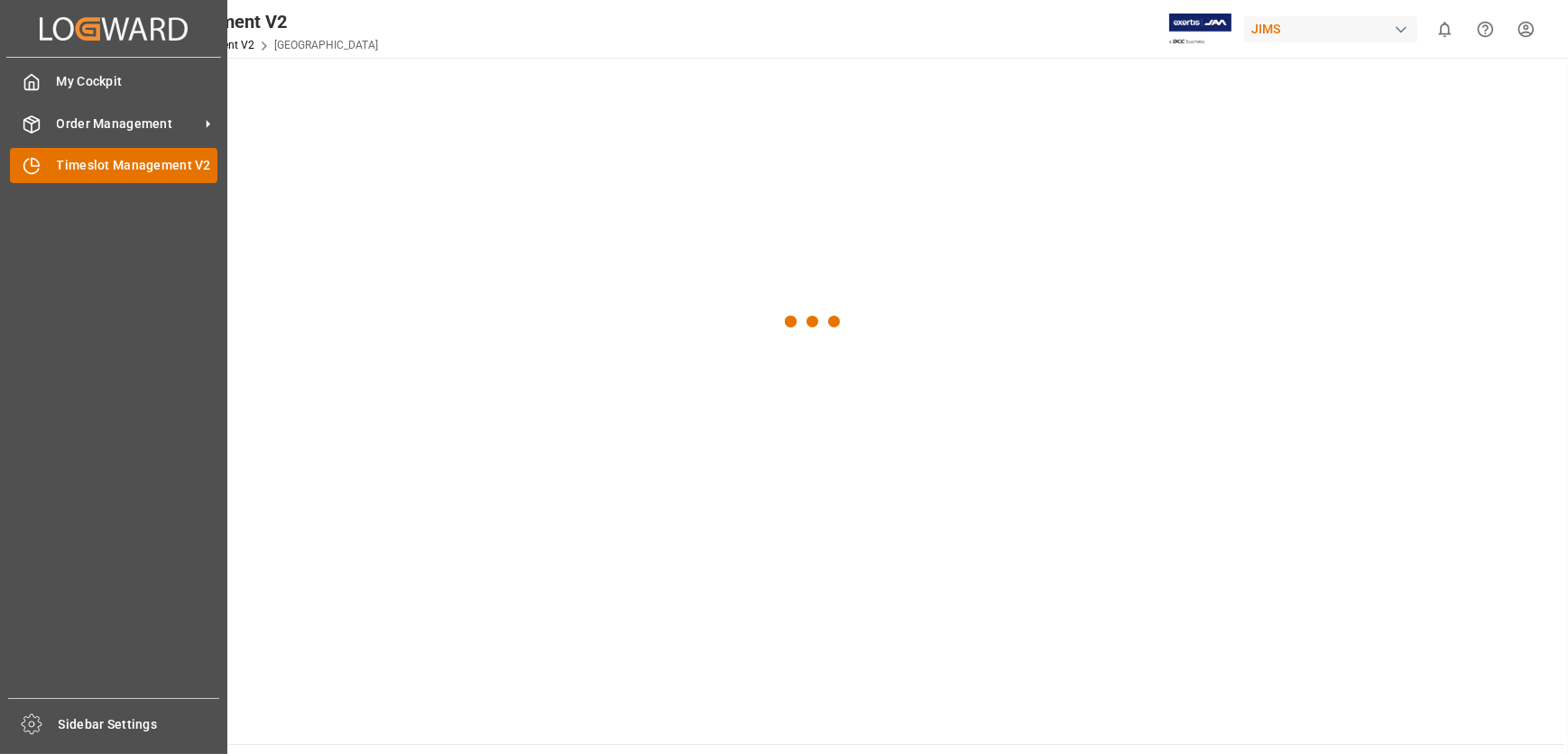
click at [126, 164] on span "Timeslot Management V2" at bounding box center [138, 165] width 161 height 19
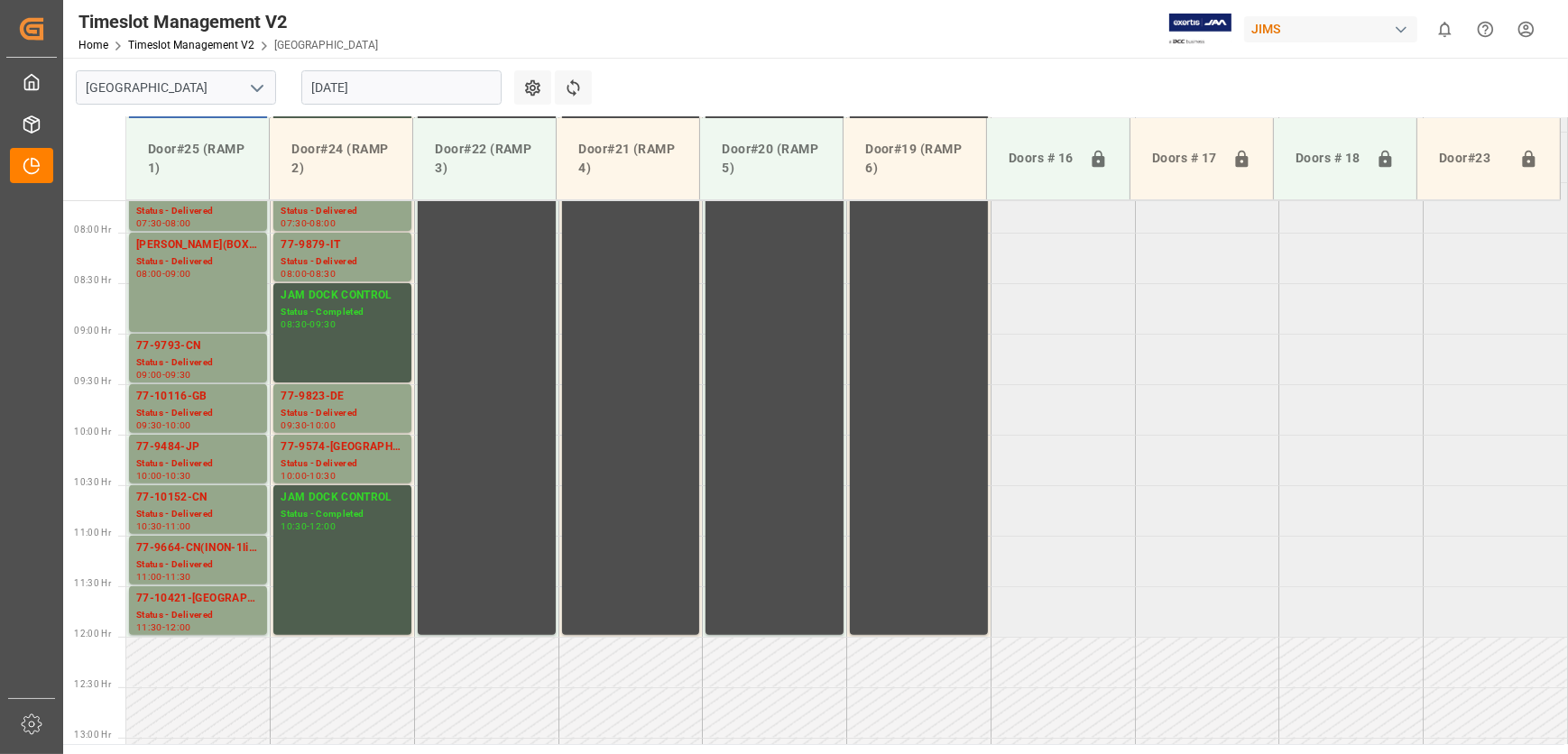
scroll to position [594, 0]
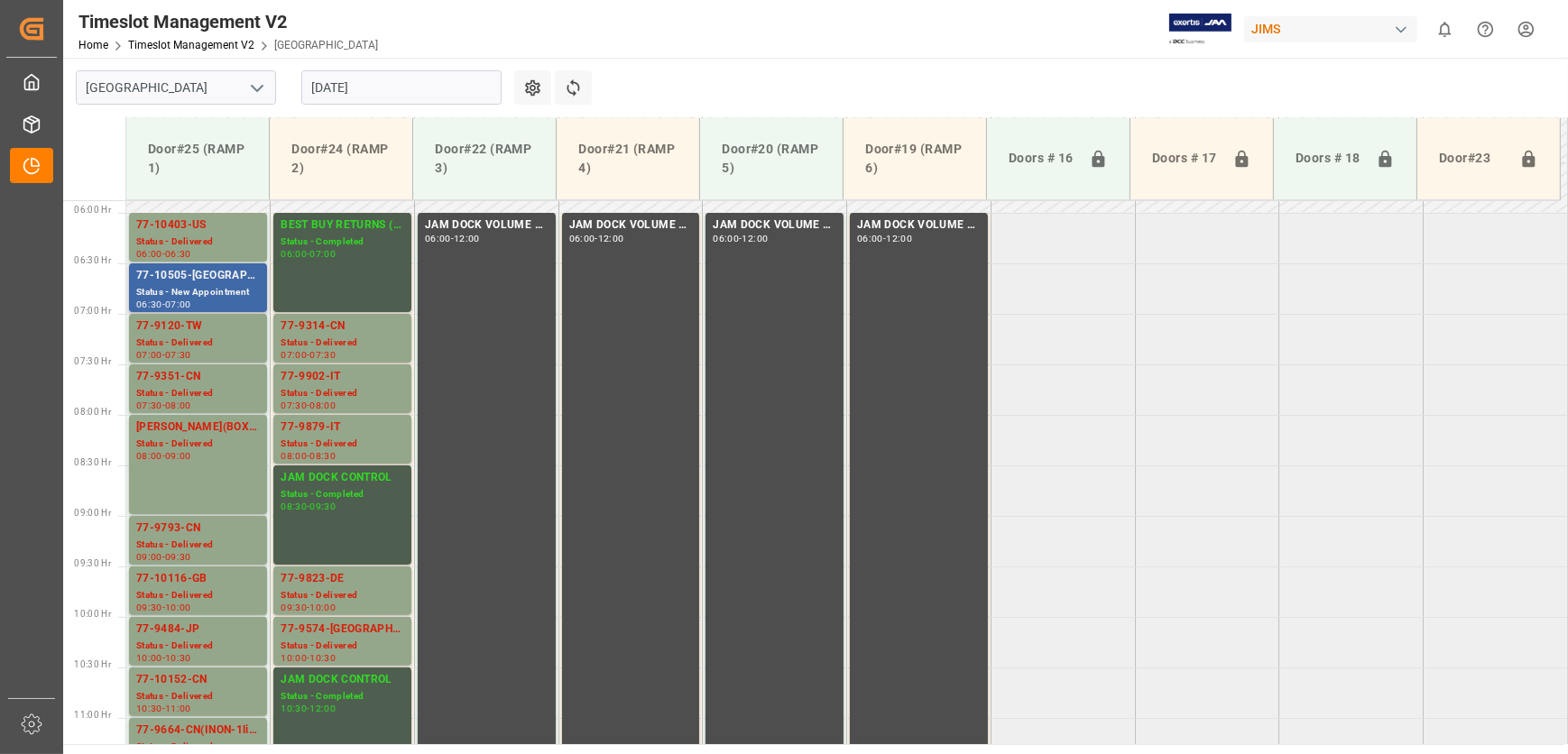
click at [212, 279] on div "77-10505-[GEOGRAPHIC_DATA]" at bounding box center [198, 275] width 123 height 18
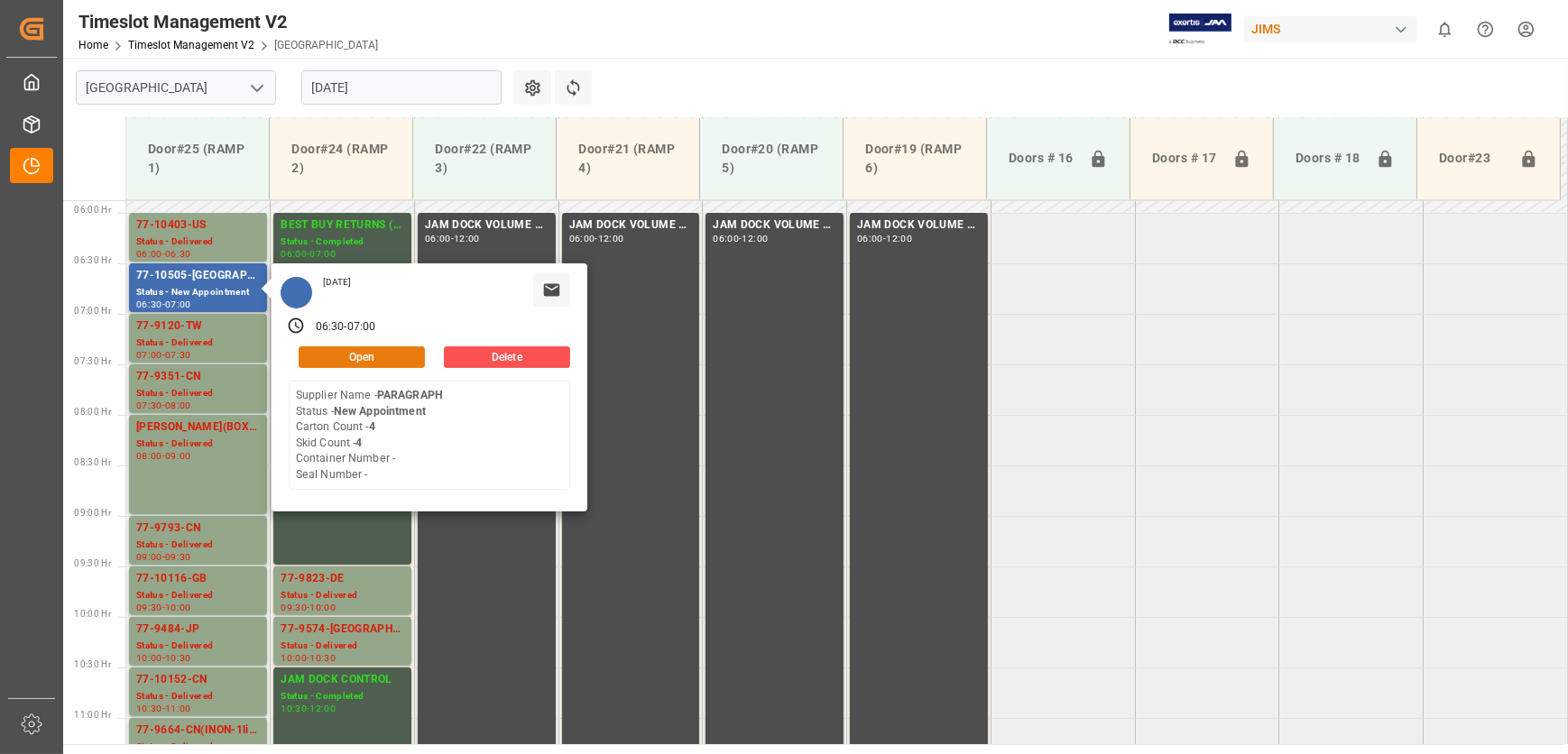
click at [407, 357] on button "Open" at bounding box center [361, 357] width 126 height 22
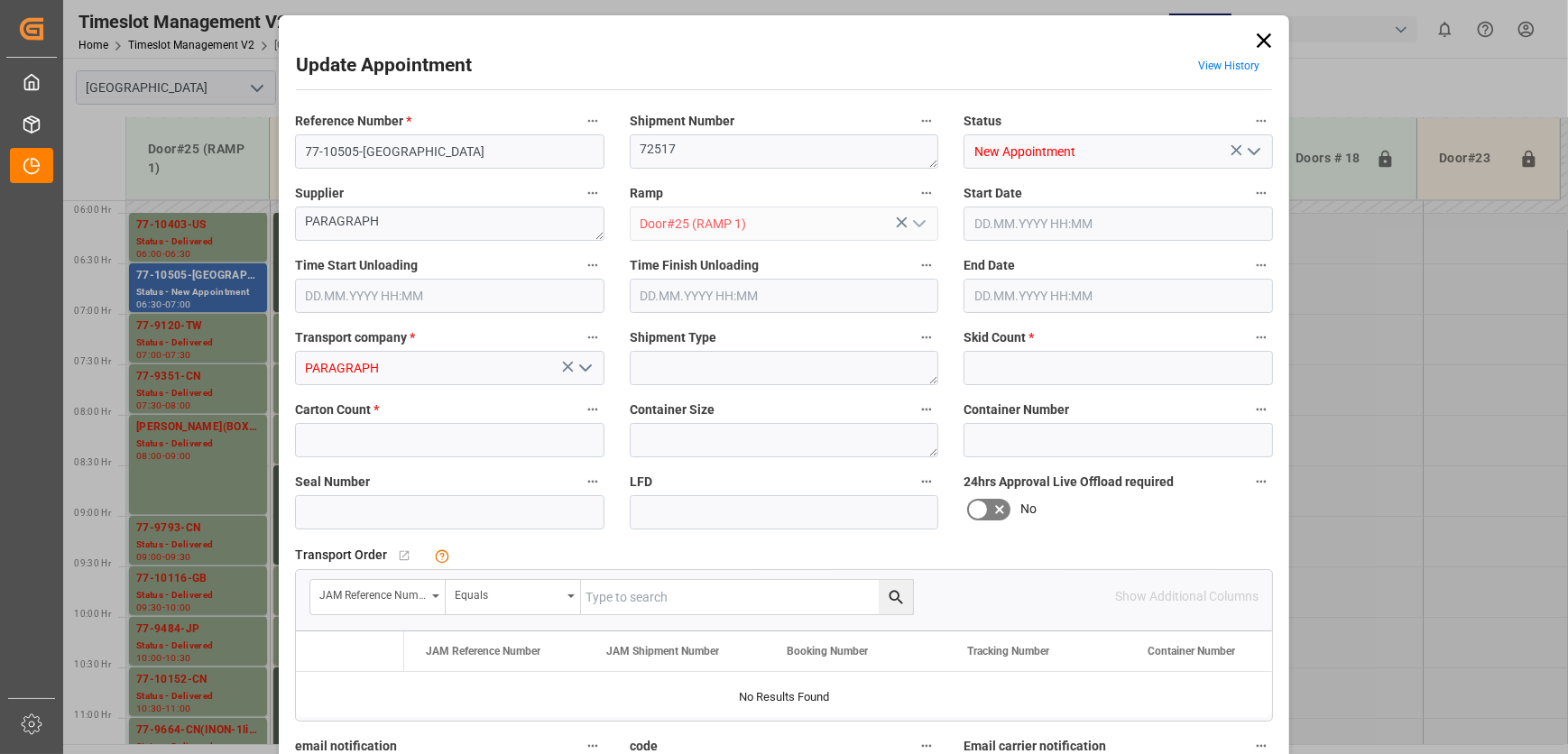
type input "4"
type input "[DATE] 06:30"
type input "[DATE] 07:00"
type input "[DATE] 13:21"
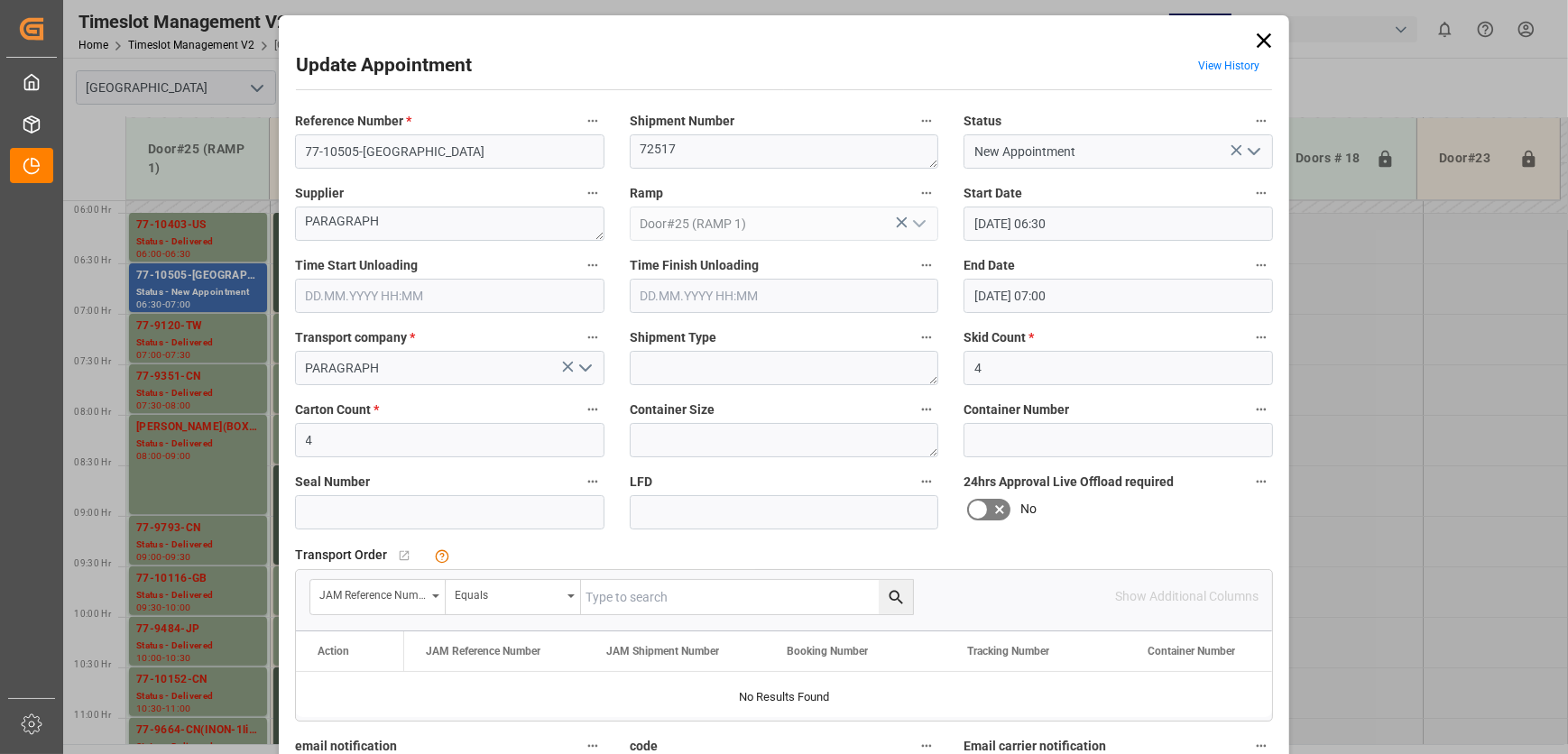
click at [1264, 36] on icon at bounding box center [1263, 40] width 14 height 14
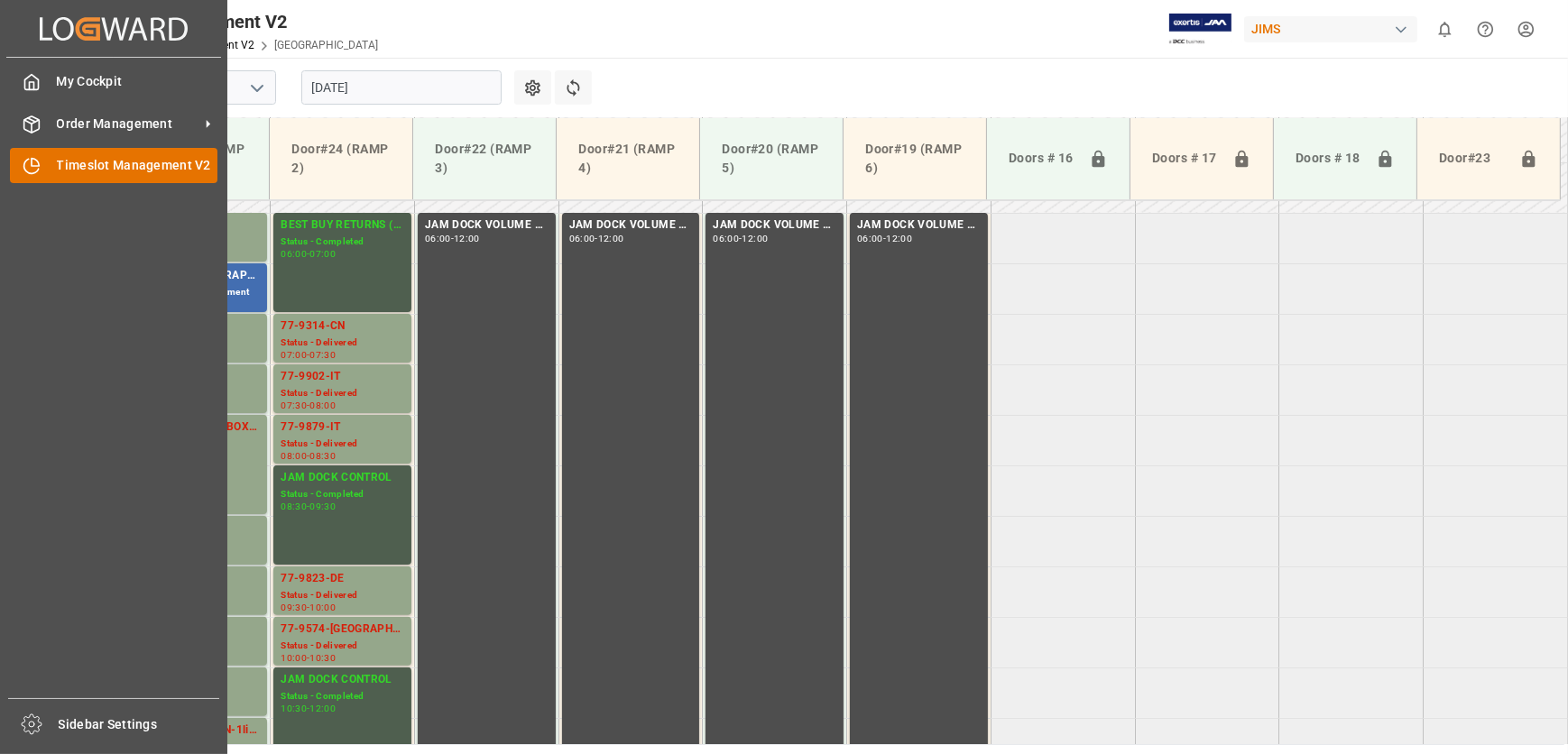
click at [61, 162] on span "Timeslot Management V2" at bounding box center [138, 165] width 161 height 19
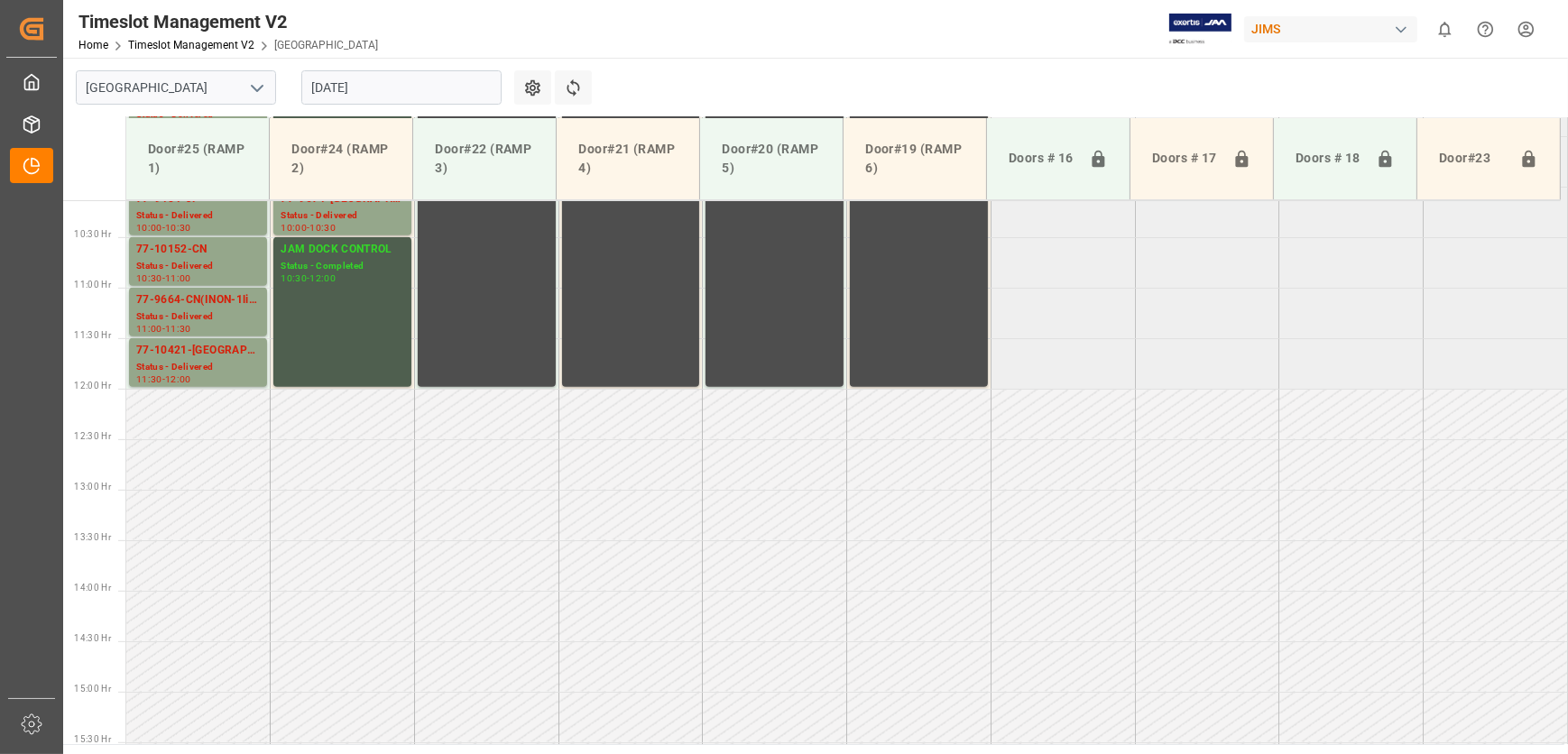
scroll to position [802, 0]
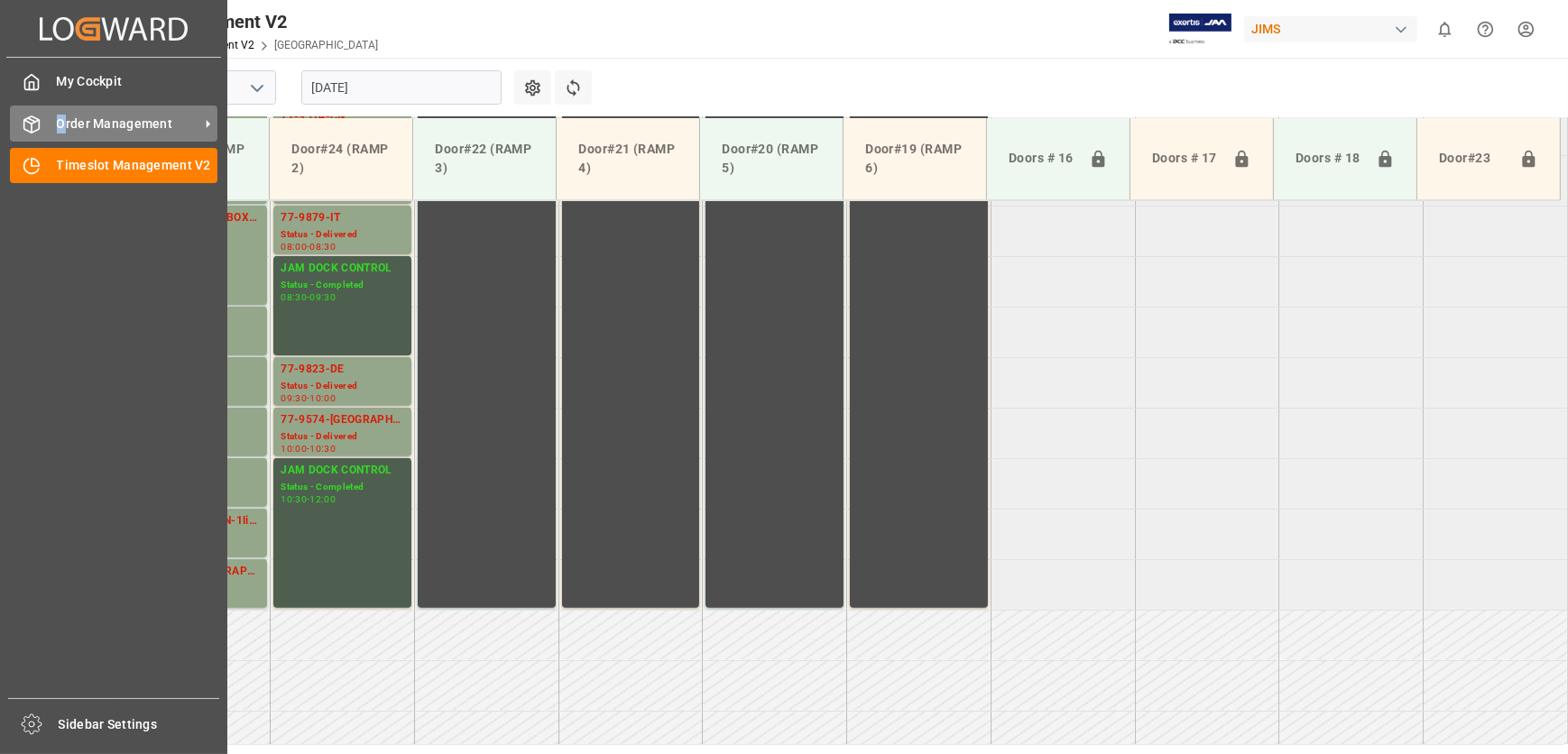
click at [63, 119] on span "Order Management" at bounding box center [128, 124] width 142 height 19
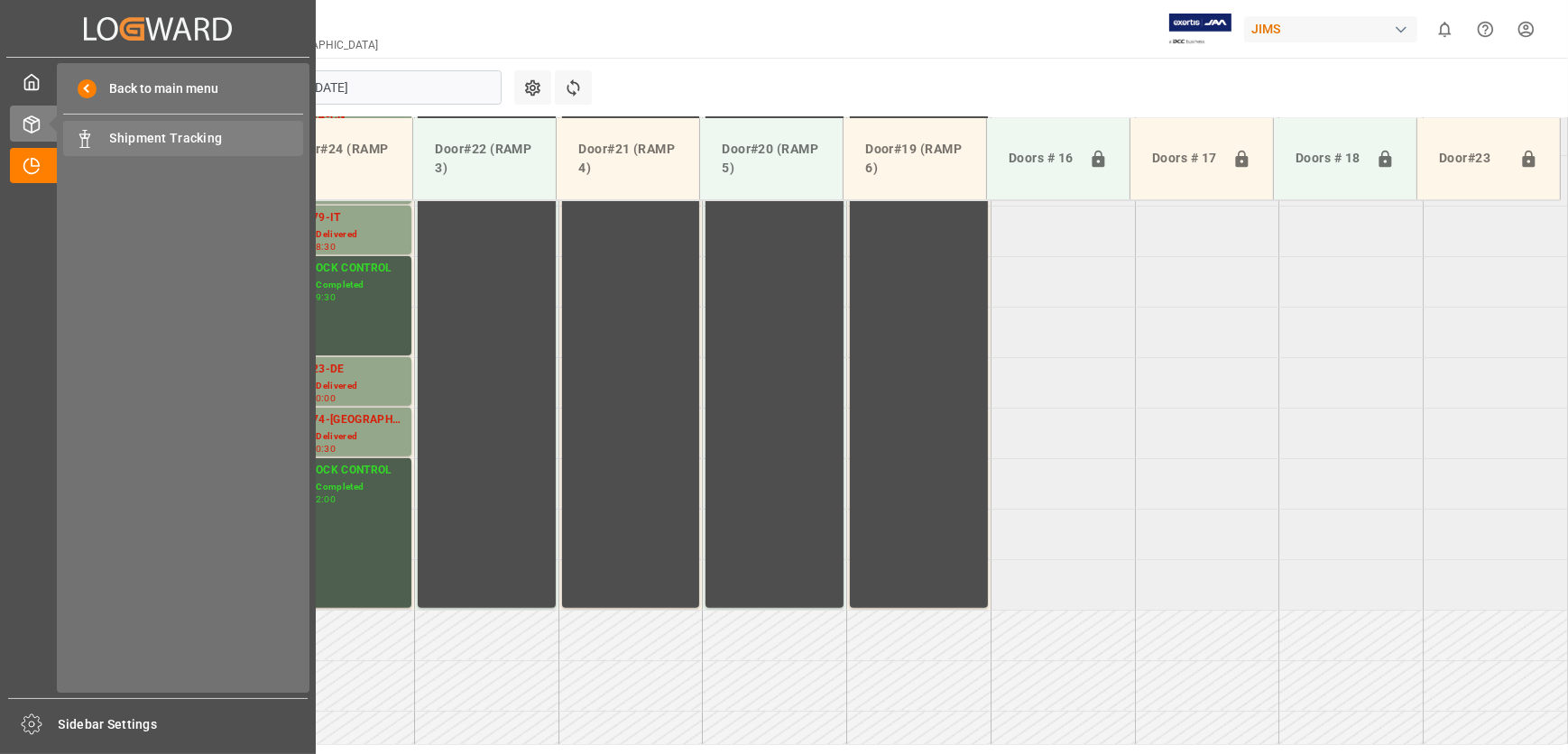
drag, startPoint x: 63, startPoint y: 119, endPoint x: 141, endPoint y: 145, distance: 82.2
click at [141, 145] on span "Shipment Tracking" at bounding box center [207, 139] width 194 height 19
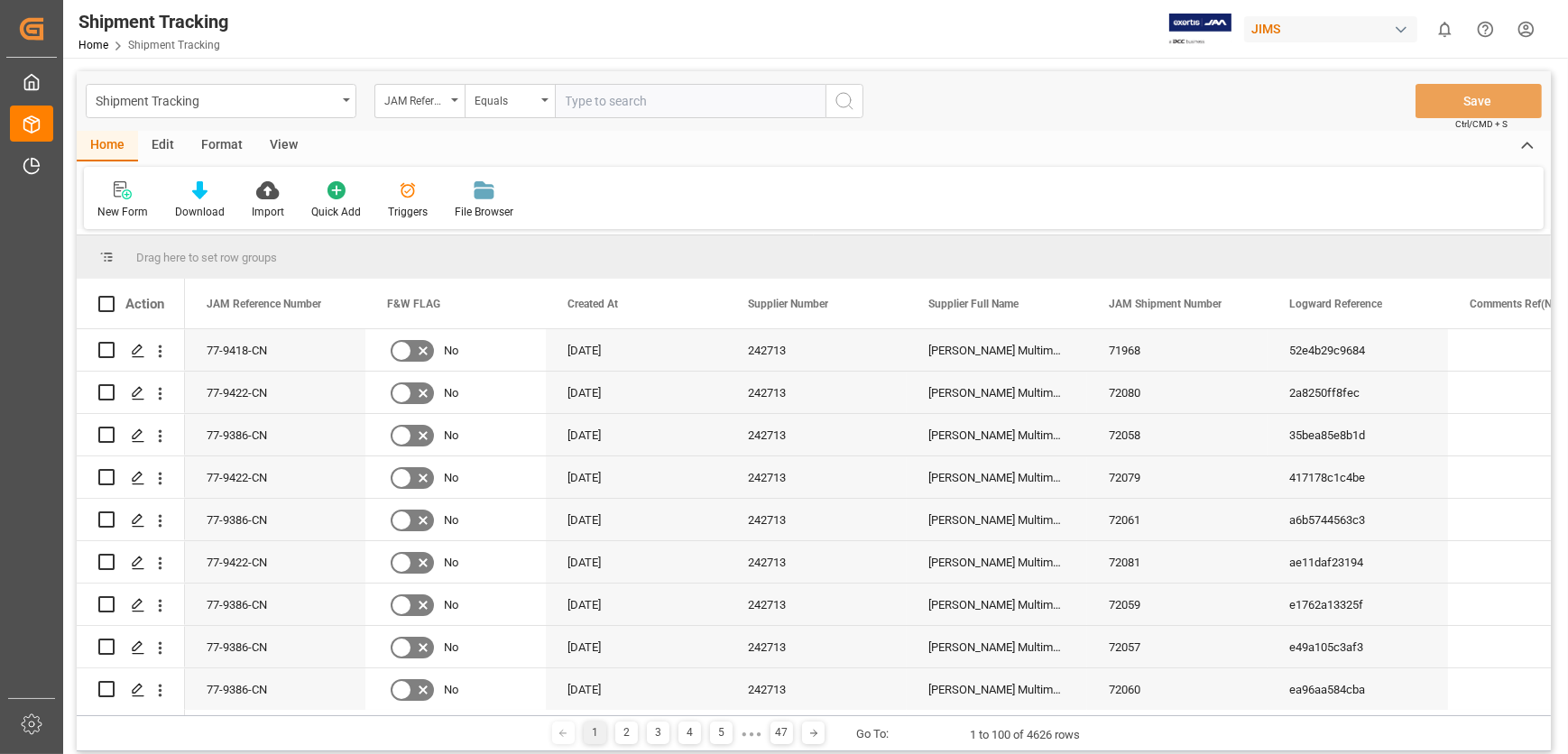
click at [635, 101] on input "text" at bounding box center [690, 101] width 271 height 34
type input "77-10468-[GEOGRAPHIC_DATA]"
click at [841, 104] on icon "search button" at bounding box center [844, 101] width 22 height 22
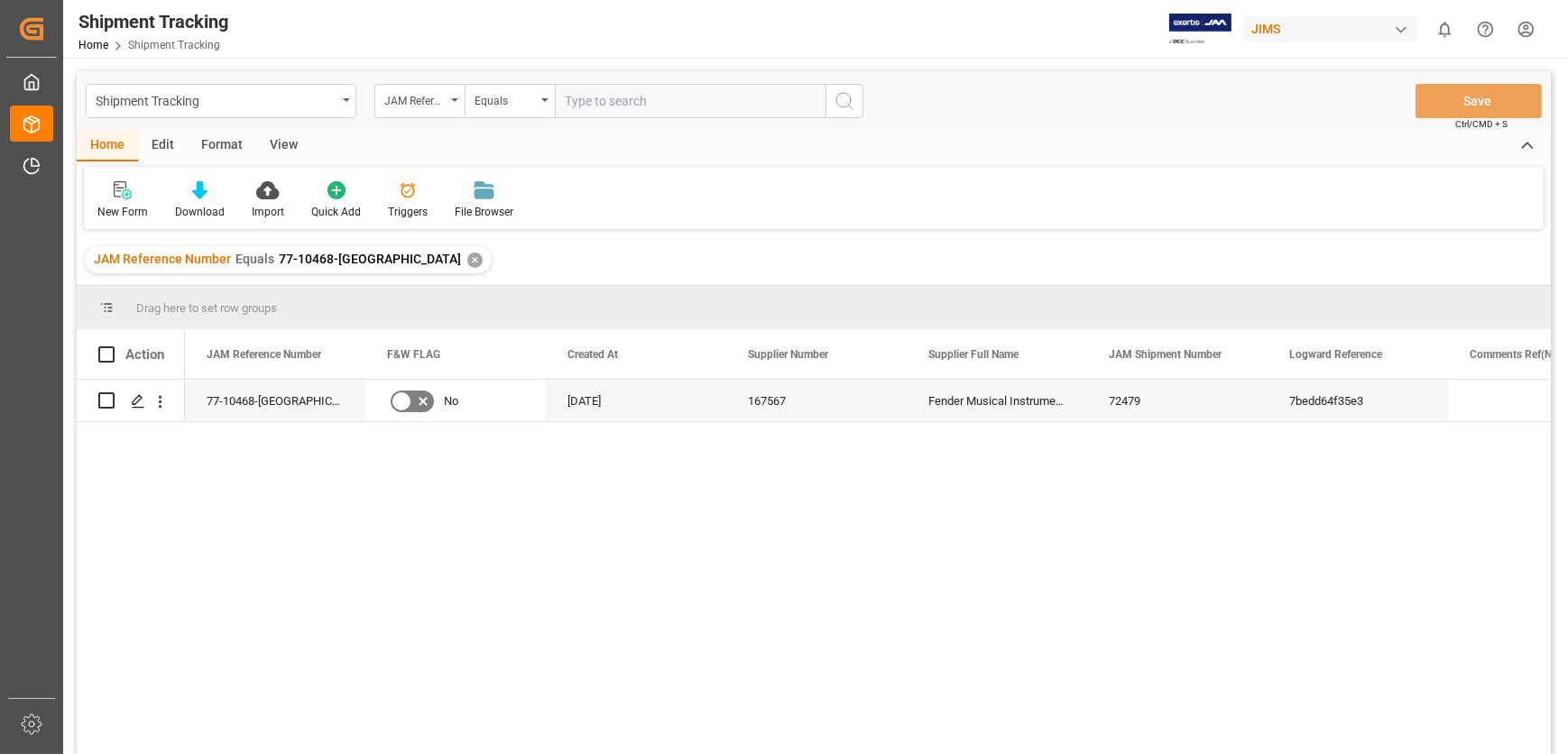
click at [280, 144] on div "View" at bounding box center [284, 146] width 55 height 30
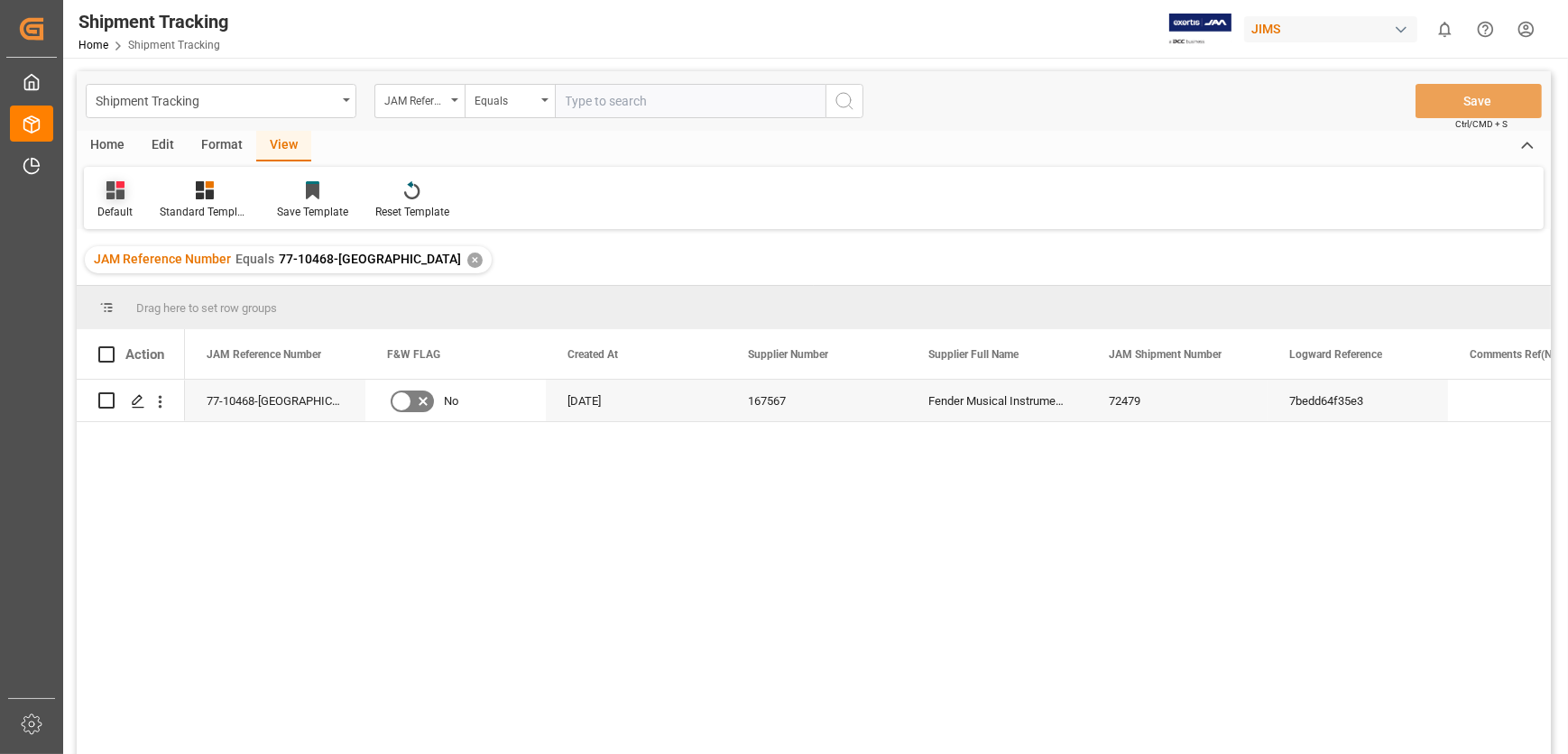
click at [110, 198] on icon at bounding box center [115, 190] width 18 height 18
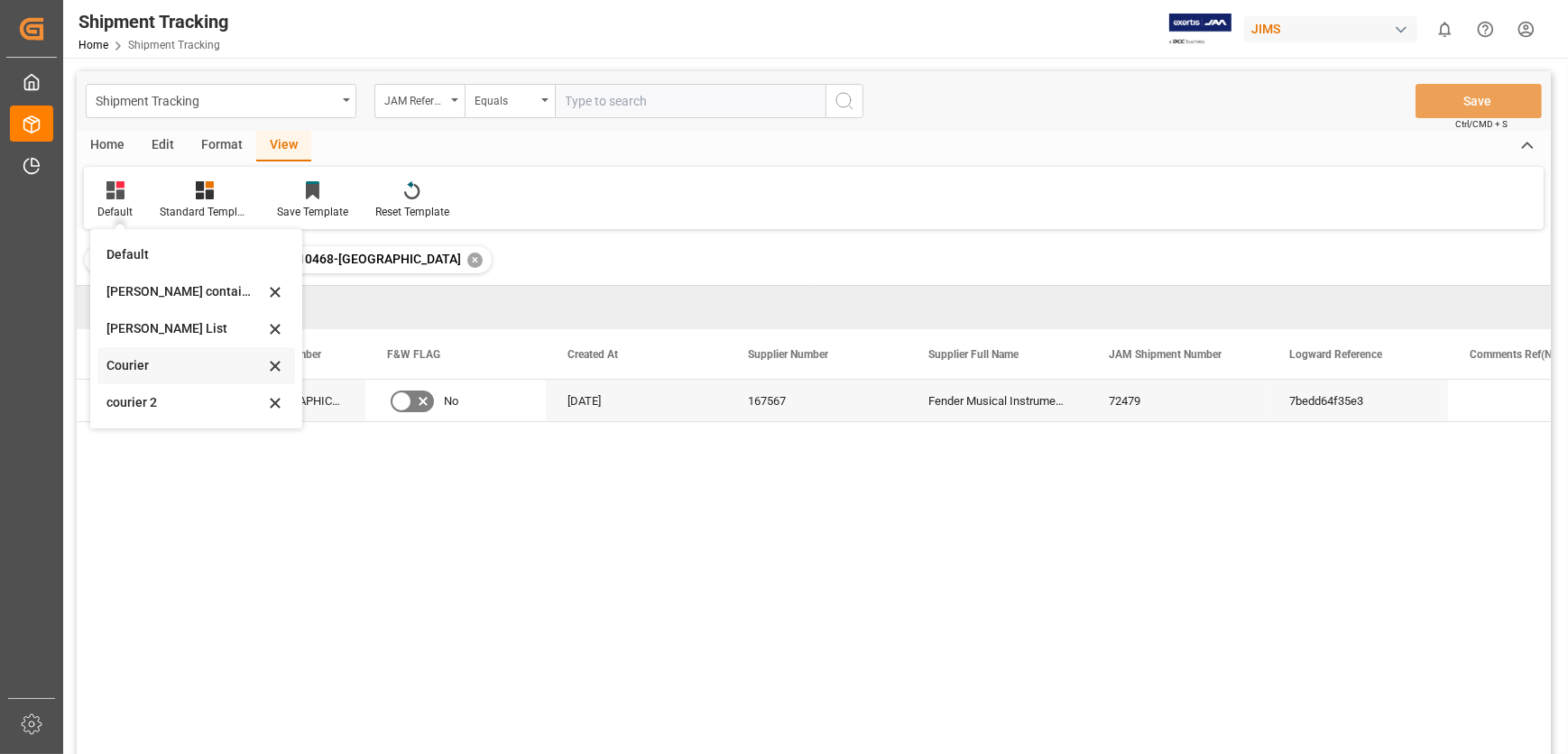
click at [173, 364] on div "Courier" at bounding box center [185, 366] width 158 height 19
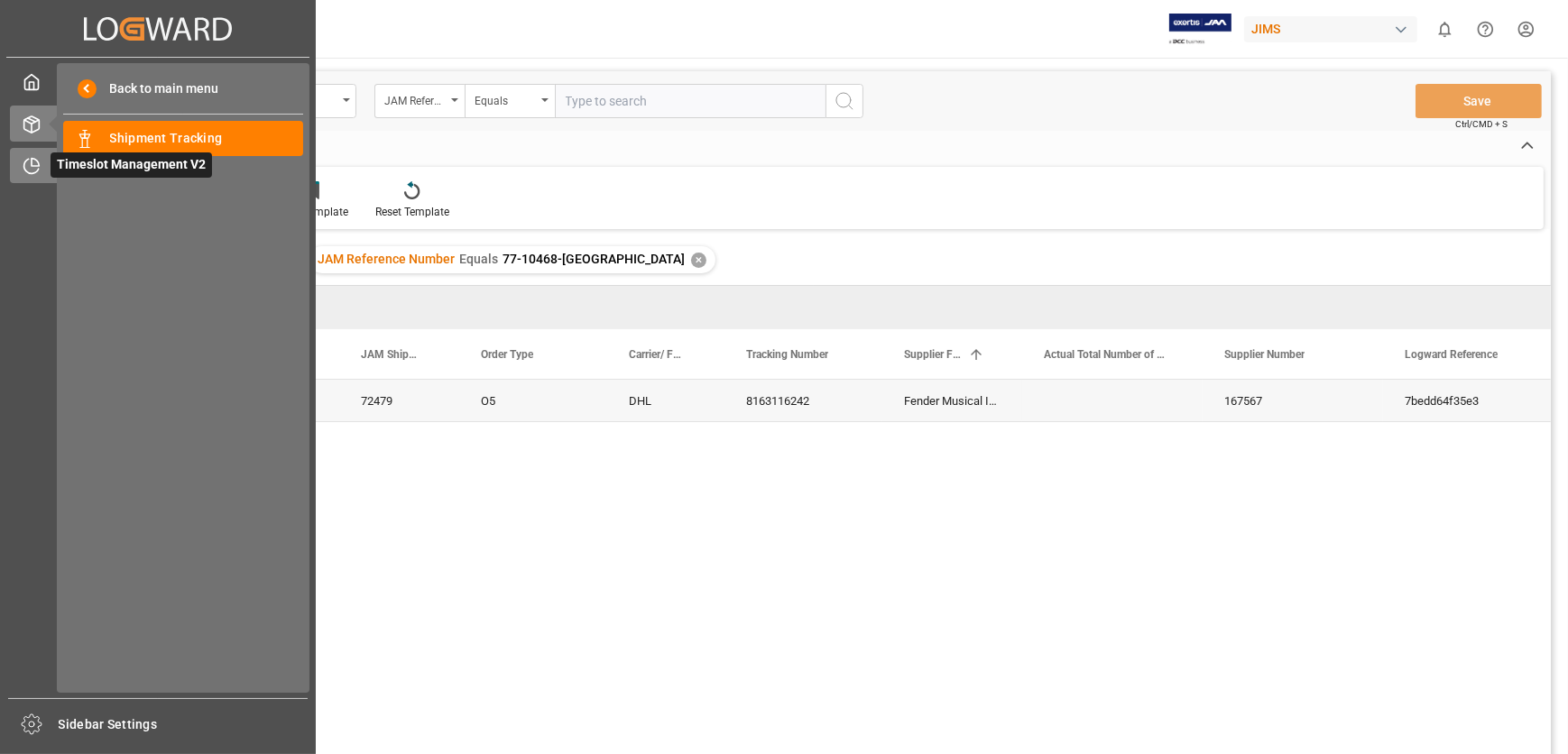
click at [42, 162] on div "Timeslot Management V2 Timeslot Management V2" at bounding box center [158, 165] width 296 height 35
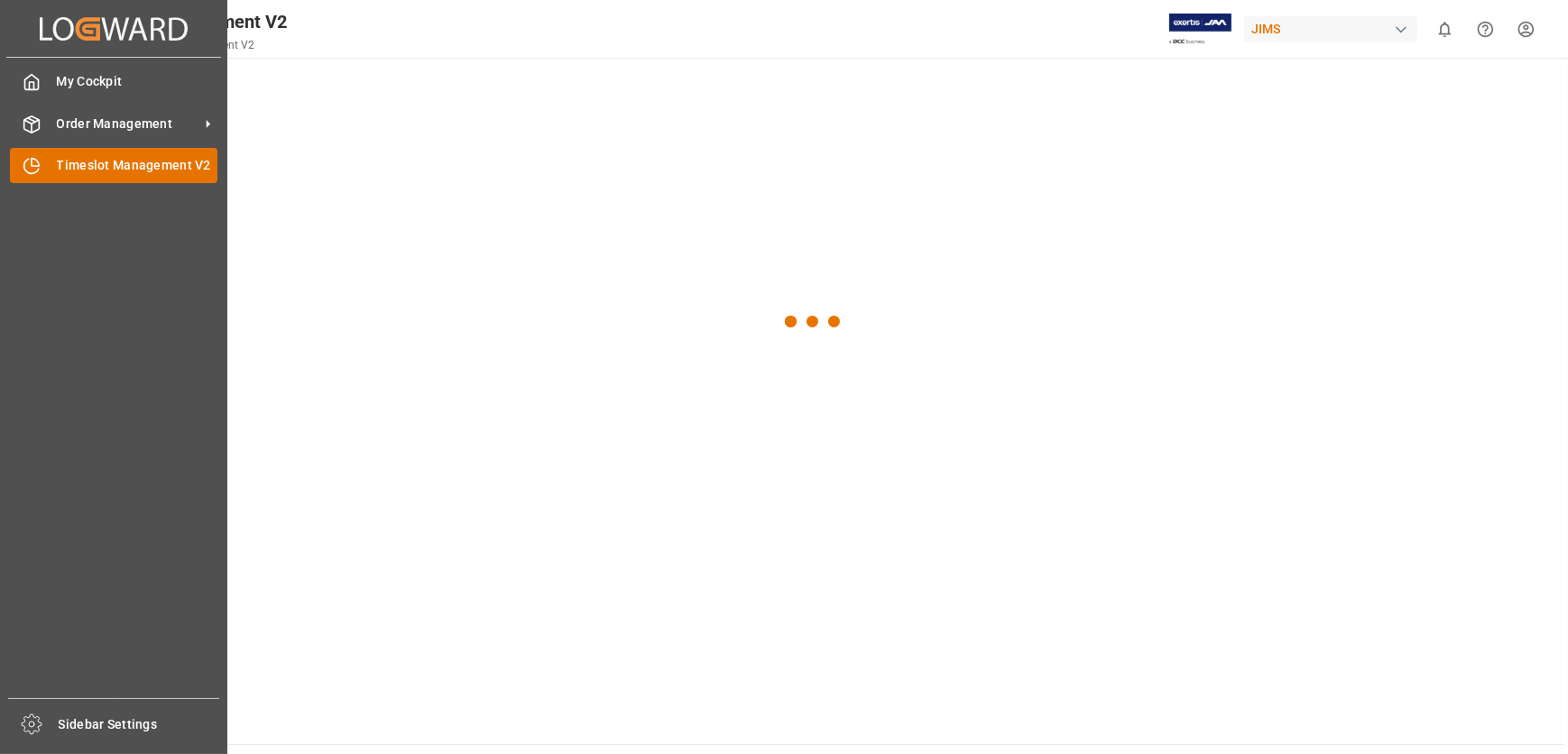
click at [40, 162] on icon at bounding box center [31, 165] width 18 height 18
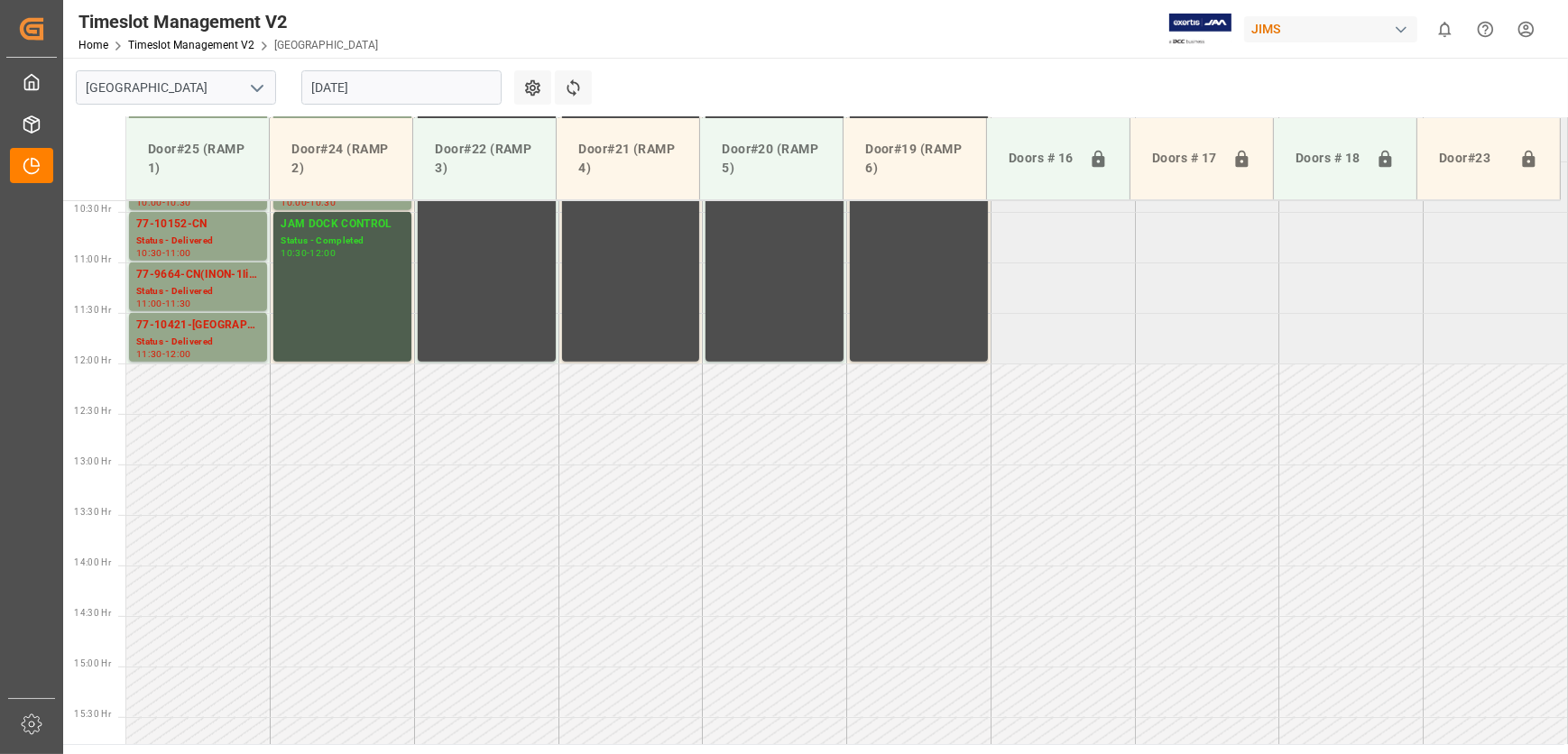
scroll to position [557, 0]
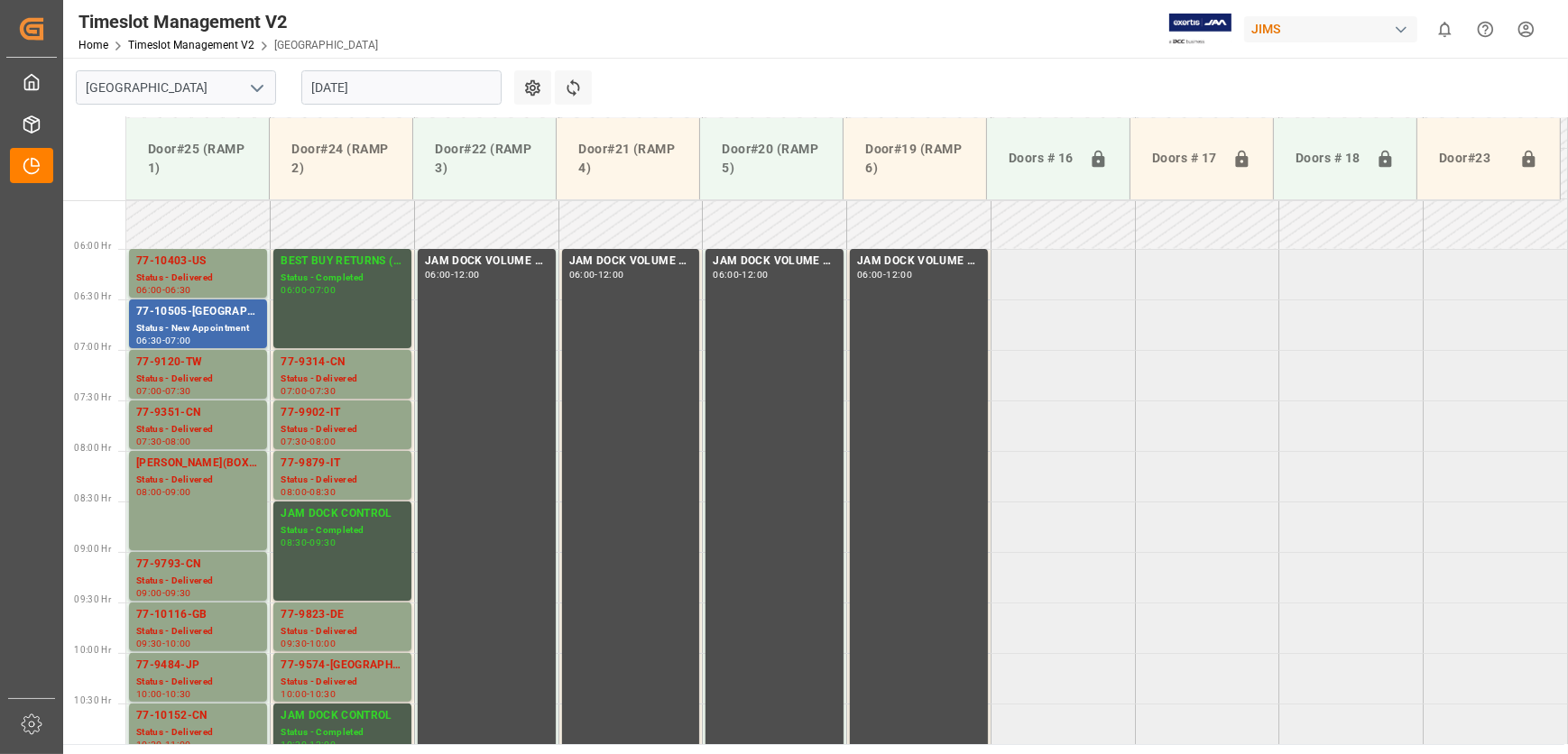
click at [425, 94] on input "[DATE]" at bounding box center [401, 87] width 200 height 34
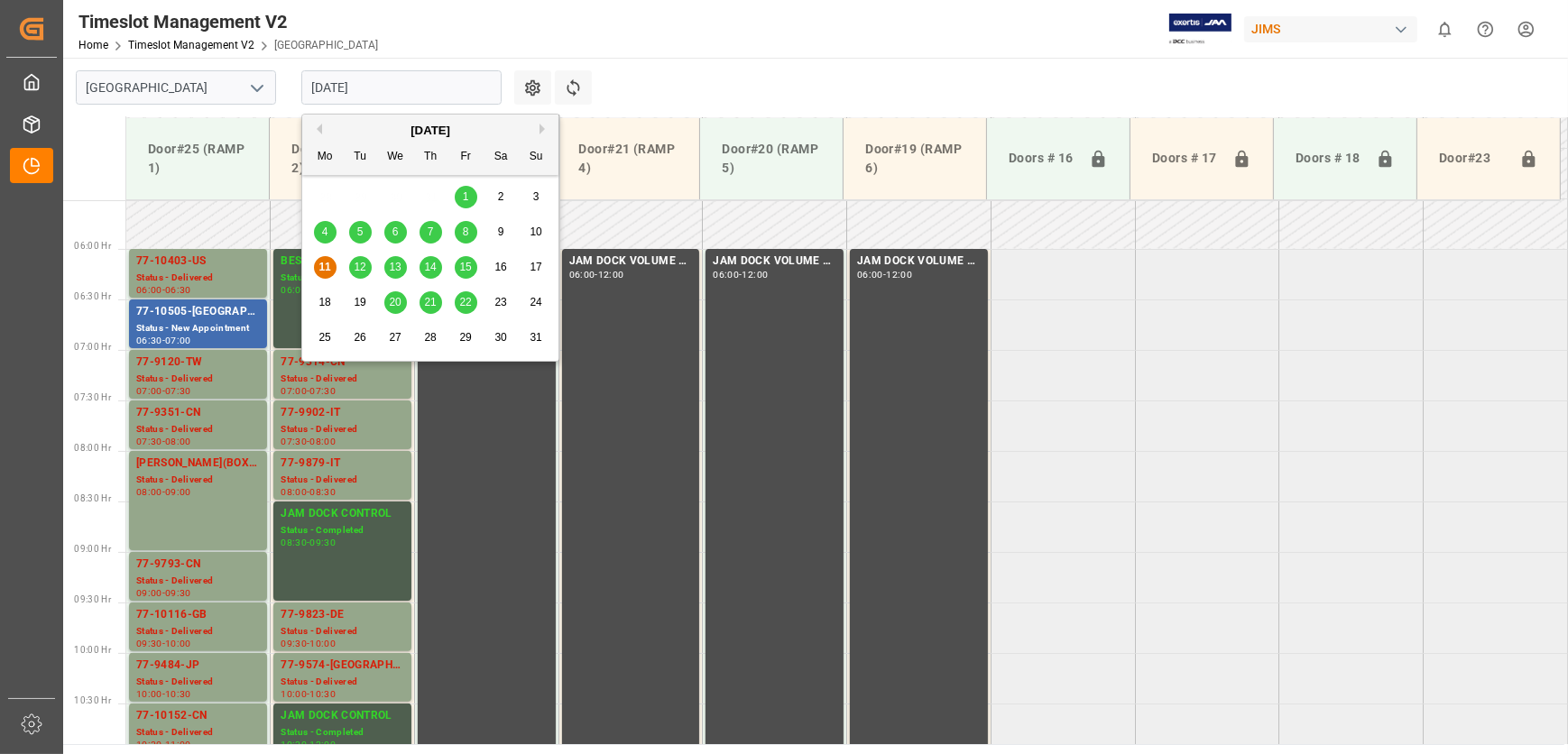
click at [361, 271] on span "12" at bounding box center [359, 267] width 11 height 12
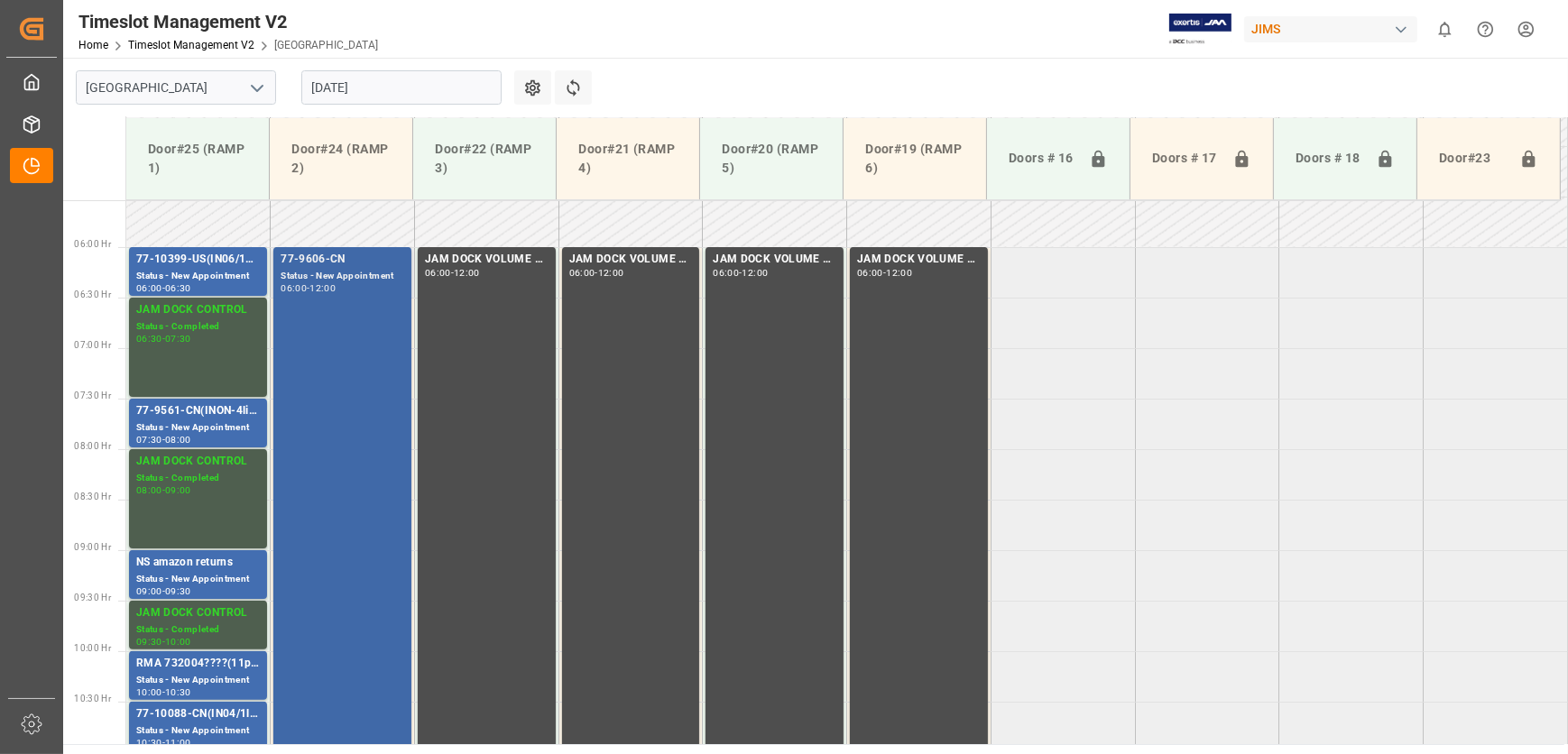
scroll to position [556, 0]
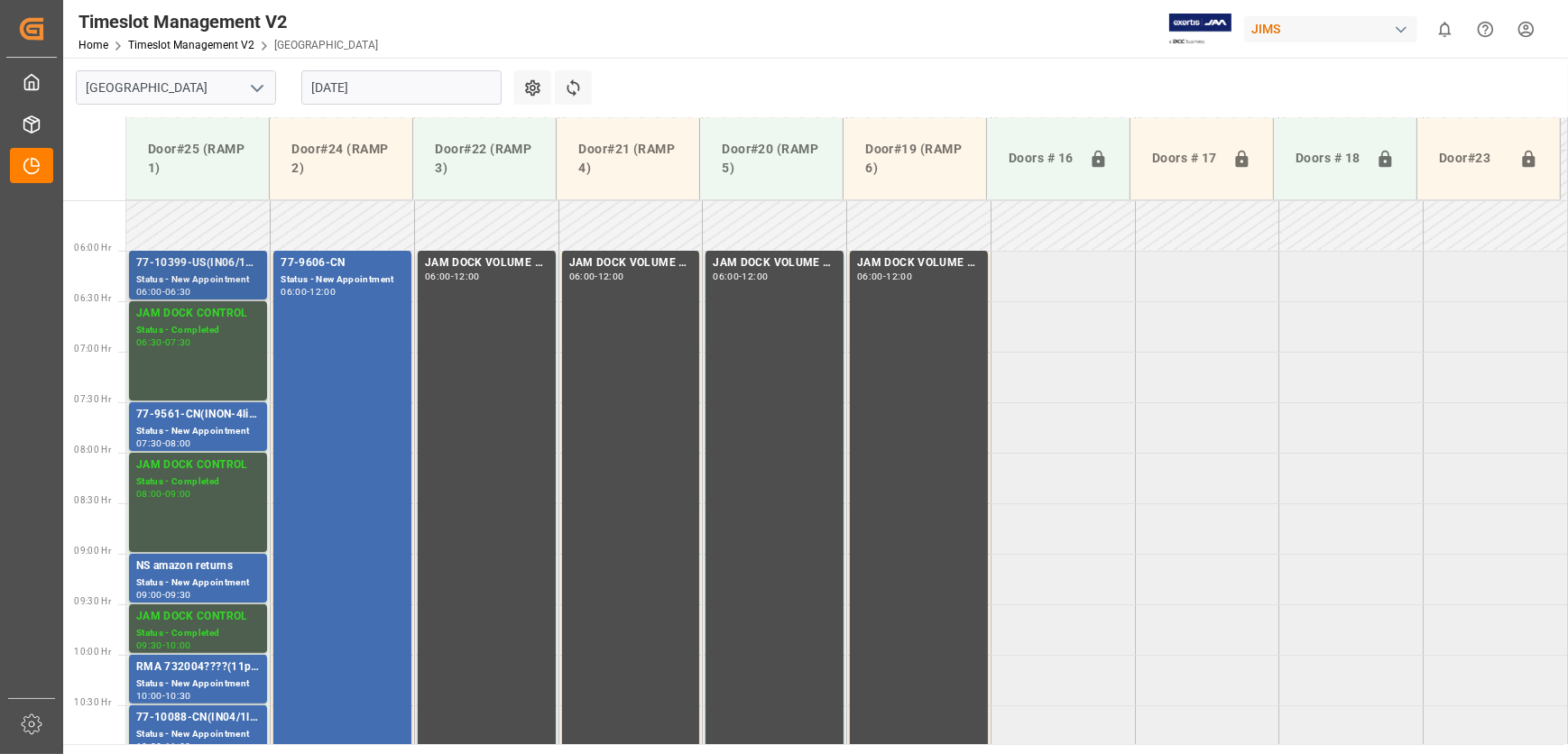
click at [182, 271] on div "77-10399-US(IN06/11lines) Status - New Appointment 06:00 - 06:30" at bounding box center [198, 275] width 123 height 42
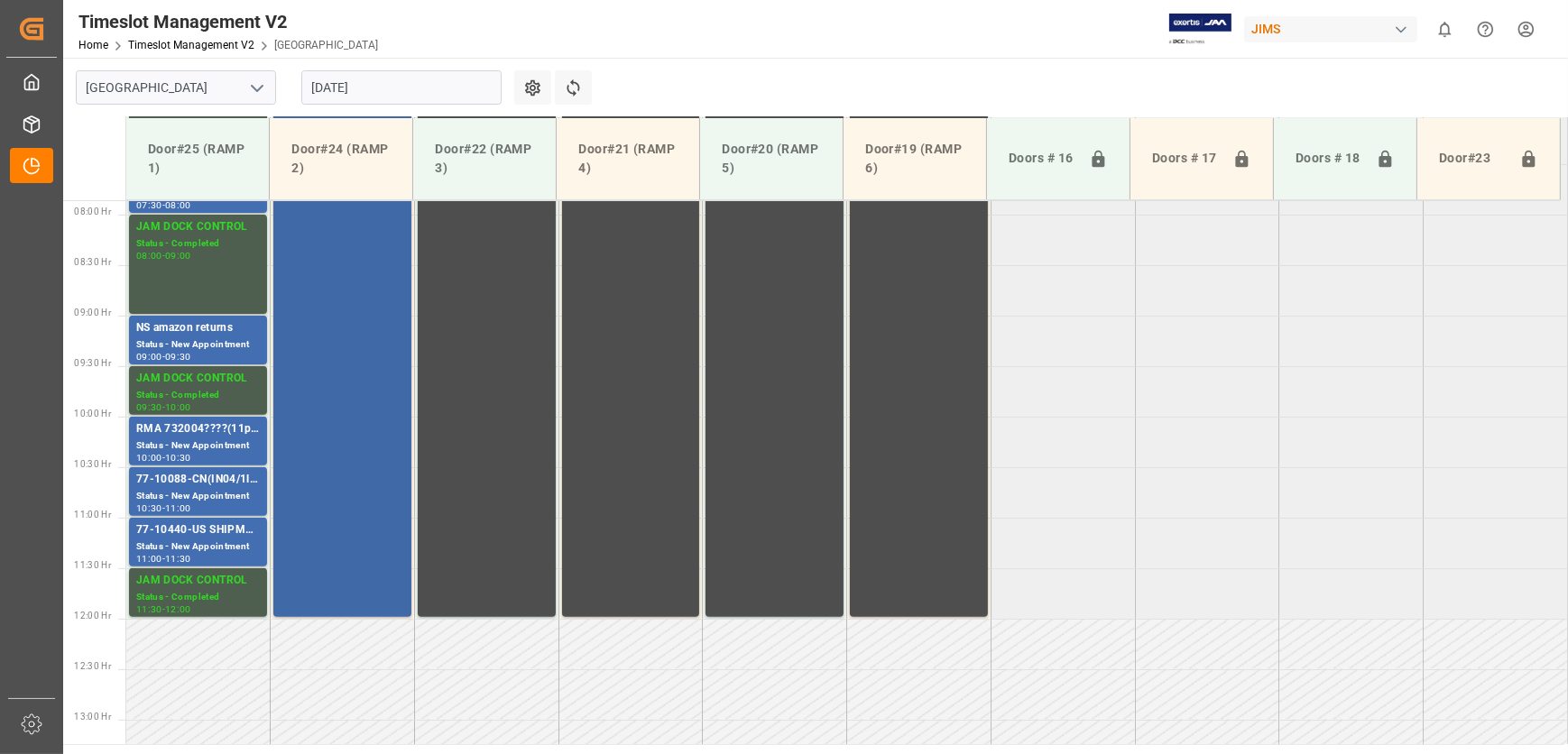
scroll to position [801, 0]
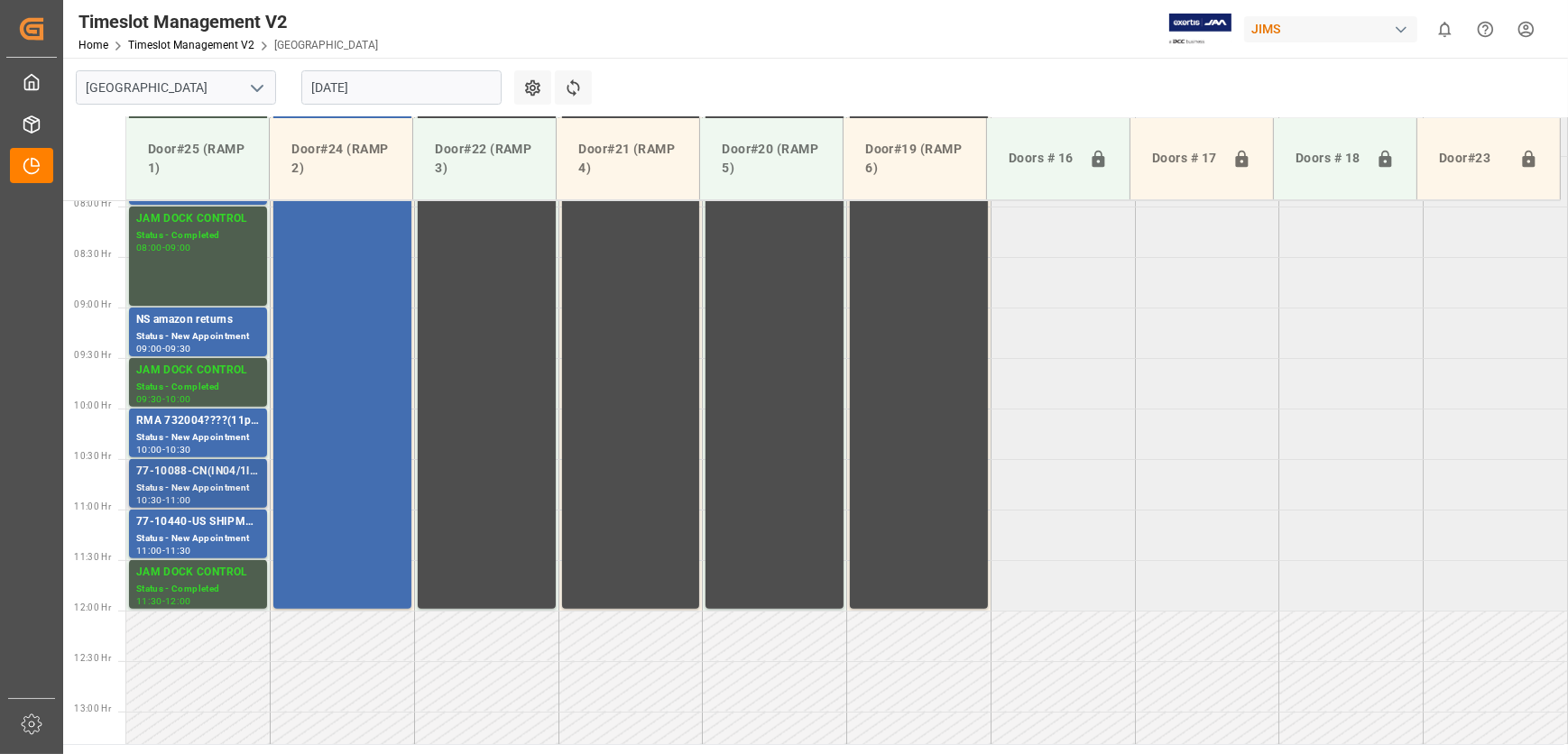
click at [207, 478] on div "77-10088-CN(IN04/1line)" at bounding box center [198, 471] width 123 height 18
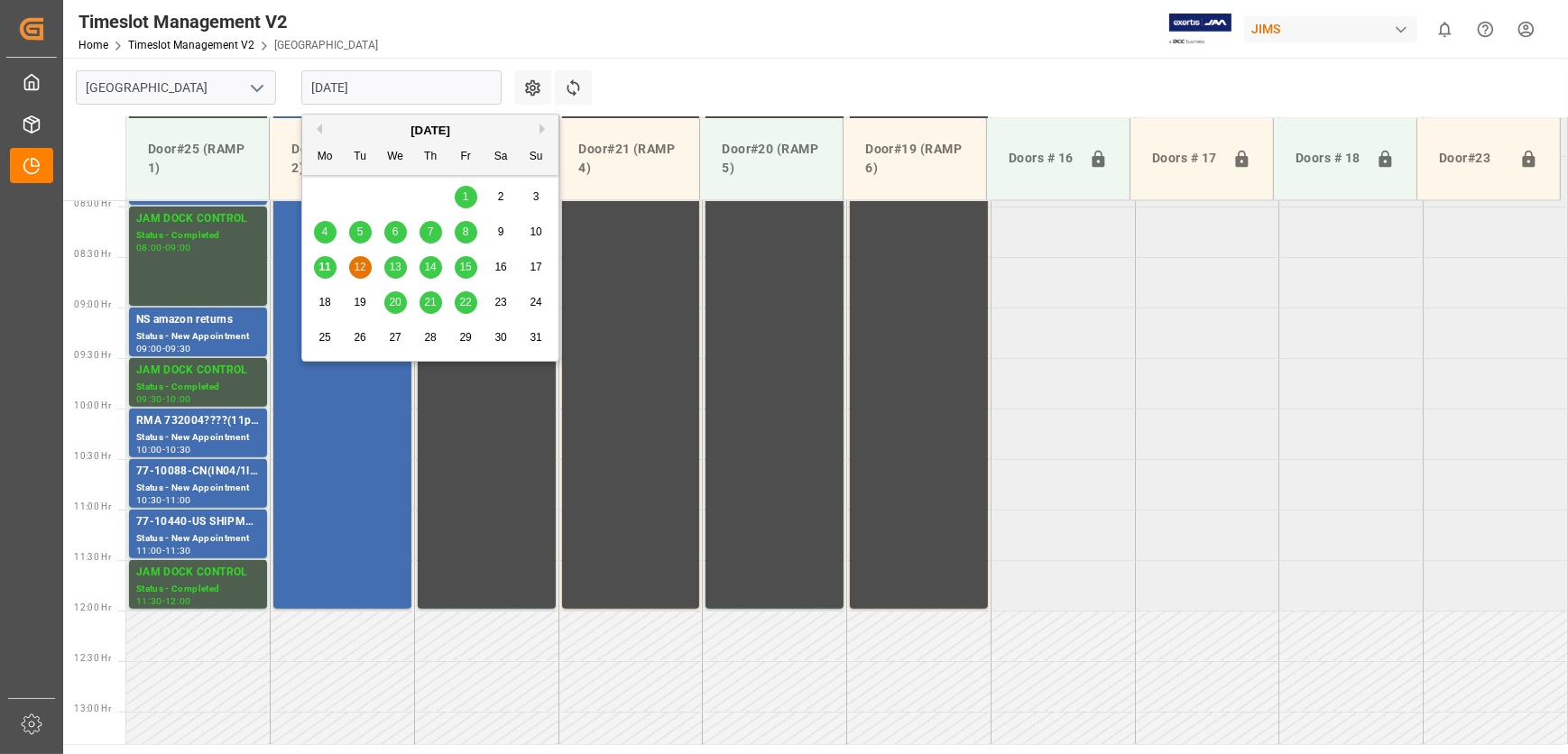
click at [410, 94] on input "[DATE]" at bounding box center [401, 87] width 200 height 34
click at [386, 261] on div "13" at bounding box center [396, 268] width 23 height 22
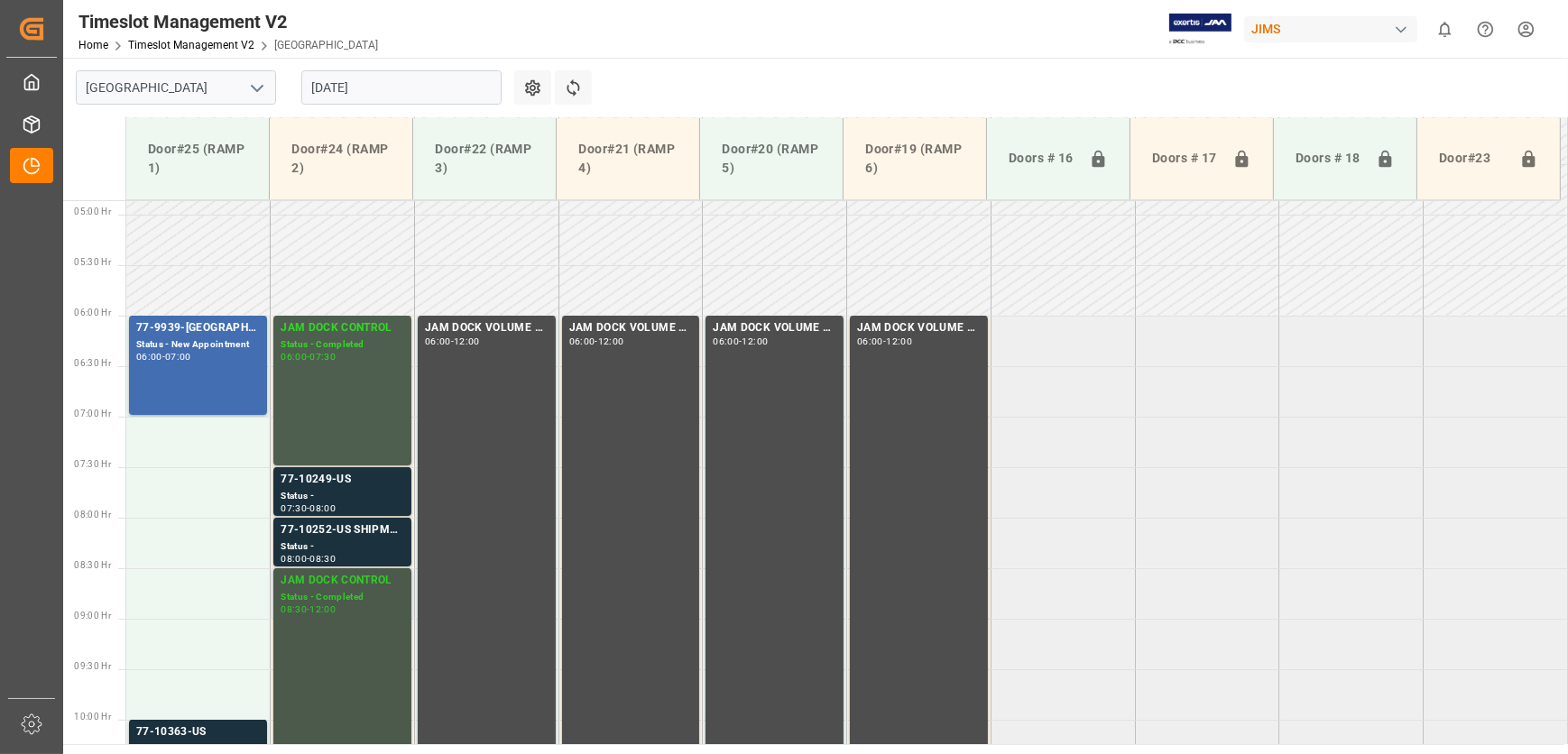
scroll to position [901, 0]
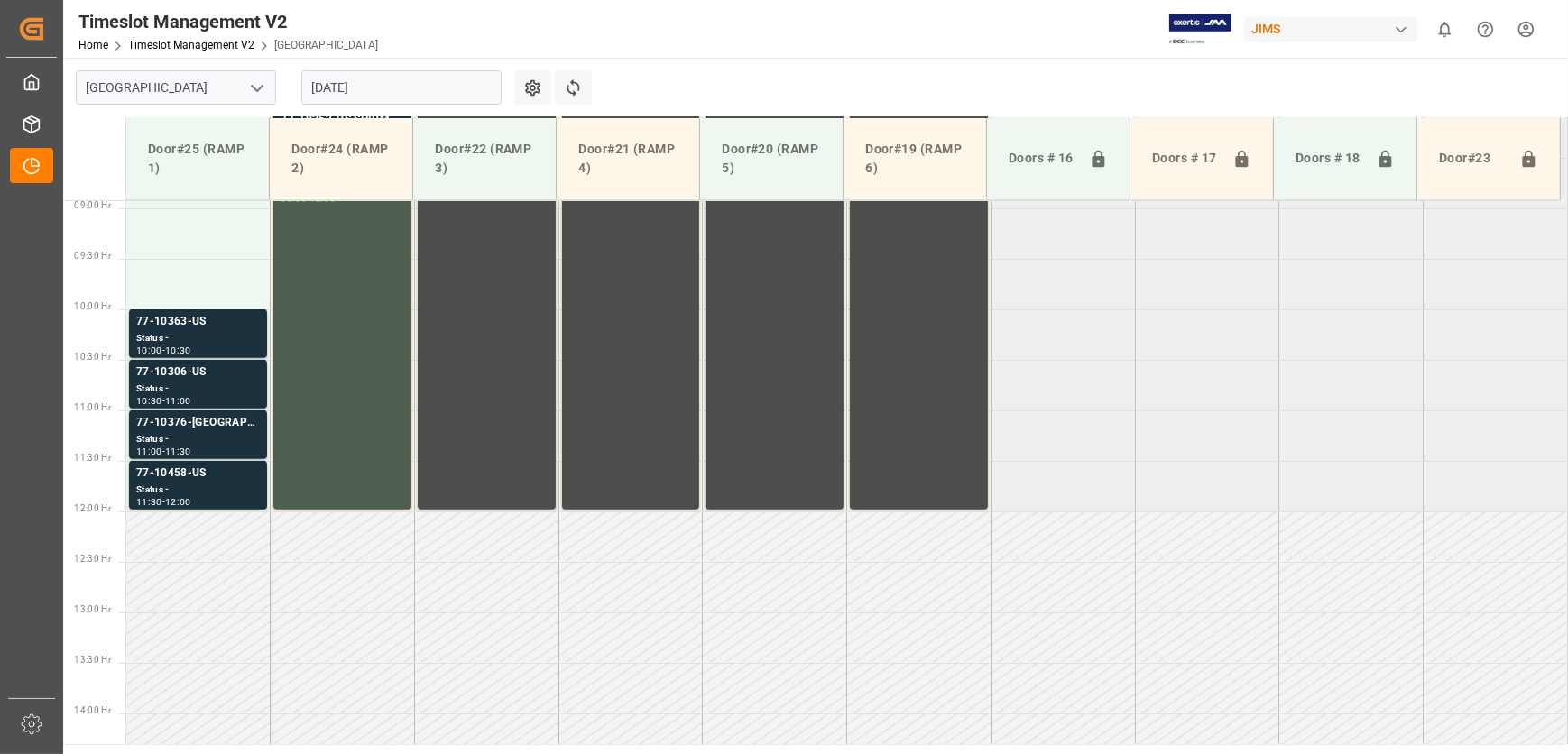
click at [753, 577] on td at bounding box center [775, 587] width 144 height 50
click at [452, 89] on input "[DATE]" at bounding box center [401, 87] width 200 height 34
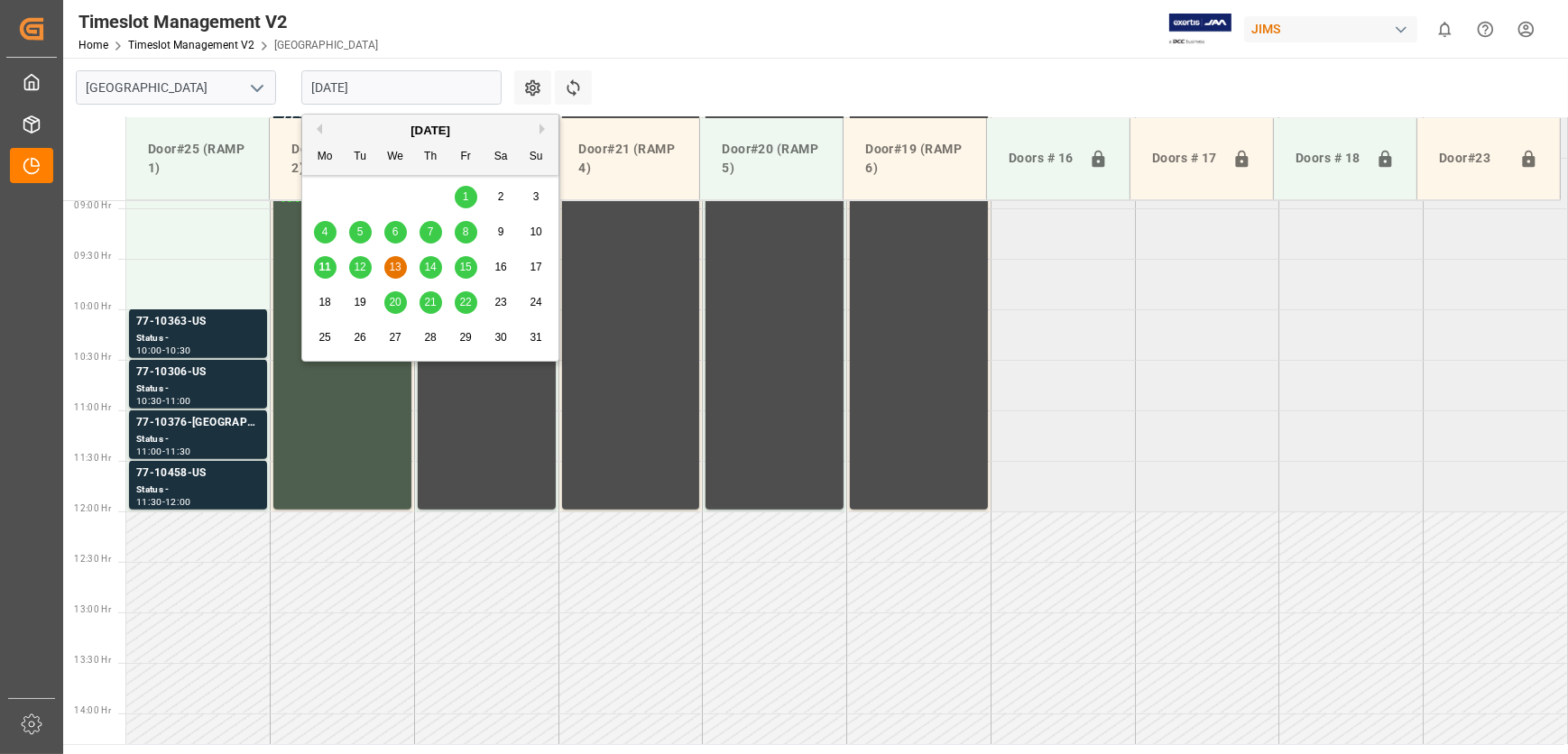
click at [437, 264] on div "14" at bounding box center [431, 268] width 23 height 22
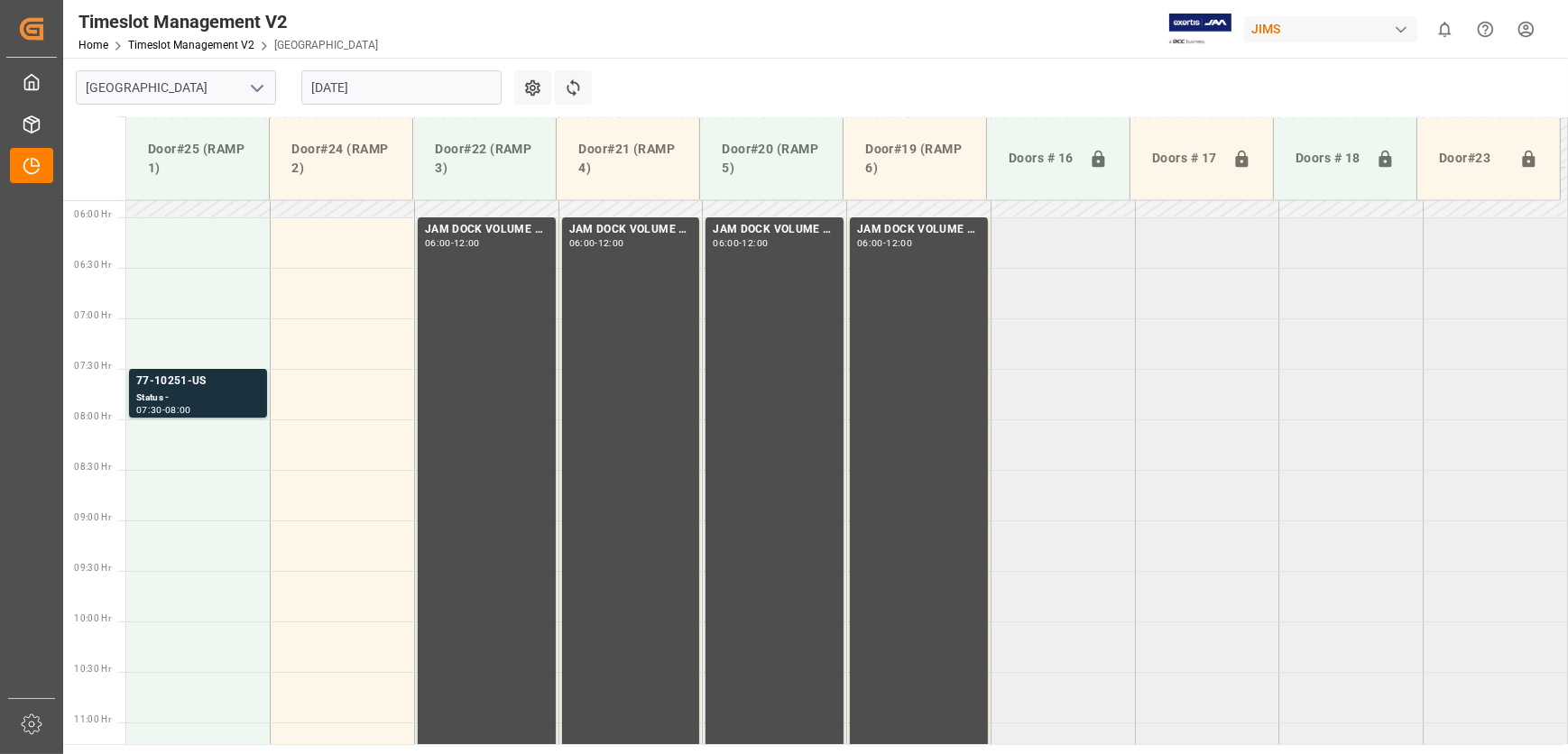
scroll to position [393, 0]
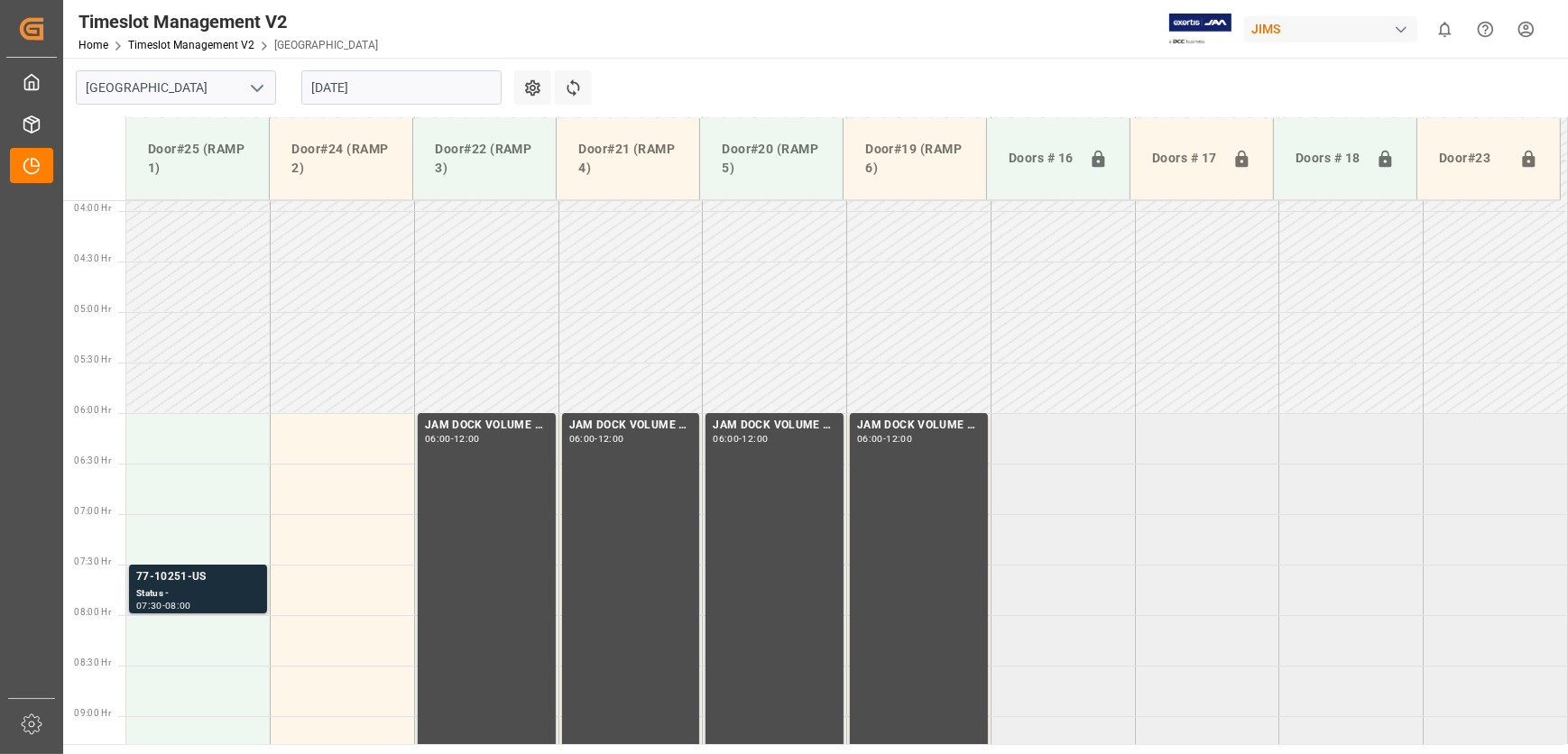
click at [202, 595] on div "Status -" at bounding box center [198, 594] width 123 height 15
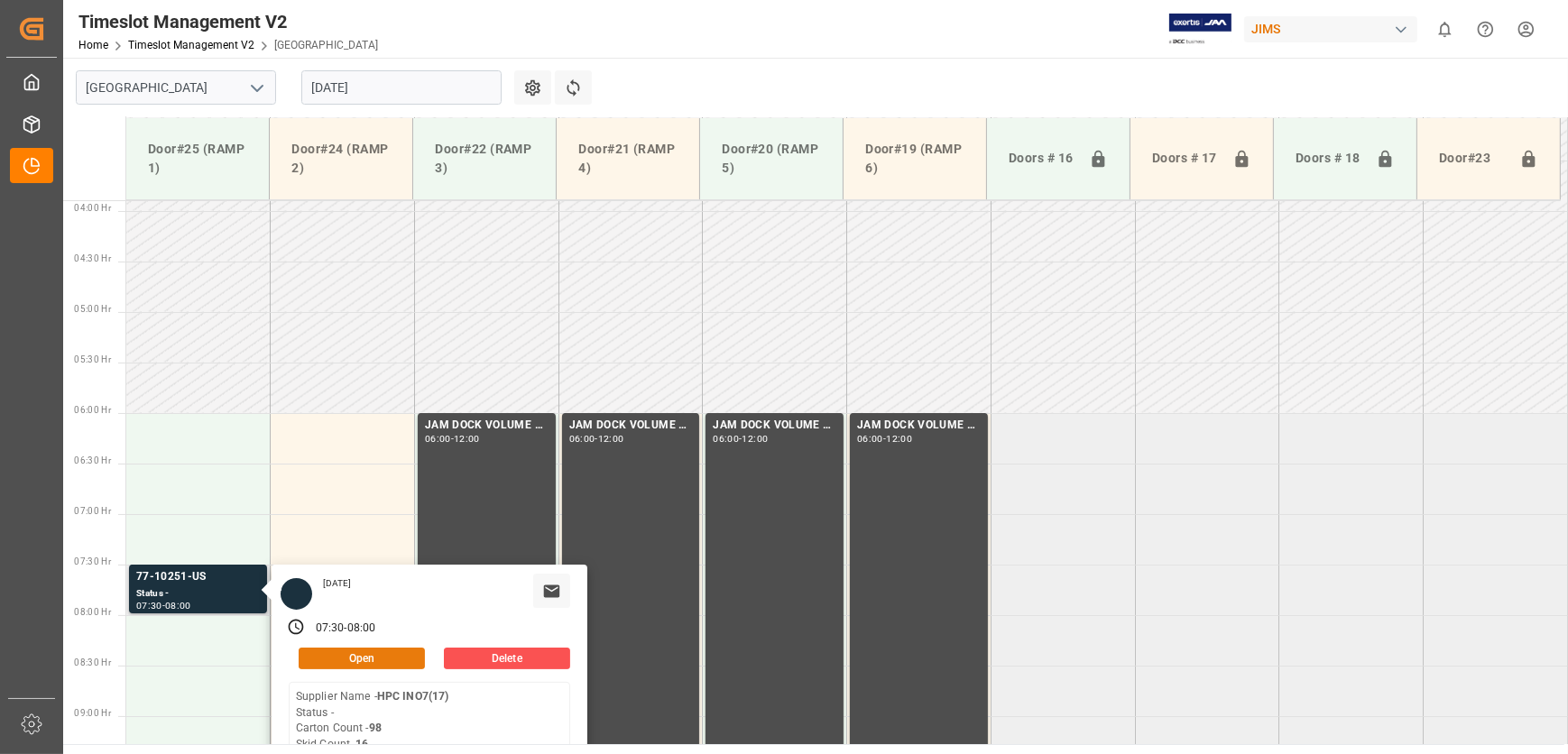
click at [399, 650] on button "Open" at bounding box center [361, 658] width 126 height 22
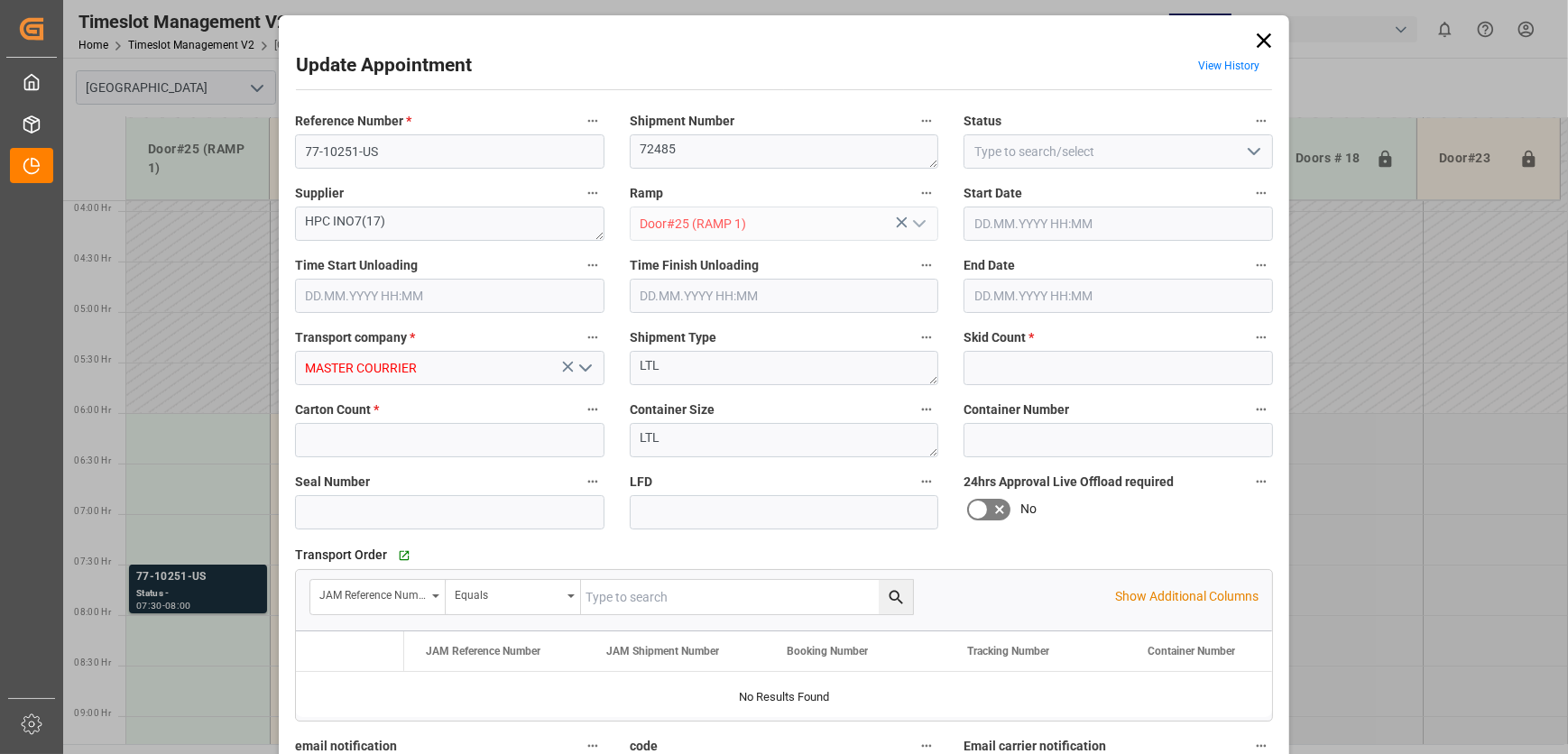
type input "16"
type input "98"
type input "[DATE] 07:30"
type input "[DATE] 08:00"
type input "[DATE] 14:32"
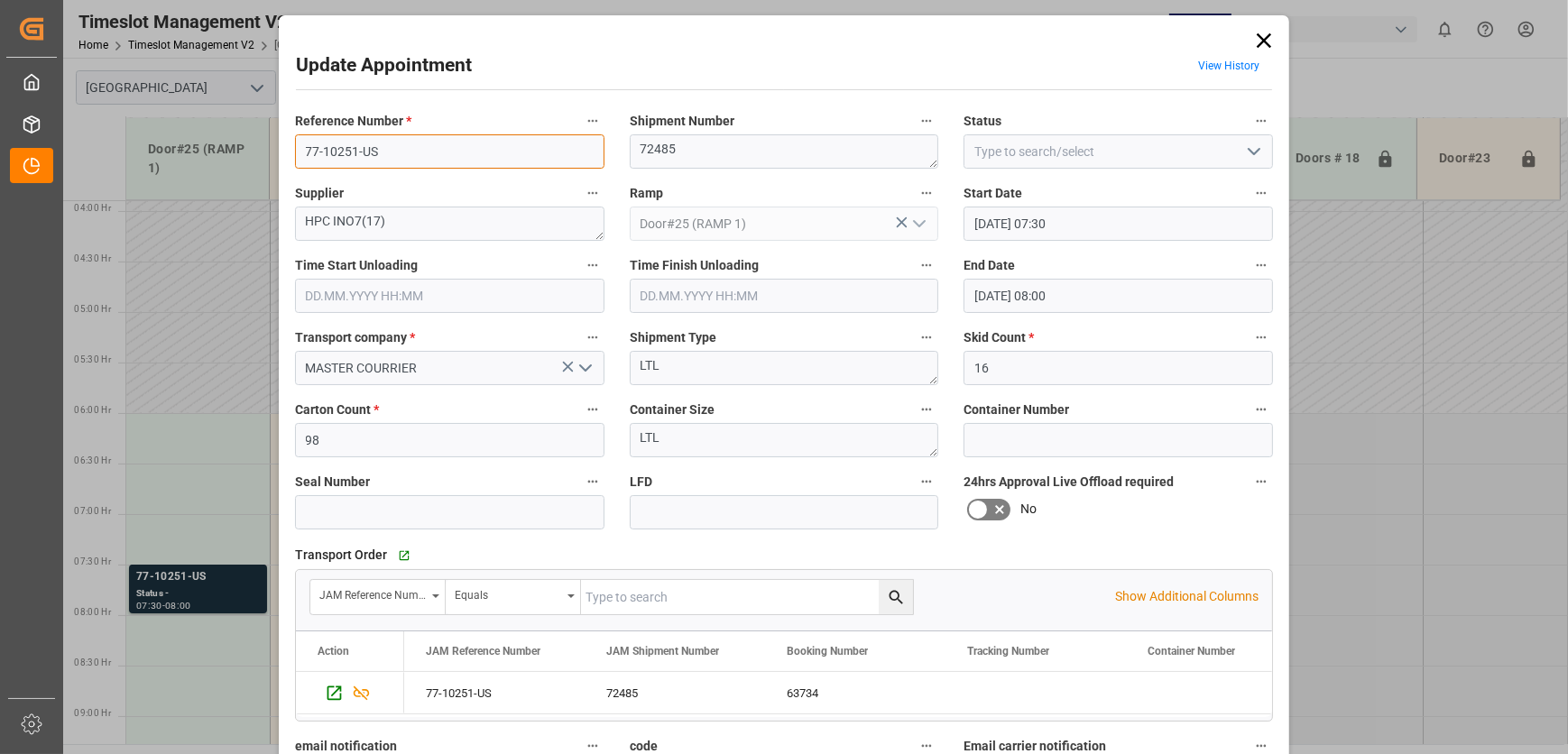
click at [387, 145] on input "77-10251-US" at bounding box center [450, 152] width 310 height 34
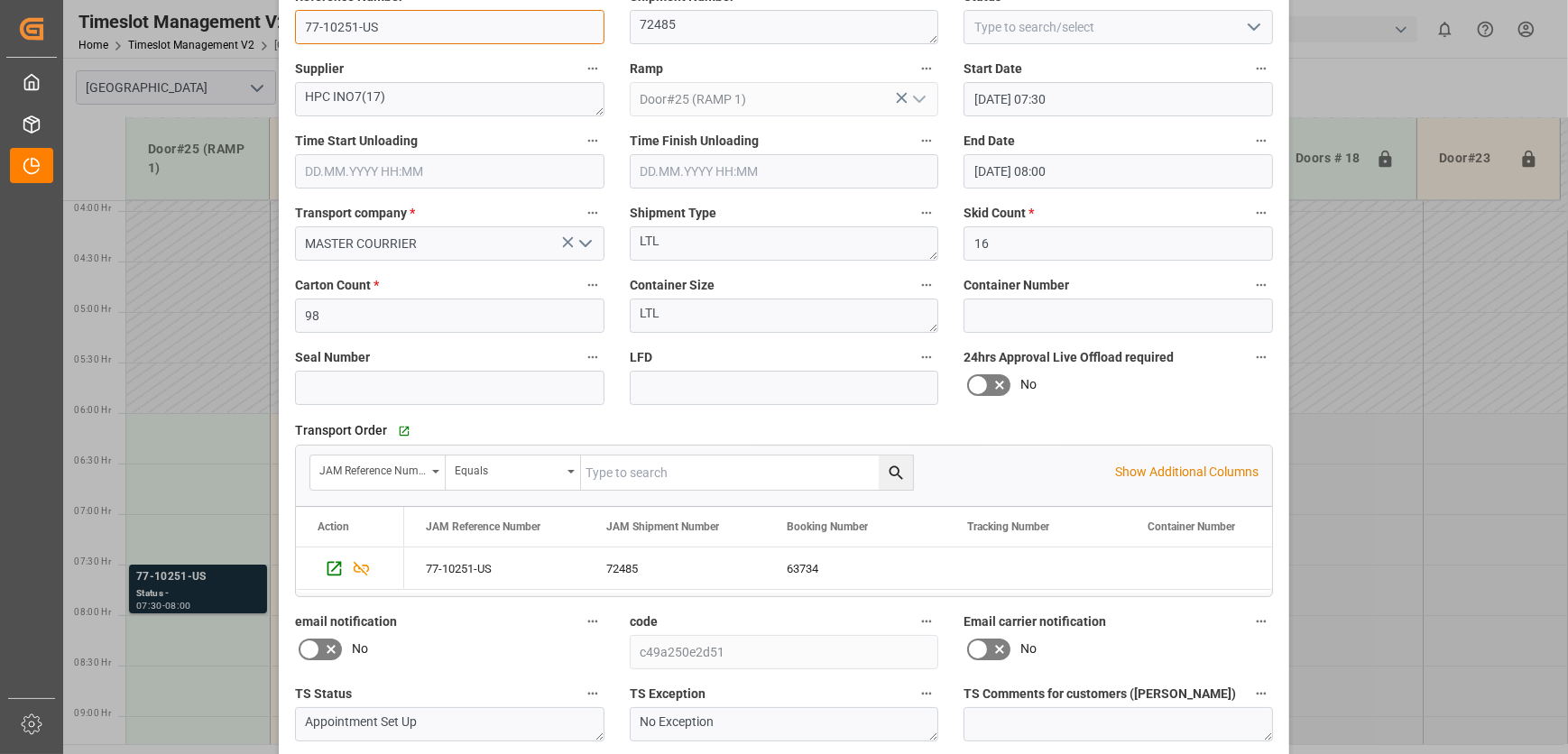
scroll to position [274, 0]
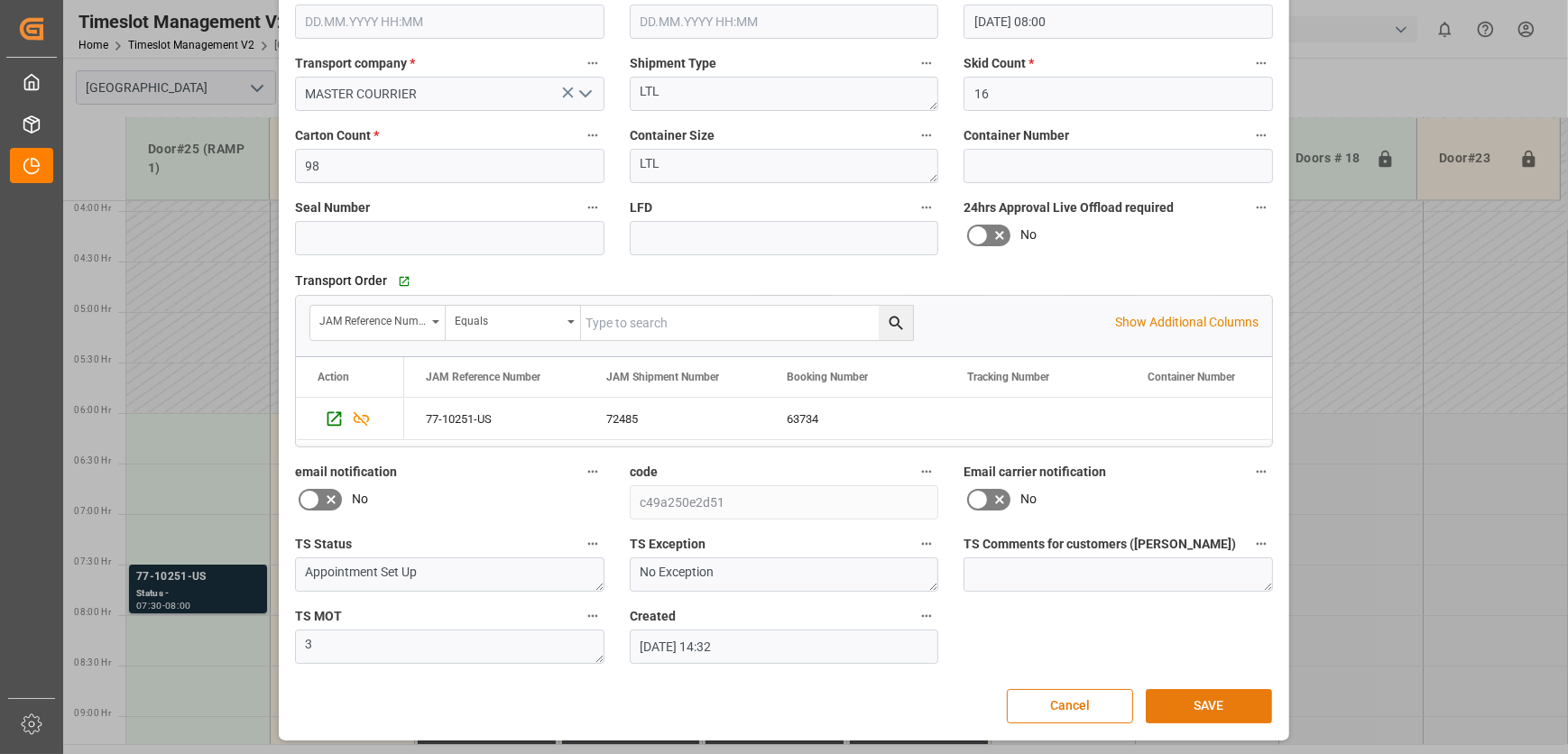
click at [1205, 707] on button "SAVE" at bounding box center [1208, 707] width 126 height 34
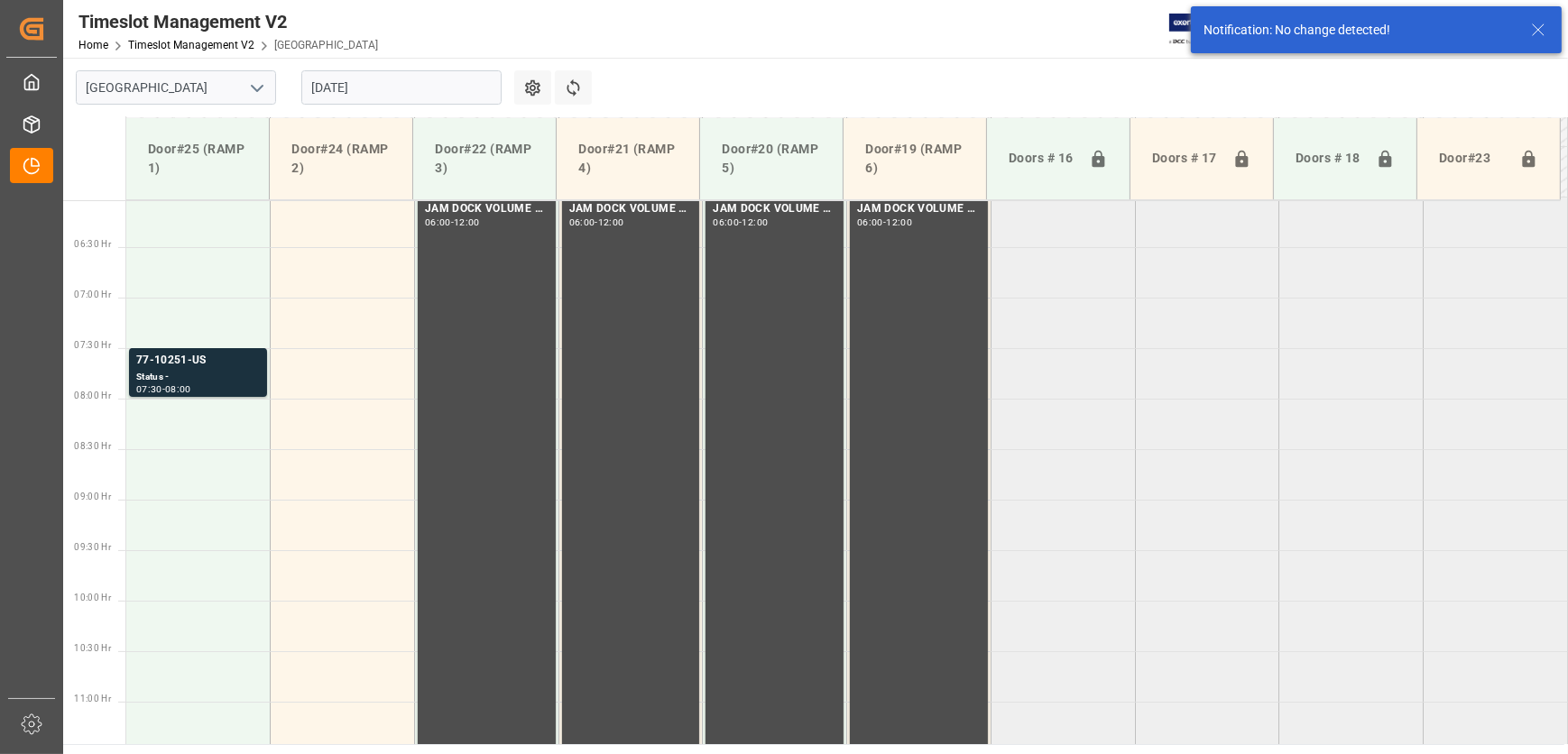
scroll to position [613, 0]
